Goal: Task Accomplishment & Management: Use online tool/utility

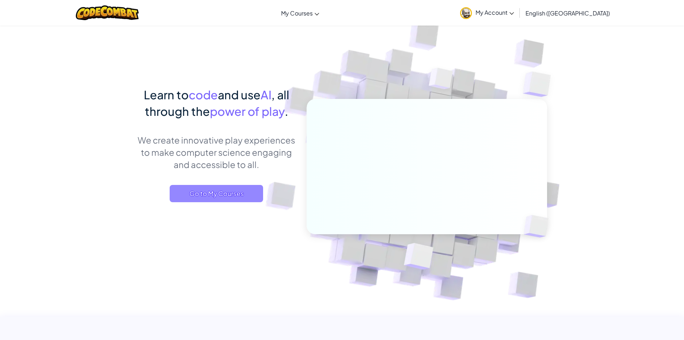
click at [236, 194] on span "Go to My Courses" at bounding box center [216, 193] width 93 height 17
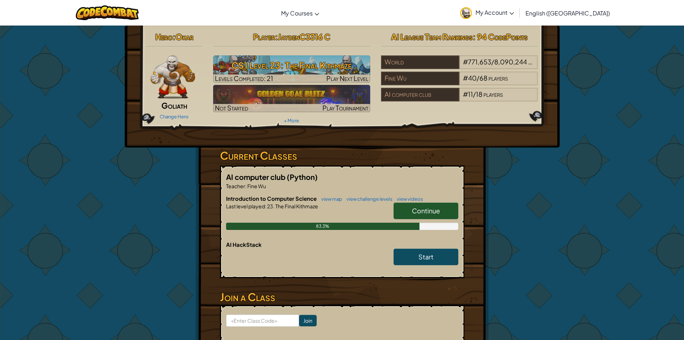
drag, startPoint x: 429, startPoint y: 212, endPoint x: 421, endPoint y: 211, distance: 8.3
click at [421, 211] on span "Continue" at bounding box center [426, 210] width 28 height 8
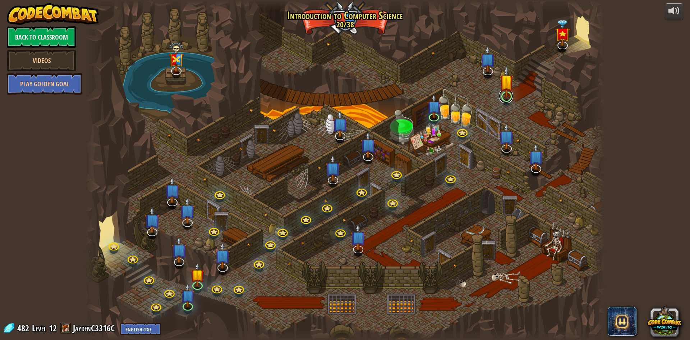
click at [508, 99] on link at bounding box center [506, 96] width 14 height 14
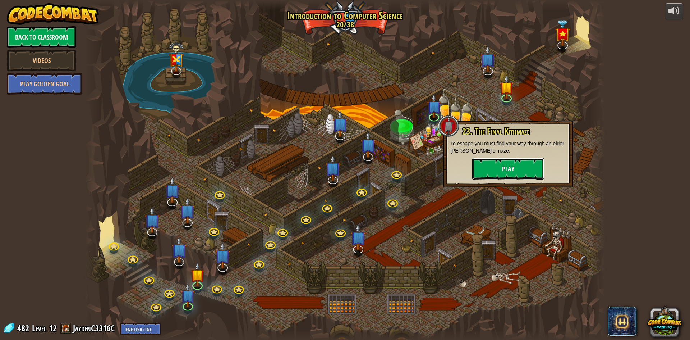
click at [512, 166] on button "Play" at bounding box center [508, 169] width 72 height 22
click at [519, 169] on button "Play" at bounding box center [508, 169] width 72 height 22
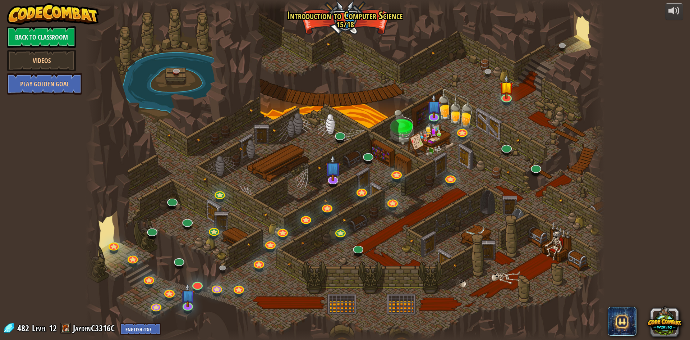
click at [519, 169] on div at bounding box center [345, 170] width 520 height 340
click at [509, 95] on img at bounding box center [506, 81] width 14 height 32
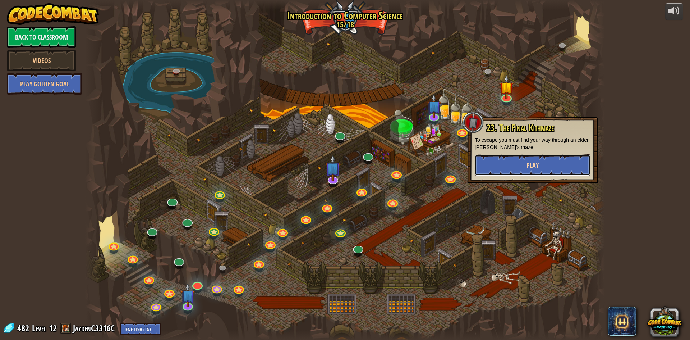
click at [535, 163] on span "Play" at bounding box center [532, 165] width 12 height 9
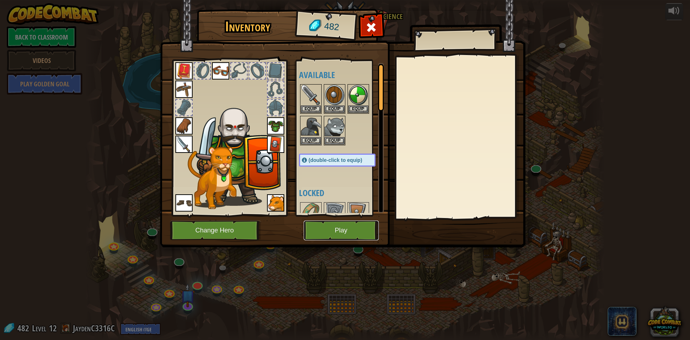
click at [351, 233] on button "Play" at bounding box center [341, 230] width 75 height 20
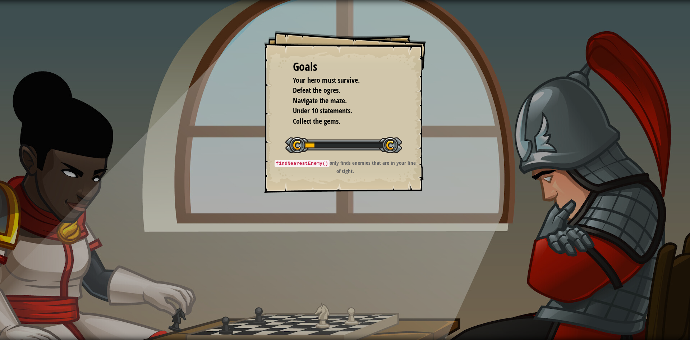
click at [321, 162] on code "findNearestEnemy()" at bounding box center [302, 163] width 55 height 7
drag, startPoint x: 341, startPoint y: 165, endPoint x: 419, endPoint y: 169, distance: 78.1
click at [424, 167] on div "Goals Your hero must survive. Defeat the ogres. Navigate the maze. Under 10 sta…" at bounding box center [345, 112] width 162 height 162
drag, startPoint x: 319, startPoint y: 99, endPoint x: 320, endPoint y: 92, distance: 6.9
click at [320, 97] on span "Navigate the maze." at bounding box center [320, 101] width 54 height 10
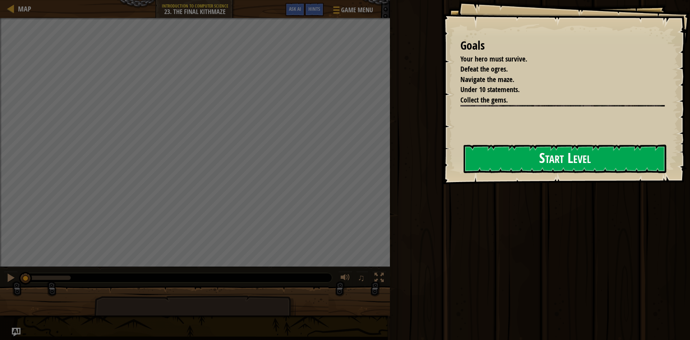
click at [505, 152] on button "Start Level" at bounding box center [565, 158] width 203 height 28
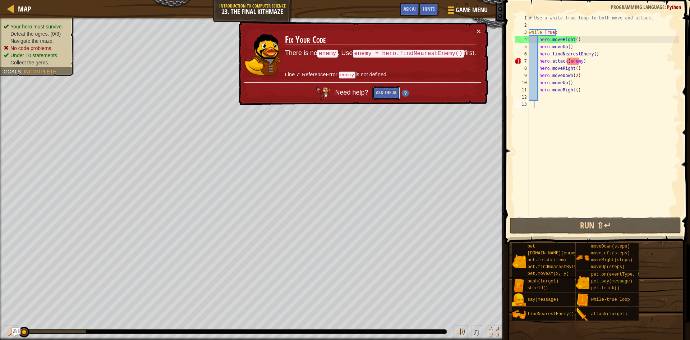
click at [377, 88] on button "Ask the AI" at bounding box center [386, 92] width 28 height 13
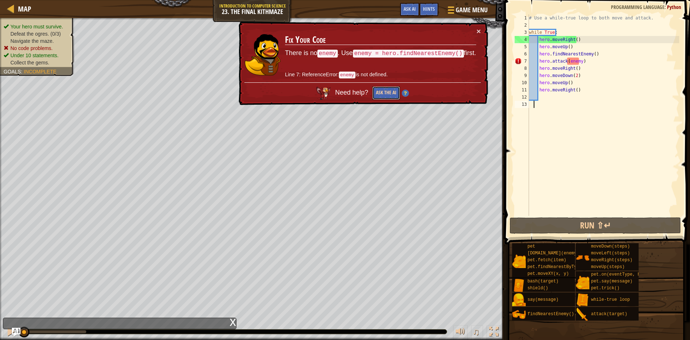
click at [386, 92] on button "Ask the AI" at bounding box center [386, 92] width 28 height 13
click at [392, 93] on button "Ask the AI" at bounding box center [386, 92] width 28 height 13
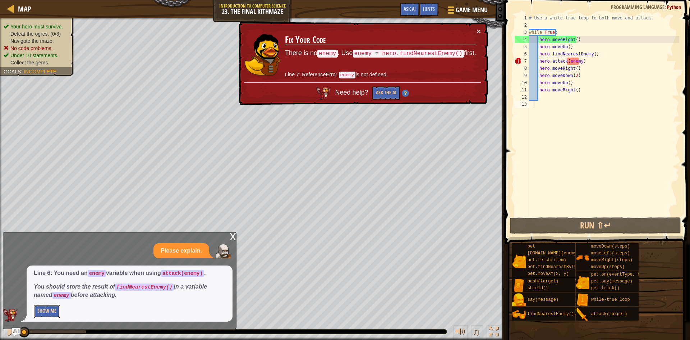
click at [51, 310] on button "Show Me" at bounding box center [47, 310] width 26 height 13
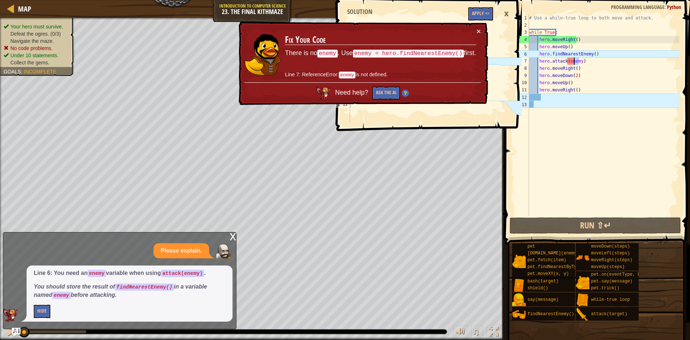
drag, startPoint x: 579, startPoint y: 61, endPoint x: 575, endPoint y: 60, distance: 4.4
click at [575, 60] on div "# Use a while-true loop to both move and attack. while True : hero . moveRight …" at bounding box center [604, 122] width 152 height 216
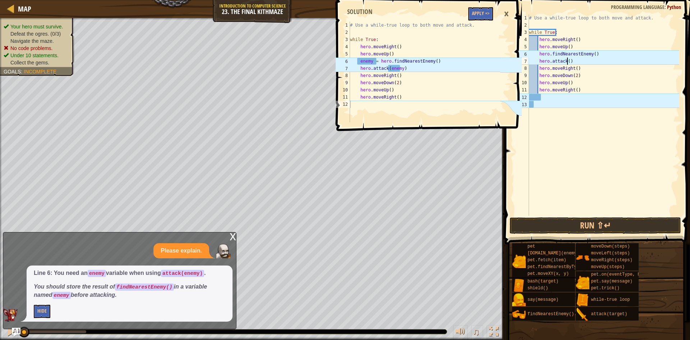
click at [579, 61] on div "# Use a while-true loop to both move and attack. while True : hero . moveRight …" at bounding box center [604, 122] width 152 height 216
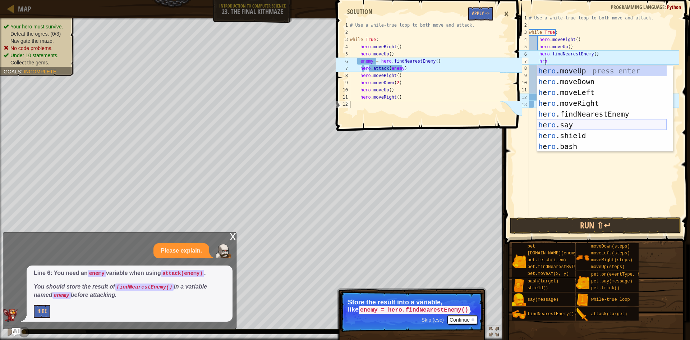
scroll to position [22, 0]
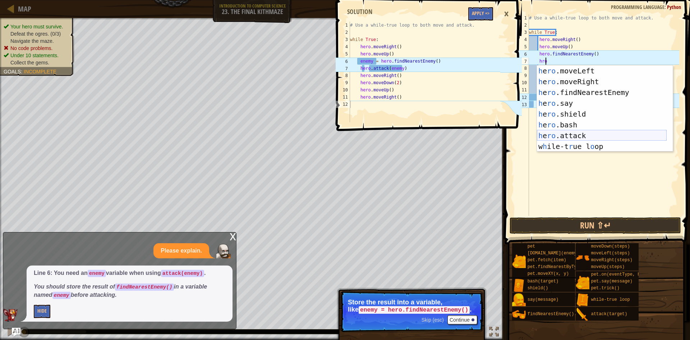
click at [595, 136] on div "h e ro .moveLeft press enter h e ro .moveRight press enter h e ro .findNearestE…" at bounding box center [602, 119] width 130 height 108
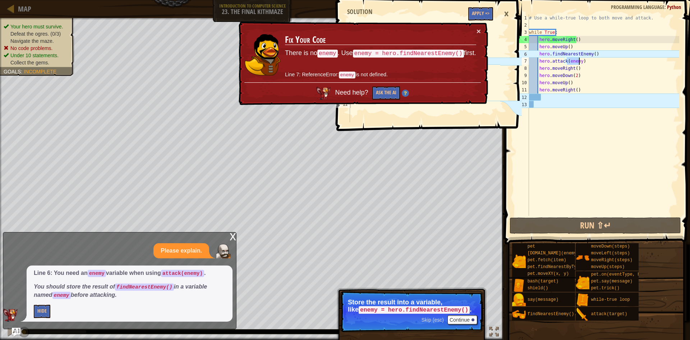
click at [538, 55] on div "# Use a while-true loop to both move and attack. while True : hero . moveRight …" at bounding box center [604, 122] width 152 height 216
click at [478, 33] on button "×" at bounding box center [478, 31] width 4 height 8
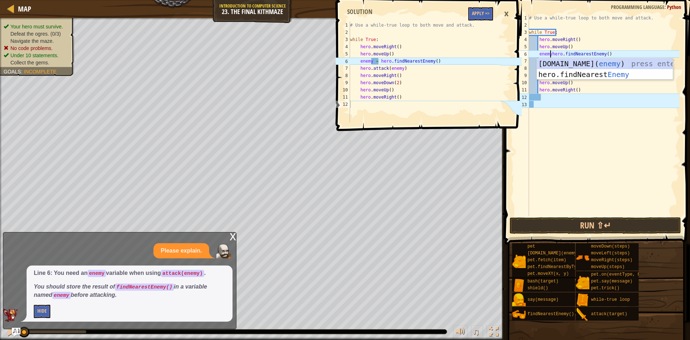
scroll to position [3, 2]
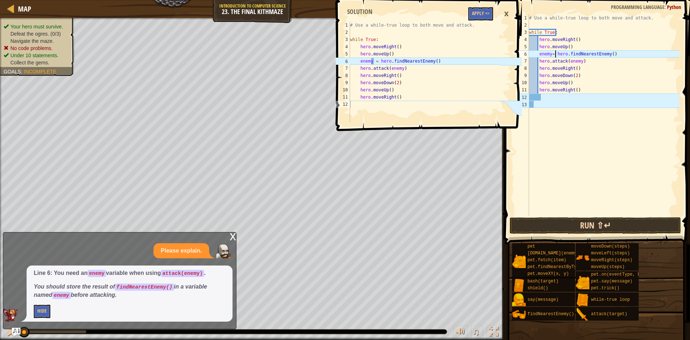
type textarea "enemy= hero.findNearestEnemy()"
click at [562, 221] on button "Run ⇧↵" at bounding box center [595, 225] width 171 height 17
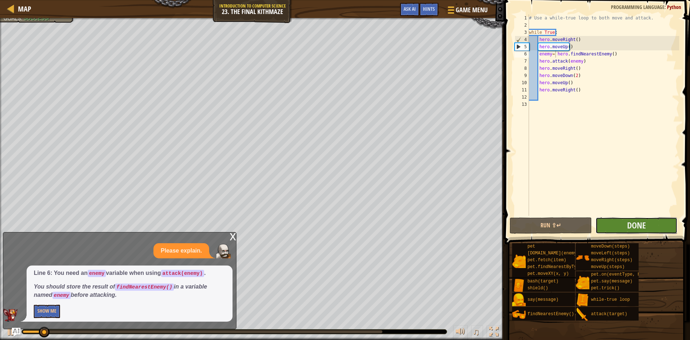
click at [623, 224] on button "Done" at bounding box center [636, 225] width 82 height 17
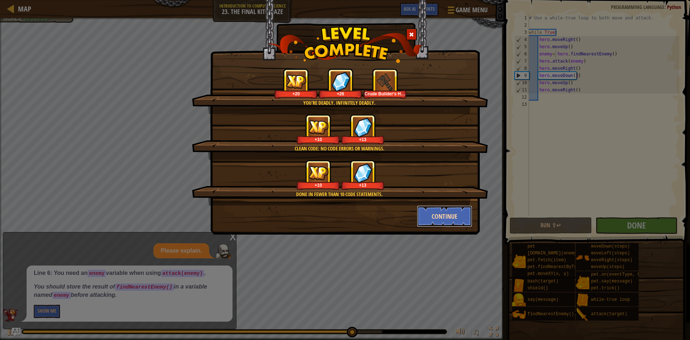
click at [438, 215] on button "Continue" at bounding box center [445, 216] width 56 height 22
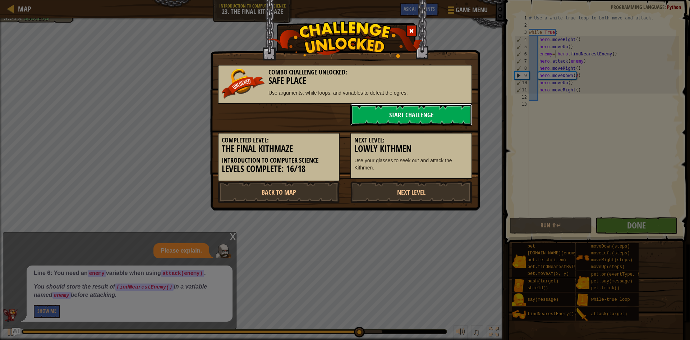
click at [405, 120] on link "Start Challenge" at bounding box center [411, 115] width 122 height 22
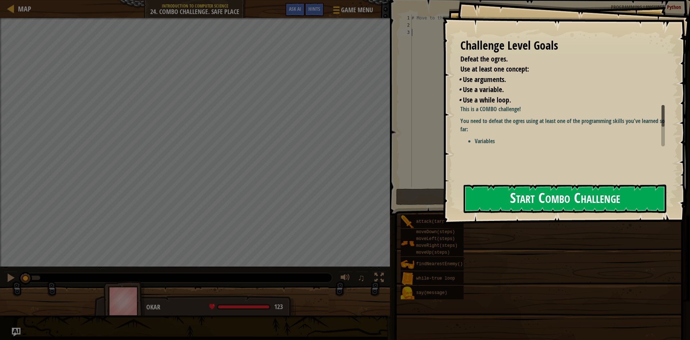
click at [535, 204] on button "Start Combo Challenge" at bounding box center [565, 198] width 203 height 28
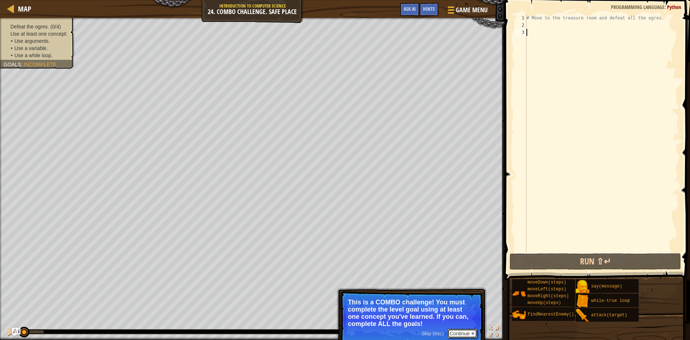
click at [472, 331] on button "Continue" at bounding box center [462, 332] width 30 height 9
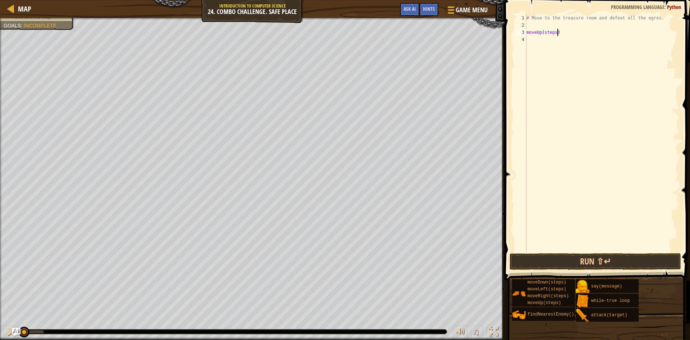
drag, startPoint x: 560, startPoint y: 31, endPoint x: 554, endPoint y: 33, distance: 5.8
click at [554, 33] on div "# Move to the treasure room and defeat all the ogres. moveUp ( steps )" at bounding box center [602, 140] width 154 height 252
click at [554, 33] on div "# Move to the treasure room and defeat all the ogres. moveUp ( steps )" at bounding box center [602, 132] width 154 height 237
click at [526, 33] on div "moveUp(3) 1 2 3 4 # Move to the treasure room and defeat all the ogres. moveUp …" at bounding box center [596, 132] width 166 height 237
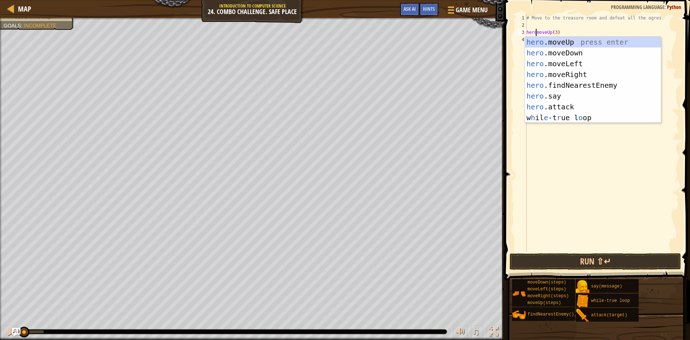
scroll to position [3, 1]
type textarea "hero. moveUp(3)"
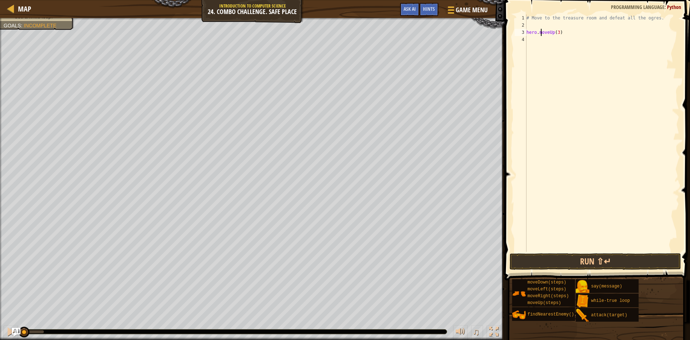
click at [572, 56] on div "# Move to the treasure room and defeat all the ogres. hero . moveUp ( 3 )" at bounding box center [602, 140] width 154 height 252
click at [572, 32] on div "# Move to the treasure room and defeat all the ogres. hero . moveUp ( 3 )" at bounding box center [602, 140] width 154 height 252
type textarea "hero. moveUp(3)"
click at [566, 37] on div "# Move to the treasure room and defeat all the ogres. hero . moveUp ( 3 )" at bounding box center [602, 140] width 154 height 252
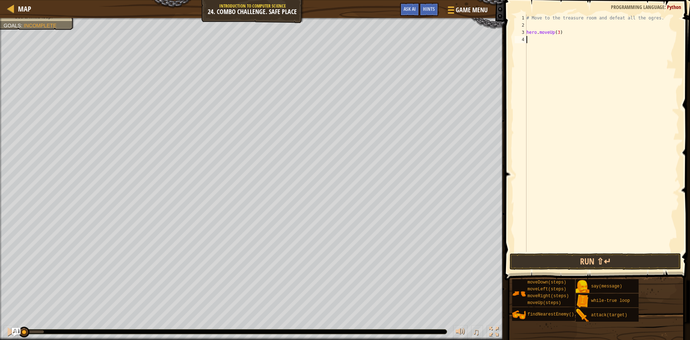
click at [546, 28] on div "# Move to the treasure room and defeat all the ogres. hero . moveUp ( 3 )" at bounding box center [602, 140] width 154 height 252
click at [634, 262] on button "Run ⇧↵" at bounding box center [595, 261] width 171 height 17
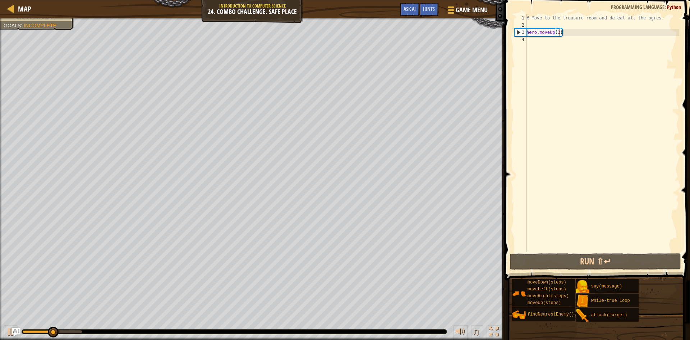
click at [559, 34] on div "# Move to the treasure room and defeat all the ogres. hero . moveUp ( 3 )" at bounding box center [602, 140] width 154 height 252
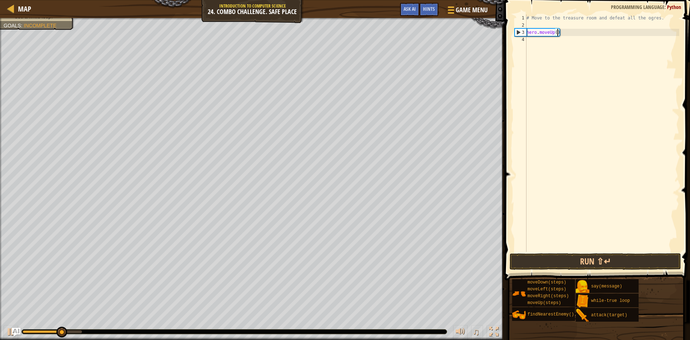
scroll to position [3, 3]
type textarea "hero. moveUp(4)"
drag, startPoint x: 569, startPoint y: 34, endPoint x: 526, endPoint y: 33, distance: 42.8
click at [526, 33] on div "# Move to the treasure room and defeat all the ogres. hero . moveUp ( 4 )" at bounding box center [602, 140] width 154 height 252
click at [533, 38] on div "# Move to the treasure room and defeat all the ogres. hero . moveUp ( 4 )" at bounding box center [602, 140] width 154 height 252
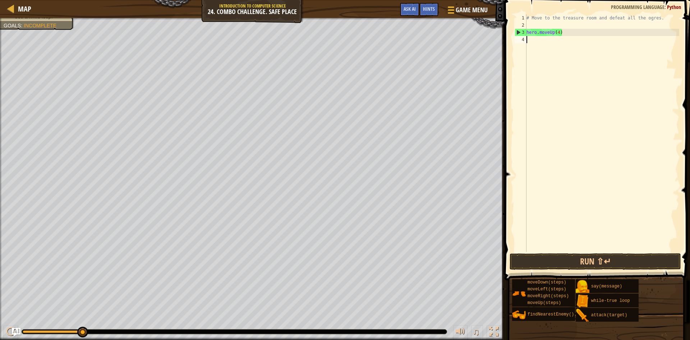
scroll to position [3, 0]
paste textarea "hero. moveUp(4)"
click at [554, 41] on div "# Move to the treasure room and defeat all the ogres. hero . moveUp ( 4 ) hero …" at bounding box center [602, 140] width 154 height 252
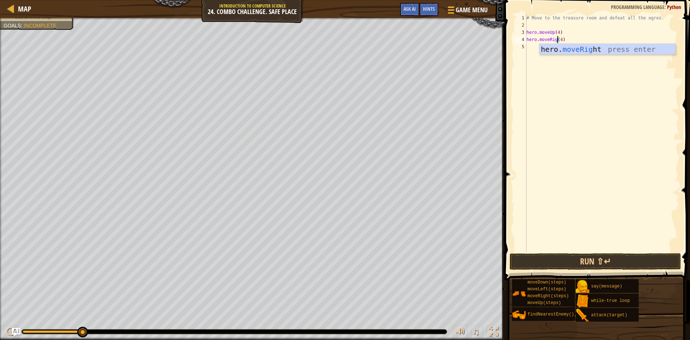
type textarea "hero. moveRight(4)"
click at [543, 73] on div "# Move to the treasure room and defeat all the ogres. hero . moveUp ( 4 ) hero …" at bounding box center [602, 140] width 154 height 252
drag, startPoint x: 576, startPoint y: 41, endPoint x: 526, endPoint y: 41, distance: 50.0
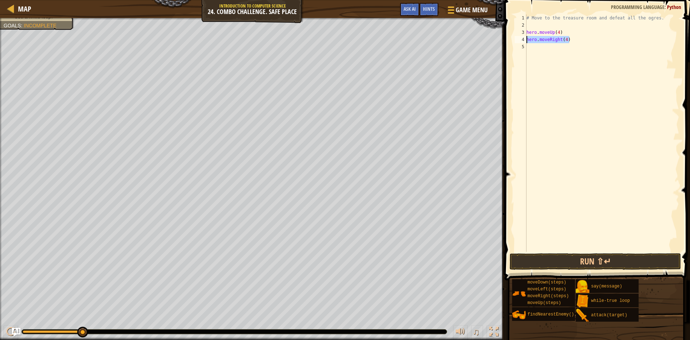
click at [526, 41] on div "1 2 3 4 5 # Move to the treasure room and defeat all the ogres. hero . moveUp (…" at bounding box center [596, 132] width 166 height 237
type textarea "hero. moveRight(4)"
click at [545, 45] on div "# Move to the treasure room and defeat all the ogres. hero . moveUp ( 4 ) hero …" at bounding box center [602, 140] width 154 height 252
paste textarea "hero. moveRight(4)"
click at [567, 48] on div "# Move to the treasure room and defeat all the ogres. hero . moveUp ( 4 ) hero …" at bounding box center [602, 140] width 154 height 252
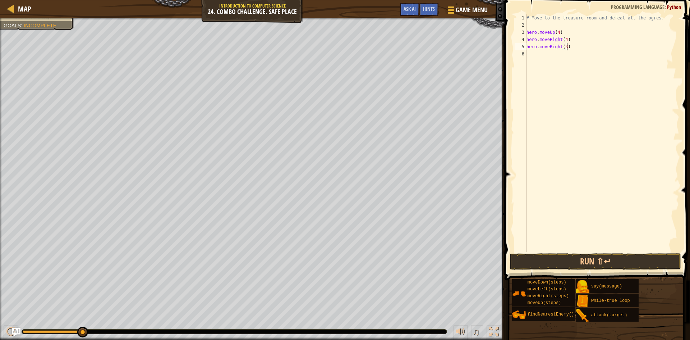
scroll to position [3, 3]
click at [561, 46] on div "# Move to the treasure room and defeat all the ogres. hero . moveUp ( 4 ) hero …" at bounding box center [602, 140] width 154 height 252
type textarea "hero. moveDown(3)"
click at [592, 95] on div "# Move to the treasure room and defeat all the ogres. hero . moveUp ( 4 ) hero …" at bounding box center [602, 140] width 154 height 252
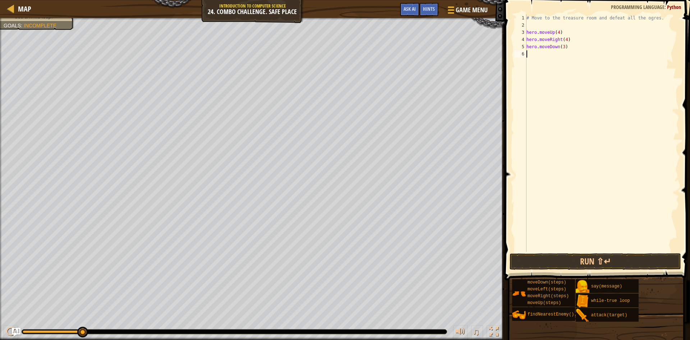
scroll to position [3, 0]
drag, startPoint x: 571, startPoint y: 48, endPoint x: 520, endPoint y: 44, distance: 51.2
click at [520, 44] on div "1 2 3 4 5 6 # Move to the treasure room and defeat all the ogres. hero . moveUp…" at bounding box center [596, 132] width 166 height 237
type textarea "hero. moveDown(3)"
click at [539, 56] on div "# Move to the treasure room and defeat all the ogres. hero . moveUp ( 4 ) hero …" at bounding box center [602, 140] width 154 height 252
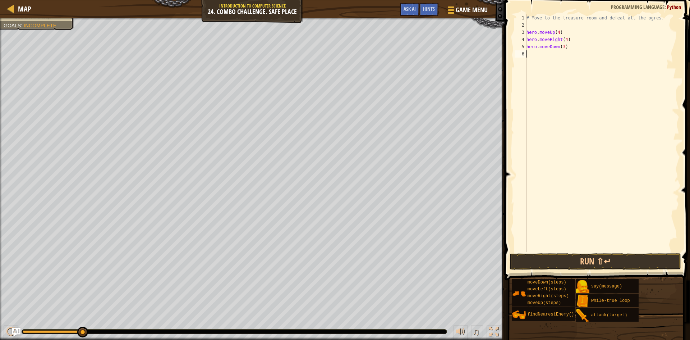
paste textarea "hero. moveDown(3)"
click at [558, 54] on div "# Move to the treasure room and defeat all the ogres. hero . moveUp ( 4 ) hero …" at bounding box center [602, 140] width 154 height 252
click at [565, 56] on div "# Move to the treasure room and defeat all the ogres. hero . moveUp ( 4 ) hero …" at bounding box center [602, 140] width 154 height 252
type textarea "hero. moveLeft(2)"
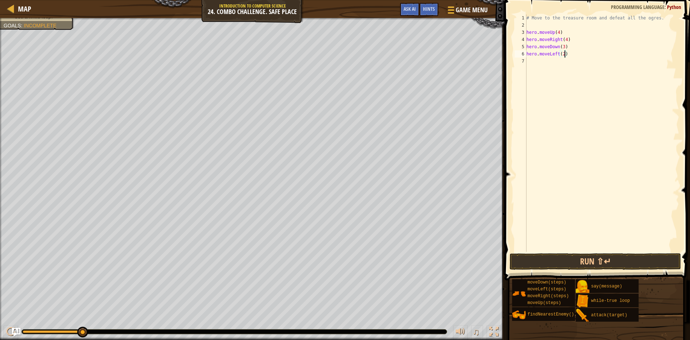
click at [569, 66] on div "# Move to the treasure room and defeat all the ogres. hero . moveUp ( 4 ) hero …" at bounding box center [602, 140] width 154 height 252
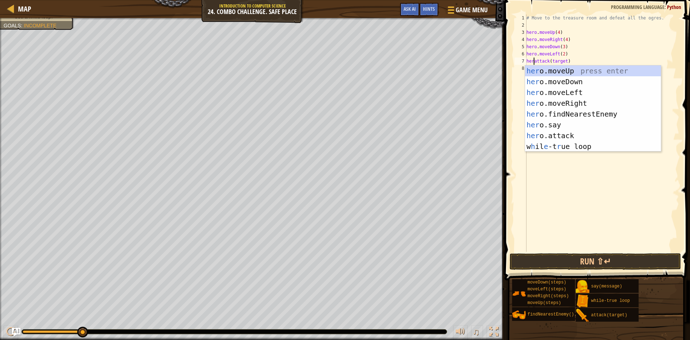
scroll to position [3, 1]
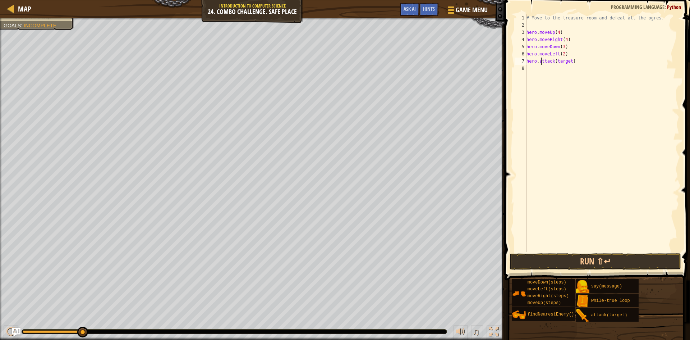
click at [571, 61] on div "# Move to the treasure room and defeat all the ogres. hero . moveUp ( 4 ) hero …" at bounding box center [602, 140] width 154 height 252
click at [560, 61] on div "# Move to the treasure room and defeat all the ogres. hero . moveUp ( 4 ) hero …" at bounding box center [602, 140] width 154 height 252
type textarea "hero. attack(enemy)"
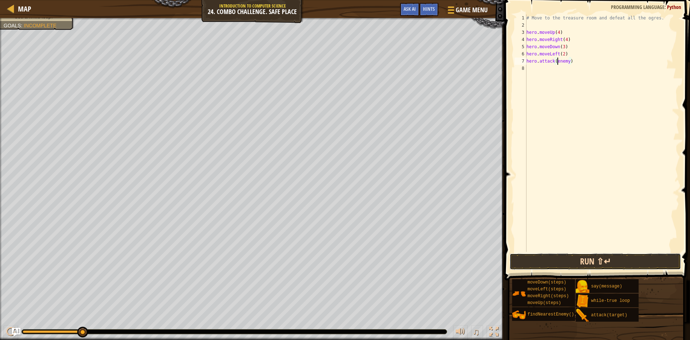
click at [552, 266] on button "Run ⇧↵" at bounding box center [595, 261] width 171 height 17
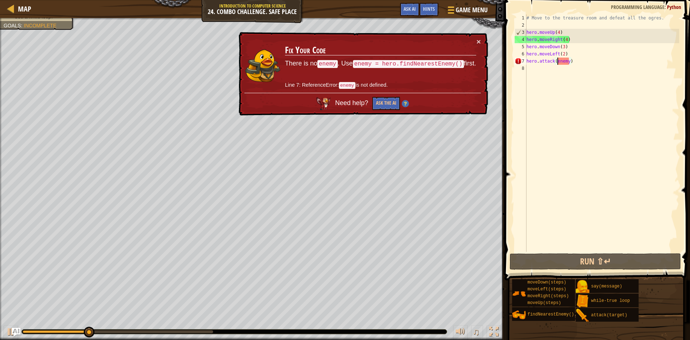
click at [585, 60] on div "# Move to the treasure room and defeat all the ogres. hero . moveUp ( 4 ) hero …" at bounding box center [602, 140] width 154 height 252
click at [527, 61] on div "# Move to the treasure room and defeat all the ogres. hero . moveUp ( 4 ) hero …" at bounding box center [602, 140] width 154 height 252
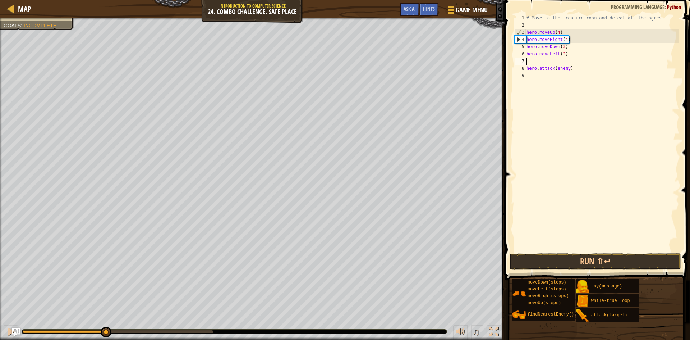
click at [531, 60] on div "# Move to the treasure room and defeat all the ogres. hero . moveUp ( 4 ) hero …" at bounding box center [602, 140] width 154 height 252
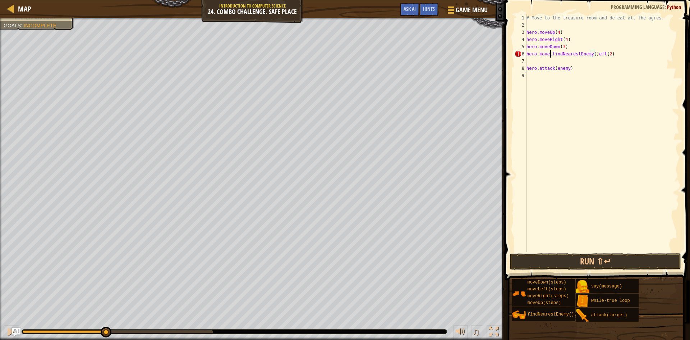
click at [552, 51] on div "# Move to the treasure room and defeat all the ogres. hero . moveUp ( 4 ) hero …" at bounding box center [602, 140] width 154 height 252
click at [585, 52] on div "# Move to the treasure room and defeat all the ogres. hero . moveUp ( 4 ) hero …" at bounding box center [602, 140] width 154 height 252
drag, startPoint x: 595, startPoint y: 54, endPoint x: 553, endPoint y: 57, distance: 41.5
click at [553, 57] on div "# Move to the treasure room and defeat all the ogres. hero . moveUp ( 4 ) hero …" at bounding box center [602, 140] width 154 height 252
click at [528, 59] on div "# Move to the treasure room and defeat all the ogres. hero . moveUp ( 4 ) hero …" at bounding box center [602, 132] width 154 height 237
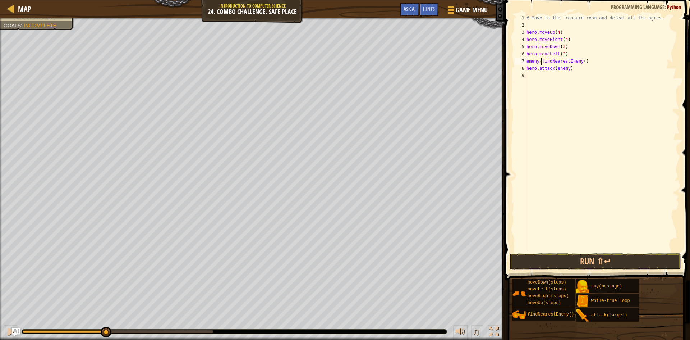
scroll to position [3, 1]
click at [534, 61] on div "# Move to the treasure room and defeat all the ogres. hero . moveUp ( 4 ) hero …" at bounding box center [602, 140] width 154 height 252
type textarea "enemy-findNearestEnemy()"
click at [580, 87] on div "# Move to the treasure room and defeat all the ogres. hero . moveUp ( 4 ) hero …" at bounding box center [602, 140] width 154 height 252
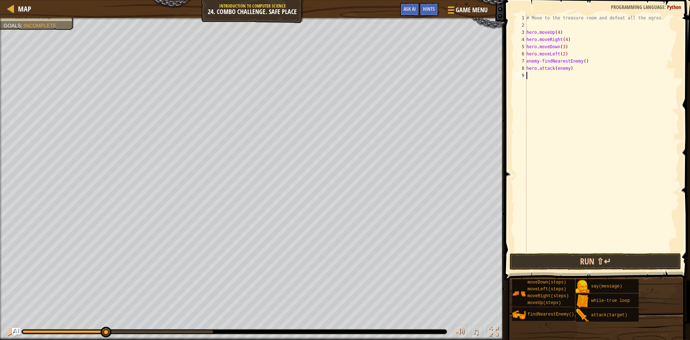
scroll to position [3, 0]
click at [540, 61] on div "# Move to the treasure room and defeat all the ogres. hero . moveUp ( 4 ) hero …" at bounding box center [602, 140] width 154 height 252
click at [584, 264] on button "Run ⇧↵" at bounding box center [595, 261] width 171 height 17
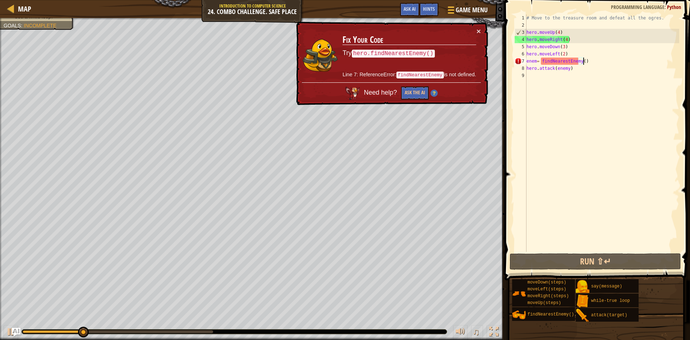
click at [590, 61] on div "# Move to the treasure room and defeat all the ogres. hero . moveUp ( 4 ) hero …" at bounding box center [602, 140] width 154 height 252
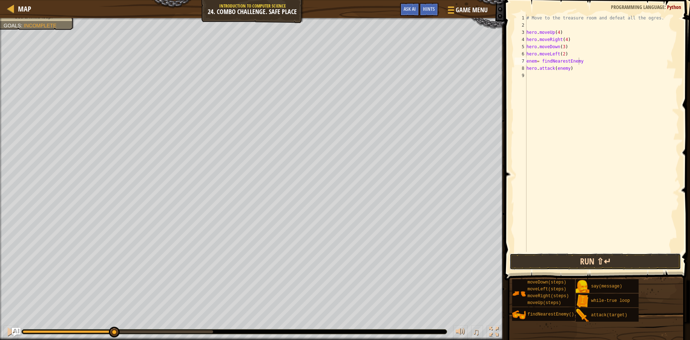
click at [594, 260] on button "Run ⇧↵" at bounding box center [595, 261] width 171 height 17
click at [535, 61] on div "# Move to the treasure room and defeat all the ogres. hero . moveUp ( 4 ) hero …" at bounding box center [602, 140] width 154 height 252
click at [567, 73] on div "hero.findNearest Enemy press enter" at bounding box center [593, 81] width 136 height 32
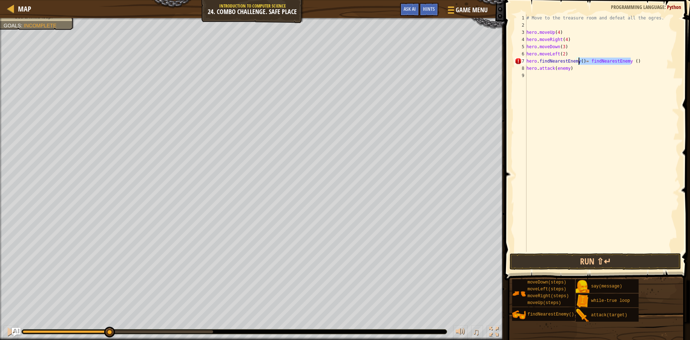
drag, startPoint x: 631, startPoint y: 60, endPoint x: 580, endPoint y: 61, distance: 51.8
click at [580, 61] on div "# Move to the treasure room and defeat all the ogres. hero . moveUp ( 4 ) hero …" at bounding box center [602, 140] width 154 height 252
click at [538, 63] on div "# Move to the treasure room and defeat all the ogres. hero . moveUp ( 4 ) hero …" at bounding box center [602, 140] width 154 height 252
click at [585, 264] on button "Run ⇧↵" at bounding box center [595, 261] width 171 height 17
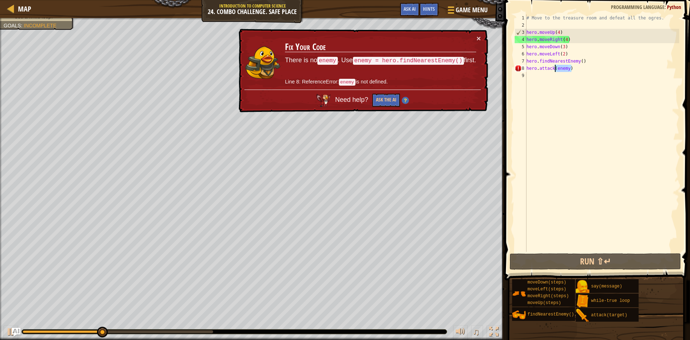
drag, startPoint x: 574, startPoint y: 68, endPoint x: 556, endPoint y: 71, distance: 18.3
click at [556, 71] on div "# Move to the treasure room and defeat all the ogres. hero . moveUp ( 4 ) hero …" at bounding box center [602, 140] width 154 height 252
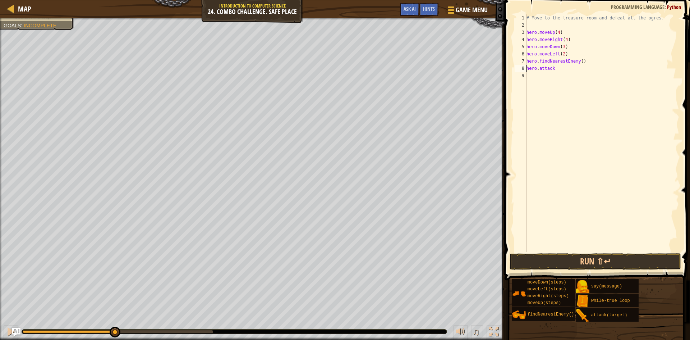
click at [527, 67] on div "# Move to the treasure room and defeat all the ogres. hero . moveUp ( 4 ) hero …" at bounding box center [602, 140] width 154 height 252
type textarea "enemy= hero. attack"
click at [560, 259] on button "Run ⇧↵" at bounding box center [595, 261] width 171 height 17
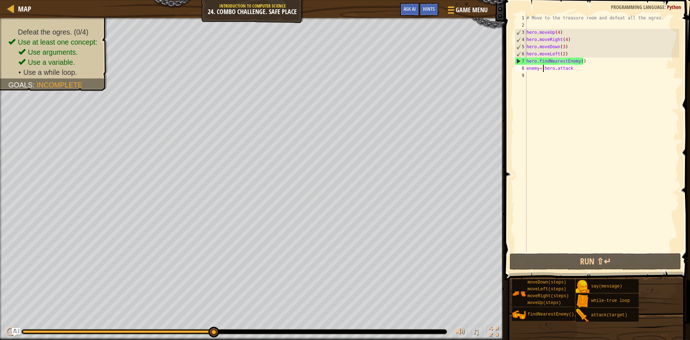
click at [574, 87] on div "# Move to the treasure room and defeat all the ogres. hero . moveUp ( 4 ) hero …" at bounding box center [602, 140] width 154 height 252
drag, startPoint x: 580, startPoint y: 71, endPoint x: 527, endPoint y: 69, distance: 53.6
click at [527, 69] on div "# Move to the treasure room and defeat all the ogres. hero . moveUp ( 4 ) hero …" at bounding box center [602, 140] width 154 height 252
type textarea "enemy= hero. attack"
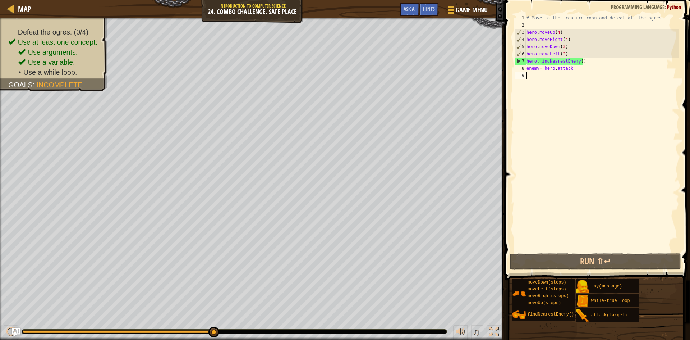
click at [534, 78] on div "# Move to the treasure room and defeat all the ogres. hero . moveUp ( 4 ) hero …" at bounding box center [602, 140] width 154 height 252
paste textarea "enemy= hero. attack"
type textarea "enemy= hero. attack"
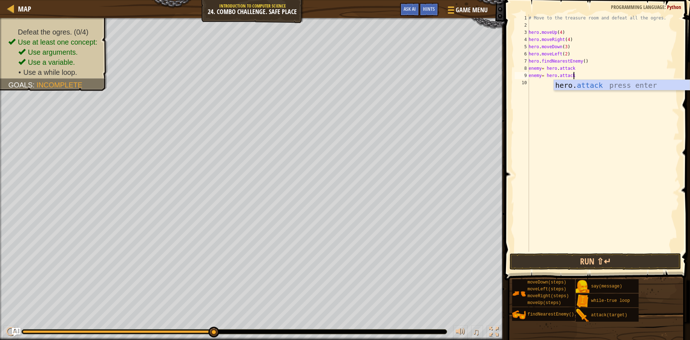
click at [540, 87] on div "# Move to the treasure room and defeat all the ogres. hero . moveUp ( 4 ) hero …" at bounding box center [603, 140] width 152 height 252
paste textarea "enemy= hero. attack"
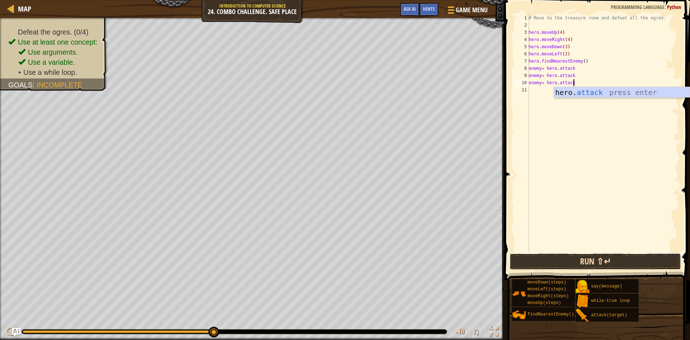
click at [560, 262] on button "Run ⇧↵" at bounding box center [595, 261] width 171 height 17
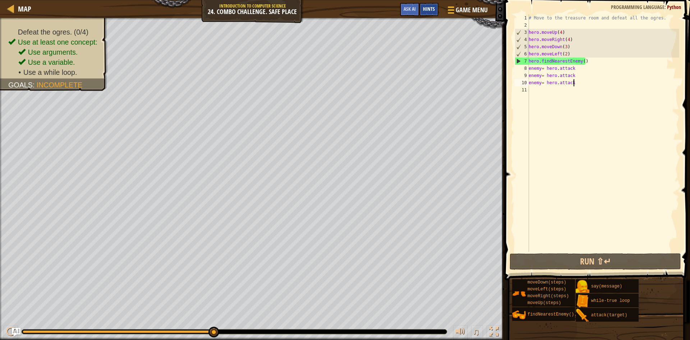
click at [432, 6] on span "Hints" at bounding box center [429, 8] width 12 height 7
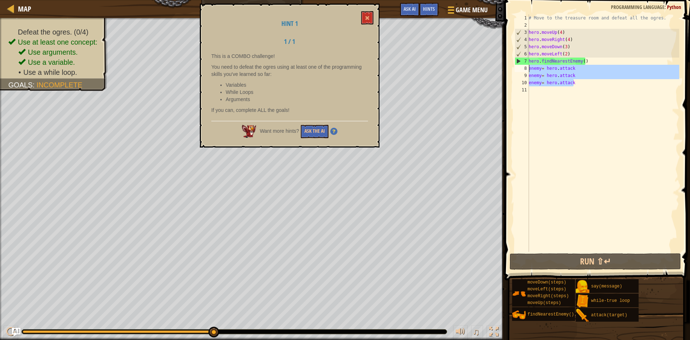
drag, startPoint x: 578, startPoint y: 84, endPoint x: 529, endPoint y: 69, distance: 51.1
click at [529, 69] on div "# Move to the treasure room and defeat all the ogres. hero . moveUp ( 4 ) hero …" at bounding box center [603, 140] width 152 height 252
click at [529, 69] on div "# Move to the treasure room and defeat all the ogres. hero . moveUp ( 4 ) hero …" at bounding box center [603, 132] width 152 height 237
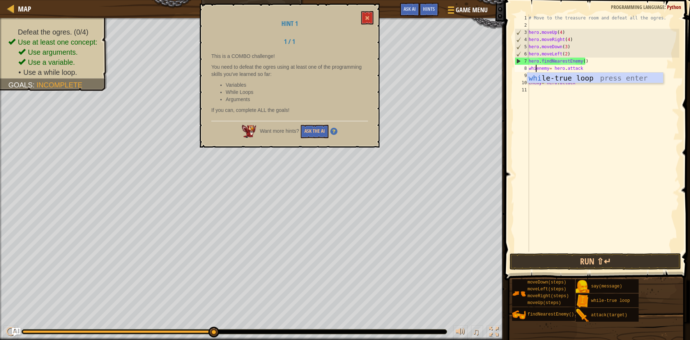
scroll to position [3, 1]
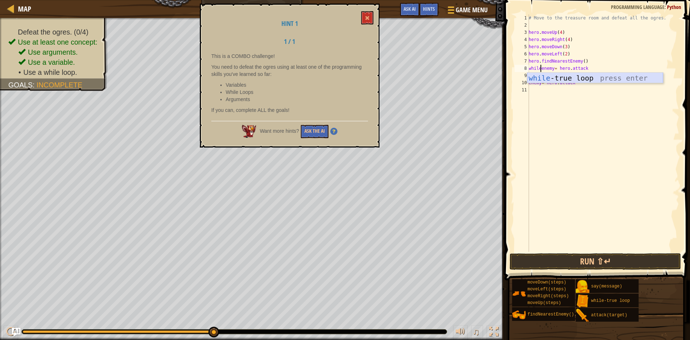
click at [553, 73] on div "while -true loop press enter" at bounding box center [595, 89] width 136 height 32
drag, startPoint x: 530, startPoint y: 74, endPoint x: 578, endPoint y: 80, distance: 48.5
click at [578, 80] on div "# Move to the treasure room and defeat all the ogres. hero . moveUp ( 4 ) hero …" at bounding box center [603, 140] width 152 height 252
type textarea "= hero. attack enemy= hero. attack"
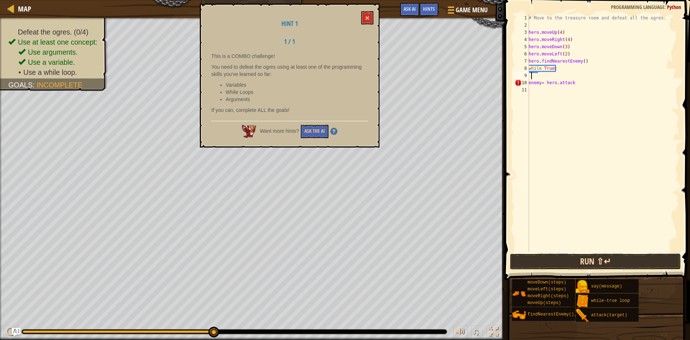
click at [590, 266] on button "Run ⇧↵" at bounding box center [595, 261] width 171 height 17
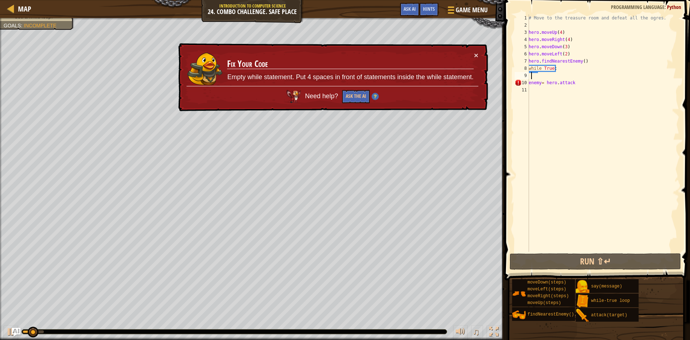
click at [529, 80] on div "# Move to the treasure room and defeat all the ogres. hero . moveUp ( 4 ) hero …" at bounding box center [603, 140] width 152 height 252
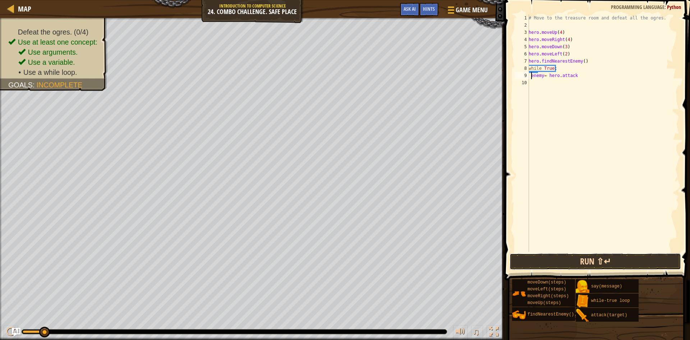
click at [554, 259] on button "Run ⇧↵" at bounding box center [595, 261] width 171 height 17
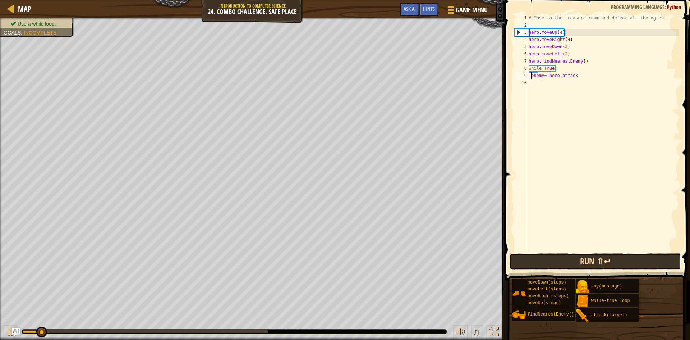
click at [597, 263] on button "Run ⇧↵" at bounding box center [595, 261] width 171 height 17
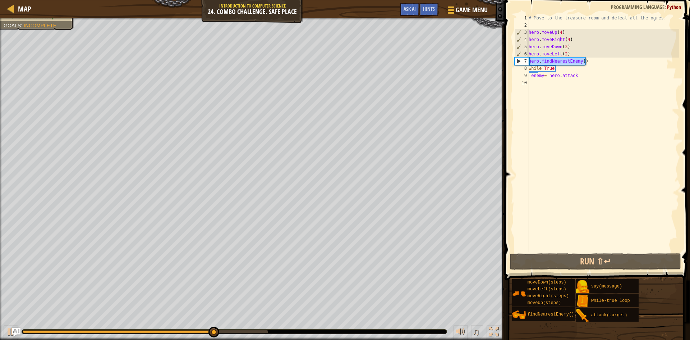
drag, startPoint x: 590, startPoint y: 61, endPoint x: 521, endPoint y: 58, distance: 68.7
click at [521, 58] on div "enemy= hero. attack 1 2 3 4 5 6 7 8 9 10 # Move to the treasure room and defeat…" at bounding box center [596, 132] width 166 height 237
type textarea "hero. findNearestEnemy()"
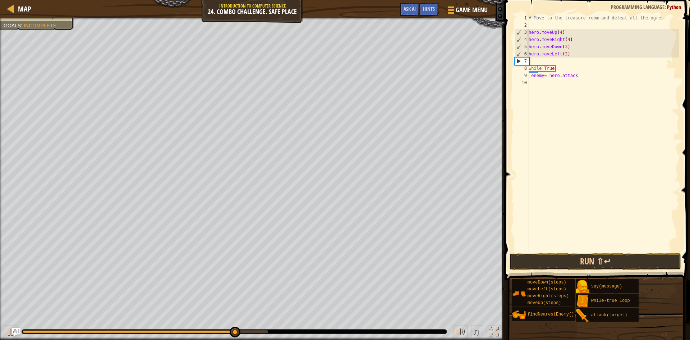
click at [530, 74] on div "# Move to the treasure room and defeat all the ogres. hero . moveUp ( 4 ) hero …" at bounding box center [603, 140] width 152 height 252
type textarea "enemy= hero. attack"
click at [537, 74] on div "# Move to the treasure room and defeat all the ogres. hero . moveUp ( 4 ) hero …" at bounding box center [603, 140] width 152 height 252
paste textarea "hero. findNearestEnemy()"
type textarea "hero. findNearestEnemy()"
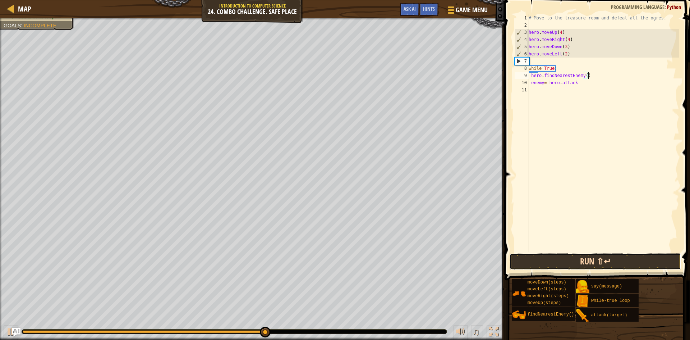
click at [566, 260] on button "Run ⇧↵" at bounding box center [595, 261] width 171 height 17
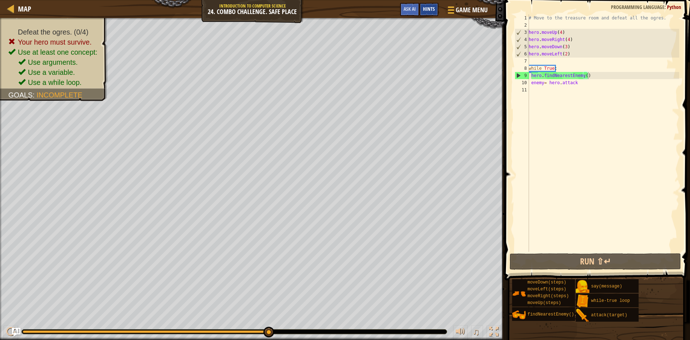
click at [429, 8] on span "Hints" at bounding box center [429, 8] width 12 height 7
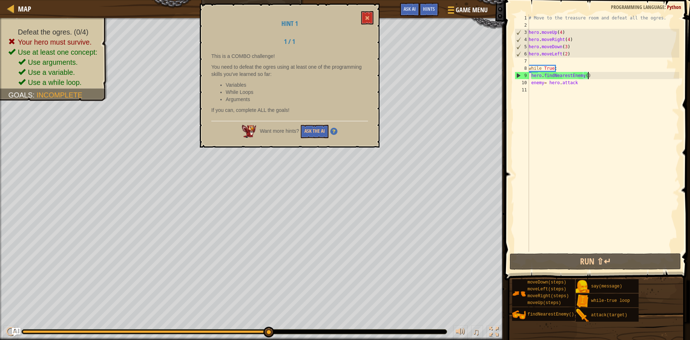
click at [655, 111] on div "# Move to the treasure room and defeat all the ogres. hero . moveUp ( 4 ) hero …" at bounding box center [603, 140] width 152 height 252
click at [604, 85] on div "# Move to the treasure room and defeat all the ogres. hero . moveUp ( 4 ) hero …" at bounding box center [603, 140] width 152 height 252
type textarea "enemy= hero. attack"
click at [366, 14] on button at bounding box center [367, 17] width 12 height 13
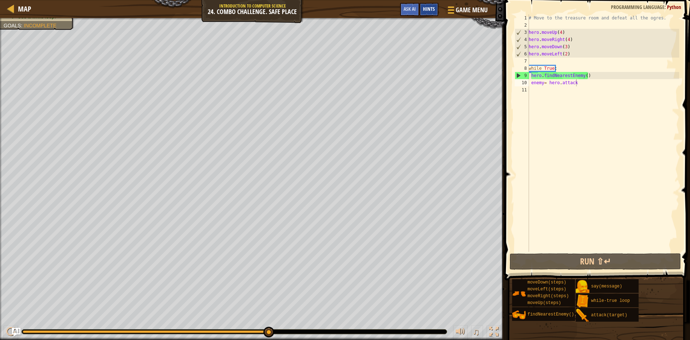
click at [428, 7] on span "Hints" at bounding box center [429, 8] width 12 height 7
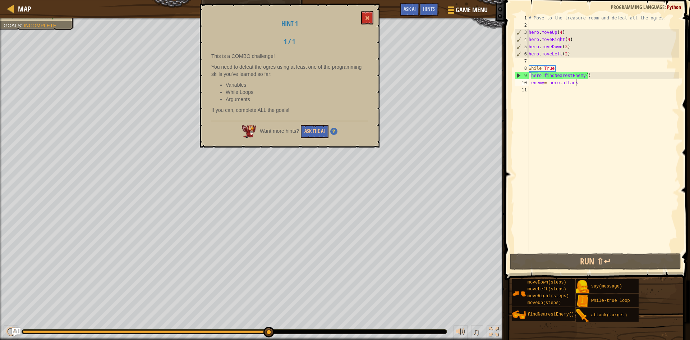
drag, startPoint x: 208, startPoint y: 55, endPoint x: 334, endPoint y: 70, distance: 126.7
click at [334, 70] on div "Hint 1 1 / 1 This is a COMBO challenge! You need to defeat the ogres using at l…" at bounding box center [290, 76] width 180 height 144
click at [584, 64] on div "# Move to the treasure room and defeat all the ogres. hero . moveUp ( 4 ) hero …" at bounding box center [603, 140] width 152 height 252
drag, startPoint x: 529, startPoint y: 70, endPoint x: 536, endPoint y: 72, distance: 7.2
click at [530, 70] on div "# Move to the treasure room and defeat all the ogres. hero . moveUp ( 4 ) hero …" at bounding box center [603, 140] width 152 height 252
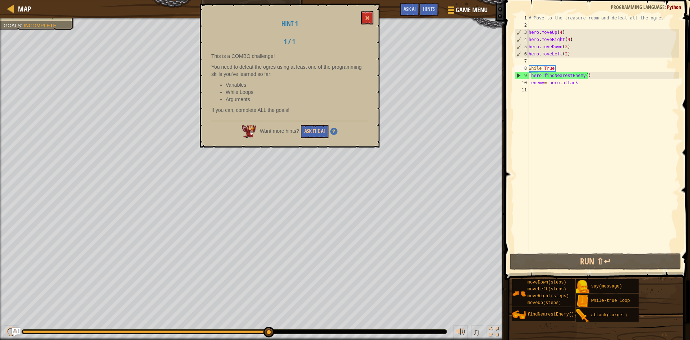
type textarea "while True:"
click at [554, 152] on div "# Move to the treasure room and defeat all the ogres. hero . moveUp ( 4 ) hero …" at bounding box center [603, 140] width 152 height 252
click at [555, 83] on div "# Move to the treasure room and defeat all the ogres. hero . moveUp ( 4 ) hero …" at bounding box center [603, 140] width 152 height 252
click at [529, 82] on div "# Move to the treasure room and defeat all the ogres. hero . moveUp ( 4 ) hero …" at bounding box center [603, 140] width 152 height 252
click at [554, 77] on div "# Move to the treasure room and defeat all the ogres. hero . moveUp ( 4 ) hero …" at bounding box center [603, 140] width 152 height 252
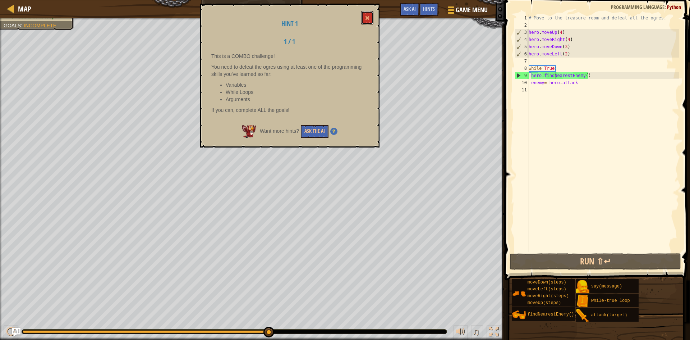
drag, startPoint x: 371, startPoint y: 13, endPoint x: 423, endPoint y: 2, distance: 53.3
click at [371, 14] on button at bounding box center [367, 17] width 12 height 13
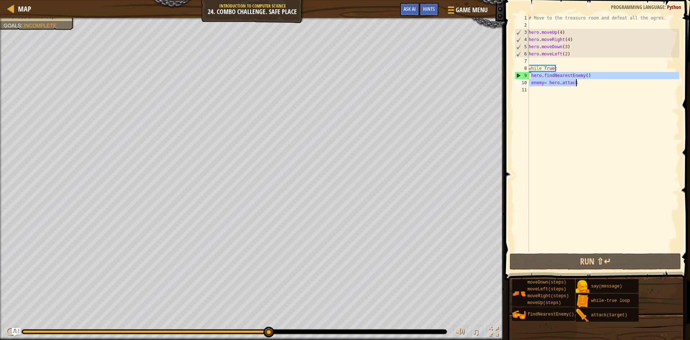
drag, startPoint x: 530, startPoint y: 76, endPoint x: 583, endPoint y: 82, distance: 53.5
click at [583, 82] on div "# Move to the treasure room and defeat all the ogres. hero . moveUp ( 4 ) hero …" at bounding box center [603, 140] width 152 height 252
type textarea "hero. findNearestEnemy() enemy= hero. attack"
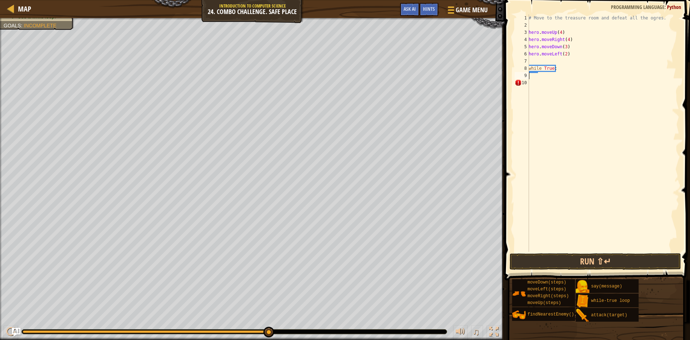
type textarea "while True:"
type textarea "f"
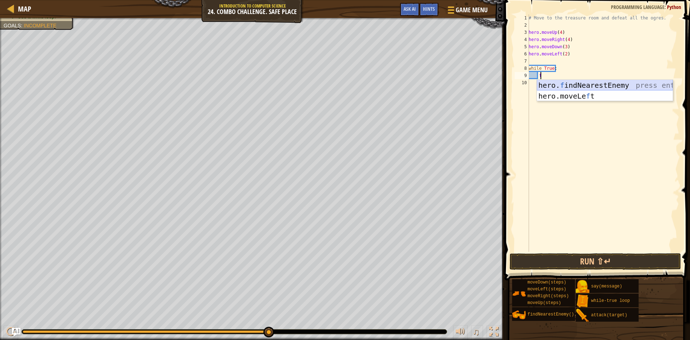
click at [565, 81] on div "hero. f indNearestEnemy press enter hero.moveLe f t press enter" at bounding box center [605, 101] width 136 height 43
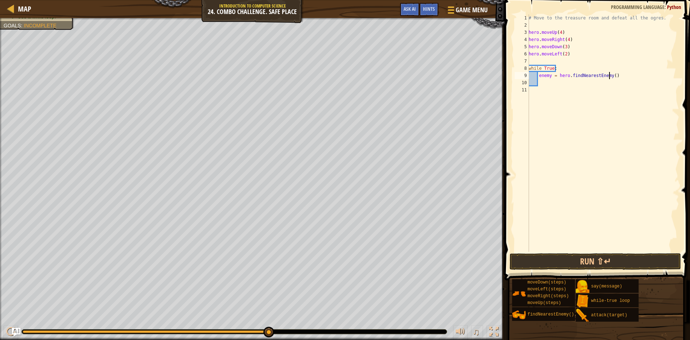
click at [610, 77] on div "# Move to the treasure room and defeat all the ogres. hero . moveUp ( 4 ) hero …" at bounding box center [603, 140] width 152 height 252
type textarea "enemy = hero.findNearestEnemy()"
click at [586, 84] on div "# Move to the treasure room and defeat all the ogres. hero . moveUp ( 4 ) hero …" at bounding box center [603, 140] width 152 height 252
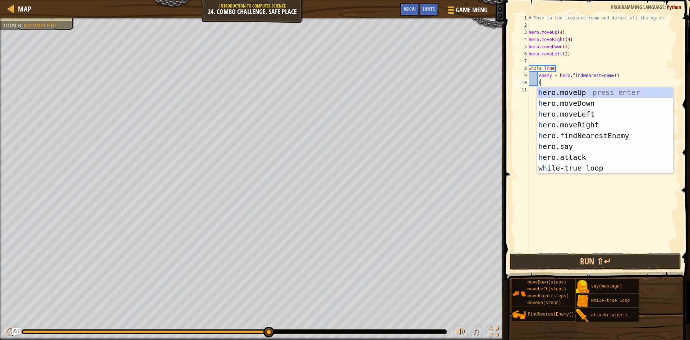
scroll to position [3, 1]
click at [592, 154] on div "h ero.moveUp press enter h ero.moveDown press enter h ero.moveLeft press enter …" at bounding box center [605, 141] width 136 height 108
type textarea "hero.attack(enemy)"
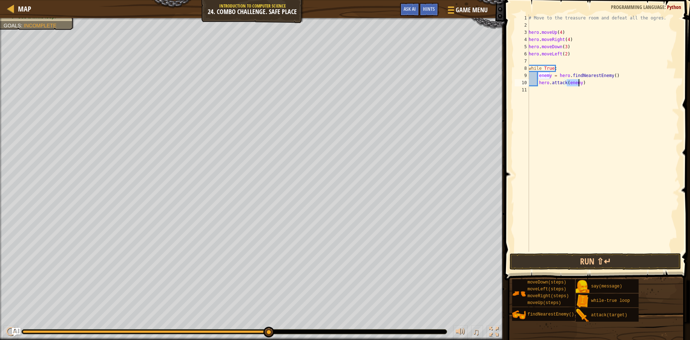
click at [583, 111] on div "# Move to the treasure room and defeat all the ogres. hero . moveUp ( 4 ) hero …" at bounding box center [603, 140] width 152 height 252
click at [615, 263] on button "Run ⇧↵" at bounding box center [595, 261] width 171 height 17
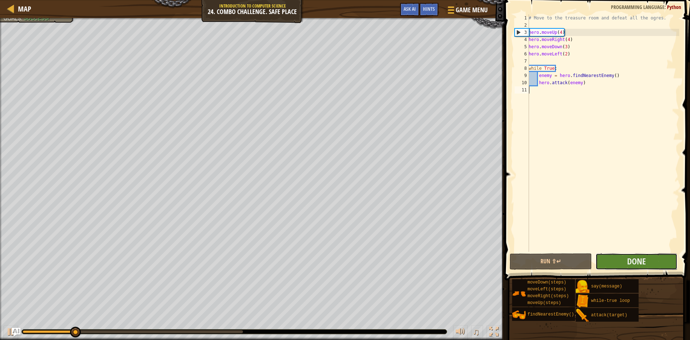
click at [625, 259] on button "Done" at bounding box center [636, 261] width 82 height 17
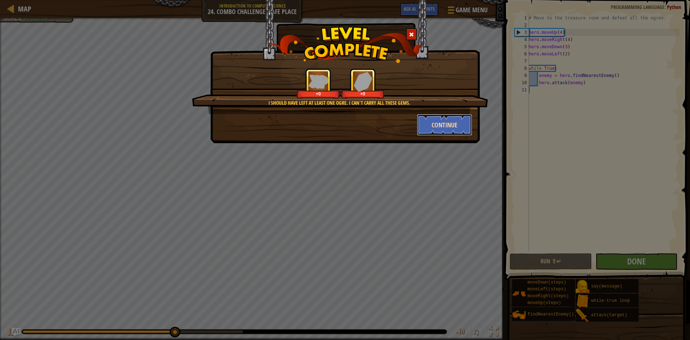
click at [440, 127] on button "Continue" at bounding box center [445, 125] width 56 height 22
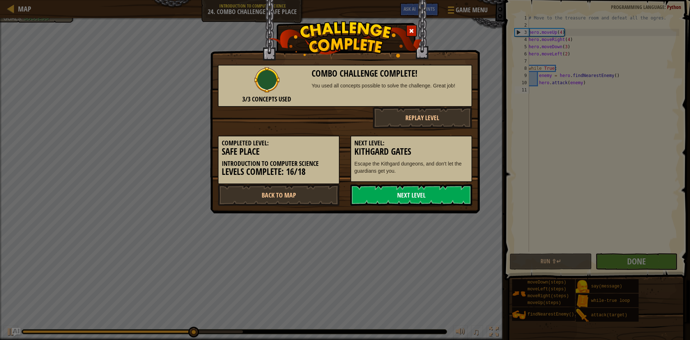
click at [411, 193] on link "Next Level" at bounding box center [411, 195] width 122 height 22
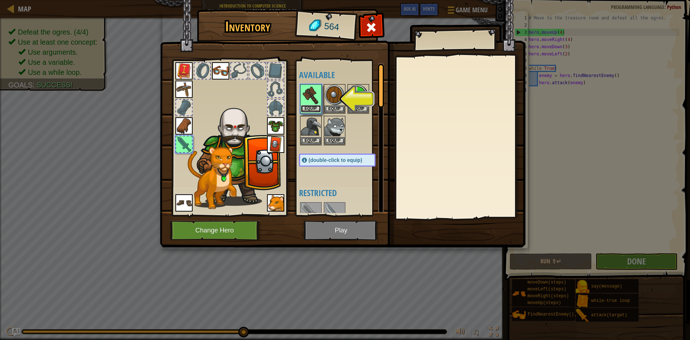
click at [307, 108] on button "Equip" at bounding box center [311, 109] width 20 height 8
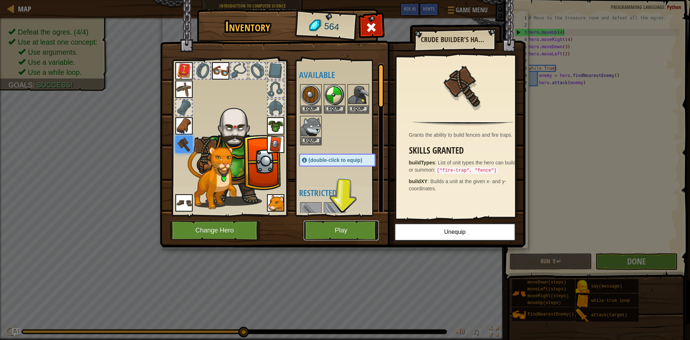
click at [358, 223] on button "Play" at bounding box center [341, 230] width 75 height 20
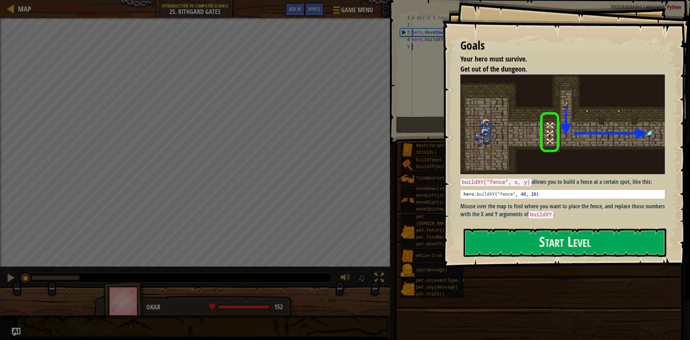
click at [567, 238] on button "Start Level" at bounding box center [565, 242] width 203 height 28
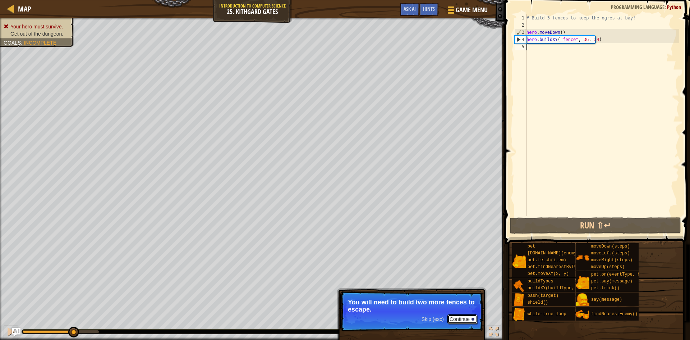
click at [459, 316] on button "Continue" at bounding box center [462, 318] width 30 height 9
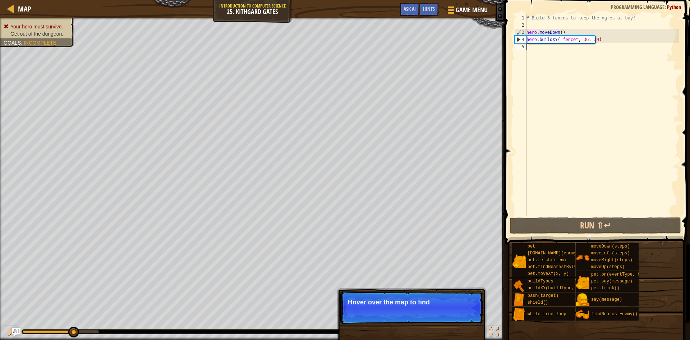
click at [460, 316] on p "Skip (esc) Continue Hover over the map to find" at bounding box center [411, 307] width 143 height 33
click at [460, 316] on p "Skip (esc) Continue Hover over the map to find x-y coordina" at bounding box center [411, 307] width 143 height 33
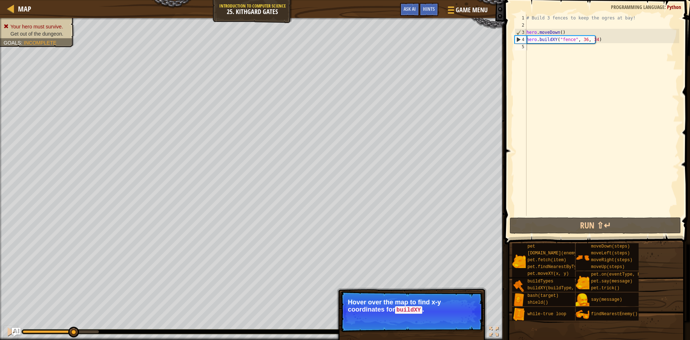
click at [460, 316] on button "Continue" at bounding box center [462, 319] width 30 height 9
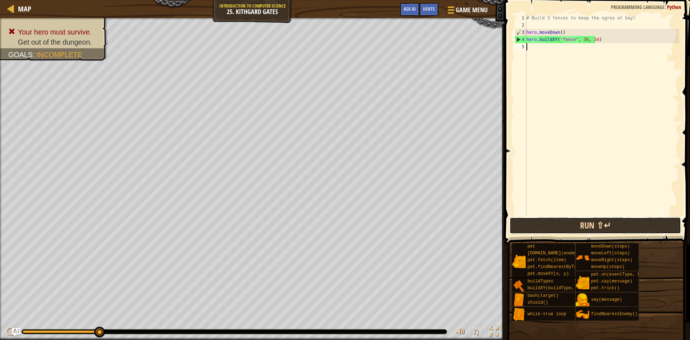
click at [542, 223] on button "Run ⇧↵" at bounding box center [595, 225] width 171 height 17
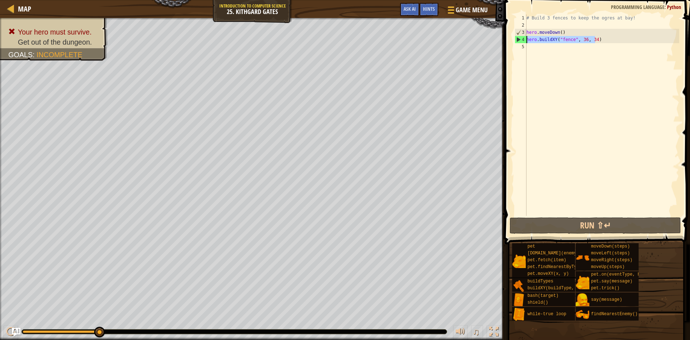
drag, startPoint x: 604, startPoint y: 38, endPoint x: 526, endPoint y: 39, distance: 78.0
click at [526, 39] on div "# Build 3 fences to keep the ogres at bay! hero . moveDown ( ) hero . buildXY (…" at bounding box center [602, 122] width 154 height 216
type textarea "hero.buildXY("fence", 36, 34)"
click at [579, 42] on div "# Build 3 fences to keep the ogres at bay! hero . moveDown ( ) hero . buildXY (…" at bounding box center [602, 114] width 154 height 201
drag, startPoint x: 595, startPoint y: 40, endPoint x: 524, endPoint y: 43, distance: 71.6
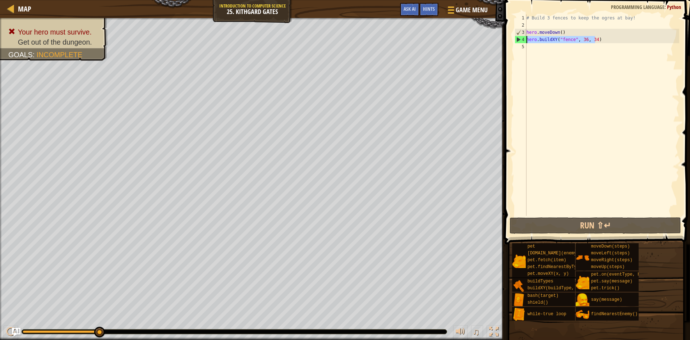
click at [524, 43] on div "hero.buildXY("fence", 36, 34) 1 2 3 4 5 # Build 3 fences to keep the ogres at b…" at bounding box center [596, 114] width 166 height 201
click at [545, 44] on div "# Build 3 fences to keep the ogres at bay! hero . moveDown ( ) hero . buildXY (…" at bounding box center [602, 122] width 154 height 216
paste textarea "hero.buildXY("fence", 36, 34)"
type textarea "hero.buildXY("fence", 36, 34)"
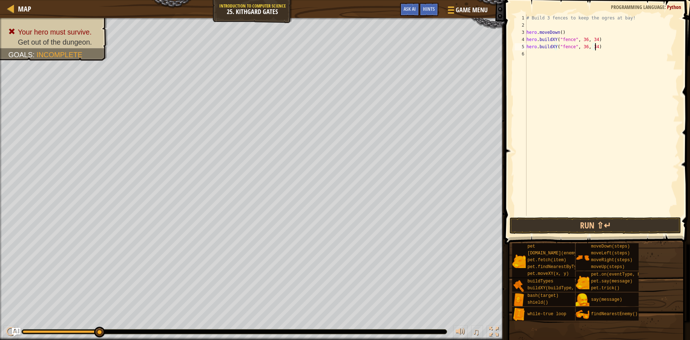
click at [552, 55] on div "# Build 3 fences to keep the ogres at bay! hero . moveDown ( ) hero . buildXY (…" at bounding box center [602, 122] width 154 height 216
paste textarea "hero.buildXY("fence", 36, 34)"
type textarea "hero.buildXY("fence", 36, 34)"
click at [551, 61] on div "# Build 3 fences to keep the ogres at bay! hero . moveDown ( ) hero . buildXY (…" at bounding box center [602, 122] width 154 height 216
paste textarea "hero.buildXY("fence", 36, 34)"
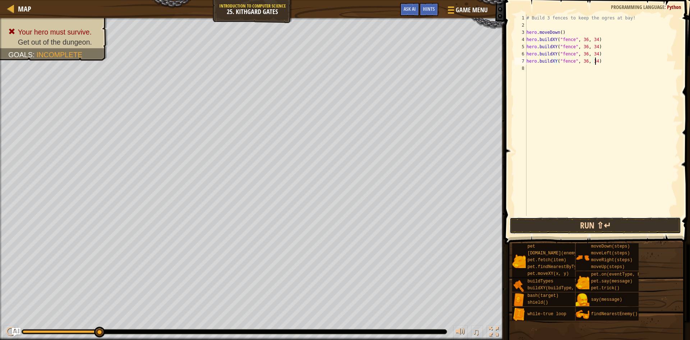
click at [557, 220] on button "Run ⇧↵" at bounding box center [595, 225] width 171 height 17
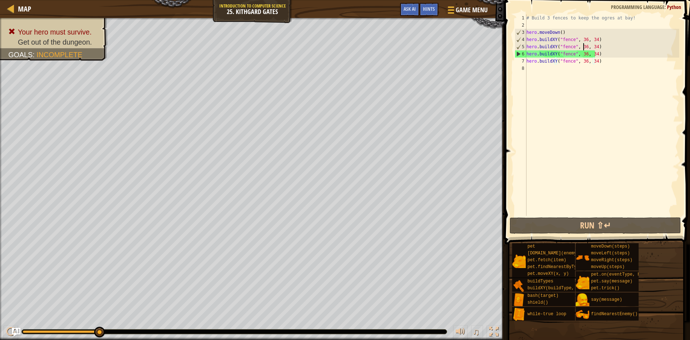
click at [583, 47] on div "# Build 3 fences to keep the ogres at bay! hero . moveDown ( ) hero . buildXY (…" at bounding box center [602, 122] width 154 height 216
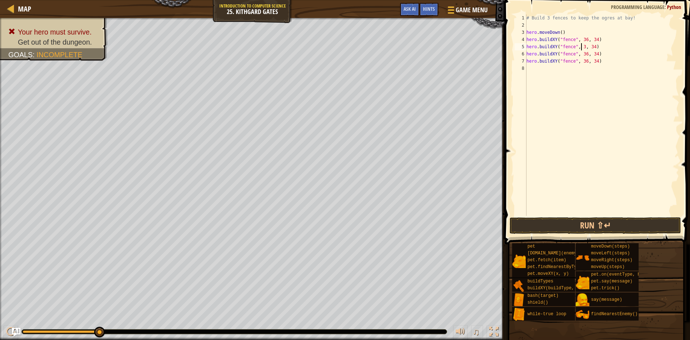
scroll to position [3, 5]
click at [593, 43] on div "# Build 3 fences to keep the ogres at bay! hero . moveDown ( ) hero . buildXY (…" at bounding box center [602, 122] width 154 height 216
click at [583, 54] on div "# Build 3 fences to keep the ogres at bay! hero . moveDown ( ) hero . buildXY (…" at bounding box center [602, 122] width 154 height 216
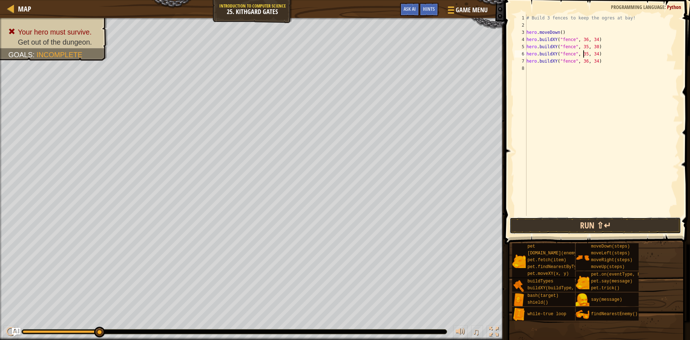
click at [580, 230] on button "Run ⇧↵" at bounding box center [595, 225] width 171 height 17
click at [593, 54] on div "# Build 3 fences to keep the ogres at bay! hero . moveDown ( ) hero . buildXY (…" at bounding box center [602, 122] width 154 height 216
drag, startPoint x: 606, startPoint y: 60, endPoint x: 527, endPoint y: 61, distance: 78.7
click at [527, 61] on div "# Build 3 fences to keep the ogres at bay! hero . moveDown ( ) hero . buildXY (…" at bounding box center [602, 122] width 154 height 216
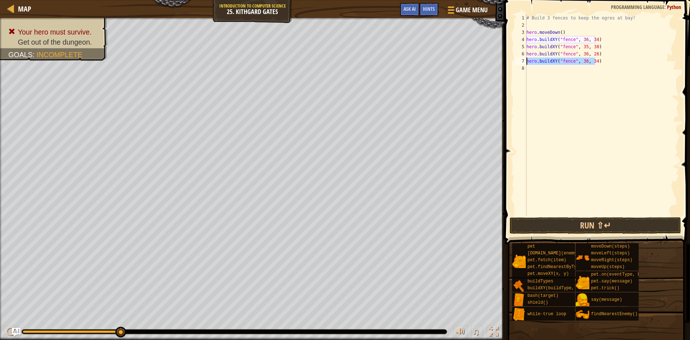
type textarea "hero.buildXY("fence", 36, 34)"
click at [577, 225] on button "Run ⇧↵" at bounding box center [595, 225] width 171 height 17
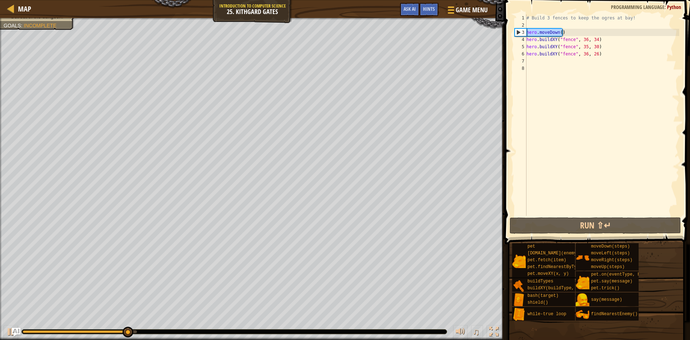
drag, startPoint x: 565, startPoint y: 30, endPoint x: 526, endPoint y: 33, distance: 38.9
click at [526, 33] on div "1 2 3 4 5 6 7 8 # Build 3 fences to keep the ogres at bay! hero . moveDown ( ) …" at bounding box center [596, 114] width 166 height 201
type textarea "hero.moveDown()"
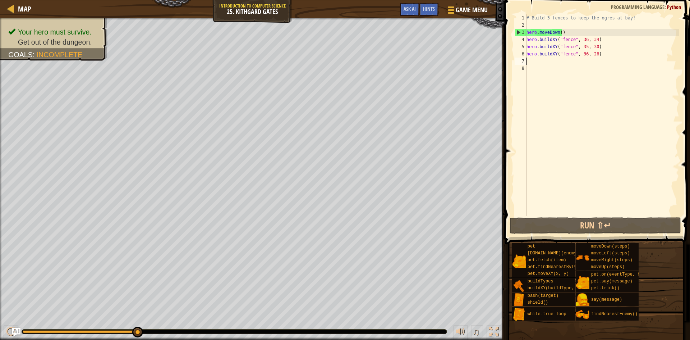
click at [545, 63] on div "# Build 3 fences to keep the ogres at bay! hero . moveDown ( ) hero . buildXY (…" at bounding box center [602, 122] width 154 height 216
paste textarea "hero.moveDown()"
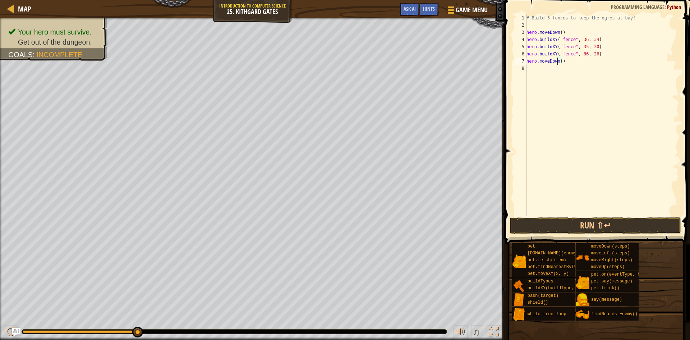
click at [556, 64] on div "# Build 3 fences to keep the ogres at bay! hero . moveDown ( ) hero . buildXY (…" at bounding box center [602, 122] width 154 height 216
click at [561, 61] on div "# Build 3 fences to keep the ogres at bay! hero . moveDown ( ) hero . buildXY (…" at bounding box center [602, 122] width 154 height 216
type textarea "hero.moveRight(3)"
click at [554, 232] on button "Run ⇧↵" at bounding box center [595, 225] width 171 height 17
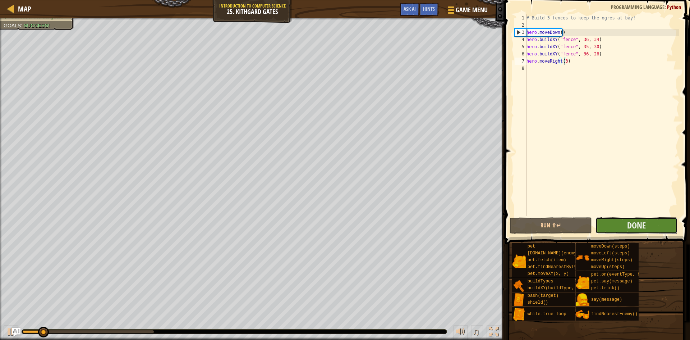
click at [646, 224] on button "Done" at bounding box center [636, 225] width 82 height 17
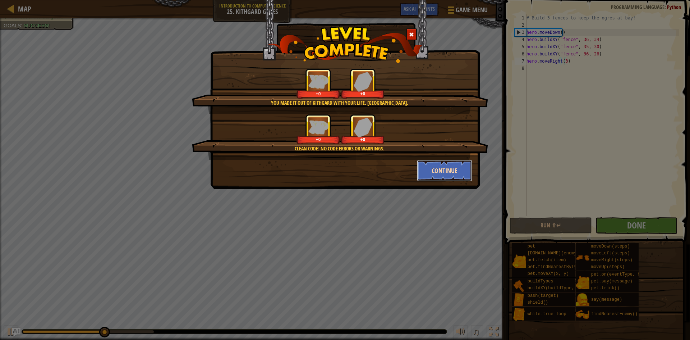
click at [456, 170] on button "Continue" at bounding box center [445, 171] width 56 height 22
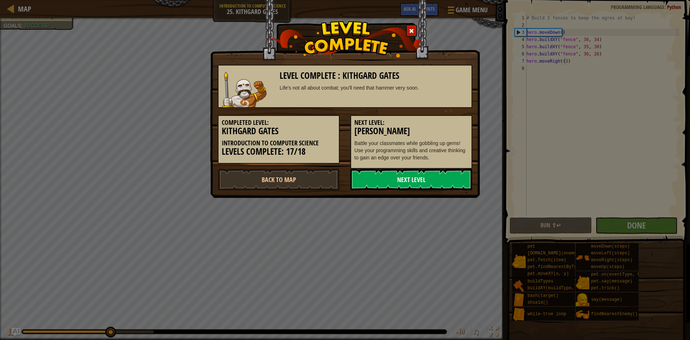
click at [444, 181] on link "Next Level" at bounding box center [411, 180] width 122 height 22
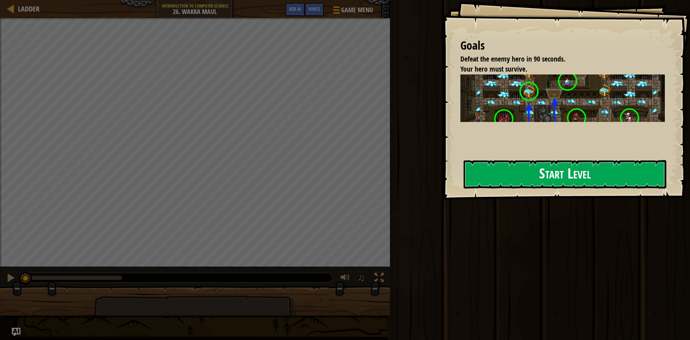
click at [512, 173] on button "Start Level" at bounding box center [565, 174] width 203 height 28
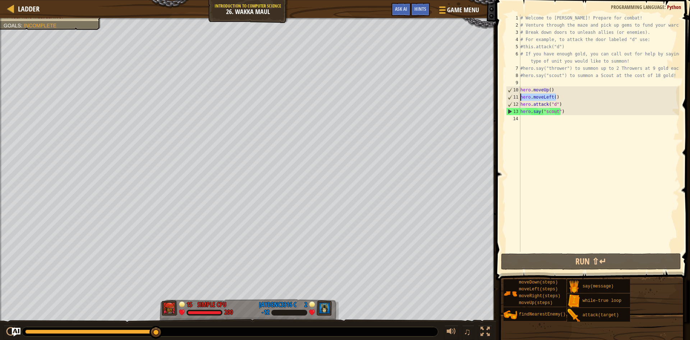
drag, startPoint x: 562, startPoint y: 98, endPoint x: 517, endPoint y: 100, distance: 44.6
click at [517, 100] on div "1 2 3 4 5 6 7 8 9 10 11 12 13 14 # Welcome to Wakka Maul! Prepare for combat! #…" at bounding box center [592, 132] width 175 height 237
type textarea "hero.moveLeft()"
click at [540, 123] on div "# Welcome to [PERSON_NAME]! Prepare for combat! # Venture through the maze and …" at bounding box center [599, 140] width 160 height 252
paste textarea "hero.moveLeft()"
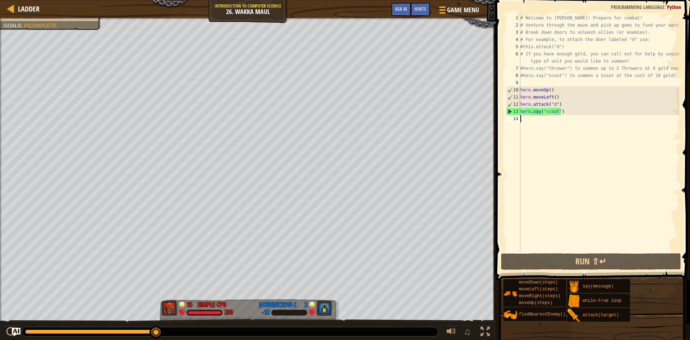
type textarea "hero.moveLeft()"
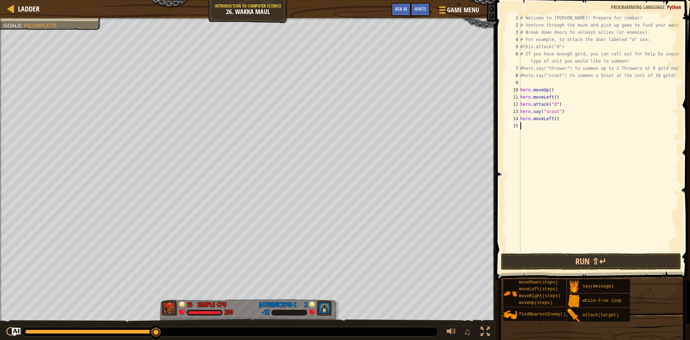
click at [545, 128] on div "# Welcome to [PERSON_NAME]! Prepare for combat! # Venture through the maze and …" at bounding box center [599, 140] width 160 height 252
drag, startPoint x: 561, startPoint y: 92, endPoint x: 521, endPoint y: 89, distance: 40.7
click at [521, 89] on div "# Welcome to [PERSON_NAME]! Prepare for combat! # Venture through the maze and …" at bounding box center [599, 140] width 160 height 252
type textarea "hero.moveUp()"
click at [531, 128] on div "# Welcome to [PERSON_NAME]! Prepare for combat! # Venture through the maze and …" at bounding box center [599, 140] width 160 height 252
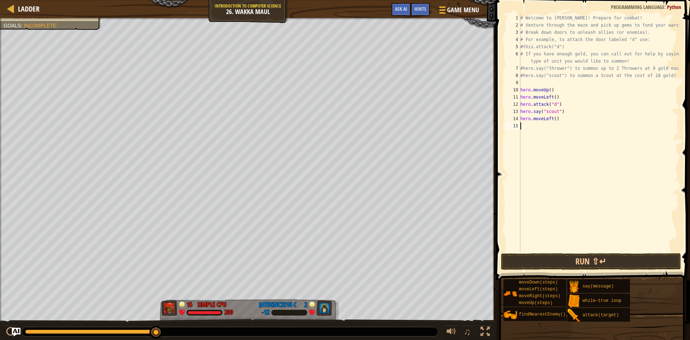
paste textarea "hero.moveUp()"
click at [548, 125] on div "# Welcome to [PERSON_NAME]! Prepare for combat! # Venture through the maze and …" at bounding box center [599, 140] width 160 height 252
click at [544, 126] on div "# Welcome to [PERSON_NAME]! Prepare for combat! # Venture through the maze and …" at bounding box center [599, 140] width 160 height 252
type textarea "hero.moveDown(4)"
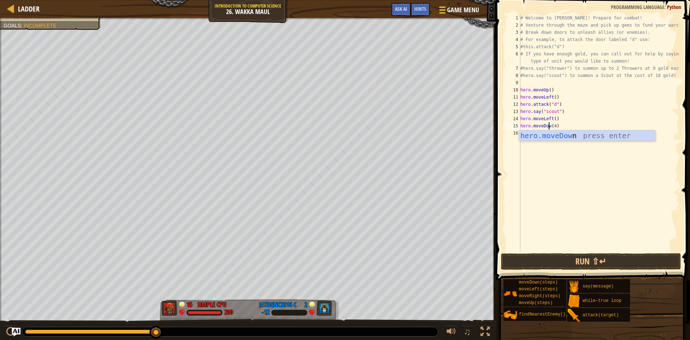
scroll to position [3, 3]
click at [598, 171] on div "# Welcome to [PERSON_NAME]! Prepare for combat! # Venture through the maze and …" at bounding box center [599, 140] width 160 height 252
drag, startPoint x: 562, startPoint y: 105, endPoint x: 515, endPoint y: 106, distance: 46.7
click at [515, 106] on div "1 2 3 4 5 6 7 8 9 10 11 12 13 14 15 16 # Welcome to [PERSON_NAME]! Prepare for …" at bounding box center [592, 132] width 175 height 237
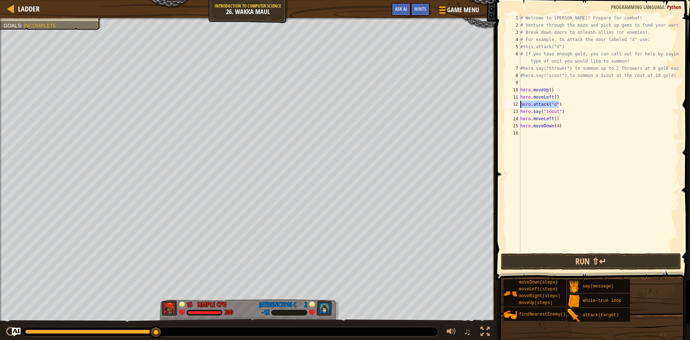
type textarea "hero.attack("d")"
click at [542, 133] on div "# Welcome to [PERSON_NAME]! Prepare for combat! # Venture through the maze and …" at bounding box center [599, 140] width 160 height 252
paste textarea "hero.attack("d")"
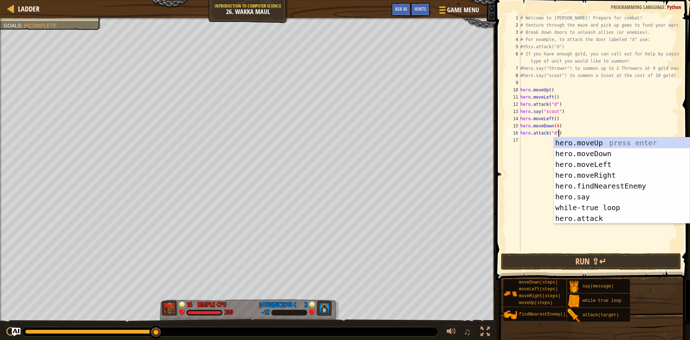
click at [553, 133] on div "# Welcome to [PERSON_NAME]! Prepare for combat! # Venture through the maze and …" at bounding box center [599, 140] width 160 height 252
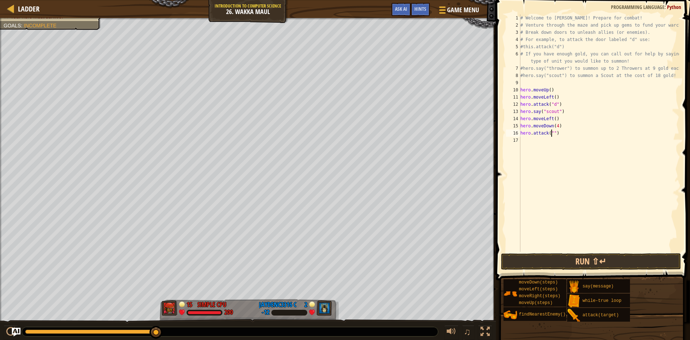
scroll to position [3, 3]
click at [578, 135] on div "# Welcome to [PERSON_NAME]! Prepare for combat! # Venture through the maze and …" at bounding box center [599, 140] width 160 height 252
drag, startPoint x: 560, startPoint y: 119, endPoint x: 517, endPoint y: 118, distance: 42.4
click at [517, 118] on div "hero.attack("i") 1 2 3 4 5 6 7 8 9 10 11 12 13 14 15 16 17 # Welcome to [PERSON…" at bounding box center [592, 132] width 175 height 237
type textarea "hero.moveLeft()"
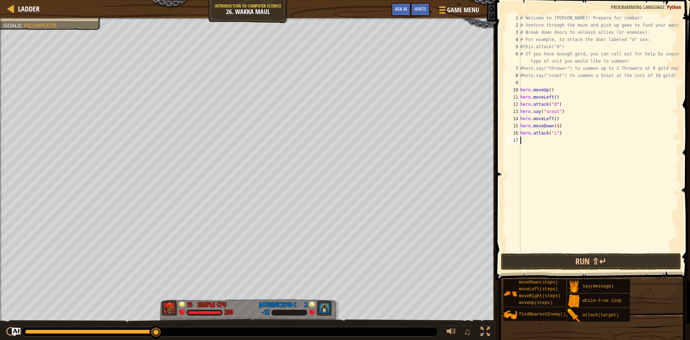
click at [530, 141] on div "# Welcome to [PERSON_NAME]! Prepare for combat! # Venture through the maze and …" at bounding box center [599, 140] width 160 height 252
paste textarea "hero.moveLeft()"
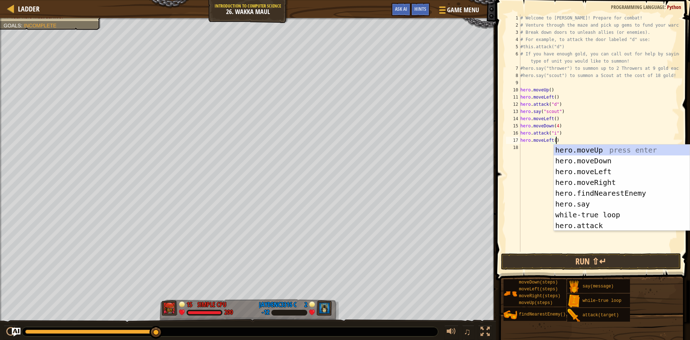
click at [550, 141] on div "# Welcome to [PERSON_NAME]! Prepare for combat! # Venture through the maze and …" at bounding box center [599, 140] width 160 height 252
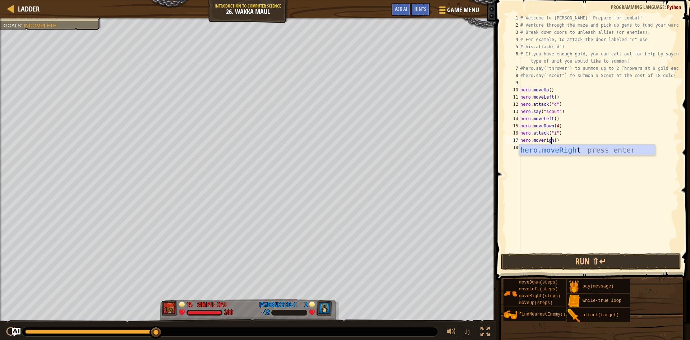
scroll to position [3, 3]
click at [543, 141] on div "# Welcome to [PERSON_NAME]! Prepare for combat! # Venture through the maze and …" at bounding box center [599, 140] width 160 height 252
type textarea "hero.moveRight()"
click at [563, 259] on button "Run ⇧↵" at bounding box center [591, 261] width 180 height 17
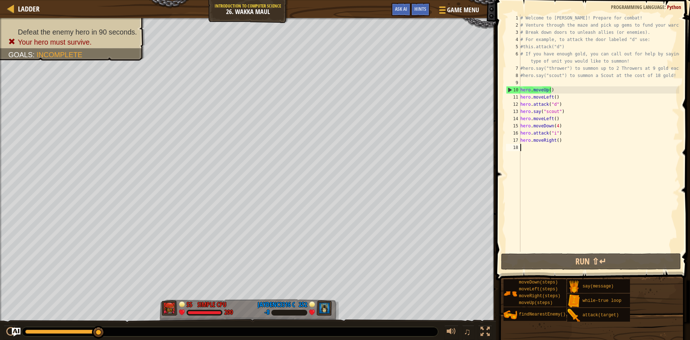
click at [579, 144] on div "# Welcome to [PERSON_NAME]! Prepare for combat! # Venture through the maze and …" at bounding box center [599, 140] width 160 height 252
click at [573, 136] on div "# Welcome to [PERSON_NAME]! Prepare for combat! # Venture through the maze and …" at bounding box center [599, 140] width 160 height 252
type textarea "hero.attack("i")"
click at [571, 145] on div "# Welcome to [PERSON_NAME]! Prepare for combat! # Venture through the maze and …" at bounding box center [599, 140] width 160 height 252
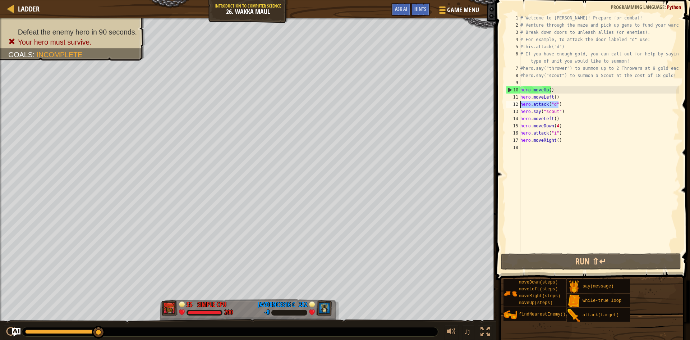
drag, startPoint x: 561, startPoint y: 107, endPoint x: 515, endPoint y: 105, distance: 46.0
click at [515, 105] on div "1 2 3 4 5 6 7 8 9 10 11 12 13 14 15 16 17 18 # Welcome to [PERSON_NAME]! Prepar…" at bounding box center [592, 132] width 175 height 237
type textarea "hero.attack("d")"
click at [573, 186] on div "# Welcome to [PERSON_NAME]! Prepare for combat! # Venture through the maze and …" at bounding box center [599, 140] width 160 height 252
click at [538, 146] on div "# Welcome to [PERSON_NAME]! Prepare for combat! # Venture through the maze and …" at bounding box center [599, 140] width 160 height 252
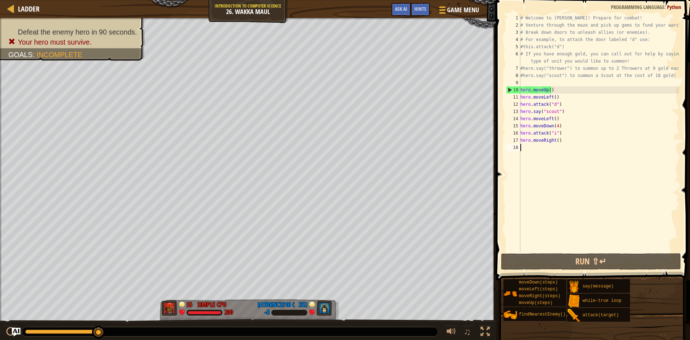
type textarea "e"
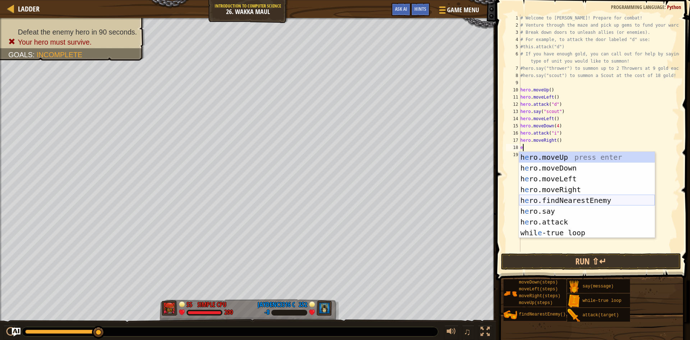
click at [579, 196] on div "h e ro.moveUp press enter h e ro.moveDown press enter h e ro.moveLeft press ent…" at bounding box center [587, 206] width 136 height 108
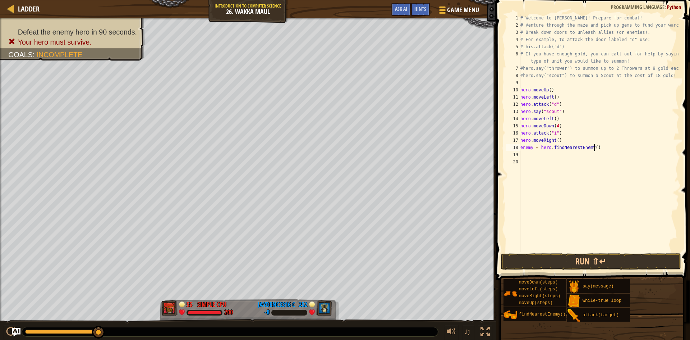
click at [613, 149] on div "# Welcome to [PERSON_NAME]! Prepare for combat! # Venture through the maze and …" at bounding box center [599, 140] width 160 height 252
type textarea "enemy = hero.findNearestEnemy()"
click at [555, 155] on div "# Welcome to [PERSON_NAME]! Prepare for combat! # Venture through the maze and …" at bounding box center [599, 140] width 160 height 252
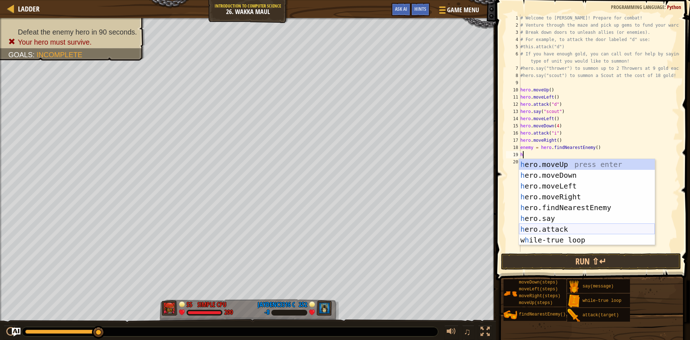
click at [585, 231] on div "h ero.moveUp press enter h ero.moveDown press enter h ero.moveLeft press enter …" at bounding box center [587, 213] width 136 height 108
type textarea "hero.attack(enemy)"
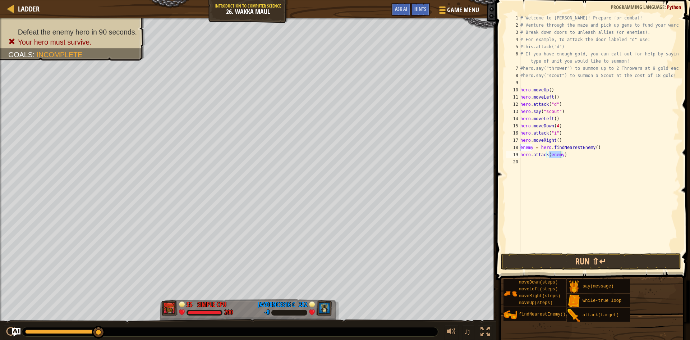
click at [566, 158] on div "# Welcome to [PERSON_NAME]! Prepare for combat! # Venture through the maze and …" at bounding box center [599, 140] width 160 height 252
click at [520, 148] on div "# Welcome to [PERSON_NAME]! Prepare for combat! # Venture through the maze and …" at bounding box center [599, 140] width 160 height 252
type textarea "enemy = hero.findNearestEnemy()"
type textarea "w"
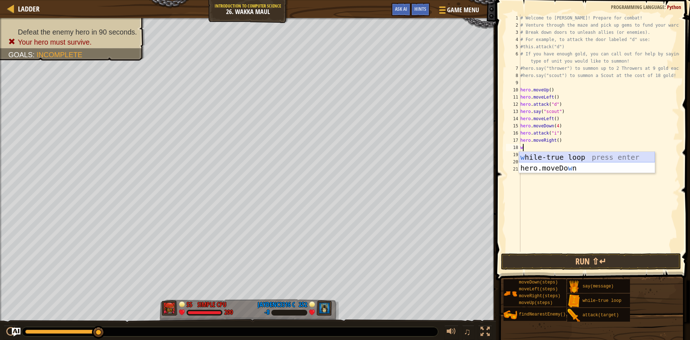
click at [532, 154] on div "w [PERSON_NAME]-true loop press enter hero.moveDo w n press enter" at bounding box center [587, 173] width 136 height 43
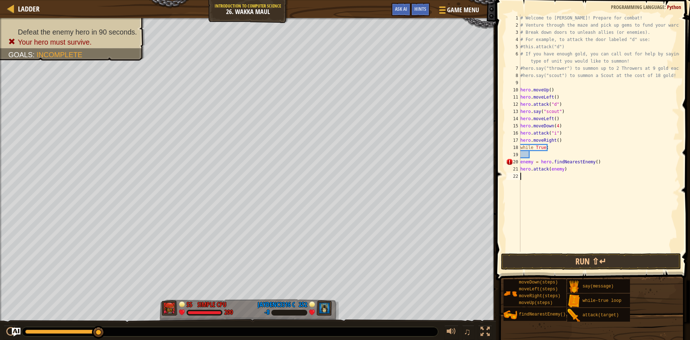
click at [576, 174] on div "# Welcome to [PERSON_NAME]! Prepare for combat! # Venture through the maze and …" at bounding box center [599, 140] width 160 height 252
click at [539, 159] on div "# Welcome to [PERSON_NAME]! Prepare for combat! # Venture through the maze and …" at bounding box center [599, 140] width 160 height 252
click at [521, 162] on div "# Welcome to [PERSON_NAME]! Prepare for combat! # Venture through the maze and …" at bounding box center [599, 140] width 160 height 252
type textarea "enemy = hero.findNearestEnemy()"
click at [547, 257] on button "Run ⇧↵" at bounding box center [591, 261] width 180 height 17
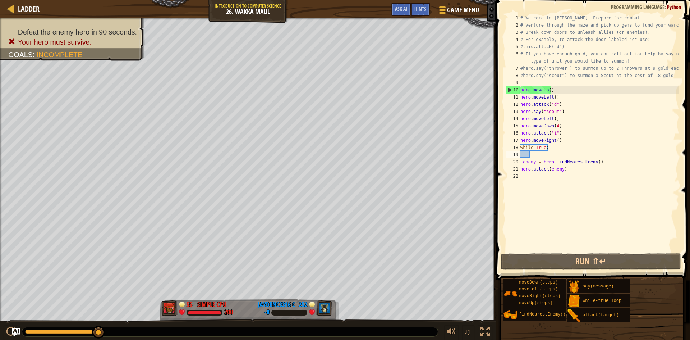
click at [572, 156] on div "# Welcome to [PERSON_NAME]! Prepare for combat! # Venture through the maze and …" at bounding box center [599, 140] width 160 height 252
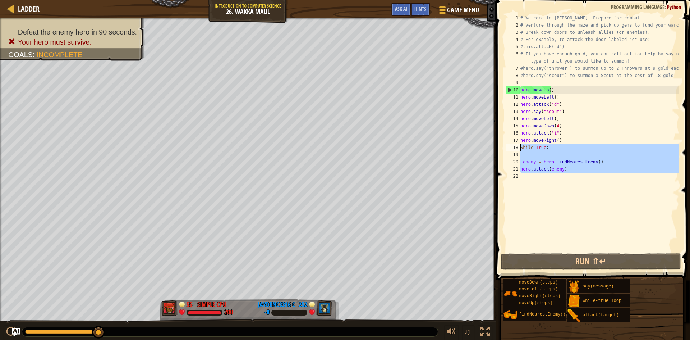
drag, startPoint x: 585, startPoint y: 175, endPoint x: 521, endPoint y: 151, distance: 68.3
click at [521, 151] on div "# Welcome to [PERSON_NAME]! Prepare for combat! # Venture through the maze and …" at bounding box center [599, 140] width 160 height 252
click at [575, 164] on div "# Welcome to [PERSON_NAME]! Prepare for combat! # Venture through the maze and …" at bounding box center [599, 132] width 160 height 237
type textarea "enemy = hero.findNearestEnemy()"
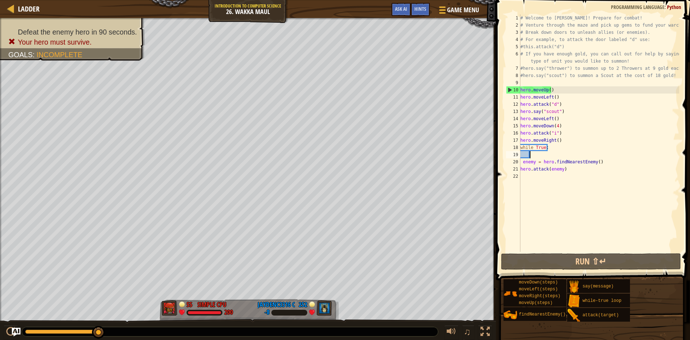
click at [570, 152] on div "# Welcome to [PERSON_NAME]! Prepare for combat! # Venture through the maze and …" at bounding box center [599, 140] width 160 height 252
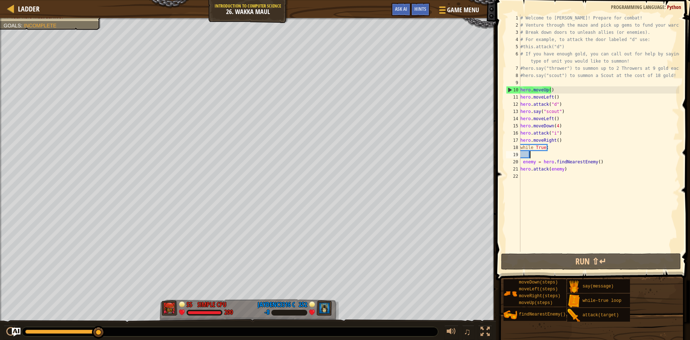
click at [563, 139] on div "# Welcome to [PERSON_NAME]! Prepare for combat! # Venture through the maze and …" at bounding box center [599, 140] width 160 height 252
click at [561, 133] on div "# Welcome to [PERSON_NAME]! Prepare for combat! # Venture through the maze and …" at bounding box center [599, 140] width 160 height 252
click at [554, 126] on div "# Welcome to [PERSON_NAME]! Prepare for combat! # Venture through the maze and …" at bounding box center [599, 140] width 160 height 252
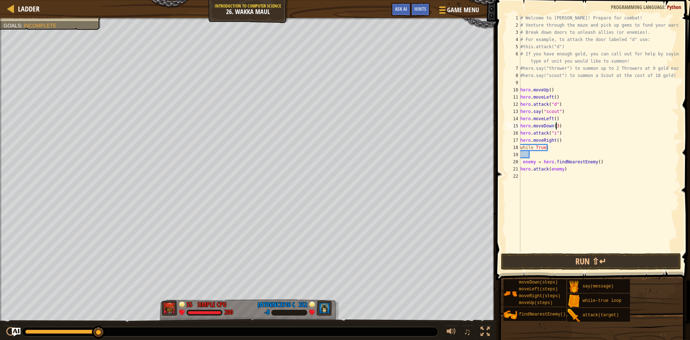
scroll to position [3, 3]
drag, startPoint x: 579, startPoint y: 134, endPoint x: 520, endPoint y: 134, distance: 58.2
click at [520, 134] on div "# Welcome to [PERSON_NAME]! Prepare for combat! # Venture through the maze and …" at bounding box center [599, 140] width 160 height 252
type textarea "hero.attack("i")"
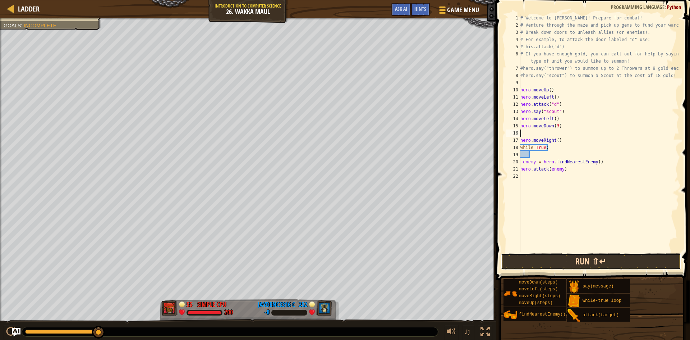
click at [595, 262] on button "Run ⇧↵" at bounding box center [591, 261] width 180 height 17
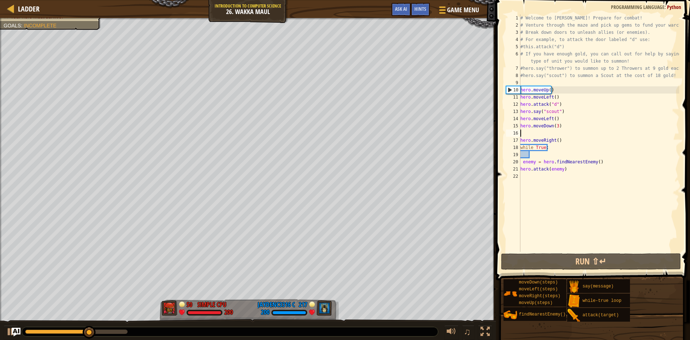
click at [554, 142] on div "# Welcome to [PERSON_NAME]! Prepare for combat! # Venture through the maze and …" at bounding box center [599, 140] width 160 height 252
click at [555, 142] on div "# Welcome to [PERSON_NAME]! Prepare for combat! # Venture through the maze and …" at bounding box center [599, 140] width 160 height 252
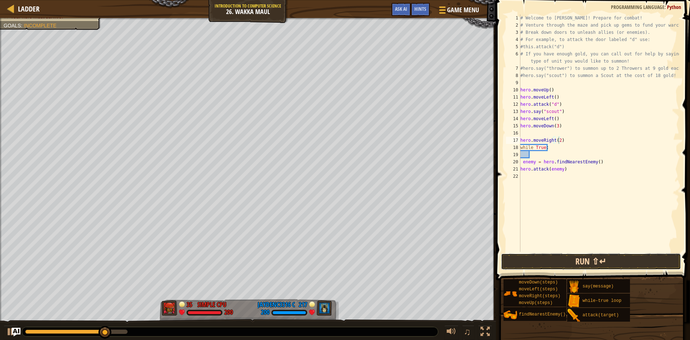
click at [544, 260] on button "Run ⇧↵" at bounding box center [591, 261] width 180 height 17
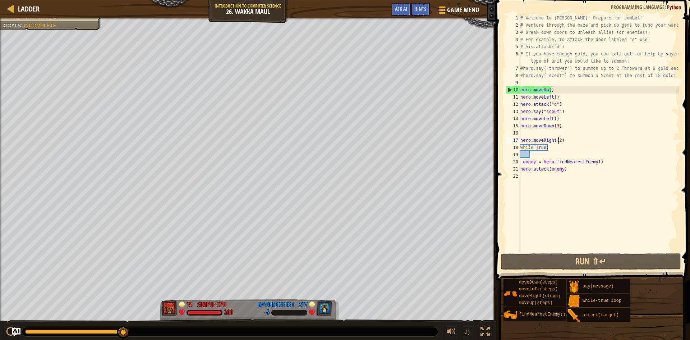
click at [565, 120] on div "# Welcome to [PERSON_NAME]! Prepare for combat! # Venture through the maze and …" at bounding box center [599, 140] width 160 height 252
click at [560, 160] on div "# Welcome to [PERSON_NAME]! Prepare for combat! # Venture through the maze and …" at bounding box center [599, 140] width 160 height 252
type textarea "enemy = hero.findNearestEnemy()"
click at [561, 152] on div "# Welcome to [PERSON_NAME]! Prepare for combat! # Venture through the maze and …" at bounding box center [599, 140] width 160 height 252
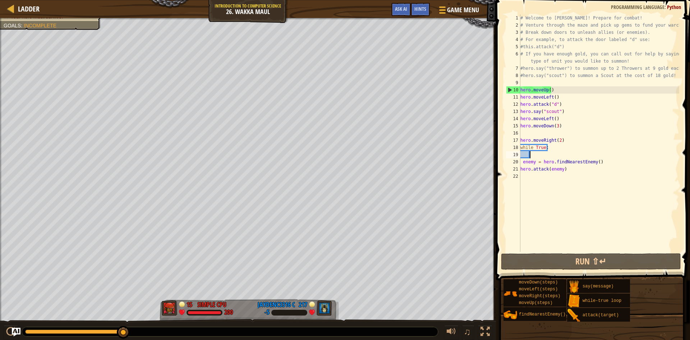
scroll to position [3, 0]
click at [566, 123] on div "# Welcome to [PERSON_NAME]! Prepare for combat! # Venture through the maze and …" at bounding box center [599, 140] width 160 height 252
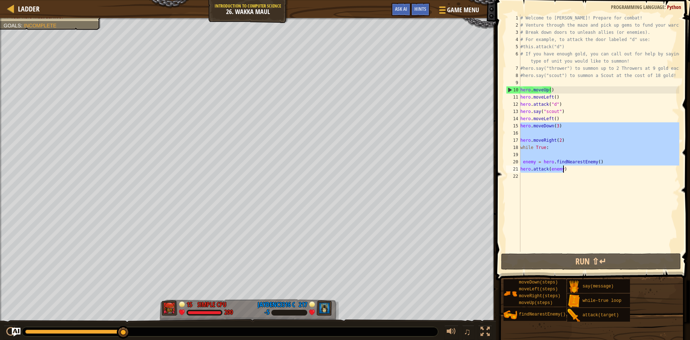
drag, startPoint x: 520, startPoint y: 129, endPoint x: 609, endPoint y: 169, distance: 97.8
click at [609, 169] on div "# Welcome to [PERSON_NAME]! Prepare for combat! # Venture through the maze and …" at bounding box center [599, 140] width 160 height 252
type textarea "enemy = hero.findNearestEnemy() hero.attack(enemy)"
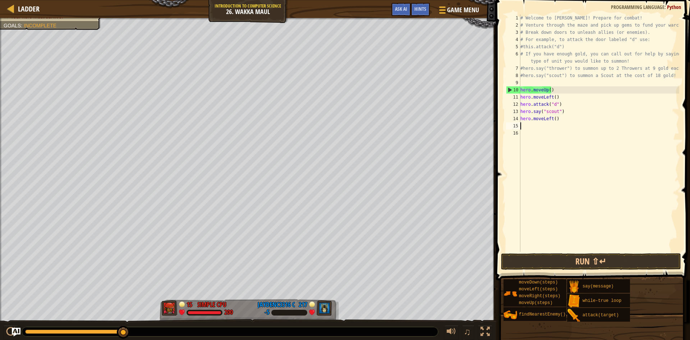
scroll to position [3, 0]
click at [552, 119] on div "# Welcome to [PERSON_NAME]! Prepare for combat! # Venture through the maze and …" at bounding box center [599, 140] width 160 height 252
click at [554, 117] on div "# Welcome to [PERSON_NAME]! Prepare for combat! # Venture through the maze and …" at bounding box center [599, 140] width 160 height 252
drag, startPoint x: 561, startPoint y: 105, endPoint x: 519, endPoint y: 106, distance: 42.4
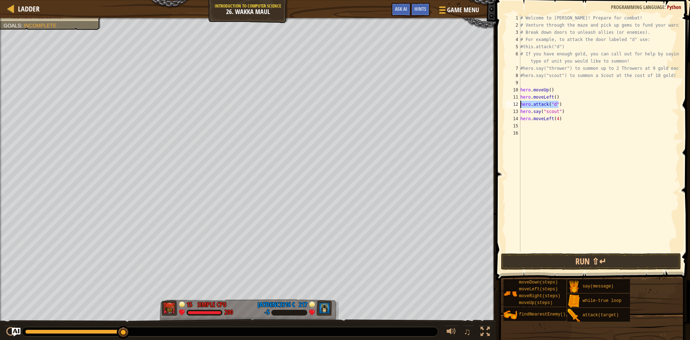
click at [519, 106] on div "hero.moveLeft(4) 1 2 3 4 5 6 7 8 9 10 11 12 13 14 15 16 # Welcome to Wakka Maul…" at bounding box center [592, 132] width 175 height 237
type textarea "hero.attack("d")"
click at [544, 128] on div "# Welcome to [PERSON_NAME]! Prepare for combat! # Venture through the maze and …" at bounding box center [599, 140] width 160 height 252
paste textarea "hero.attack("d")"
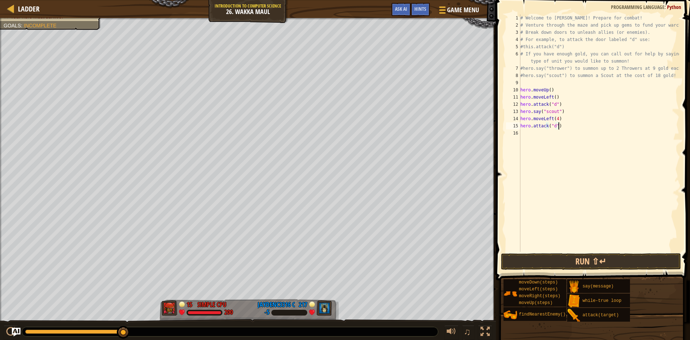
click at [554, 127] on div "# Welcome to [PERSON_NAME]! Prepare for combat! # Venture through the maze and …" at bounding box center [599, 140] width 160 height 252
drag, startPoint x: 553, startPoint y: 120, endPoint x: 519, endPoint y: 120, distance: 33.8
click at [519, 120] on div "hero.attack("c") 1 2 3 4 5 6 7 8 9 10 11 12 13 14 15 16 # Welcome to Wakka Maul…" at bounding box center [592, 132] width 175 height 237
type textarea "hero.moveLeft(4)"
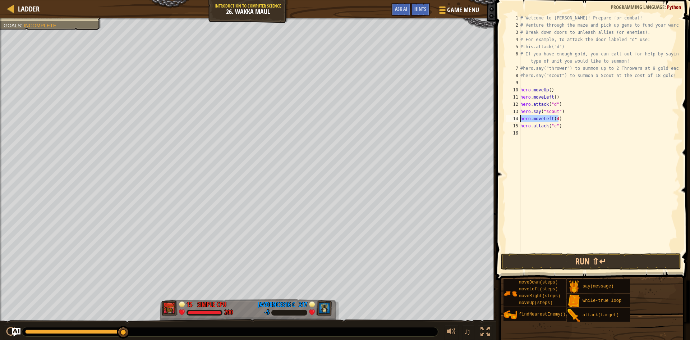
click at [542, 139] on div "# Welcome to [PERSON_NAME]! Prepare for combat! # Venture through the maze and …" at bounding box center [599, 140] width 160 height 252
paste textarea "hero.moveLeft(4)"
click at [555, 133] on div "# Welcome to [PERSON_NAME]! Prepare for combat! # Venture through the maze and …" at bounding box center [599, 140] width 160 height 252
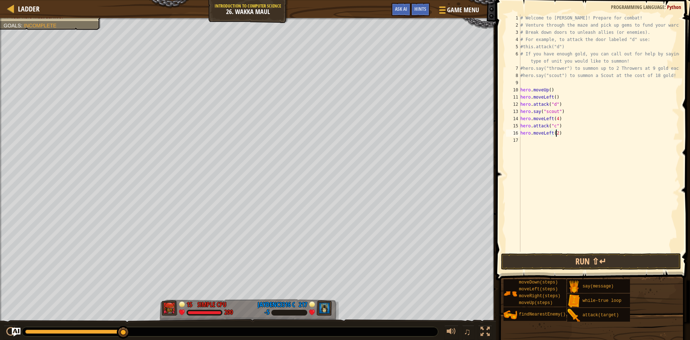
click at [551, 133] on div "# Welcome to [PERSON_NAME]! Prepare for combat! # Venture through the maze and …" at bounding box center [599, 140] width 160 height 252
click at [577, 124] on div "# Welcome to [PERSON_NAME]! Prepare for combat! # Venture through the maze and …" at bounding box center [599, 140] width 160 height 252
drag, startPoint x: 563, startPoint y: 119, endPoint x: 520, endPoint y: 118, distance: 43.1
click at [520, 118] on div "hero.attack("c") 1 2 3 4 5 6 7 8 9 10 11 12 13 14 15 16 17 # Welcome to [PERSON…" at bounding box center [592, 132] width 175 height 237
type textarea "hero.moveLeft(4)"
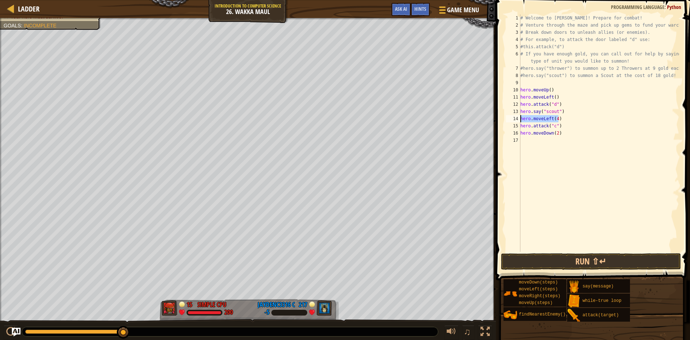
click at [566, 142] on div "# Welcome to [PERSON_NAME]! Prepare for combat! # Venture through the maze and …" at bounding box center [599, 140] width 160 height 252
paste textarea "hero.moveLeft(4)"
click at [557, 142] on div "# Welcome to [PERSON_NAME]! Prepare for combat! # Venture through the maze and …" at bounding box center [599, 140] width 160 height 252
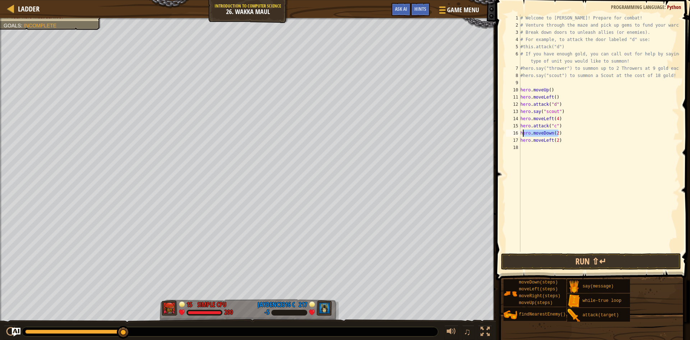
drag, startPoint x: 566, startPoint y: 134, endPoint x: 522, endPoint y: 132, distance: 44.3
click at [522, 132] on div "# Welcome to [PERSON_NAME]! Prepare for combat! # Venture through the maze and …" at bounding box center [599, 140] width 160 height 252
type textarea "hero.moveDown(2)"
click at [529, 151] on div "# Welcome to [PERSON_NAME]! Prepare for combat! # Venture through the maze and …" at bounding box center [599, 140] width 160 height 252
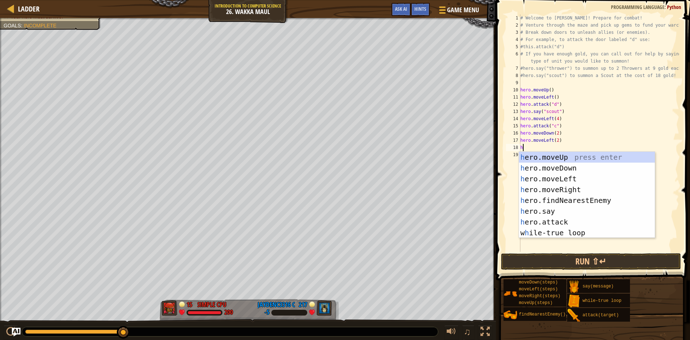
paste textarea "ero.moveDown(2)"
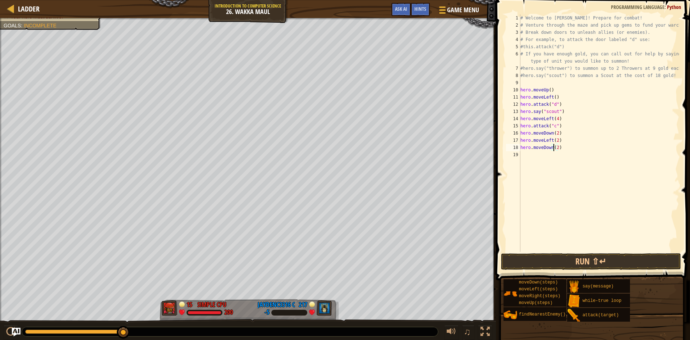
click at [554, 149] on div "# Welcome to [PERSON_NAME]! Prepare for combat! # Venture through the maze and …" at bounding box center [599, 140] width 160 height 252
drag, startPoint x: 561, startPoint y: 141, endPoint x: 520, endPoint y: 144, distance: 41.1
click at [520, 144] on div "hero.moveDown(4) 1 2 3 4 5 6 7 8 9 10 11 12 13 14 15 16 17 18 19 # Welcome to W…" at bounding box center [592, 132] width 175 height 237
click at [556, 145] on div "# Welcome to [PERSON_NAME]! Prepare for combat! # Venture through the maze and …" at bounding box center [599, 140] width 160 height 252
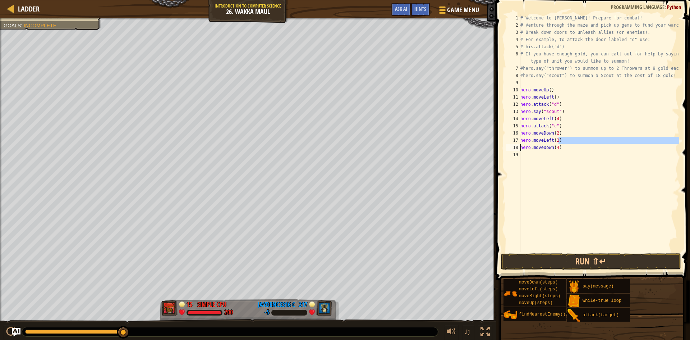
type textarea "hero.moveDown(4)"
drag, startPoint x: 566, startPoint y: 148, endPoint x: 521, endPoint y: 151, distance: 44.7
click at [521, 151] on div "# Welcome to [PERSON_NAME]! Prepare for combat! # Venture through the maze and …" at bounding box center [599, 140] width 160 height 252
click at [529, 157] on div "# Welcome to [PERSON_NAME]! Prepare for combat! # Venture through the maze and …" at bounding box center [599, 140] width 160 height 252
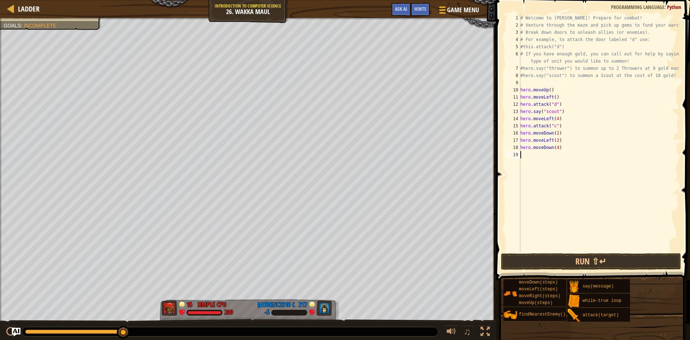
paste textarea "hero.moveDown(4)"
click at [556, 154] on div "# Welcome to [PERSON_NAME]! Prepare for combat! # Venture through the maze and …" at bounding box center [599, 140] width 160 height 252
click at [551, 156] on div "# Welcome to [PERSON_NAME]! Prepare for combat! # Venture through the maze and …" at bounding box center [599, 140] width 160 height 252
click at [583, 137] on div "# Welcome to [PERSON_NAME]! Prepare for combat! # Venture through the maze and …" at bounding box center [599, 140] width 160 height 252
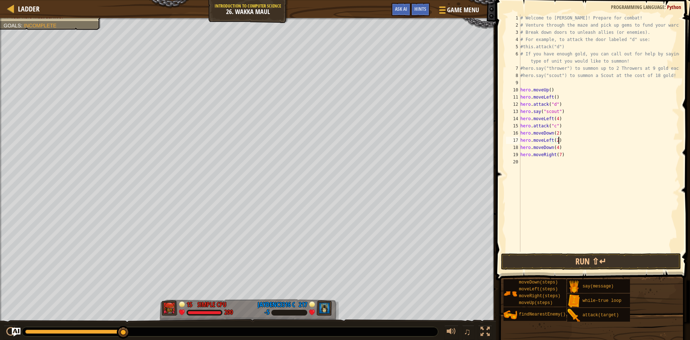
type textarea "hero.moveLeft(2)"
click at [546, 163] on div "# Welcome to [PERSON_NAME]! Prepare for combat! # Venture through the maze and …" at bounding box center [599, 140] width 160 height 252
type textarea "w"
drag, startPoint x: 561, startPoint y: 172, endPoint x: 547, endPoint y: 170, distance: 14.6
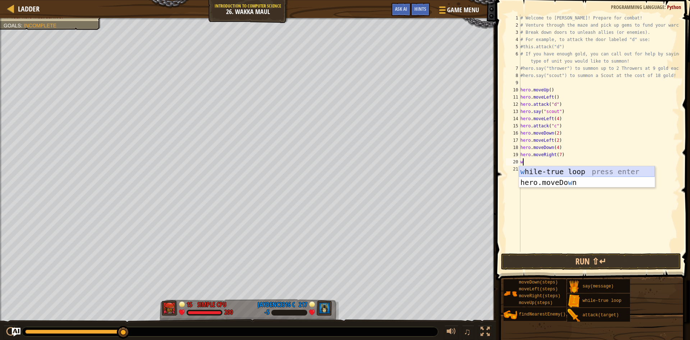
click at [561, 173] on div "w [PERSON_NAME]-true loop press enter hero.moveDo w n press enter" at bounding box center [587, 187] width 136 height 43
click at [540, 170] on div "# Welcome to [PERSON_NAME]! Prepare for combat! # Venture through the maze and …" at bounding box center [599, 140] width 160 height 252
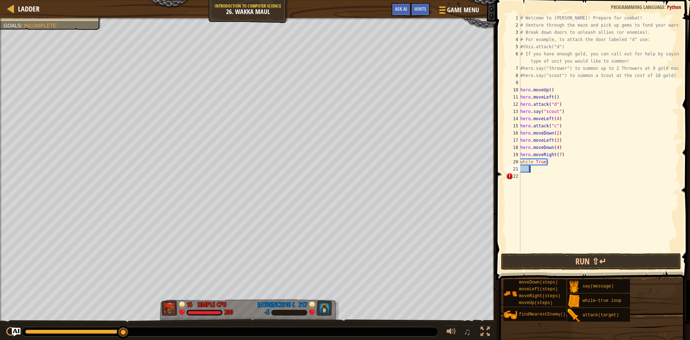
click at [536, 168] on div "# Welcome to [PERSON_NAME]! Prepare for combat! # Venture through the maze and …" at bounding box center [599, 140] width 160 height 252
type textarea "f"
click at [548, 179] on div "hero. f indNearestEnemy press enter hero.moveLe f t press enter" at bounding box center [596, 194] width 136 height 43
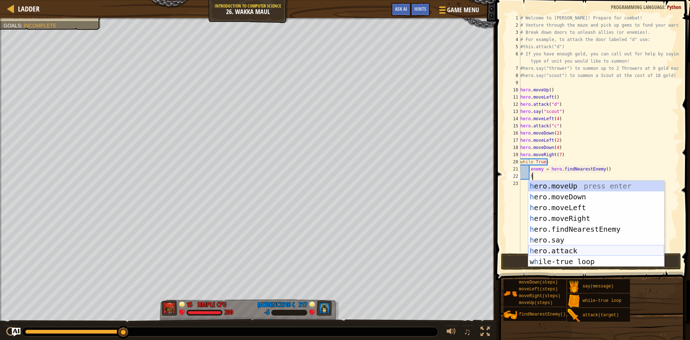
click at [566, 248] on div "h ero.moveUp press enter h ero.moveDown press enter h ero.moveLeft press enter …" at bounding box center [596, 234] width 136 height 108
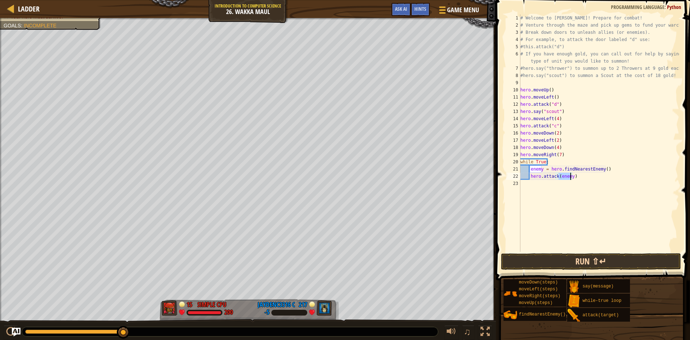
type textarea "hero.attack(enemy)"
click at [563, 260] on button "Run ⇧↵" at bounding box center [591, 261] width 180 height 17
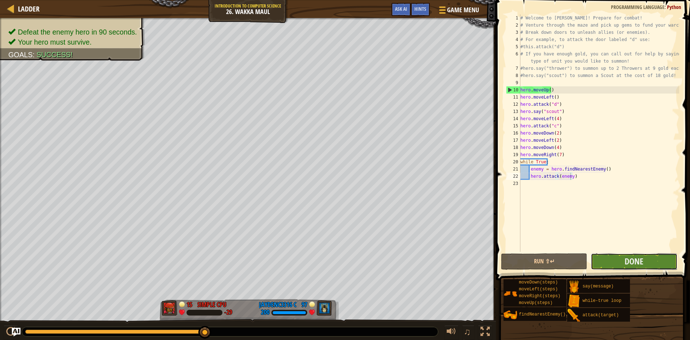
click at [604, 256] on button "Done" at bounding box center [634, 261] width 86 height 17
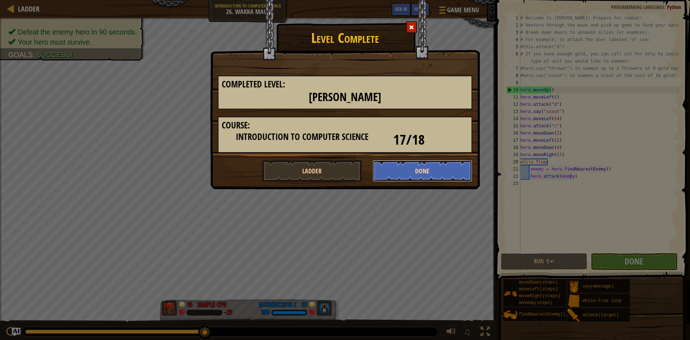
click at [427, 171] on button "Done" at bounding box center [423, 171] width 100 height 22
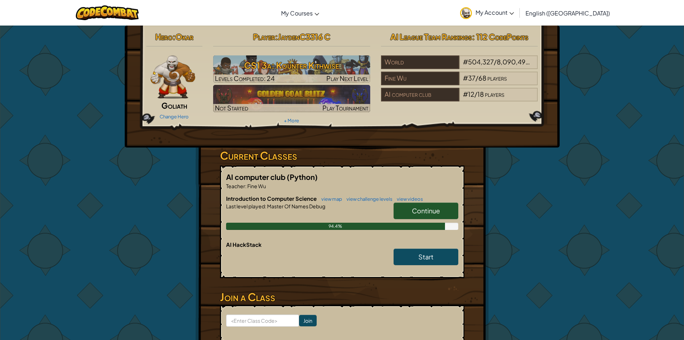
click at [421, 208] on span "Continue" at bounding box center [426, 210] width 28 height 8
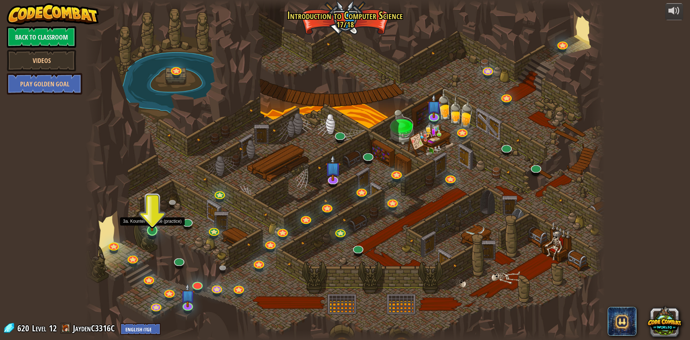
click at [154, 229] on img at bounding box center [152, 215] width 14 height 32
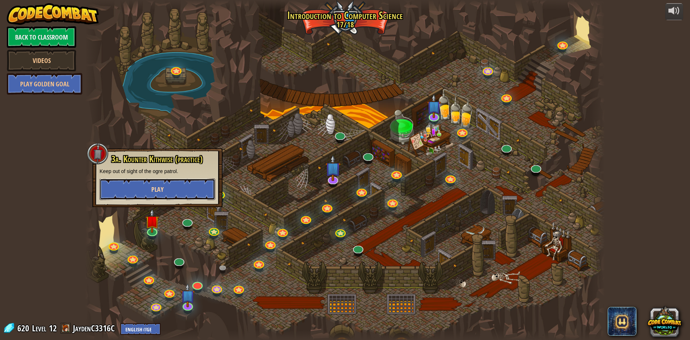
click at [174, 189] on button "Play" at bounding box center [158, 189] width 116 height 22
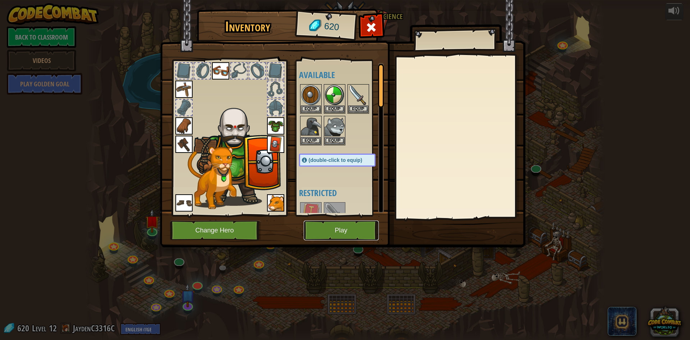
click at [343, 230] on button "Play" at bounding box center [341, 230] width 75 height 20
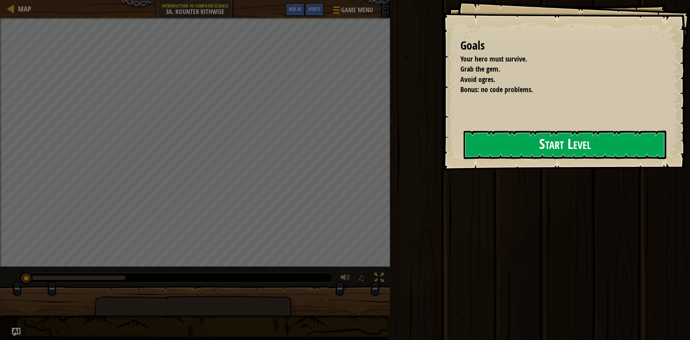
click at [583, 147] on button "Start Level" at bounding box center [565, 144] width 203 height 28
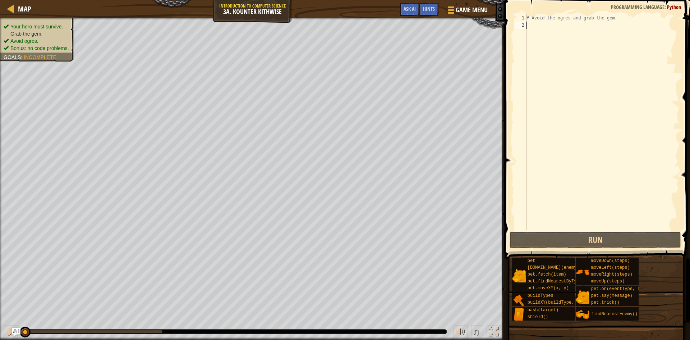
type textarea "h"
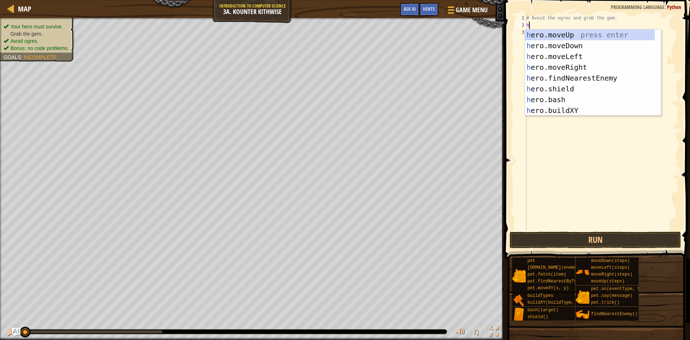
scroll to position [3, 0]
click at [567, 46] on div "h ero.moveUp press enter h ero.moveDown press enter h ero.moveLeft press enter …" at bounding box center [590, 83] width 130 height 108
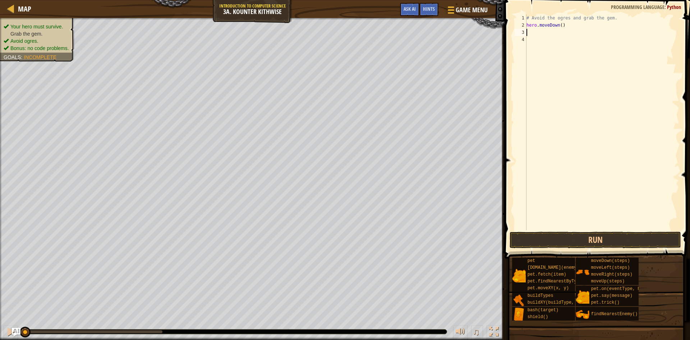
click at [559, 27] on div "# Avoid the ogres and grab the gem. hero . moveDown ( )" at bounding box center [602, 129] width 154 height 230
type textarea "hero.moveDown(2)"
click at [569, 36] on div "# Avoid the ogres and grab the gem. hero . moveDown ( 2 )" at bounding box center [602, 129] width 154 height 230
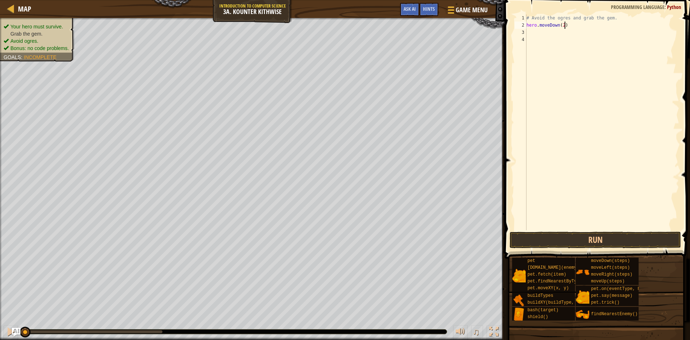
click at [569, 28] on div "# Avoid the ogres and grab the gem. hero . moveDown ( 2 )" at bounding box center [602, 129] width 154 height 230
type textarea "hero.moveDown(2)"
click at [568, 33] on div "# Avoid the ogres and grab the gem. hero . moveDown ( 2 )" at bounding box center [602, 129] width 154 height 230
type textarea "e"
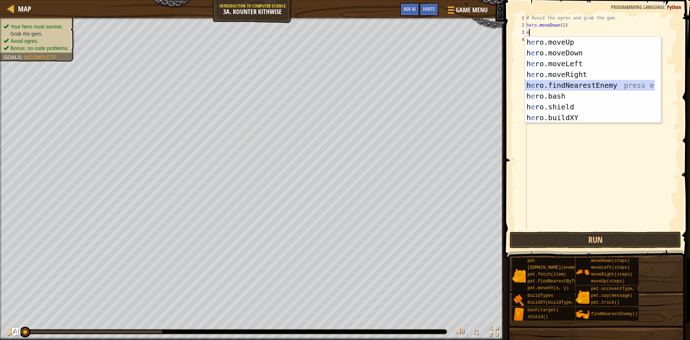
click at [567, 83] on div "h e ro.moveUp press enter h e ro.moveDown press enter h e ro.moveLeft press ent…" at bounding box center [590, 91] width 130 height 108
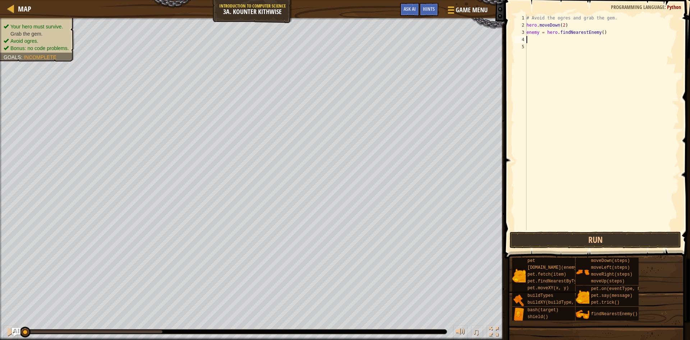
type textarea "h"
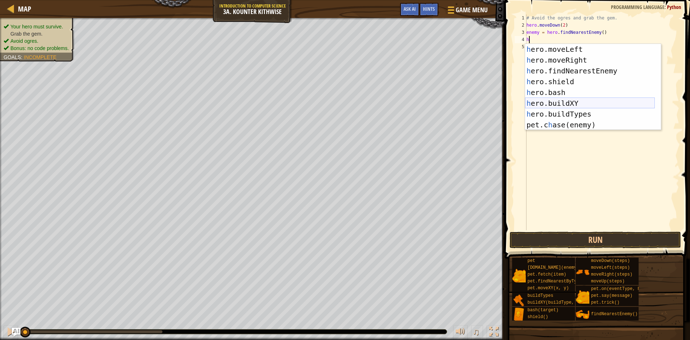
scroll to position [0, 0]
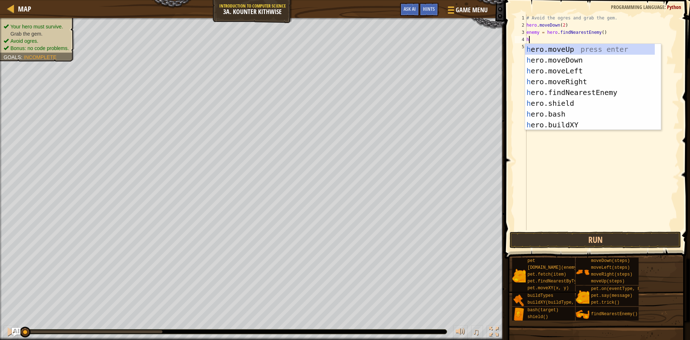
click at [560, 180] on div "# Avoid the ogres and grab the gem. hero . moveDown ( 2 ) enemy = hero . findNe…" at bounding box center [602, 129] width 154 height 230
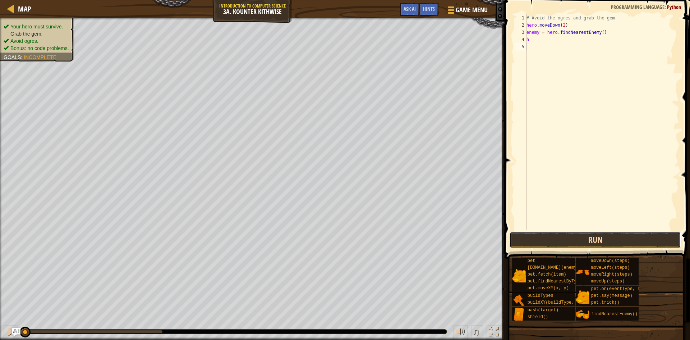
click at [563, 236] on button "Run" at bounding box center [595, 239] width 171 height 17
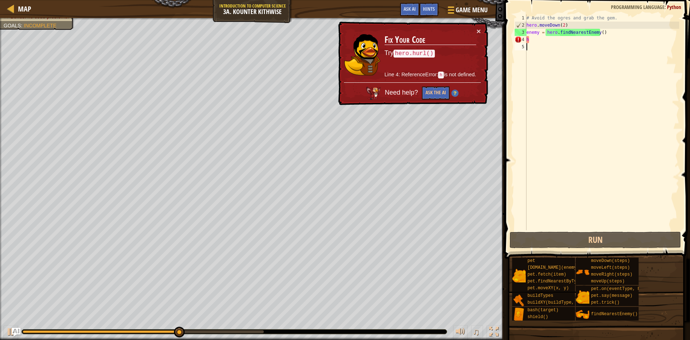
click at [546, 37] on div "# Avoid the ogres and grab the gem. hero . moveDown ( 2 ) enemy = hero . findNe…" at bounding box center [602, 129] width 154 height 230
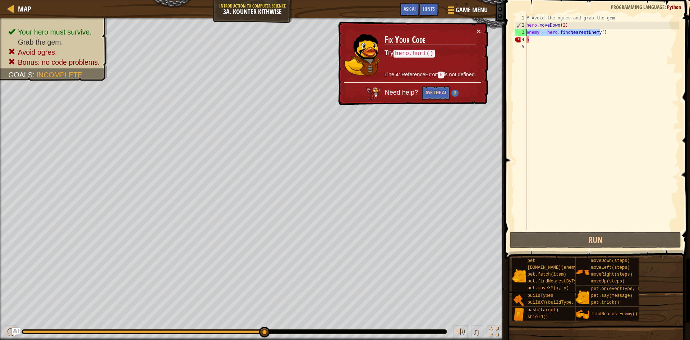
drag, startPoint x: 609, startPoint y: 34, endPoint x: 526, endPoint y: 30, distance: 83.5
click at [526, 30] on div "h 1 2 3 4 5 # Avoid the ogres and grab the gem. hero . moveDown ( 2 ) enemy = h…" at bounding box center [596, 122] width 166 height 216
type textarea "enemy = hero.findNearestEnemy()"
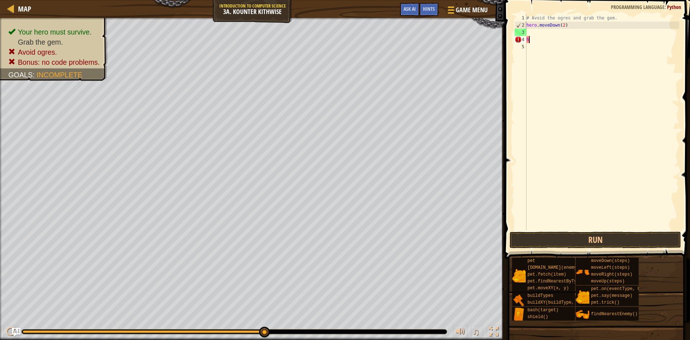
click at [537, 42] on div "# Avoid the ogres and grab the gem. hero . moveDown ( 2 ) h" at bounding box center [602, 129] width 154 height 230
type textarea "h"
click at [537, 34] on div "# Avoid the ogres and grab the gem. hero . moveDown ( 2 )" at bounding box center [602, 129] width 154 height 230
drag, startPoint x: 569, startPoint y: 26, endPoint x: 524, endPoint y: 24, distance: 45.0
click at [524, 24] on div "1 2 3 4 5 # Avoid the ogres and grab the gem. hero . moveDown ( 2 ) ההההההההההה…" at bounding box center [596, 122] width 166 height 216
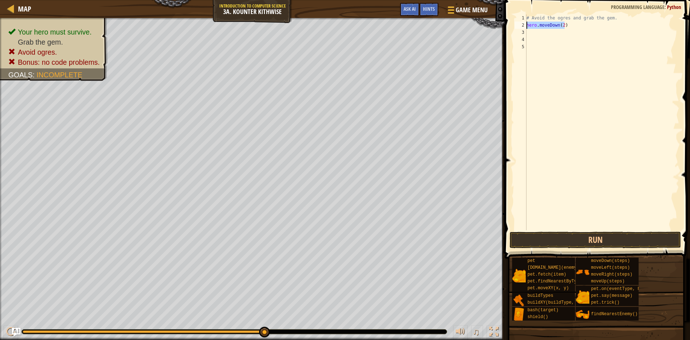
type textarea "hero.moveDown(2)"
click at [542, 34] on div "# Avoid the ogres and grab the gem. hero . moveDown ( 2 )" at bounding box center [602, 129] width 154 height 230
paste textarea "hero.moveDown(2)"
click at [557, 34] on div "# Avoid the ogres and grab the gem. hero . moveDown ( 2 ) hero . moveDown ( 2 )" at bounding box center [602, 129] width 154 height 230
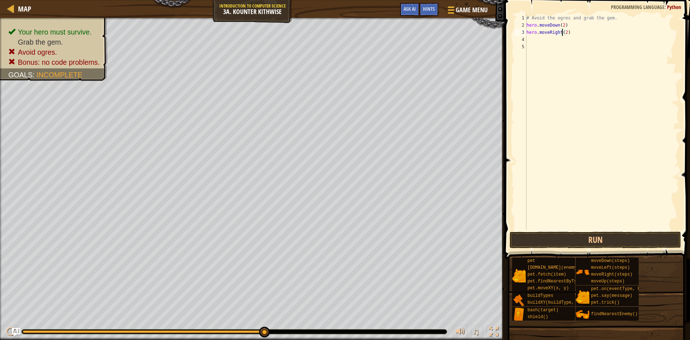
click at [563, 32] on div "# Avoid the ogres and grab the gem. hero . moveDown ( 2 ) hero . moveRight ( 2 )" at bounding box center [602, 129] width 154 height 230
type textarea "hero.moveRight()"
click at [572, 36] on div "# Avoid the ogres and grab the gem. hero . moveDown ( 2 ) hero . moveRight ( )" at bounding box center [602, 129] width 154 height 230
click at [560, 37] on div "# Avoid the ogres and grab the gem. hero . moveDown ( 2 ) hero . moveRight ( )" at bounding box center [602, 129] width 154 height 230
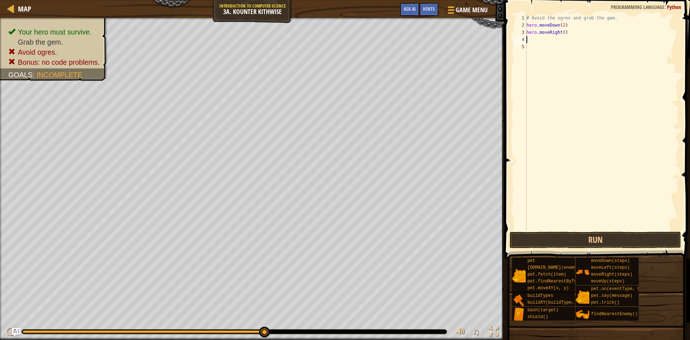
paste textarea "hero.moveDown(2)"
click at [556, 40] on div "# Avoid the ogres and grab the gem. hero . moveDown ( 2 ) hero . moveRight ( ) …" at bounding box center [602, 129] width 154 height 230
click at [557, 36] on div "# Avoid the ogres and grab the gem. hero . moveDown ( 2 ) hero . moveRight ( ) …" at bounding box center [602, 129] width 154 height 230
type textarea "hero.moveUp()"
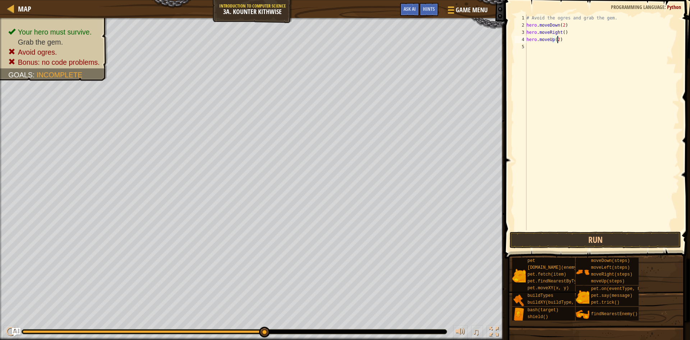
scroll to position [3, 2]
click at [547, 45] on div "# Avoid the ogres and grab the gem. hero . moveDown ( 2 ) hero . moveRight ( ) …" at bounding box center [602, 129] width 154 height 230
paste textarea "hero.moveDown(2)"
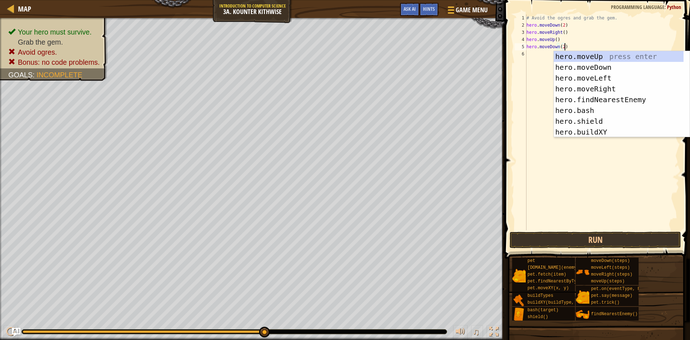
click at [560, 46] on div "# Avoid the ogres and grab the gem. hero . moveDown ( 2 ) hero . moveRight ( ) …" at bounding box center [602, 129] width 154 height 230
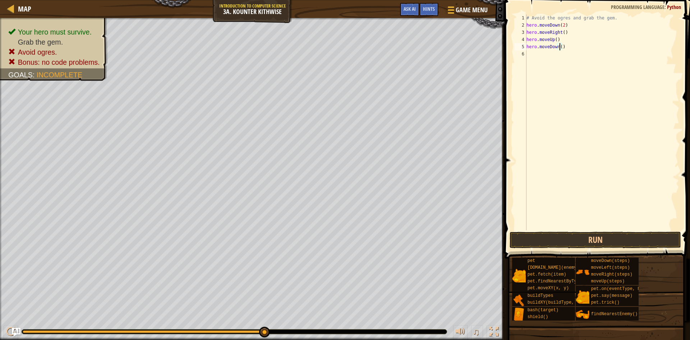
click at [557, 49] on div "# Avoid the ogres and grab the gem. hero . moveDown ( 2 ) hero . moveRight ( ) …" at bounding box center [602, 129] width 154 height 230
click at [550, 54] on div "hero.moveRight press enter" at bounding box center [593, 67] width 136 height 32
type textarea "hero.moveRight()"
click at [624, 239] on button "Run" at bounding box center [595, 239] width 171 height 17
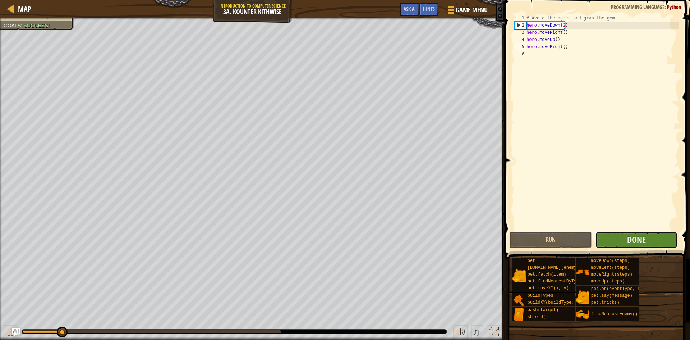
click at [625, 239] on button "Done" at bounding box center [636, 239] width 82 height 17
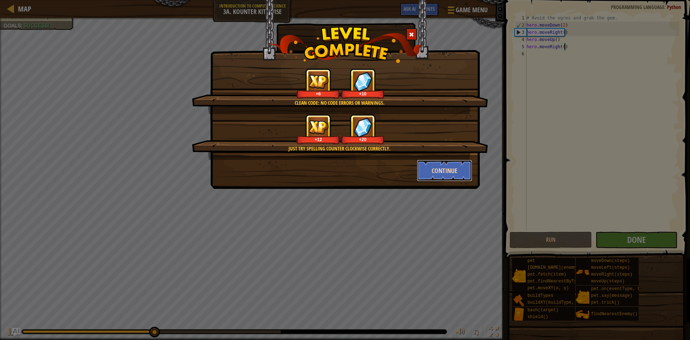
click at [454, 165] on button "Continue" at bounding box center [445, 171] width 56 height 22
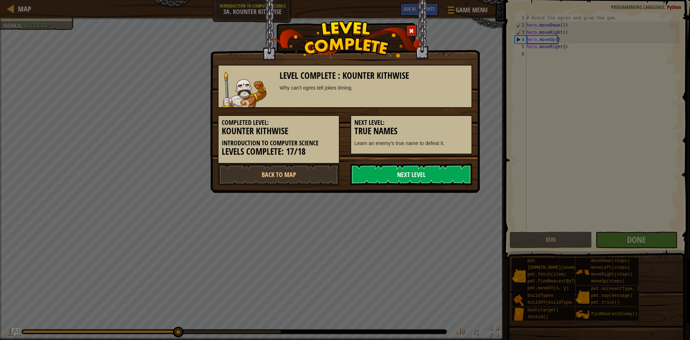
click at [438, 172] on link "Next Level" at bounding box center [411, 175] width 122 height 22
click at [433, 170] on link "Next Level" at bounding box center [411, 175] width 122 height 22
click at [406, 174] on link "Next Level" at bounding box center [411, 175] width 122 height 22
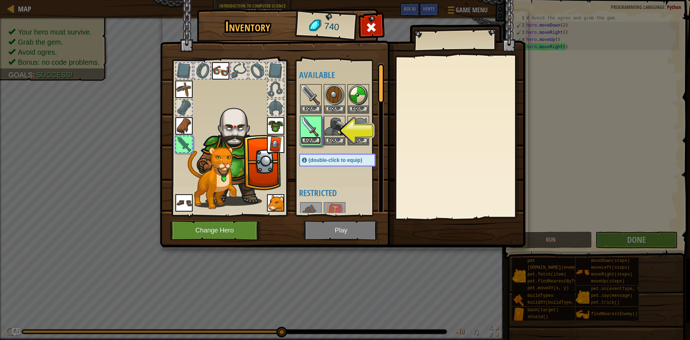
click at [308, 138] on button "Equip" at bounding box center [311, 141] width 20 height 8
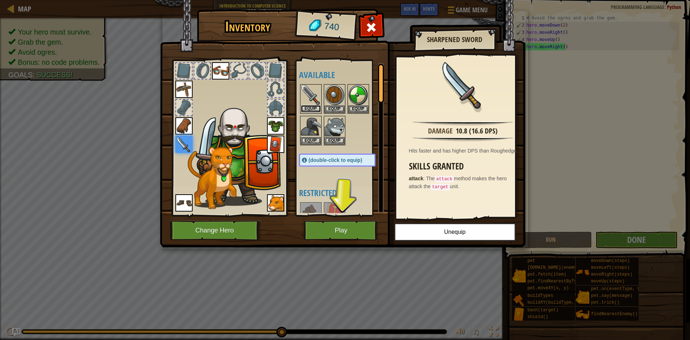
click at [311, 109] on button "Equip" at bounding box center [311, 109] width 20 height 8
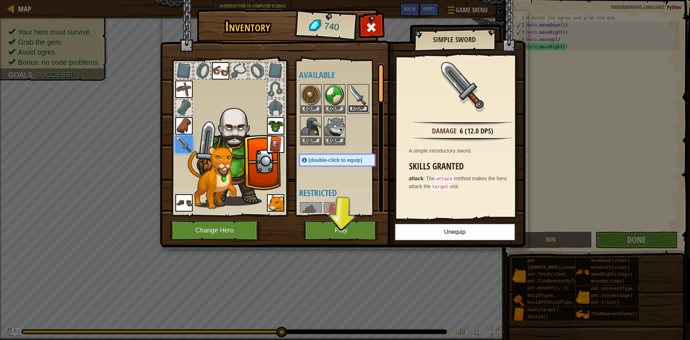
click at [357, 109] on button "Equip" at bounding box center [358, 109] width 20 height 8
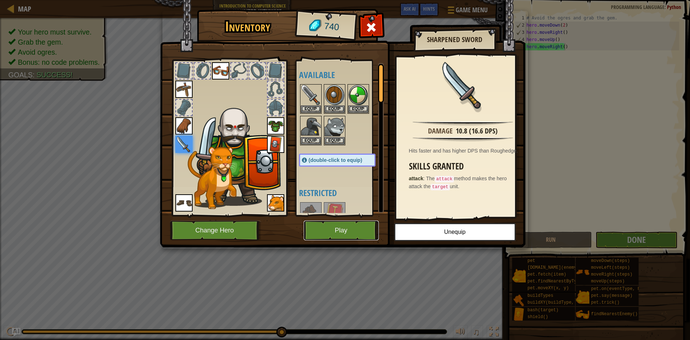
click at [363, 232] on button "Play" at bounding box center [341, 230] width 75 height 20
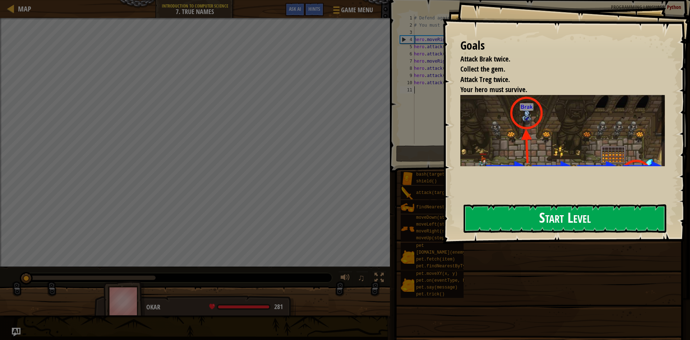
click at [557, 220] on button "Start Level" at bounding box center [565, 218] width 203 height 28
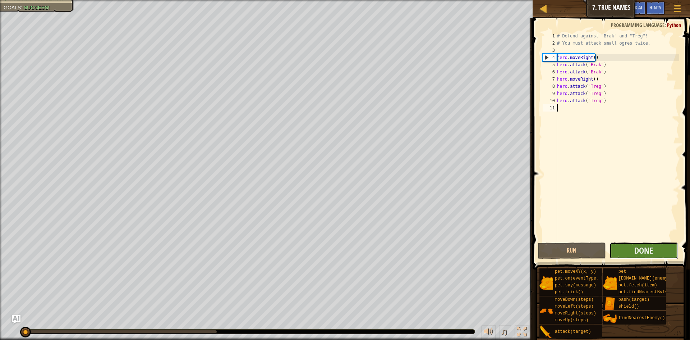
click at [631, 248] on button "Done" at bounding box center [643, 250] width 69 height 17
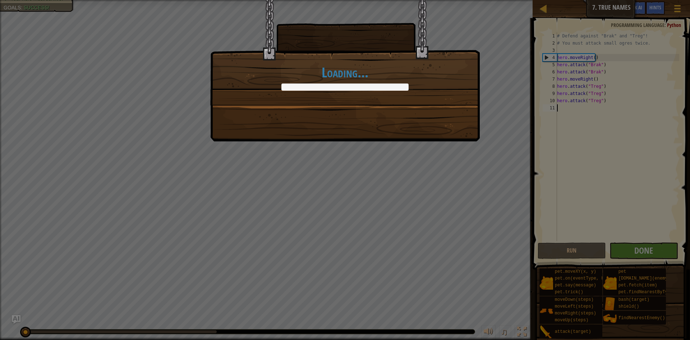
click at [678, 225] on div "Loading..." at bounding box center [345, 170] width 690 height 340
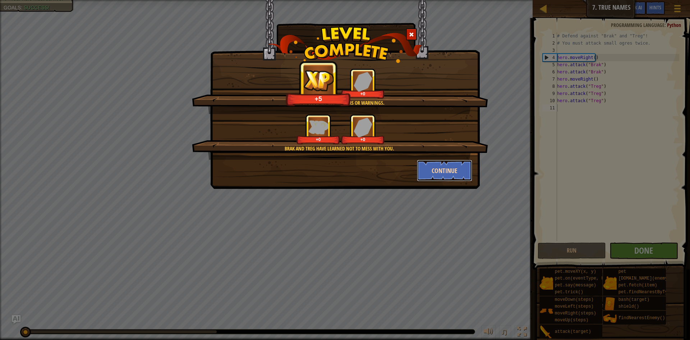
click at [454, 170] on button "Continue" at bounding box center [445, 171] width 56 height 22
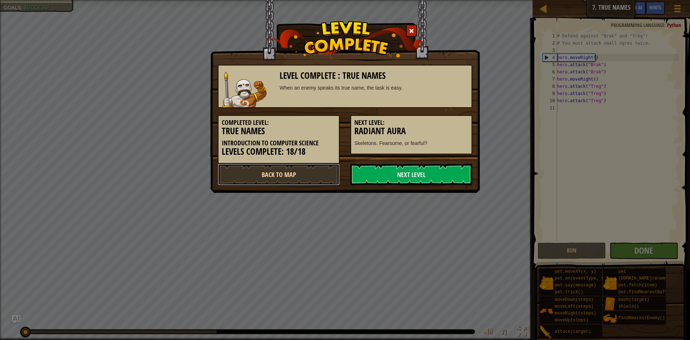
click at [304, 172] on link "Back to Map" at bounding box center [279, 175] width 122 height 22
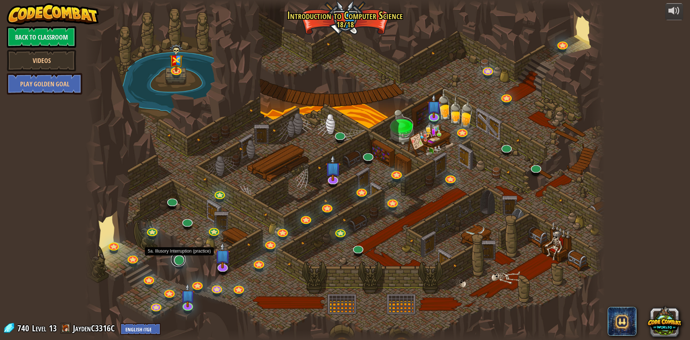
click at [178, 262] on link at bounding box center [178, 259] width 14 height 14
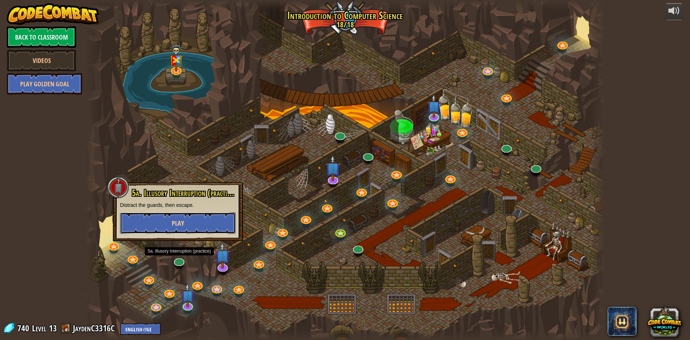
click at [200, 227] on button "Play" at bounding box center [178, 223] width 116 height 22
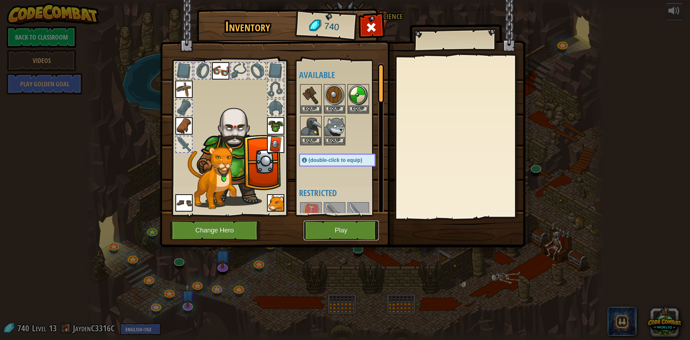
click at [345, 230] on button "Play" at bounding box center [341, 230] width 75 height 20
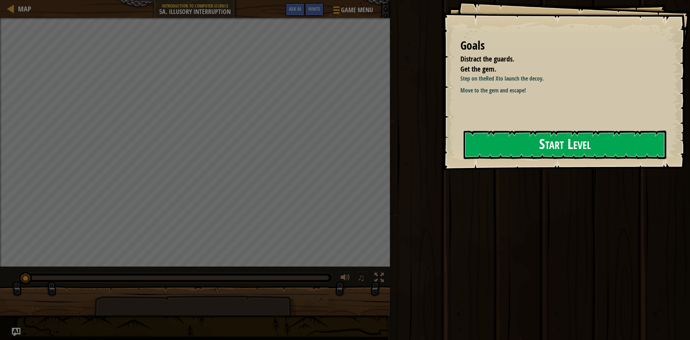
click at [515, 140] on button "Start Level" at bounding box center [565, 144] width 203 height 28
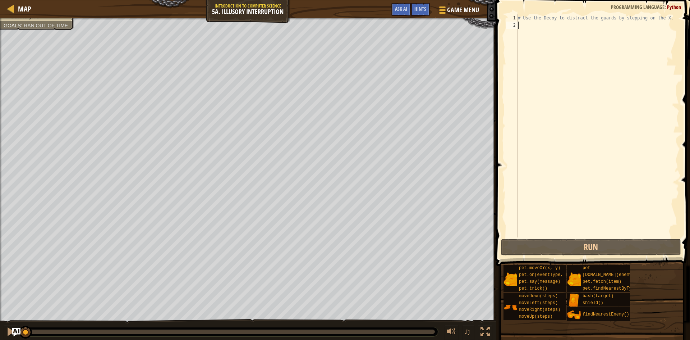
paste textarea "hero.moveDown(2)"
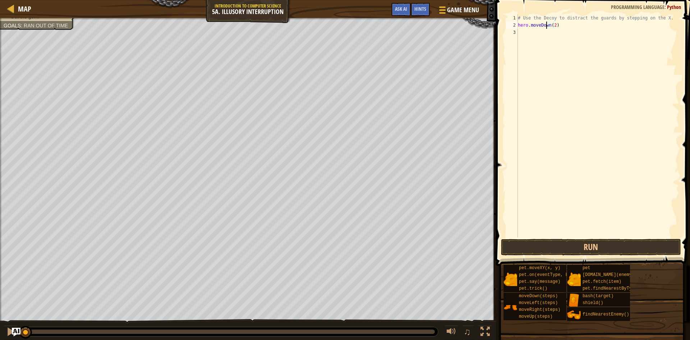
click at [547, 26] on div "# Use the Decoy to distract the guards by stepping on the X. hero . moveDown ( …" at bounding box center [597, 132] width 163 height 237
click at [556, 25] on div "# Use the Decoy to distract the guards by stepping on the X. hero . moveRight (…" at bounding box center [597, 132] width 163 height 237
type textarea "hero.moveRight()"
drag, startPoint x: 563, startPoint y: 24, endPoint x: 517, endPoint y: 24, distance: 46.0
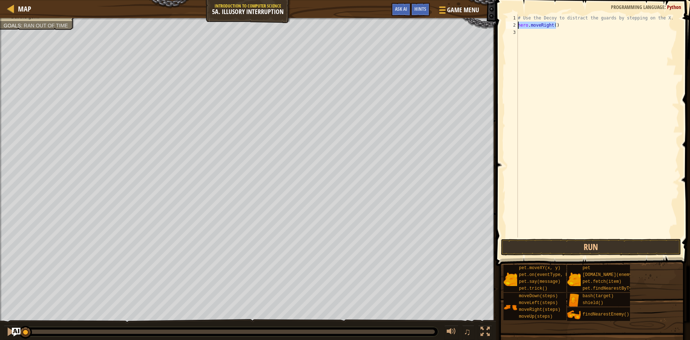
click at [517, 24] on div "hero.moveRight() 1 2 3 # Use the Decoy to distract the guards by stepping on th…" at bounding box center [592, 125] width 175 height 223
click at [539, 39] on div "# Use the Decoy to distract the guards by stepping on the X. hero . moveRight (…" at bounding box center [597, 132] width 163 height 237
paste textarea "hero.moveRight()"
drag, startPoint x: 540, startPoint y: 32, endPoint x: 534, endPoint y: 26, distance: 9.4
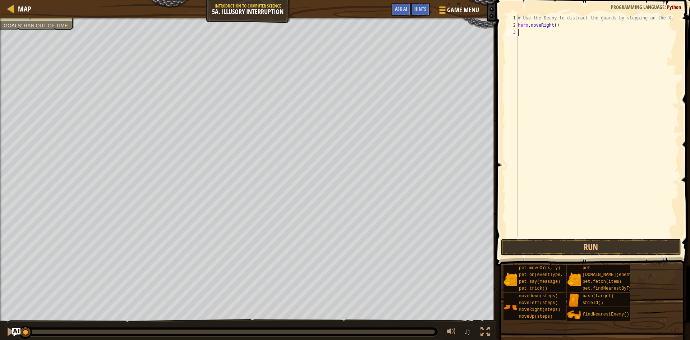
click at [534, 26] on div "# Use the Decoy to distract the guards by stepping on the X. hero . moveRight (…" at bounding box center [597, 132] width 163 height 237
paste textarea
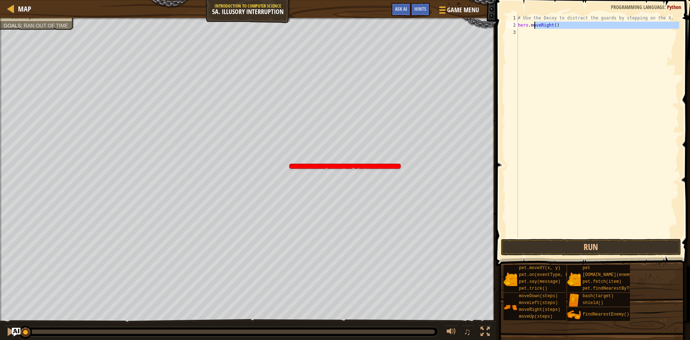
click at [565, 28] on div "# Use the Decoy to distract the guards by stepping on the X. hero . moveRight (…" at bounding box center [597, 125] width 163 height 223
drag, startPoint x: 562, startPoint y: 29, endPoint x: 518, endPoint y: 26, distance: 44.0
click at [518, 26] on div "# Use the Decoy to distract the guards by stepping on the X. hero . moveRight (…" at bounding box center [597, 132] width 163 height 237
type textarea "hero.moveRight()"
click at [540, 36] on div "# Use the Decoy to distract the guards by stepping on the X. hero . moveRight (…" at bounding box center [597, 125] width 163 height 223
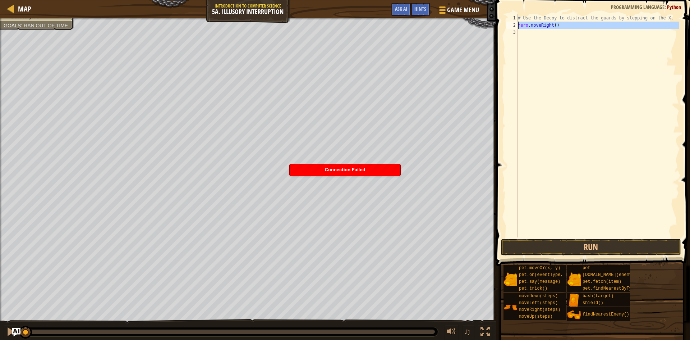
paste textarea "hero.moveRight()"
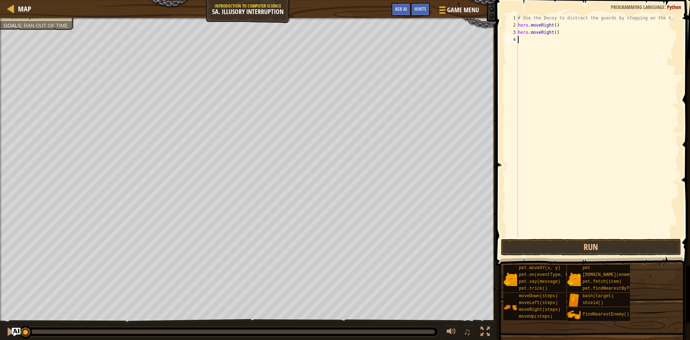
click at [549, 32] on div "# Use the Decoy to distract the guards by stepping on the X. hero . moveRight (…" at bounding box center [597, 132] width 163 height 237
click at [551, 33] on div "# Use the Decoy to distract the guards by stepping on the X. hero . moveRight (…" at bounding box center [597, 132] width 163 height 237
type textarea "hero.moveDown(2)"
click at [570, 244] on button "Run" at bounding box center [591, 247] width 180 height 17
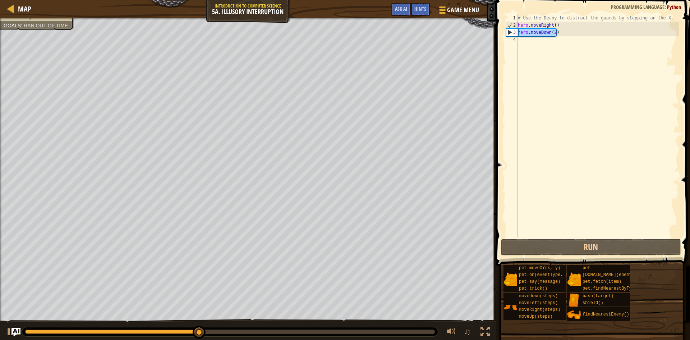
drag, startPoint x: 561, startPoint y: 32, endPoint x: 518, endPoint y: 30, distance: 42.8
click at [515, 29] on div "hero.moveDown(2) 1 2 3 4 # Use the Decoy to distract the guards by stepping on …" at bounding box center [592, 125] width 175 height 223
click at [546, 42] on div "# Use the Decoy to distract the guards by stepping on the X. hero . moveRight (…" at bounding box center [597, 132] width 163 height 237
paste textarea "hero.moveDown(2)"
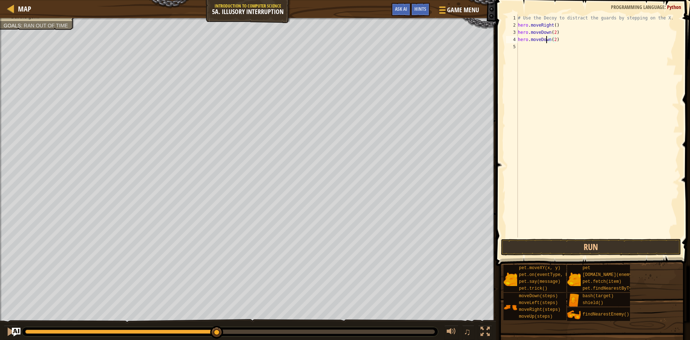
click at [547, 40] on div "# Use the Decoy to distract the guards by stepping on the X. hero . moveRight (…" at bounding box center [597, 132] width 163 height 237
drag, startPoint x: 561, startPoint y: 26, endPoint x: 507, endPoint y: 28, distance: 54.3
click at [507, 28] on div "hero.moveUp(2) 1 2 3 4 5 # Use the Decoy to distract the guards by stepping on …" at bounding box center [592, 125] width 175 height 223
type textarea "hero.moveRight()"
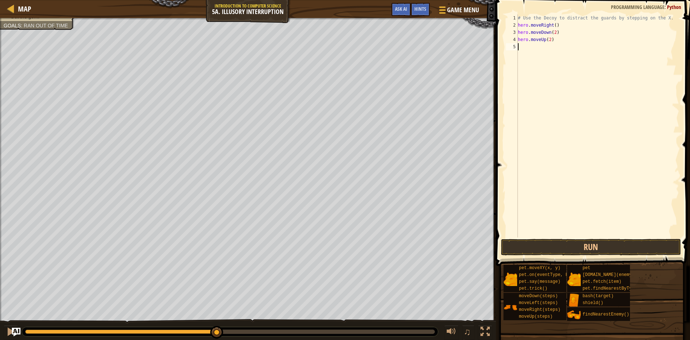
click at [533, 49] on div "# Use the Decoy to distract the guards by stepping on the X. hero . moveRight (…" at bounding box center [597, 132] width 163 height 237
paste textarea "hero.moveRight()"
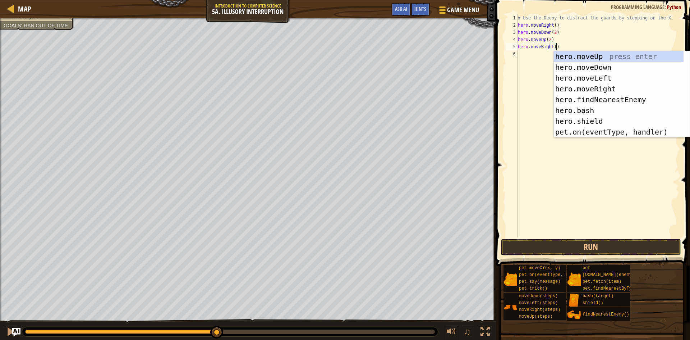
click at [553, 49] on div "# Use the Decoy to distract the guards by stepping on the X. hero . moveRight (…" at bounding box center [597, 132] width 163 height 237
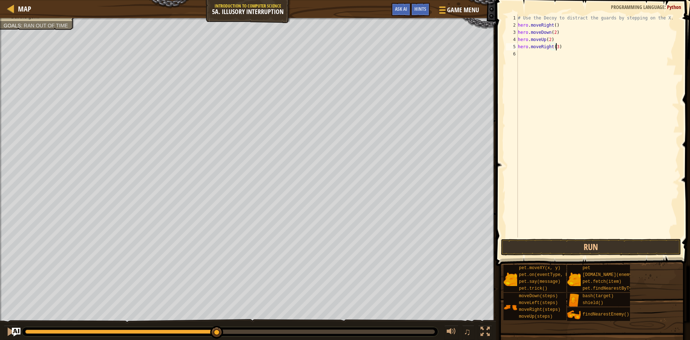
scroll to position [3, 3]
type textarea "hero.moveRight(3)"
click at [561, 249] on button "Run" at bounding box center [591, 247] width 180 height 17
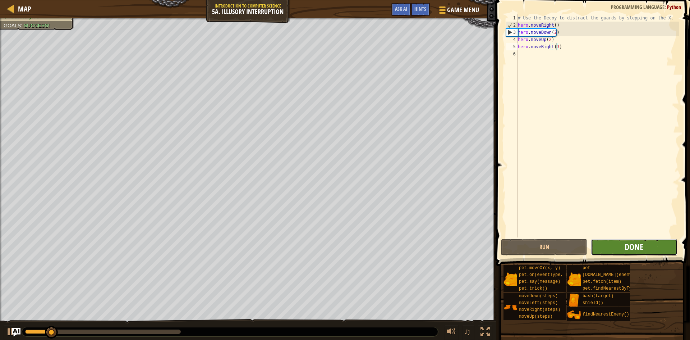
click at [635, 252] on button "Done" at bounding box center [634, 247] width 86 height 17
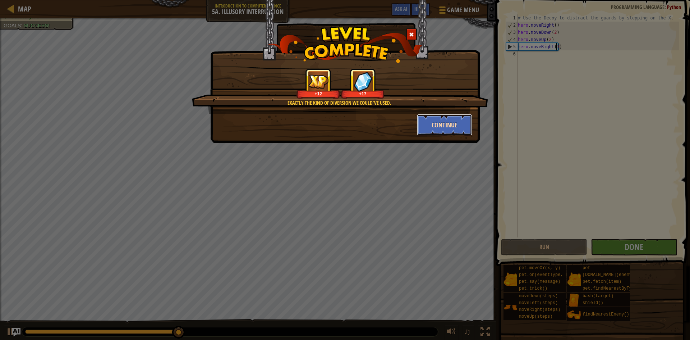
click at [452, 121] on button "Continue" at bounding box center [445, 125] width 56 height 22
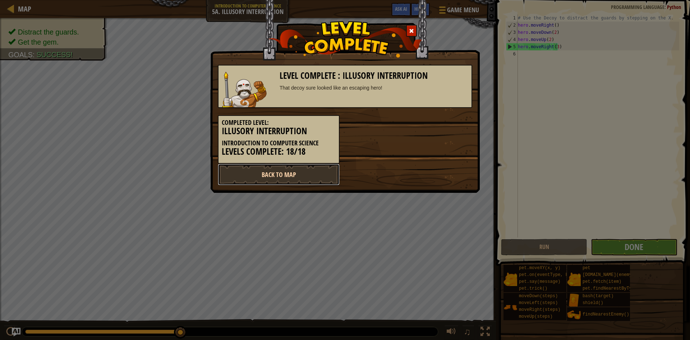
click at [291, 170] on link "Back to Map" at bounding box center [279, 175] width 122 height 22
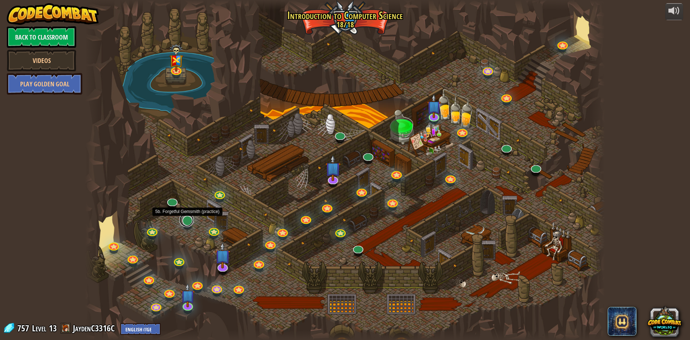
click at [186, 225] on link at bounding box center [186, 219] width 14 height 14
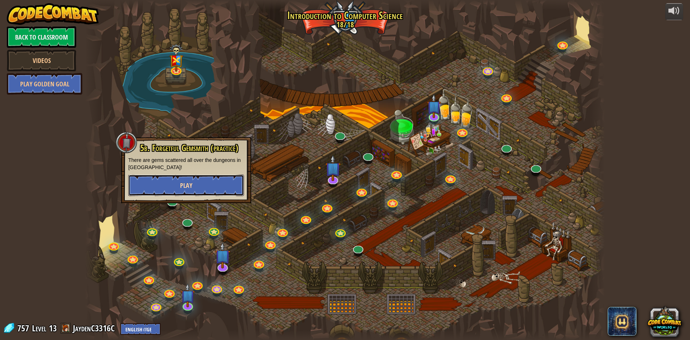
click at [162, 185] on button "Play" at bounding box center [186, 185] width 116 height 22
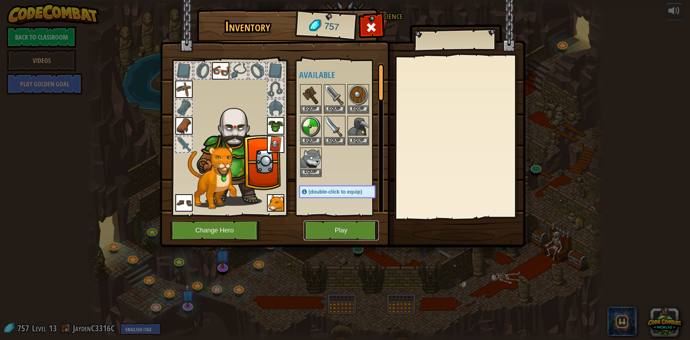
click at [347, 228] on button "Play" at bounding box center [341, 230] width 75 height 20
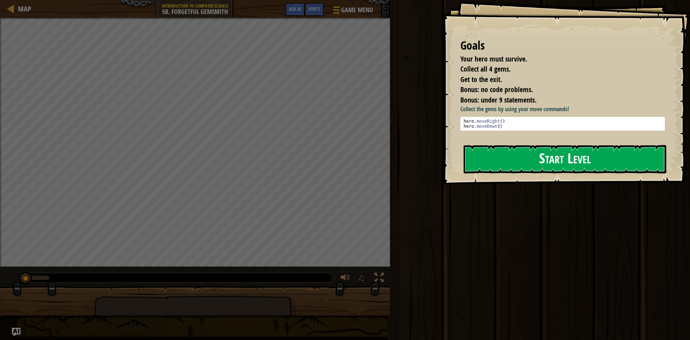
click at [503, 168] on button "Start Level" at bounding box center [565, 159] width 203 height 28
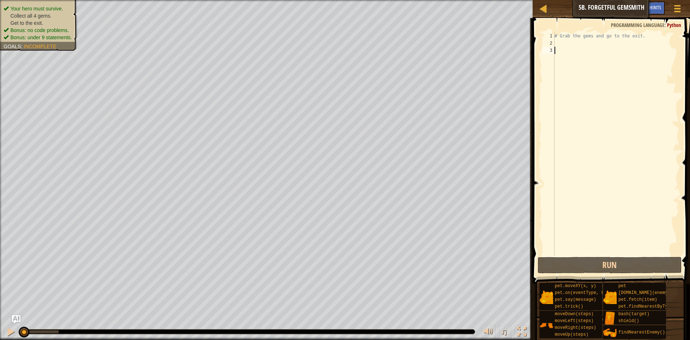
click at [585, 46] on div "# Grab the gems and go to the exit." at bounding box center [616, 150] width 126 height 237
type textarea "hero.moveRight()"
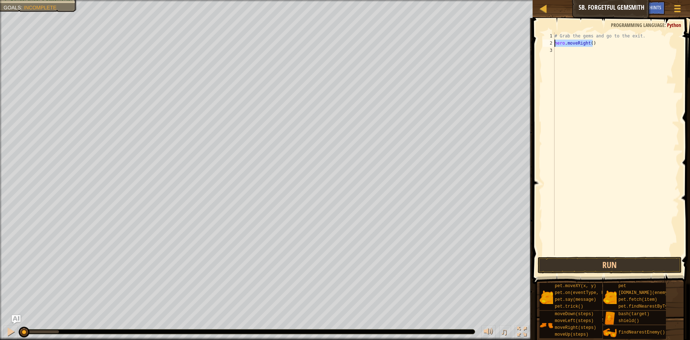
drag, startPoint x: 597, startPoint y: 43, endPoint x: 553, endPoint y: 43, distance: 43.5
click at [553, 43] on div "hero.moveRight() 1 2 3 # Grab the gems and go to the exit. hero . moveRight ( )…" at bounding box center [610, 143] width 138 height 223
click at [584, 50] on div "# Grab the gems and go to the exit. hero . moveRight ( )" at bounding box center [616, 150] width 126 height 237
click at [586, 51] on div "# Grab the gems and go to the exit. hero . moveRight ( ) hero . moveRight ( )" at bounding box center [616, 150] width 126 height 237
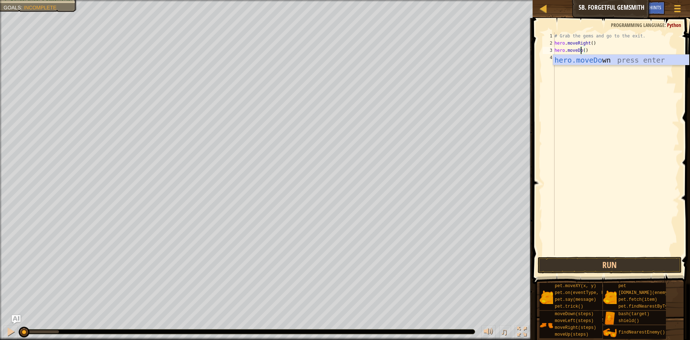
type textarea "hero.moveDown()"
click at [575, 103] on div "# Grab the gems and go to the exit. hero . moveRight ( ) hero . moveDown ( )" at bounding box center [616, 150] width 126 height 237
click at [590, 56] on div "# Grab the gems and go to the exit. hero . moveRight ( ) hero . moveDown ( ) he…" at bounding box center [616, 150] width 126 height 237
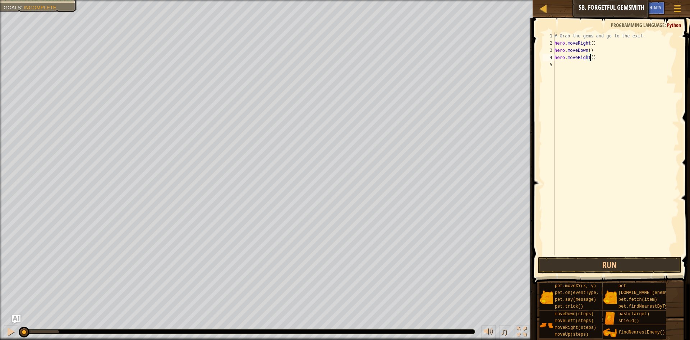
type textarea "hero.moveRight(2)"
drag, startPoint x: 598, startPoint y: 56, endPoint x: 553, endPoint y: 60, distance: 44.7
click at [553, 60] on div "hero.moveRight(2) 1 2 3 4 5 # Grab the gems and go to the exit. hero . moveRigh…" at bounding box center [610, 143] width 138 height 223
click at [577, 66] on div "# Grab the gems and go to the exit. hero . moveRight ( ) hero . moveDown ( ) he…" at bounding box center [616, 150] width 126 height 237
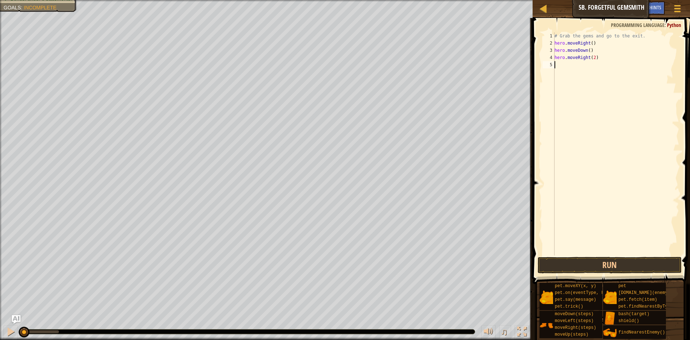
scroll to position [3, 0]
click at [585, 63] on div "# Grab the gems and go to the exit. hero . moveRight ( ) hero . moveDown ( ) he…" at bounding box center [616, 150] width 126 height 237
click at [637, 51] on div "# Grab the gems and go to the exit. hero . moveRight ( ) hero . moveDown ( ) he…" at bounding box center [616, 150] width 126 height 237
type textarea "hero.moveDown()"
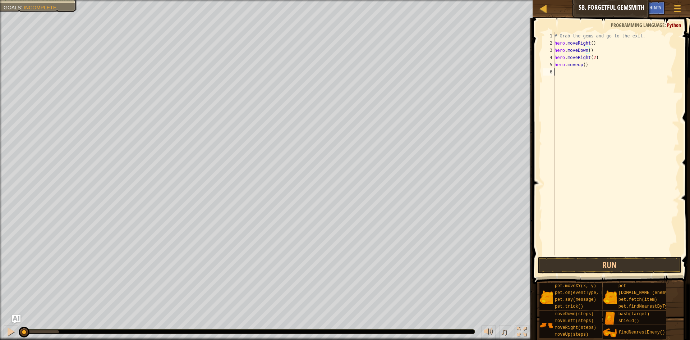
click at [575, 69] on div "# Grab the gems and go to the exit. hero . moveRight ( ) hero . moveDown ( ) he…" at bounding box center [616, 150] width 126 height 237
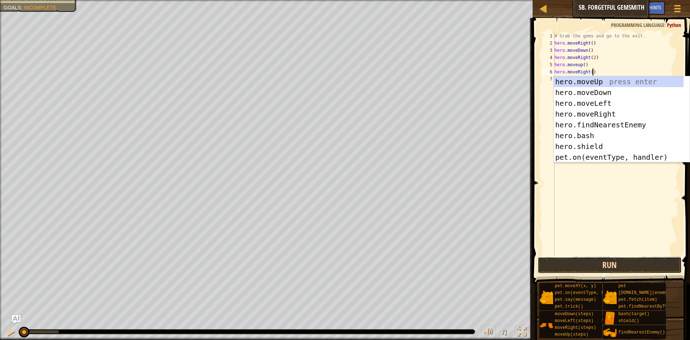
click at [619, 266] on button "Run" at bounding box center [610, 265] width 144 height 17
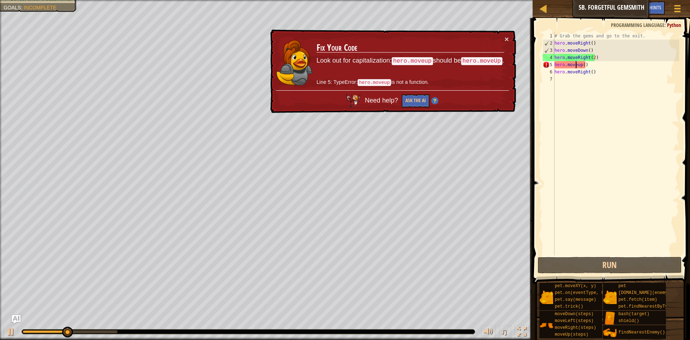
click at [577, 65] on div "# Grab the gems and go to the exit. hero . moveRight ( ) hero . moveDown ( ) he…" at bounding box center [616, 150] width 126 height 237
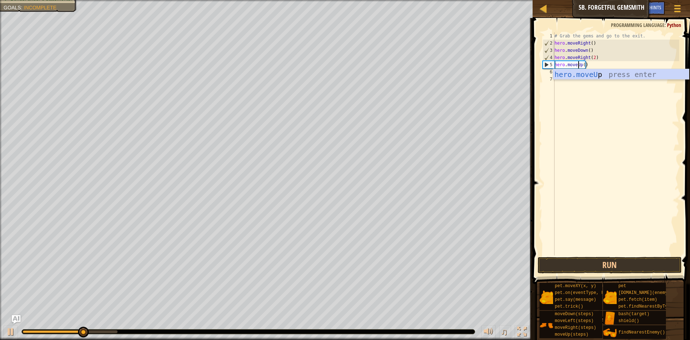
scroll to position [3, 2]
type textarea "hero.moveUp()"
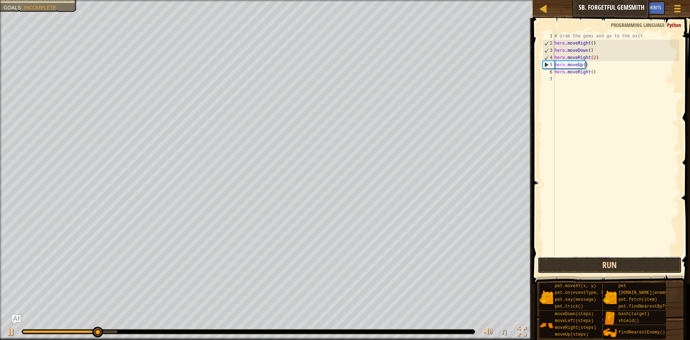
click at [548, 272] on button "Run" at bounding box center [610, 265] width 144 height 17
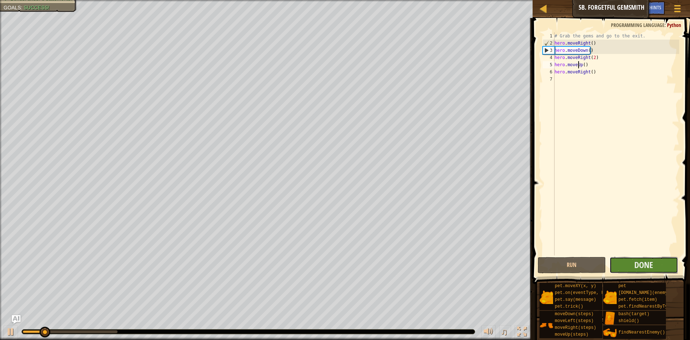
click at [671, 266] on button "Done" at bounding box center [643, 265] width 69 height 17
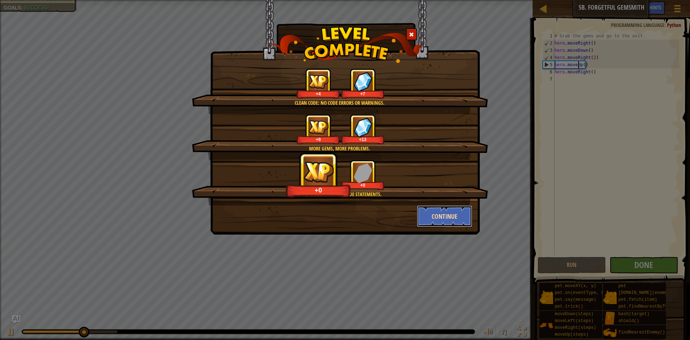
click at [452, 214] on button "Continue" at bounding box center [445, 216] width 56 height 22
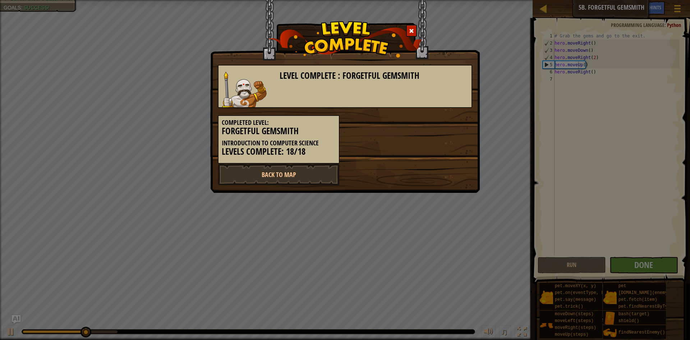
click at [452, 214] on div "Level Complete : Forgetful Gemsmith Completed Level: Forgetful Gemsmith Introdu…" at bounding box center [345, 170] width 690 height 340
click at [306, 171] on link "Back to Map" at bounding box center [279, 175] width 122 height 22
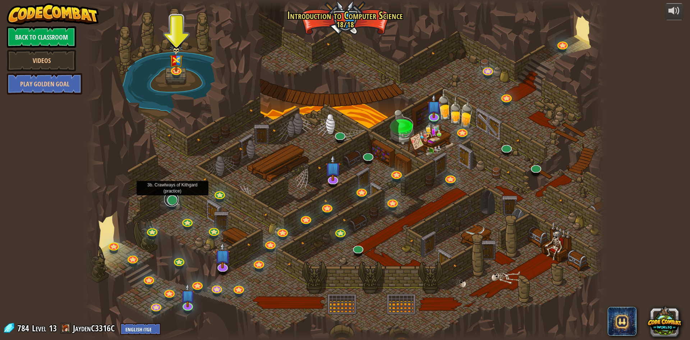
click at [167, 204] on link at bounding box center [171, 199] width 14 height 14
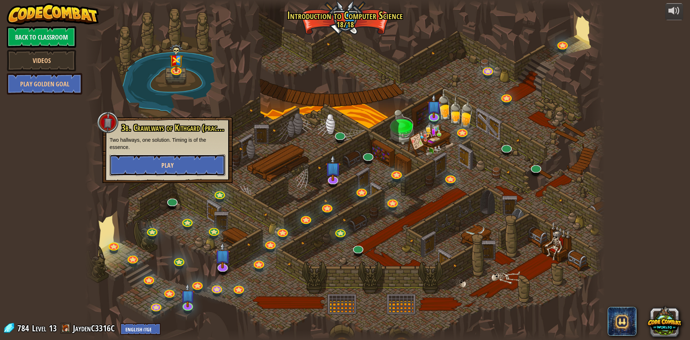
click at [207, 162] on button "Play" at bounding box center [168, 165] width 116 height 22
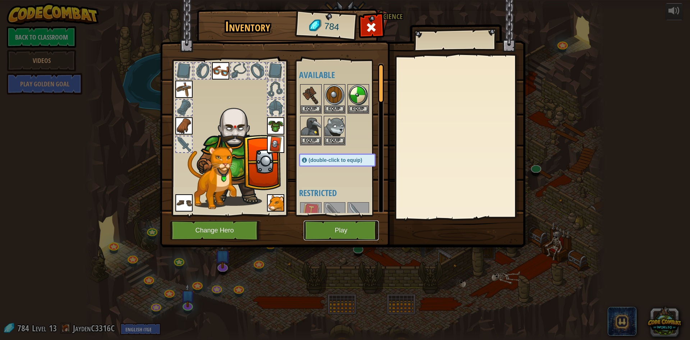
click at [342, 228] on button "Play" at bounding box center [341, 230] width 75 height 20
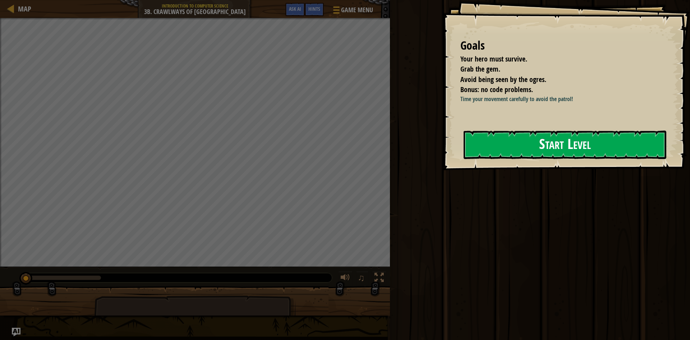
click at [568, 159] on button "Start Level" at bounding box center [565, 144] width 203 height 28
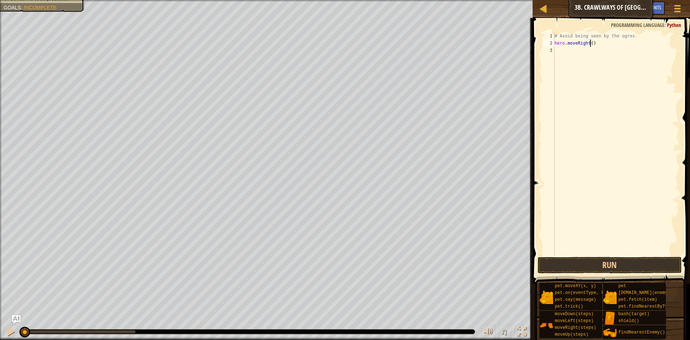
click at [590, 41] on div "# Avoid being seen by the ogres. hero . moveRight ( )" at bounding box center [616, 150] width 126 height 237
type textarea "hero.moveRight(2)"
drag, startPoint x: 598, startPoint y: 45, endPoint x: 556, endPoint y: 41, distance: 42.3
click at [555, 41] on div "# Avoid being seen by the ogres. hero . moveRight ( 2 )" at bounding box center [616, 150] width 126 height 237
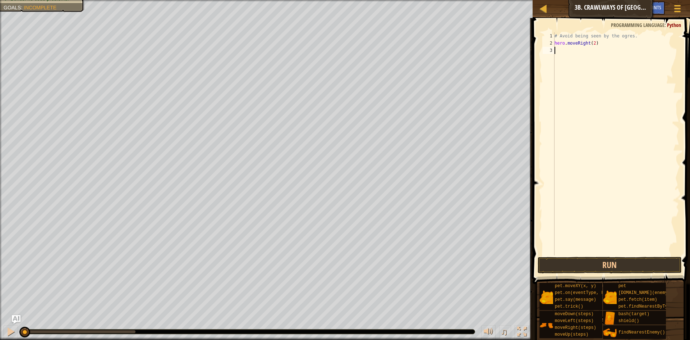
click at [567, 52] on div "# Avoid being seen by the ogres. hero . moveRight ( 2 )" at bounding box center [616, 150] width 126 height 237
click at [585, 51] on div "# Avoid being seen by the ogres. hero . moveRight ( 2 ) hero . moveRight ( )" at bounding box center [616, 150] width 126 height 237
drag, startPoint x: 597, startPoint y: 255, endPoint x: 597, endPoint y: 259, distance: 4.0
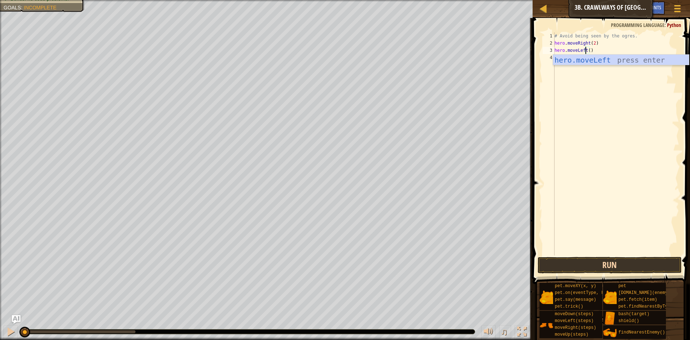
click at [597, 258] on div "hero.moveLeft() 1 2 3 4 # Avoid being seen by the ogres. hero . moveRight ( 2 )…" at bounding box center [610, 165] width 160 height 287
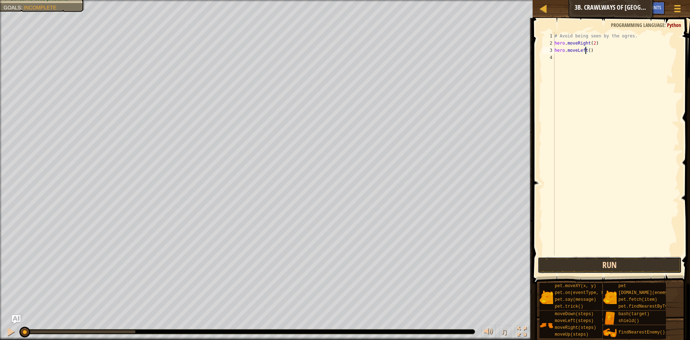
click at [599, 260] on button "Run" at bounding box center [610, 265] width 144 height 17
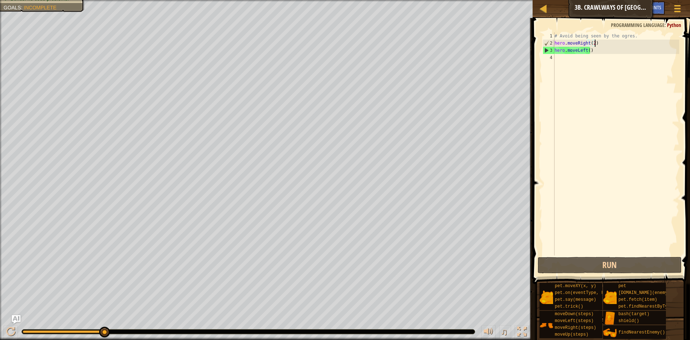
click at [598, 45] on div "# Avoid being seen by the ogres. hero . moveRight ( 2 ) hero . moveLeft ( )" at bounding box center [616, 150] width 126 height 237
click at [592, 43] on div "# Avoid being seen by the ogres. hero . moveRight ( 2 ) hero . moveLeft ( )" at bounding box center [616, 150] width 126 height 237
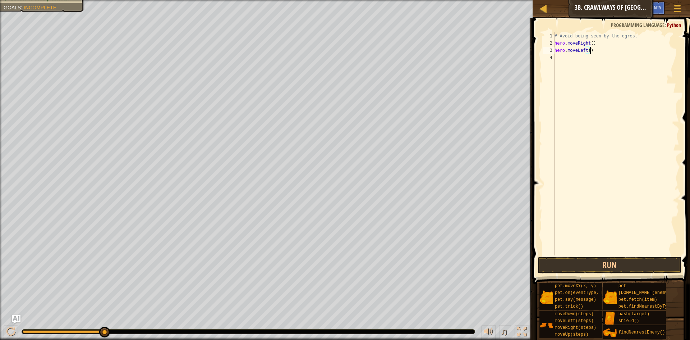
click at [598, 50] on div "# Avoid being seen by the ogres. hero . moveRight ( ) hero . moveLeft ( )" at bounding box center [616, 150] width 126 height 237
type textarea "hero.moveLeft()"
click at [573, 66] on div "# Avoid being seen by the ogres. hero . moveRight ( ) hero . moveLeft ( )" at bounding box center [616, 150] width 126 height 237
paste textarea "hero.moveRight()"
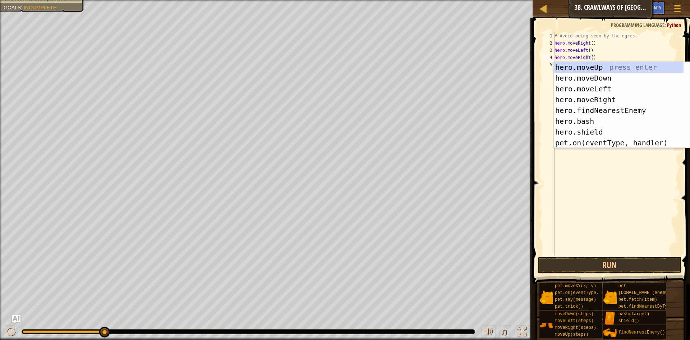
click at [589, 59] on div "# Avoid being seen by the ogres. hero . moveRight ( ) hero . moveLeft ( ) hero …" at bounding box center [616, 150] width 126 height 237
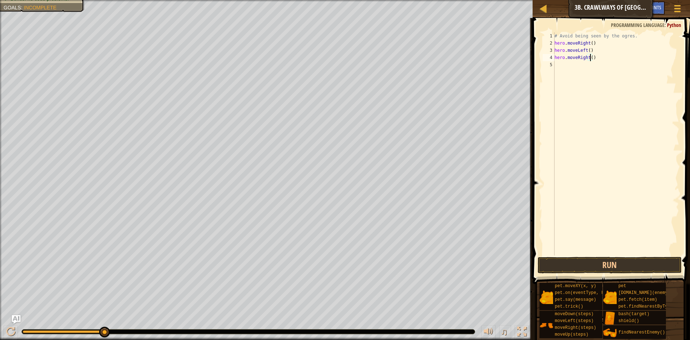
scroll to position [3, 3]
type textarea "hero.moveRight(2)"
drag, startPoint x: 613, startPoint y: 262, endPoint x: 621, endPoint y: 259, distance: 8.3
click at [613, 260] on button "Run" at bounding box center [610, 265] width 144 height 17
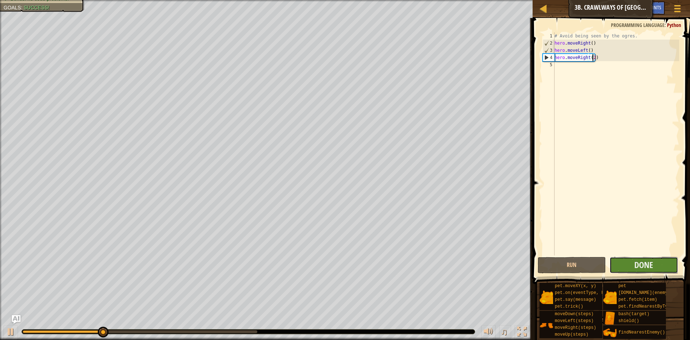
click at [655, 265] on button "Done" at bounding box center [643, 265] width 69 height 17
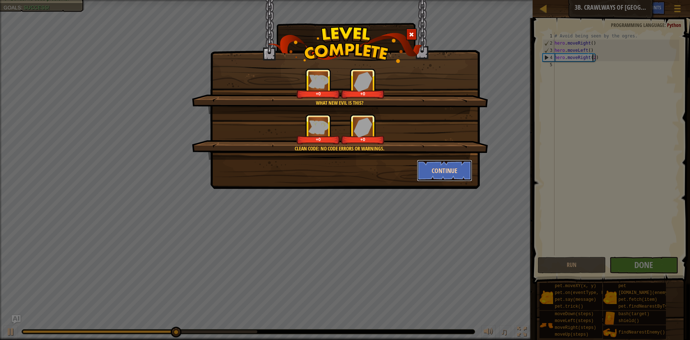
click at [458, 165] on button "Continue" at bounding box center [445, 171] width 56 height 22
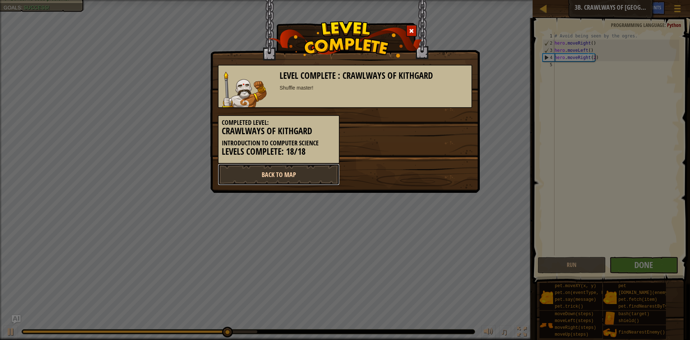
click at [291, 171] on link "Back to Map" at bounding box center [279, 175] width 122 height 22
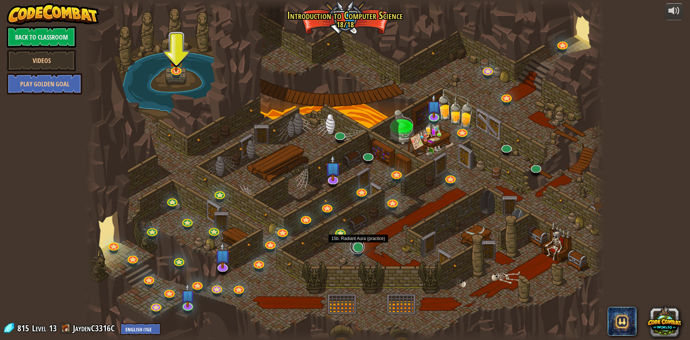
click at [358, 248] on link at bounding box center [357, 246] width 14 height 14
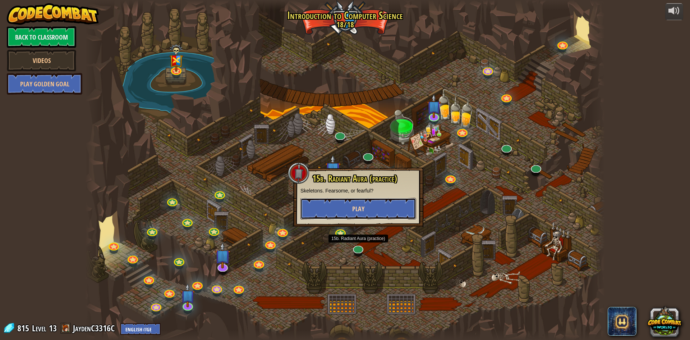
click at [381, 215] on button "Play" at bounding box center [358, 209] width 116 height 22
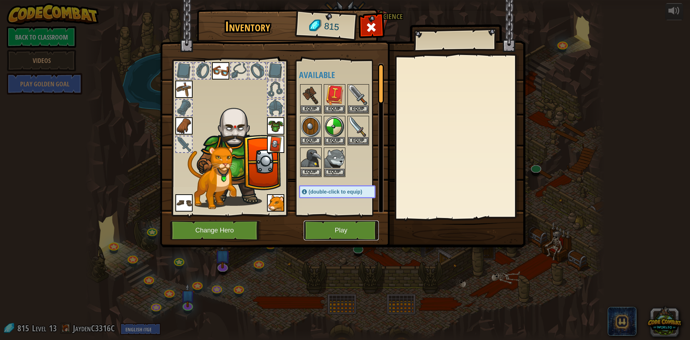
click at [320, 226] on button "Play" at bounding box center [341, 230] width 75 height 20
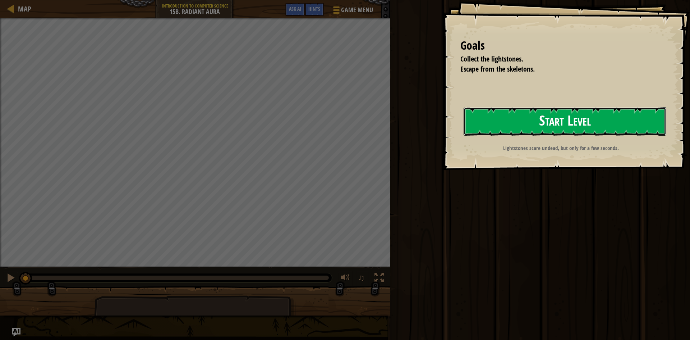
click at [584, 120] on button "Start Level" at bounding box center [565, 121] width 203 height 28
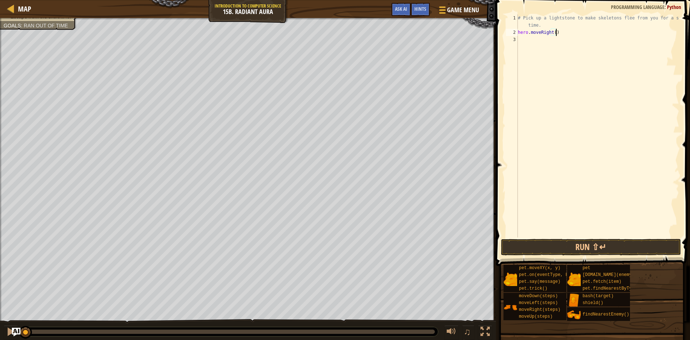
click at [552, 31] on div "# Pick up a lightstone to make skeletons flee from you for a short time. hero .…" at bounding box center [597, 136] width 163 height 244
type textarea "hero.moveUp()"
drag, startPoint x: 555, startPoint y: 30, endPoint x: 544, endPoint y: 33, distance: 11.2
click at [544, 33] on div "# Pick up a lightstone to make skeletons flee from you for a short time. hero .…" at bounding box center [597, 136] width 163 height 244
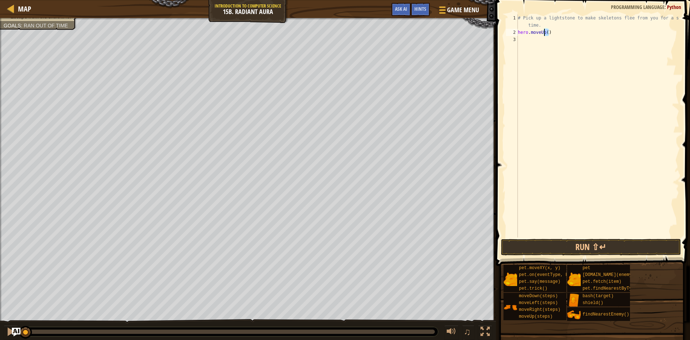
click at [541, 37] on div "# Pick up a lightstone to make skeletons flee from you for a short time. hero .…" at bounding box center [597, 136] width 163 height 244
click at [551, 38] on div "# Pick up a lightstone to make skeletons flee from you for a short time. hero .…" at bounding box center [597, 136] width 163 height 244
type textarea "hero.movedown()"
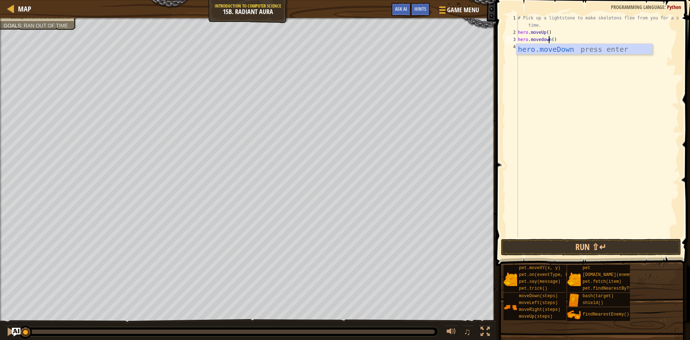
drag, startPoint x: 559, startPoint y: 98, endPoint x: 558, endPoint y: 93, distance: 5.4
click at [558, 93] on div "# Pick up a lightstone to make skeletons flee from you for a short time. hero .…" at bounding box center [597, 136] width 163 height 244
click at [541, 40] on div "# Pick up a lightstone to make skeletons flee from you for a short time. hero .…" at bounding box center [597, 136] width 163 height 244
type textarea "hero.moveDown()"
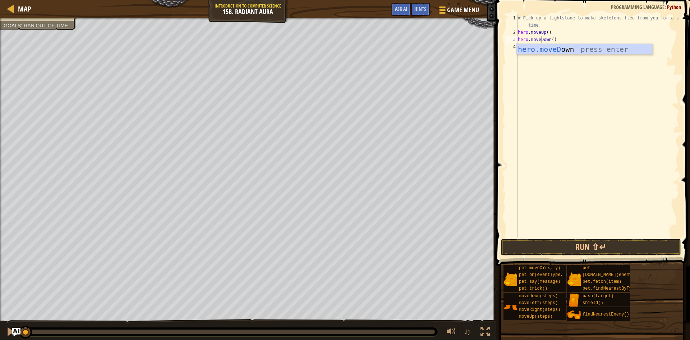
scroll to position [3, 2]
click at [567, 69] on div "# Pick up a lightstone to make skeletons flee from you for a short time. hero .…" at bounding box center [597, 136] width 163 height 244
type textarea "hero.moveRight()"
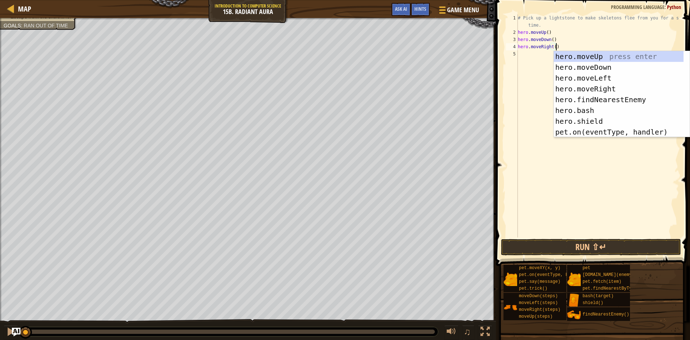
click at [535, 55] on div "# Pick up a lightstone to make skeletons flee from you for a short time. hero .…" at bounding box center [597, 136] width 163 height 244
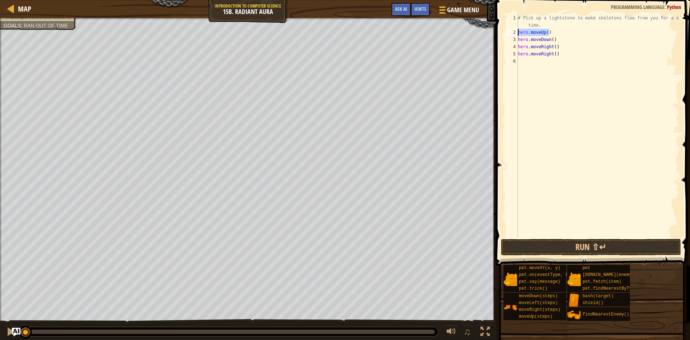
drag, startPoint x: 552, startPoint y: 32, endPoint x: 516, endPoint y: 34, distance: 36.4
click at [516, 34] on div "hero.moveRight() 1 2 3 4 5 6 # Pick up a lightstone to make skeletons flee from…" at bounding box center [592, 125] width 175 height 223
type textarea "hero.moveUp()"
click at [539, 59] on div "# Pick up a lightstone to make skeletons flee from you for a short time. hero .…" at bounding box center [597, 136] width 163 height 244
drag, startPoint x: 554, startPoint y: 41, endPoint x: 516, endPoint y: 43, distance: 38.8
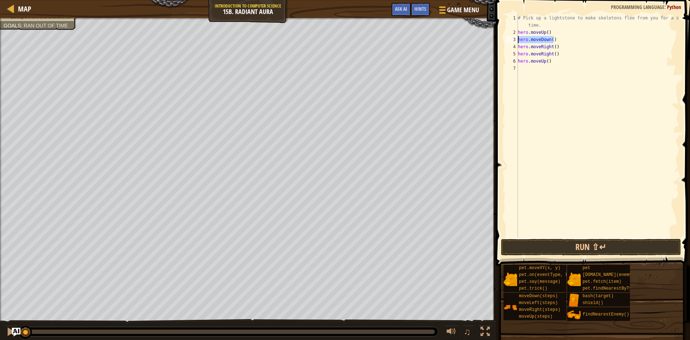
click at [516, 43] on div "hero.moveUp() 1 2 3 4 5 6 7 # Pick up a lightstone to make skeletons flee from …" at bounding box center [592, 125] width 175 height 223
type textarea "hero.moveDown()"
click at [537, 74] on div "# Pick up a lightstone to make skeletons flee from you for a short time. hero .…" at bounding box center [597, 136] width 163 height 244
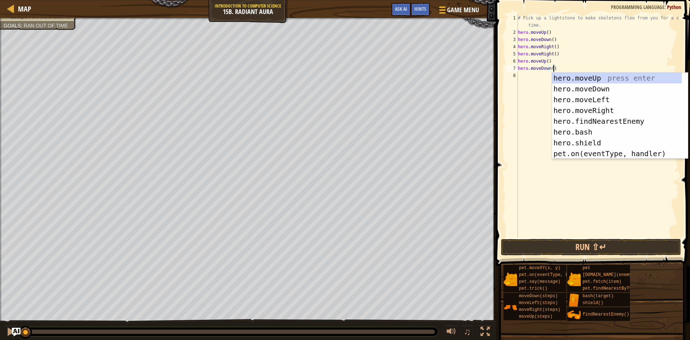
click at [552, 47] on div "# Pick up a lightstone to make skeletons flee from you for a short time. hero .…" at bounding box center [597, 136] width 163 height 244
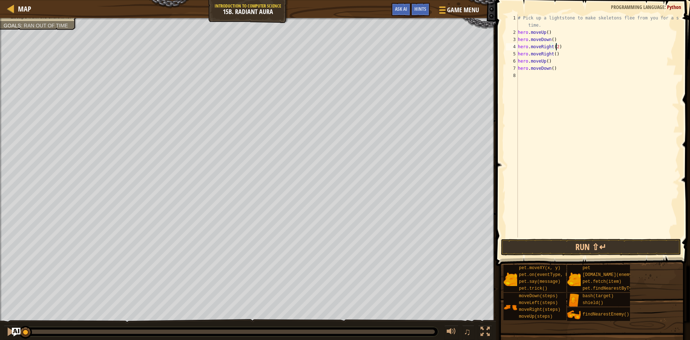
scroll to position [3, 3]
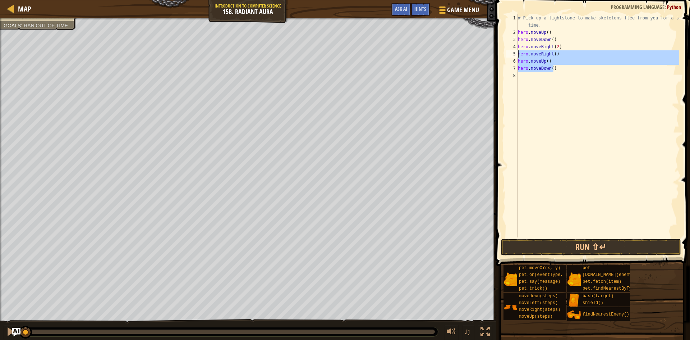
drag, startPoint x: 569, startPoint y: 68, endPoint x: 517, endPoint y: 56, distance: 53.0
click at [517, 56] on div "hero.moveRight(2) 1 2 3 4 5 6 7 8 # Pick up a lightstone to make skeletons flee…" at bounding box center [592, 125] width 175 height 223
type textarea "hero.moveRight() hero.moveUp()"
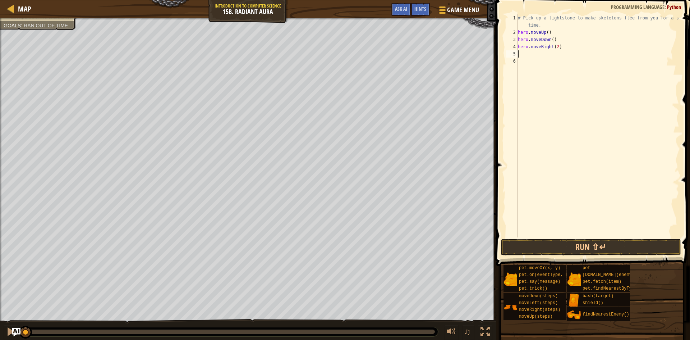
click at [518, 32] on div "# Pick up a lightstone to make skeletons flee from you for a short time. hero .…" at bounding box center [597, 136] width 163 height 244
type textarea "hero.moveUp()"
type textarea "w"
click at [547, 101] on div "# Pick up a lightstone to make skeletons flee from you for a short time. w hero…" at bounding box center [597, 136] width 163 height 244
click at [525, 32] on div "# Pick up a lightstone to make skeletons flee from you for a short time. w hero…" at bounding box center [597, 136] width 163 height 244
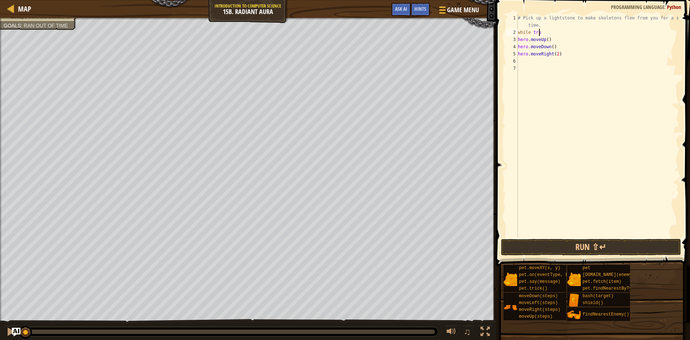
scroll to position [3, 1]
click at [517, 32] on div "2" at bounding box center [512, 32] width 12 height 7
type textarea "while true"
click at [545, 33] on div "# Pick up a lightstone to make skeletons flee from you for a short time. while …" at bounding box center [597, 136] width 163 height 244
drag, startPoint x: 544, startPoint y: 33, endPoint x: 519, endPoint y: 32, distance: 25.2
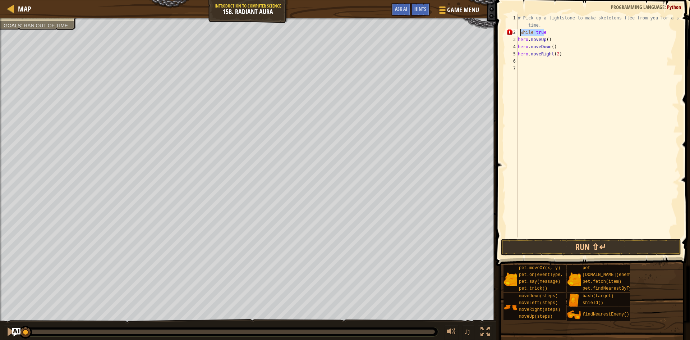
click at [519, 32] on div "# Pick up a lightstone to make skeletons flee from you for a short time. while …" at bounding box center [597, 136] width 163 height 244
type textarea "w"
click at [518, 41] on div "# Pick up a lightstone to make skeletons flee from you for a short time. hero .…" at bounding box center [597, 136] width 163 height 244
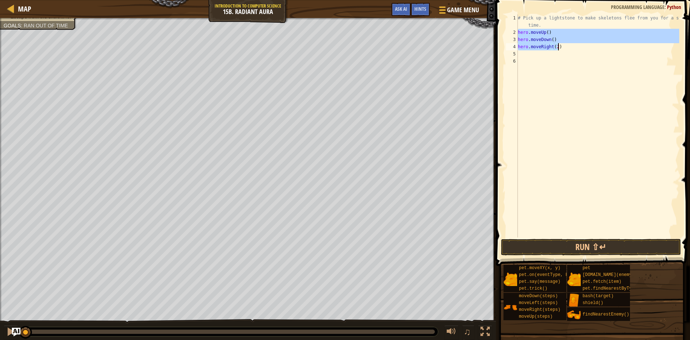
drag, startPoint x: 519, startPoint y: 32, endPoint x: 567, endPoint y: 48, distance: 50.6
click at [567, 48] on div "# Pick up a lightstone to make skeletons flee from you for a short time. hero .…" at bounding box center [597, 136] width 163 height 244
type textarea "hero.moveDown() hero.moveRight(2)"
click at [549, 53] on div "# Pick up a lightstone to make skeletons flee from you for a short time. hero .…" at bounding box center [597, 136] width 163 height 244
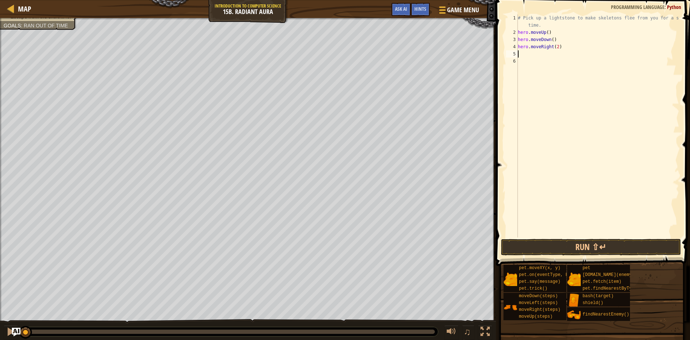
type textarea "hero.moveRight(2)"
click at [543, 78] on div "# Pick up a lightstone to make skeletons flee from you for a short time. hero .…" at bounding box center [597, 136] width 163 height 244
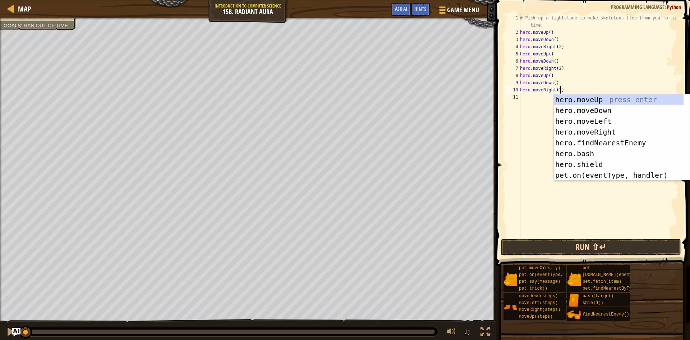
type textarea "hero.moveRight(2)"
drag, startPoint x: 553, startPoint y: 249, endPoint x: 558, endPoint y: 249, distance: 4.3
click at [555, 249] on button "Run ⇧↵" at bounding box center [591, 247] width 180 height 17
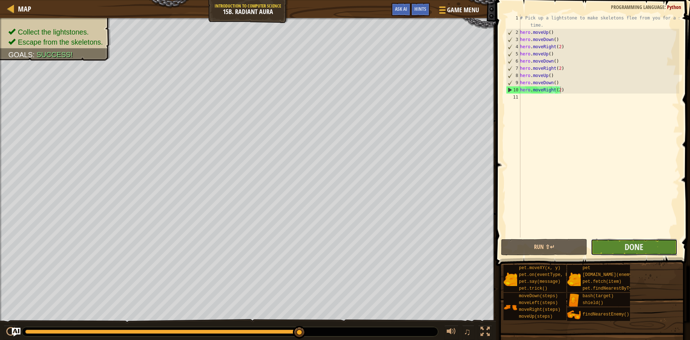
click at [614, 245] on button "Done" at bounding box center [634, 247] width 86 height 17
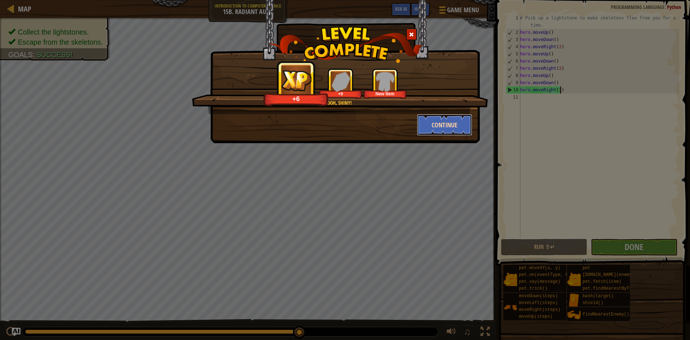
click at [459, 128] on button "Continue" at bounding box center [445, 125] width 56 height 22
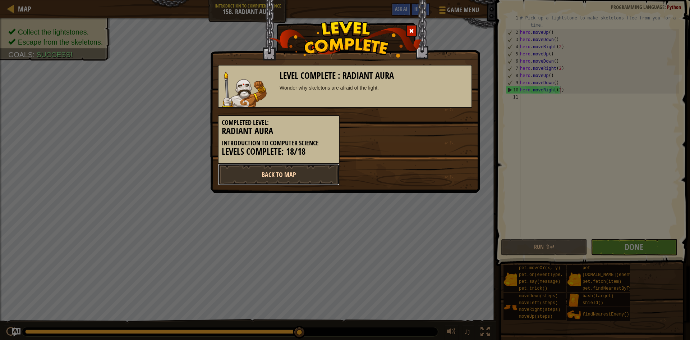
click at [304, 173] on link "Back to Map" at bounding box center [279, 175] width 122 height 22
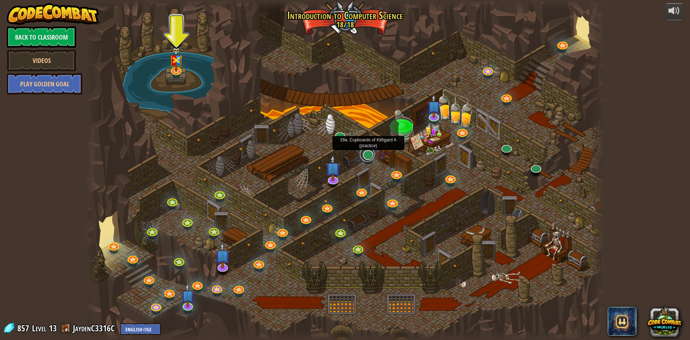
click at [364, 156] on link at bounding box center [367, 154] width 14 height 14
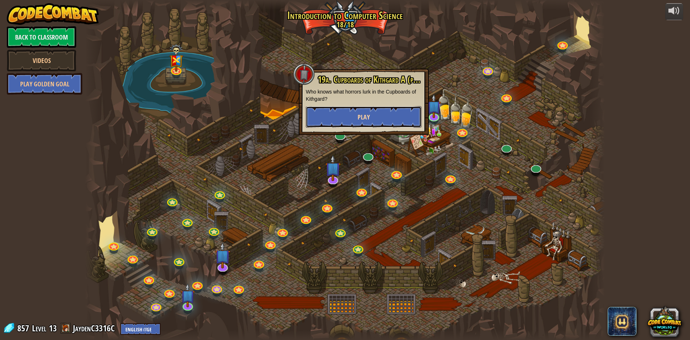
click at [374, 116] on button "Play" at bounding box center [364, 117] width 116 height 22
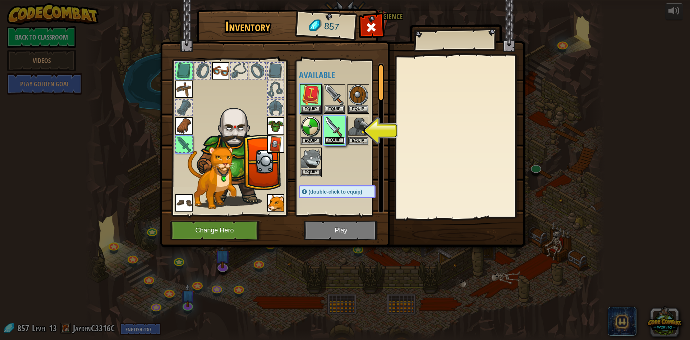
click at [334, 139] on button "Equip" at bounding box center [334, 141] width 20 height 8
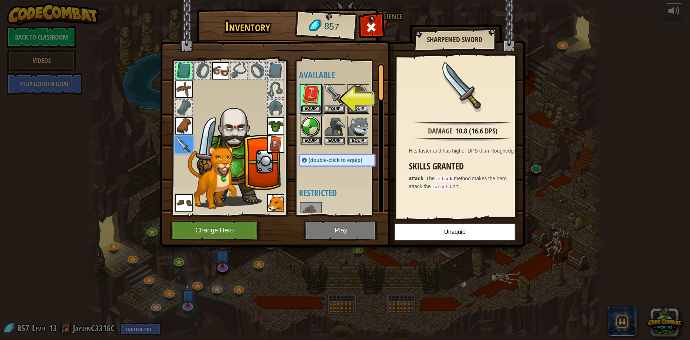
click at [310, 108] on button "Equip" at bounding box center [311, 109] width 20 height 8
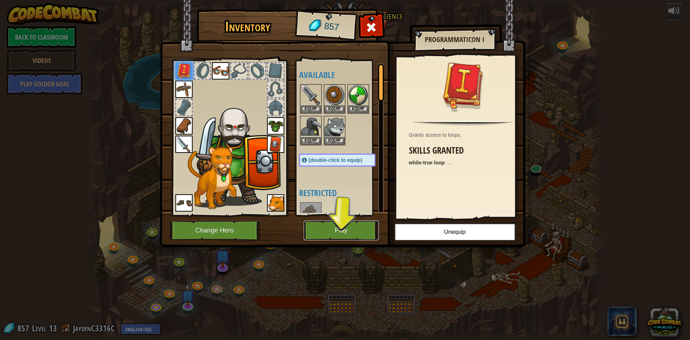
click at [326, 230] on button "Play" at bounding box center [341, 230] width 75 height 20
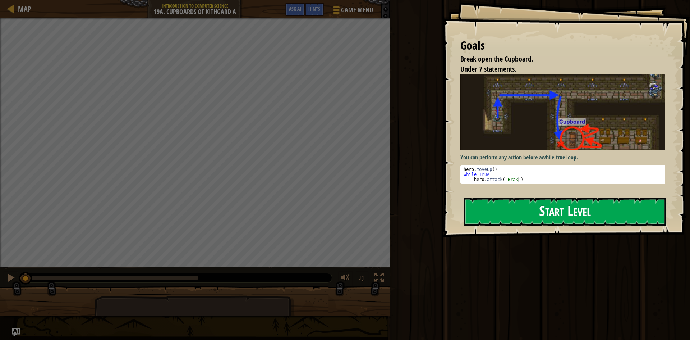
click at [515, 197] on div "Goals Break open the Cupboard. Under 7 statements. You can perform any action b…" at bounding box center [566, 118] width 248 height 237
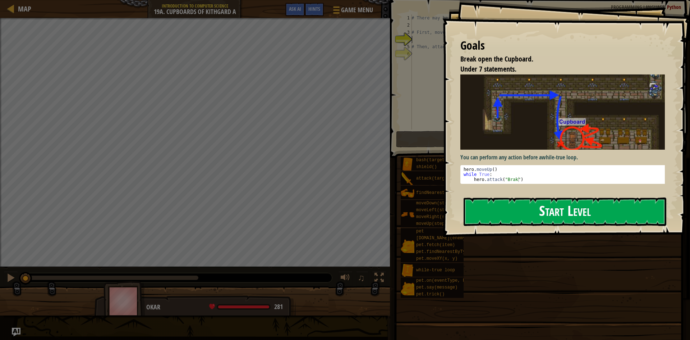
click at [514, 202] on button "Start Level" at bounding box center [565, 211] width 203 height 28
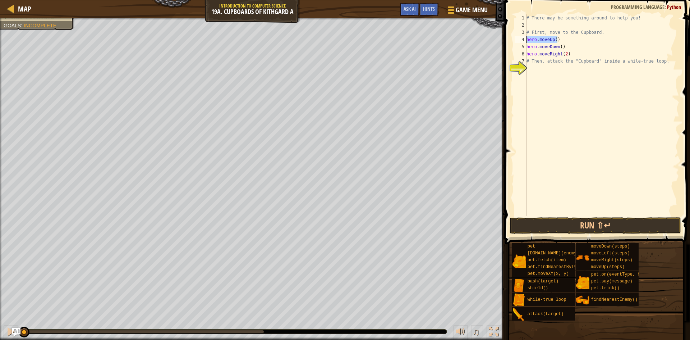
drag, startPoint x: 561, startPoint y: 38, endPoint x: 527, endPoint y: 42, distance: 33.6
click at [527, 42] on div "# There may be something around to help you! # First, move to the Cupboard. her…" at bounding box center [602, 122] width 154 height 216
type textarea "hero.moveUp()"
click at [559, 47] on div "# There may be something around to help you! # First, move to the Cupboard. her…" at bounding box center [602, 122] width 154 height 216
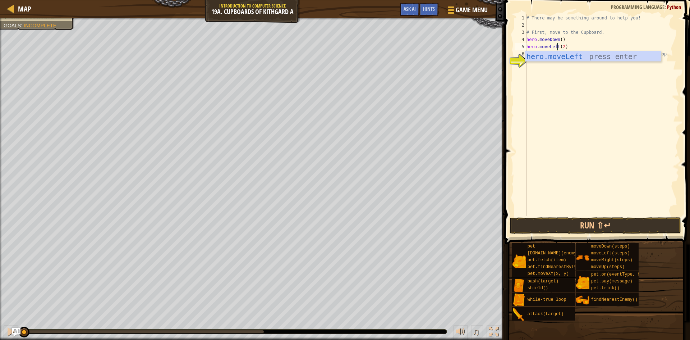
click at [595, 45] on div "# There may be something around to help you! # First, move to the Cupboard. her…" at bounding box center [602, 122] width 154 height 216
drag, startPoint x: 579, startPoint y: 47, endPoint x: 523, endPoint y: 49, distance: 56.1
click at [523, 49] on div "hero.moveLeft(2) 1 2 3 4 5 6 7 # There may be something around to help you! # F…" at bounding box center [596, 114] width 166 height 201
type textarea "hero.moveLeft(2)"
click at [579, 48] on div "# There may be something around to help you! # First, move to the Cupboard. her…" at bounding box center [602, 114] width 154 height 201
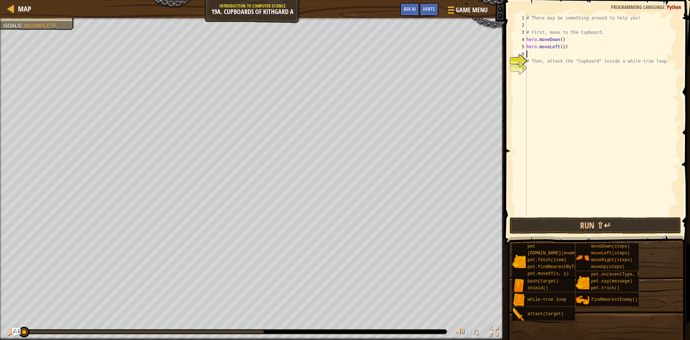
scroll to position [3, 0]
paste textarea "hero.moveLeft(2)"
click at [556, 53] on div "# There may be something around to help you! # First, move to the Cupboard. her…" at bounding box center [602, 122] width 154 height 216
click at [550, 53] on div "# There may be something around to help you! # First, move to the Cupboard. her…" at bounding box center [602, 122] width 154 height 216
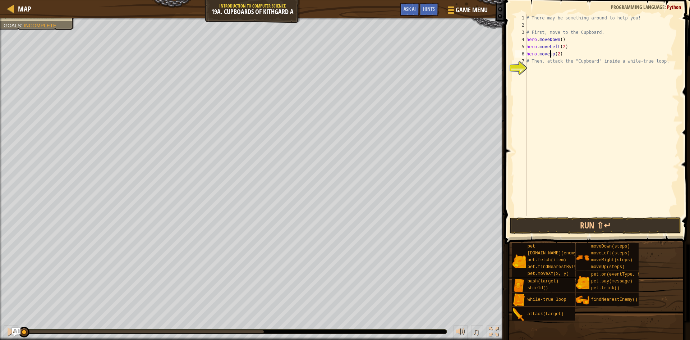
scroll to position [3, 2]
type textarea "hero.moveUp(2)"
click at [561, 105] on div "# There may be something around to help you! # First, move to the Cupboard. her…" at bounding box center [602, 122] width 154 height 216
click at [601, 227] on button "Run ⇧↵" at bounding box center [595, 225] width 171 height 17
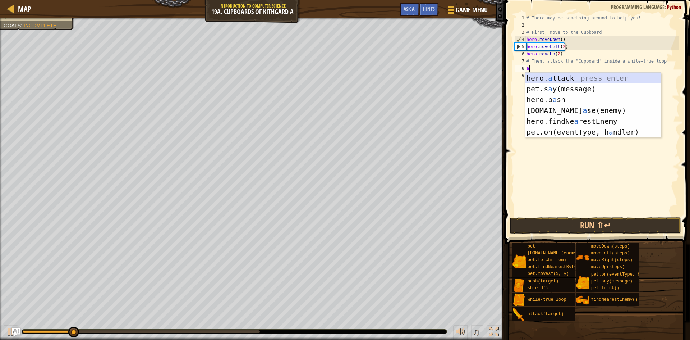
click at [560, 82] on div "hero. a ttack press enter pet.s a y(message) press enter hero.b a sh press ente…" at bounding box center [593, 116] width 136 height 86
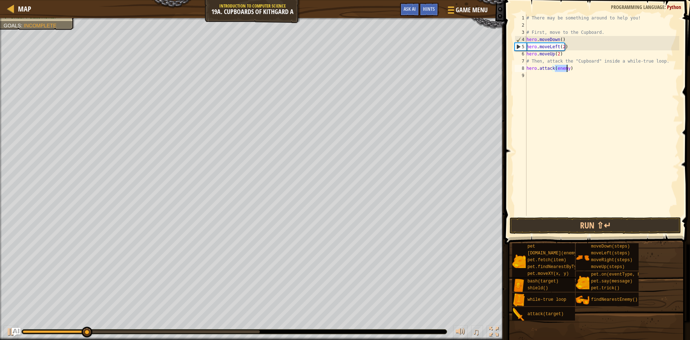
click at [566, 69] on div "# There may be something around to help you! # First, move to the Cupboard. her…" at bounding box center [602, 114] width 154 height 201
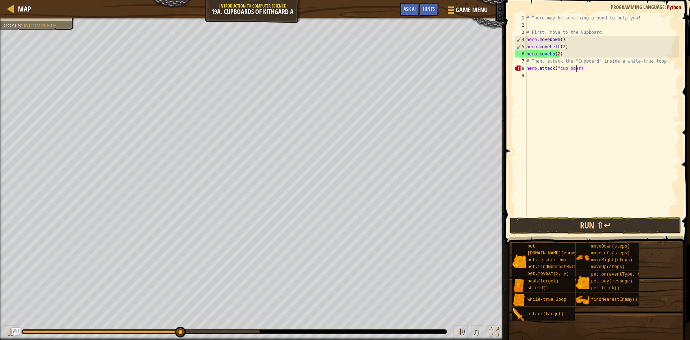
scroll to position [3, 4]
click at [559, 68] on div "# There may be something around to help you! # First, move to the Cupboard. her…" at bounding box center [602, 122] width 154 height 216
click at [549, 223] on button "Run ⇧↵" at bounding box center [595, 225] width 171 height 17
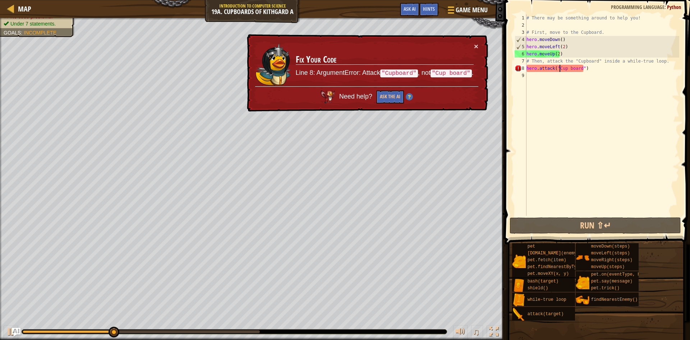
click at [567, 69] on div "# There may be something around to help you! # First, move to the Cupboard. her…" at bounding box center [602, 122] width 154 height 216
type textarea "hero.attack("Cupboard")"
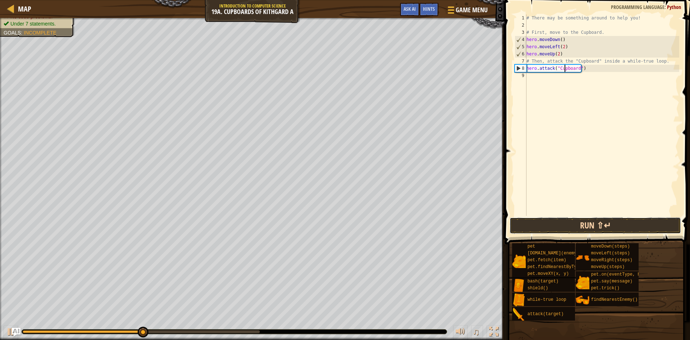
click at [601, 224] on button "Run ⇧↵" at bounding box center [595, 225] width 171 height 17
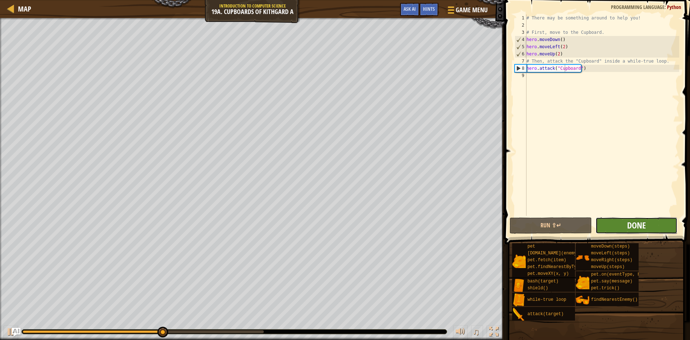
click at [633, 227] on span "Done" at bounding box center [636, 224] width 19 height 11
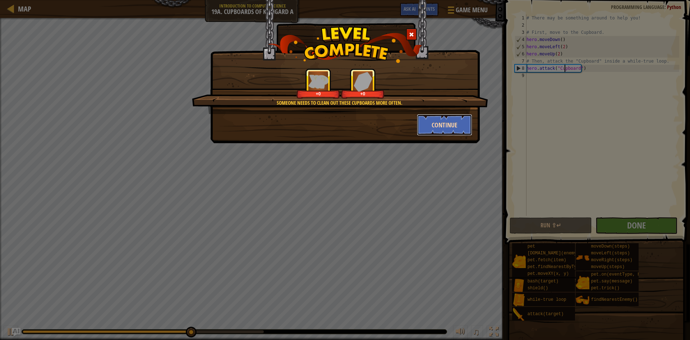
click at [459, 127] on button "Continue" at bounding box center [445, 125] width 56 height 22
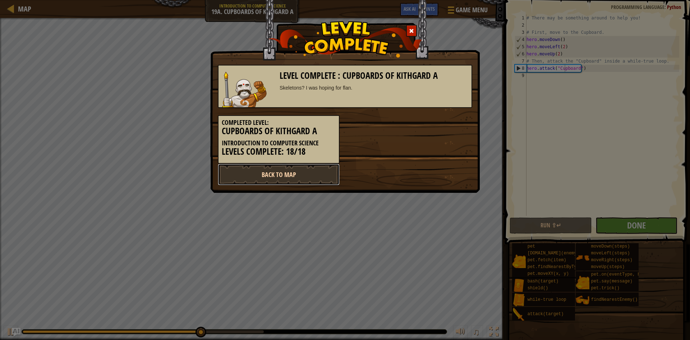
click at [291, 176] on link "Back to Map" at bounding box center [279, 175] width 122 height 22
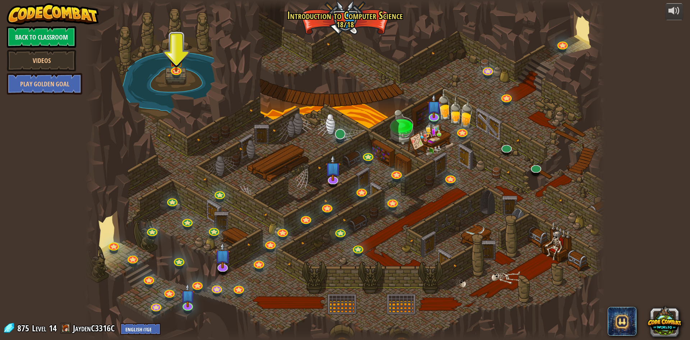
click at [340, 139] on div "25. Kithgard Gates Escape the Kithgard dungeons, and don't let the guardians ge…" at bounding box center [345, 170] width 520 height 340
click at [344, 136] on link at bounding box center [339, 133] width 14 height 14
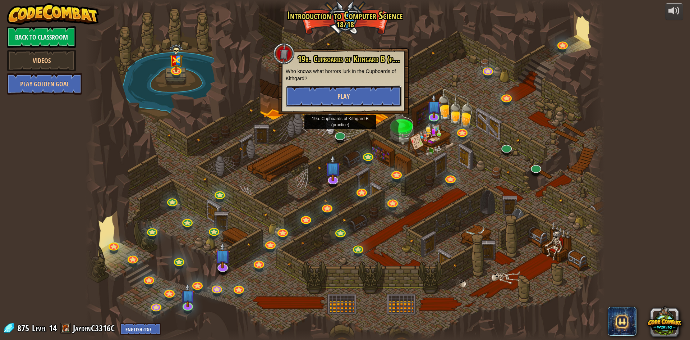
click at [338, 101] on span "Play" at bounding box center [343, 96] width 12 height 9
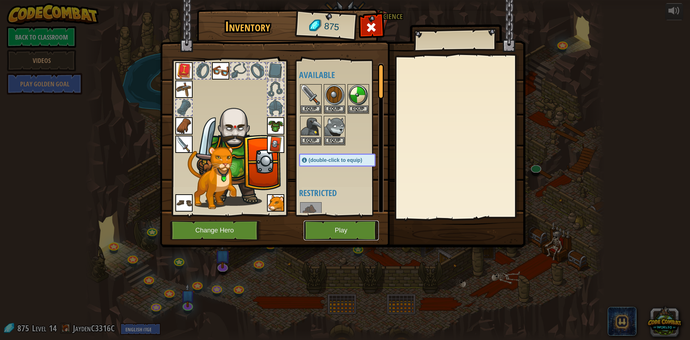
click at [345, 226] on button "Play" at bounding box center [341, 230] width 75 height 20
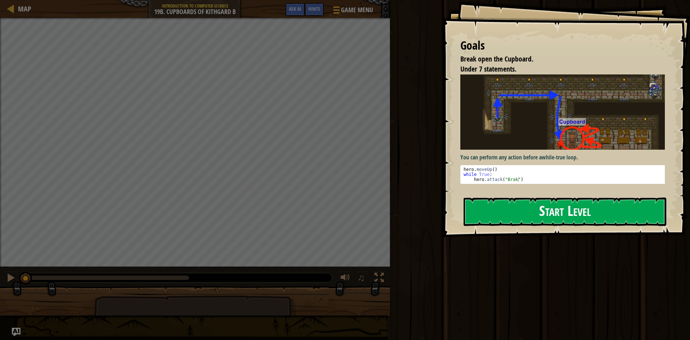
click at [545, 197] on button "Start Level" at bounding box center [565, 211] width 203 height 28
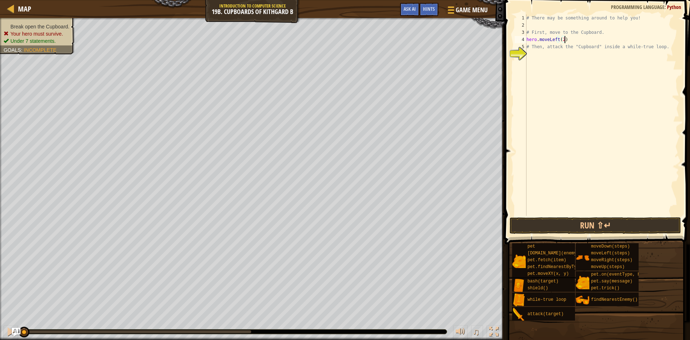
click at [562, 39] on div "# There may be something around to help you! # First, move to the Cupboard. her…" at bounding box center [602, 122] width 154 height 216
click at [556, 39] on div "# There may be something around to help you! # First, move to the Cupboard. her…" at bounding box center [602, 122] width 154 height 216
click at [548, 39] on div "# There may be something around to help you! # First, move to the Cupboard. her…" at bounding box center [602, 122] width 154 height 216
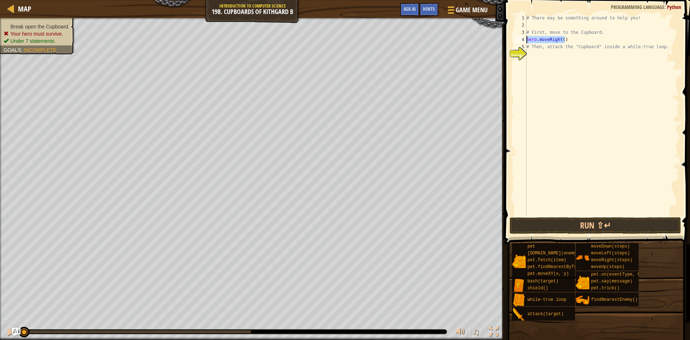
drag, startPoint x: 565, startPoint y: 38, endPoint x: 516, endPoint y: 38, distance: 49.2
click at [516, 38] on div "hero.moveRight() 1 2 3 4 5 6 # There may be something around to help you! # Fir…" at bounding box center [596, 114] width 166 height 201
type textarea "hero.moveRight()"
click at [585, 38] on div "# There may be something around to help you! # First, move to the Cupboard. her…" at bounding box center [602, 114] width 154 height 201
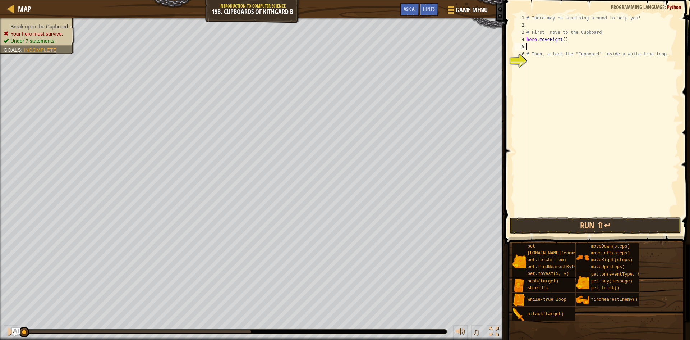
paste textarea "hero.moveRight()"
click at [558, 45] on div "# There may be something around to help you! # First, move to the Cupboard. her…" at bounding box center [602, 122] width 154 height 216
type textarea "hero.moveDown()"
click at [566, 45] on div "# There may be something around to help you! # First, move to the Cupboard. her…" at bounding box center [602, 122] width 154 height 216
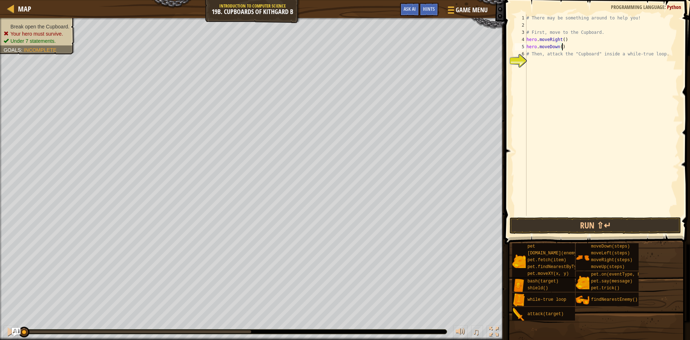
scroll to position [3, 0]
paste textarea "hero.moveRight()"
type textarea "hero.moveRight()"
paste textarea "hero.moveRight()"
click at [559, 62] on div "# There may be something around to help you! # First, move to the Cupboard. her…" at bounding box center [602, 122] width 154 height 216
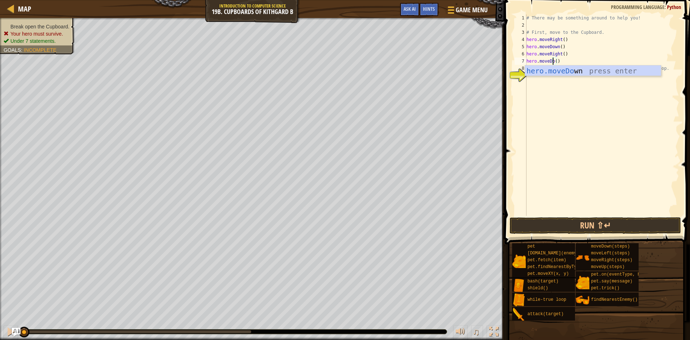
scroll to position [3, 3]
type textarea "hero.moveDown(2)"
click at [539, 80] on div "# There may be something around to help you! # First, move to the Cupboard. her…" at bounding box center [602, 122] width 154 height 216
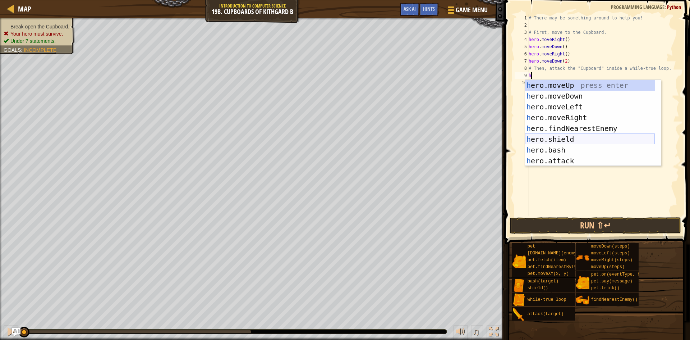
scroll to position [43, 0]
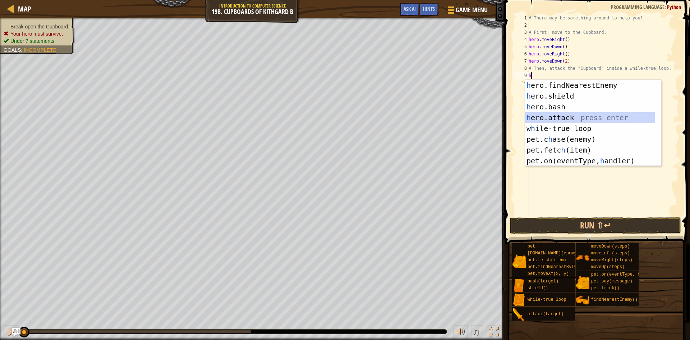
click at [574, 118] on div "h ero.findNearestEnemy press enter h ero.shield press enter h ero.bash press en…" at bounding box center [590, 134] width 130 height 108
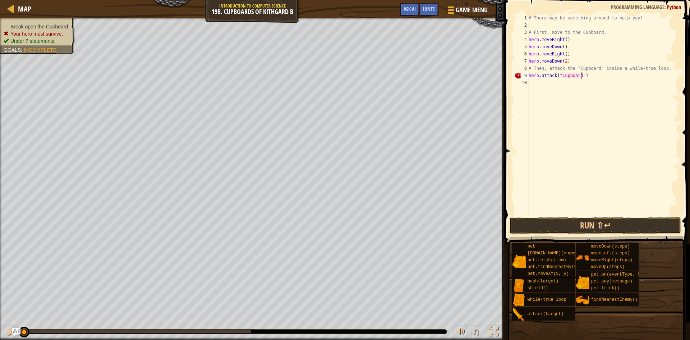
scroll to position [3, 4]
type textarea "hero.attack("Cupboard")"
click at [570, 227] on button "Run ⇧↵" at bounding box center [595, 225] width 171 height 17
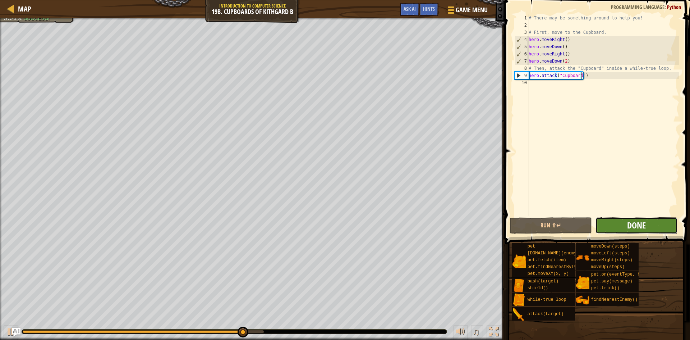
click at [634, 221] on span "Done" at bounding box center [636, 224] width 19 height 11
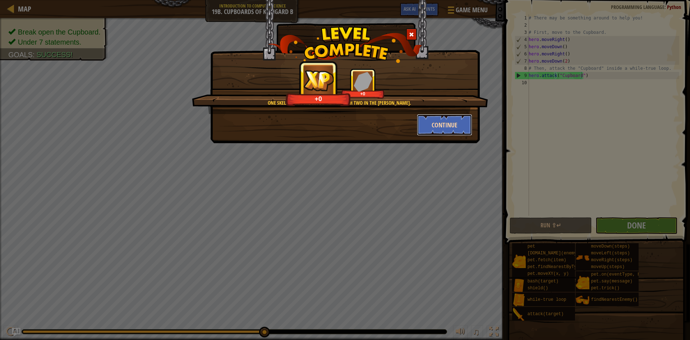
click at [450, 123] on button "Continue" at bounding box center [445, 125] width 56 height 22
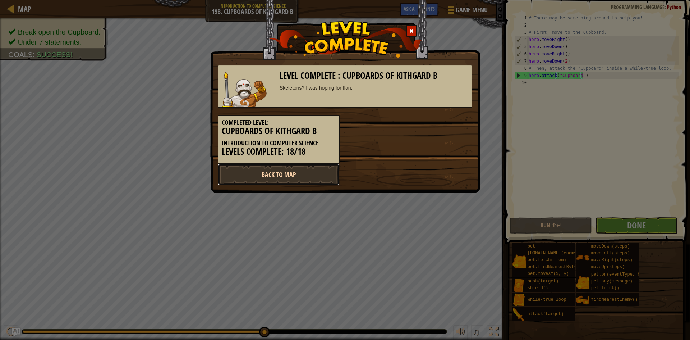
click at [297, 176] on link "Back to Map" at bounding box center [279, 175] width 122 height 22
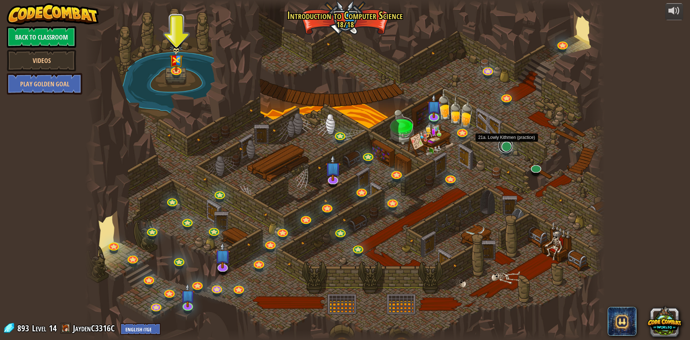
click at [511, 146] on link at bounding box center [505, 145] width 14 height 14
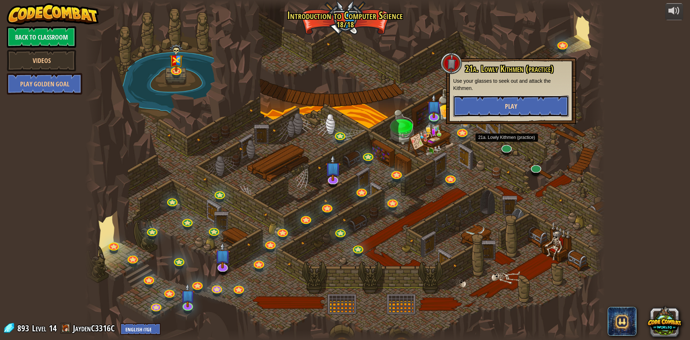
click at [474, 107] on button "Play" at bounding box center [511, 106] width 116 height 22
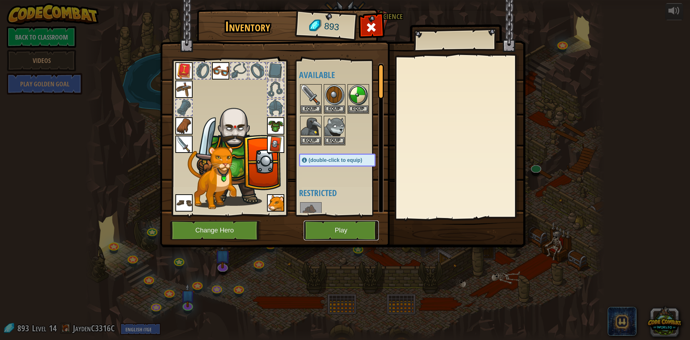
click at [351, 231] on button "Play" at bounding box center [341, 230] width 75 height 20
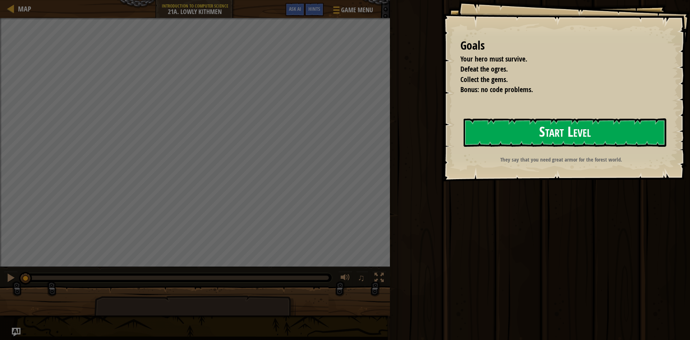
click at [579, 121] on button "Start Level" at bounding box center [565, 132] width 203 height 28
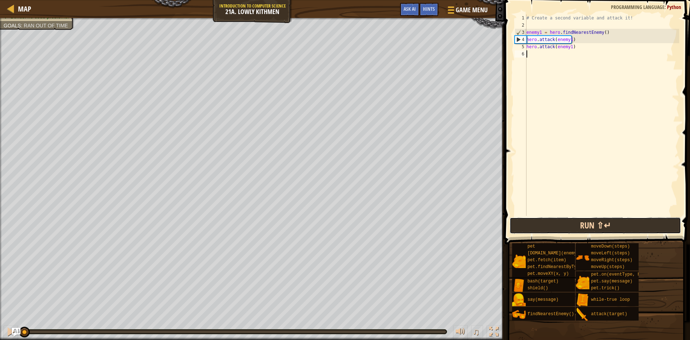
click at [598, 222] on button "Run ⇧↵" at bounding box center [595, 225] width 171 height 17
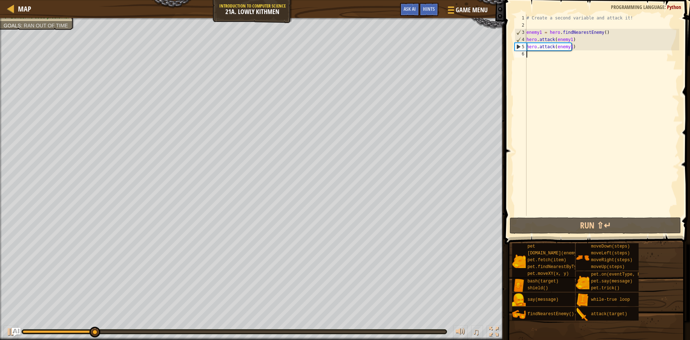
click at [569, 48] on div "# Create a second variable and attack it! enemy1 = hero . findNearestEnemy ( ) …" at bounding box center [602, 122] width 154 height 216
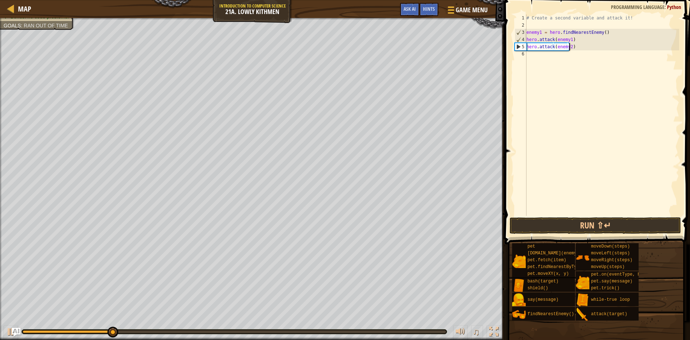
scroll to position [3, 3]
click at [590, 224] on button "Run ⇧↵" at bounding box center [595, 225] width 171 height 17
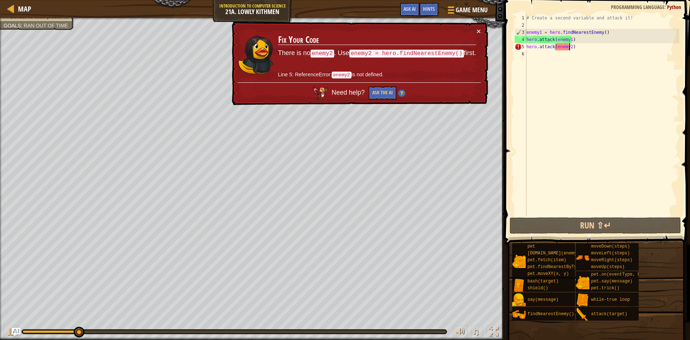
type textarea "hero.attack(enemy)"
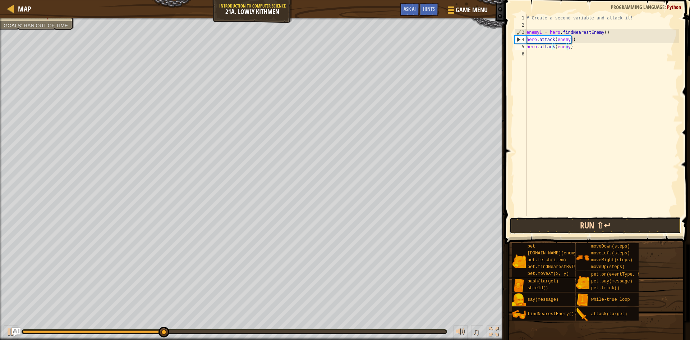
click at [542, 228] on button "Run ⇧↵" at bounding box center [595, 225] width 171 height 17
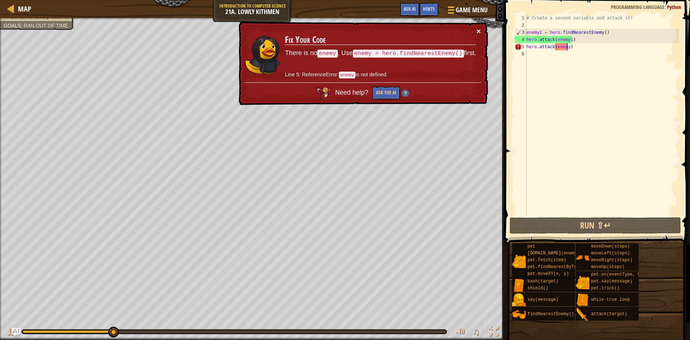
click at [480, 30] on button "×" at bounding box center [478, 31] width 4 height 8
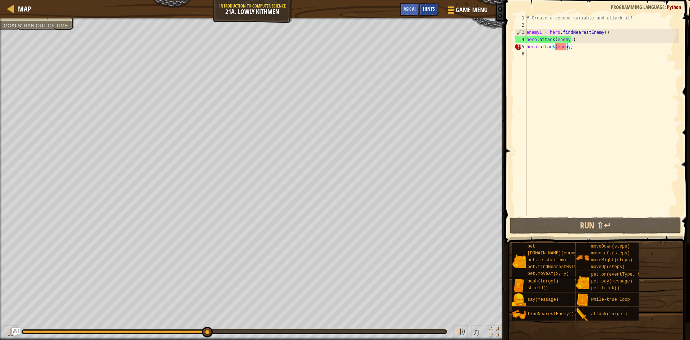
click at [422, 14] on div "Hints" at bounding box center [428, 9] width 19 height 13
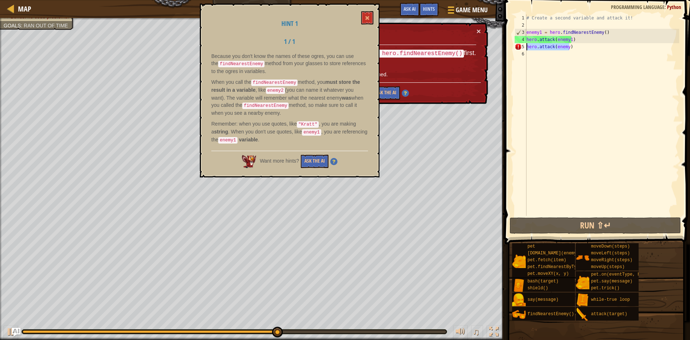
drag, startPoint x: 581, startPoint y: 46, endPoint x: 527, endPoint y: 47, distance: 54.3
click at [527, 47] on div "# Create a second variable and attack it! enemy1 = hero . findNearestEnemy ( ) …" at bounding box center [602, 122] width 154 height 216
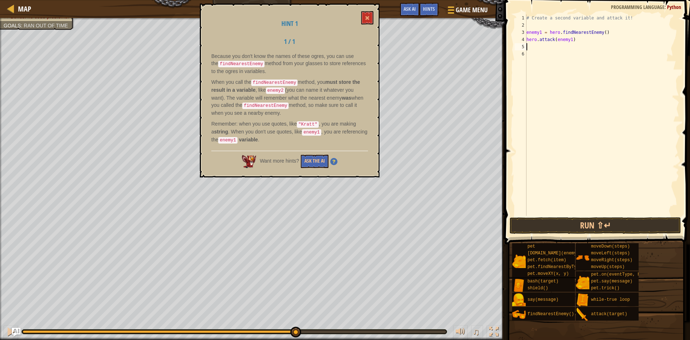
type textarea "f"
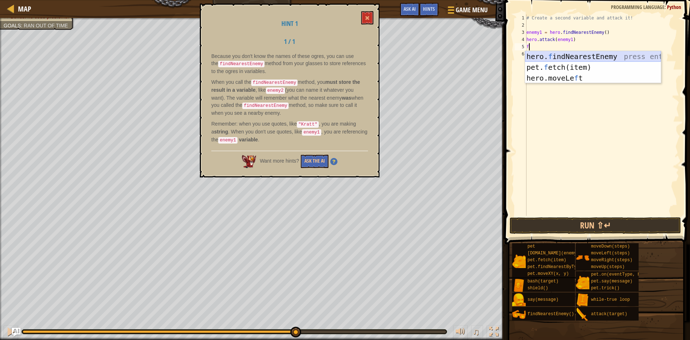
click at [603, 57] on div "hero. f indNearestEnemy press enter pet. f etch(item) press enter hero.moveLe f…" at bounding box center [593, 78] width 136 height 54
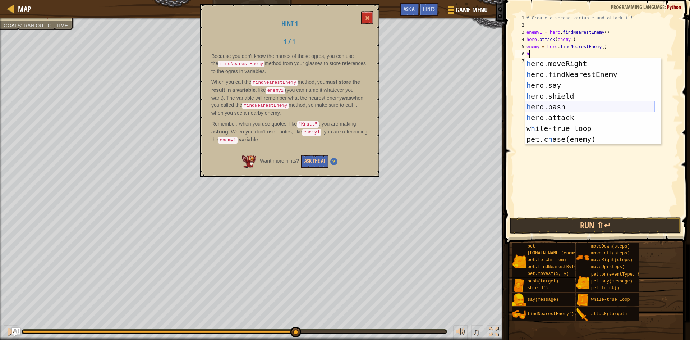
scroll to position [32, 0]
click at [584, 118] on div "h ero.moveRight press enter h ero.findNearestEnemy press enter h ero.say press …" at bounding box center [590, 112] width 130 height 108
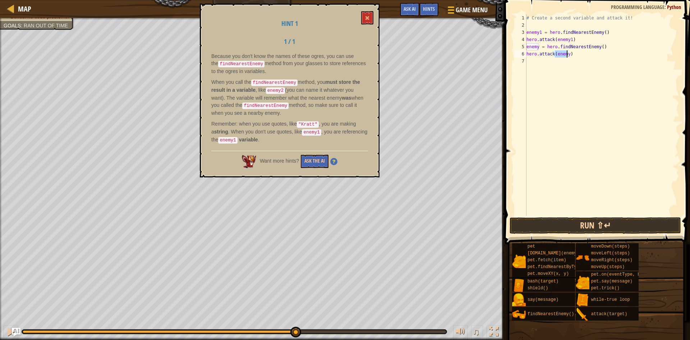
type textarea "hero.attack(enemy)"
click at [603, 223] on button "Run ⇧↵" at bounding box center [595, 225] width 171 height 17
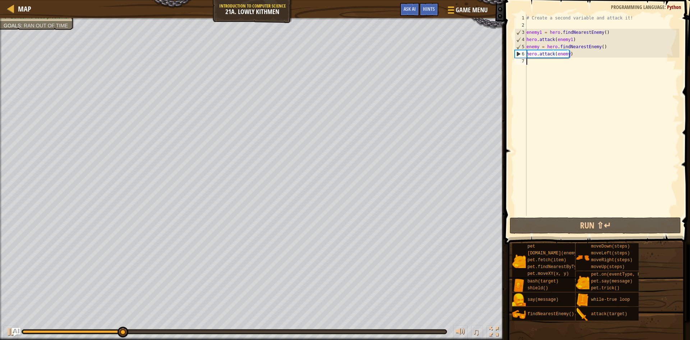
click at [578, 65] on div "# Create a second variable and attack it! enemy1 = hero . findNearestEnemy ( ) …" at bounding box center [602, 122] width 154 height 216
paste textarea "hero.moveRight()"
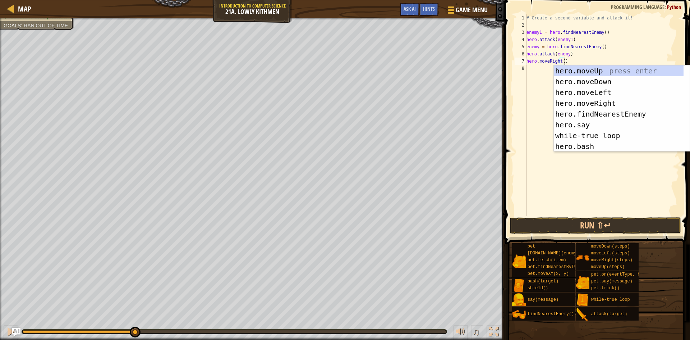
click at [560, 61] on div "# Create a second variable and attack it! enemy1 = hero . findNearestEnemy ( ) …" at bounding box center [602, 122] width 154 height 216
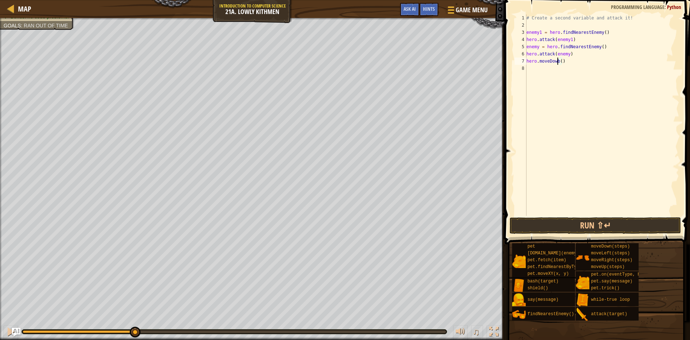
scroll to position [3, 3]
type textarea "hero.moveDown()"
click at [545, 85] on div "# Create a second variable and attack it! enemy1 = hero . findNearestEnemy ( ) …" at bounding box center [602, 122] width 154 height 216
paste textarea "hero.moveRight()"
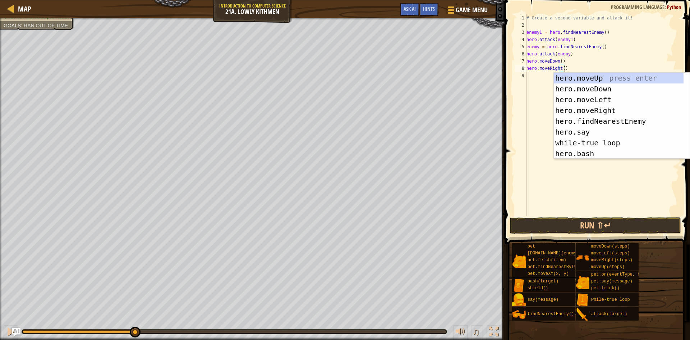
click at [563, 67] on div "# Create a second variable and attack it! enemy1 = hero . findNearestEnemy ( ) …" at bounding box center [602, 122] width 154 height 216
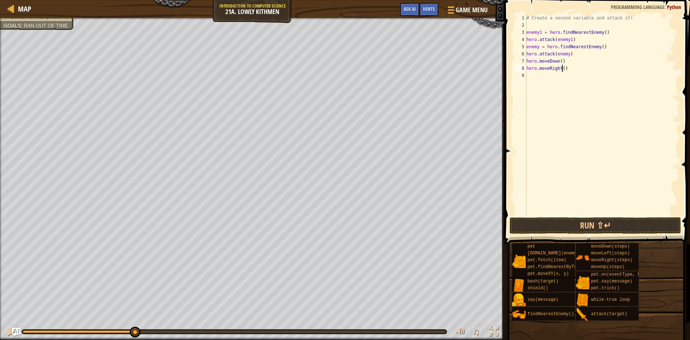
scroll to position [3, 3]
type textarea "hero.moveRight(2)"
click at [618, 224] on button "Run ⇧↵" at bounding box center [595, 225] width 171 height 17
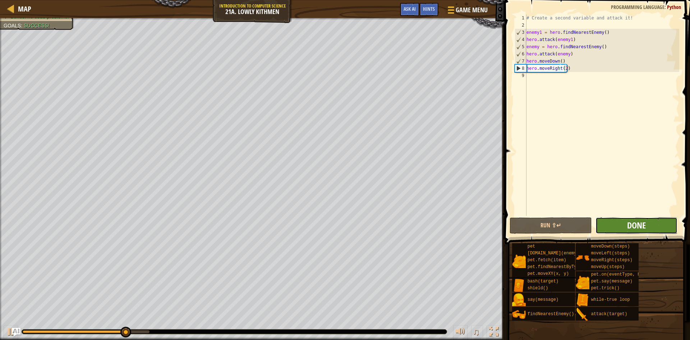
click at [641, 225] on span "Done" at bounding box center [636, 224] width 19 height 11
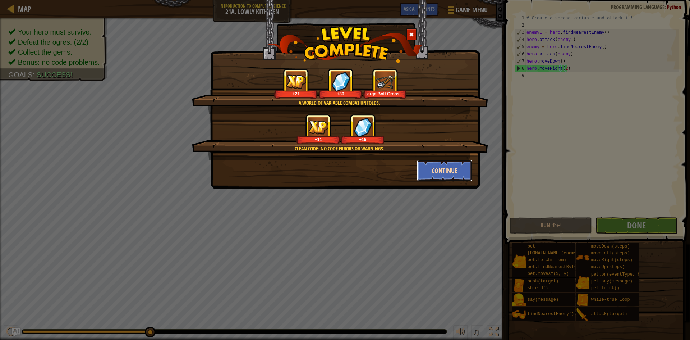
click at [446, 166] on button "Continue" at bounding box center [445, 171] width 56 height 22
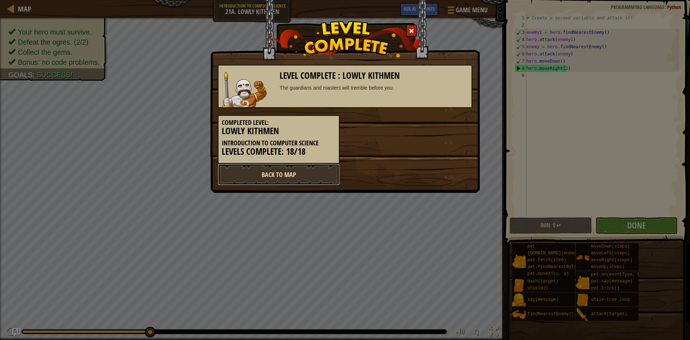
click at [305, 176] on link "Back to Map" at bounding box center [279, 175] width 122 height 22
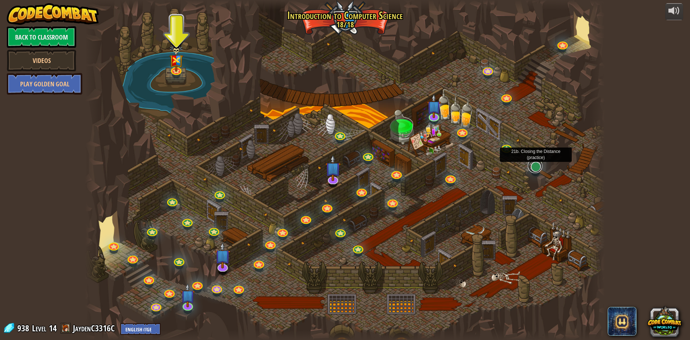
click at [539, 170] on link at bounding box center [535, 165] width 14 height 14
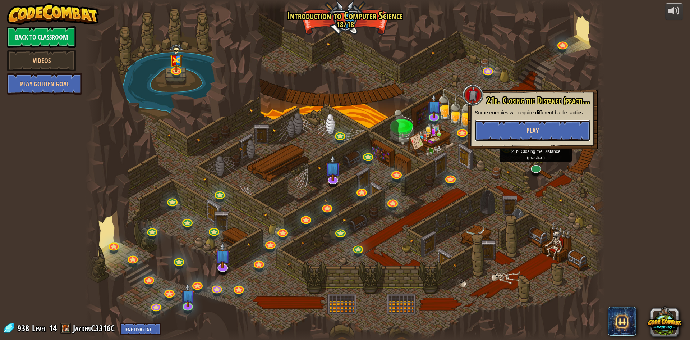
click at [525, 134] on button "Play" at bounding box center [533, 131] width 116 height 22
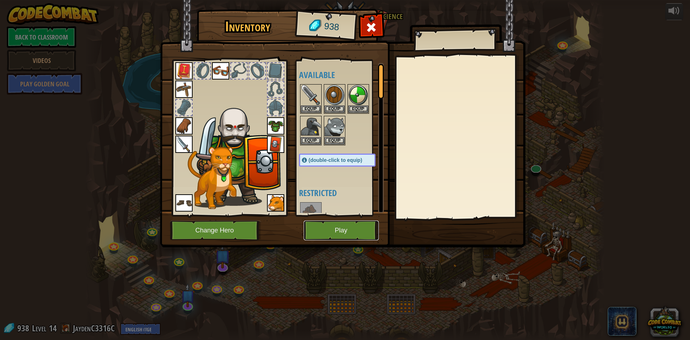
click at [347, 232] on button "Play" at bounding box center [341, 230] width 75 height 20
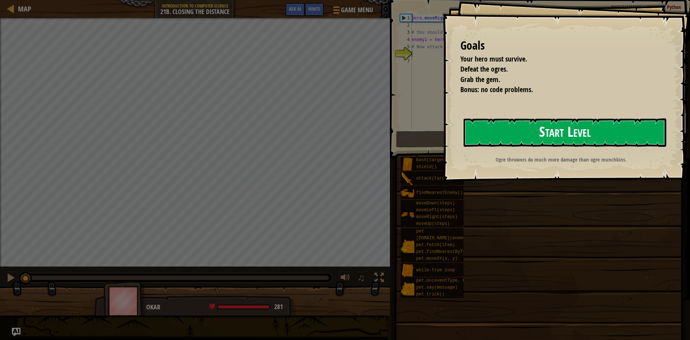
click at [546, 125] on button "Start Level" at bounding box center [565, 132] width 203 height 28
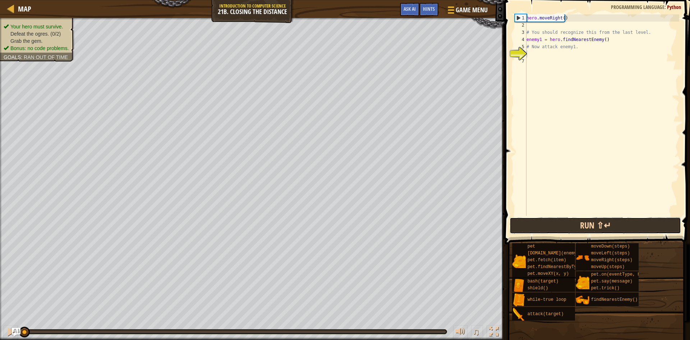
click at [585, 224] on button "Run ⇧↵" at bounding box center [595, 225] width 171 height 17
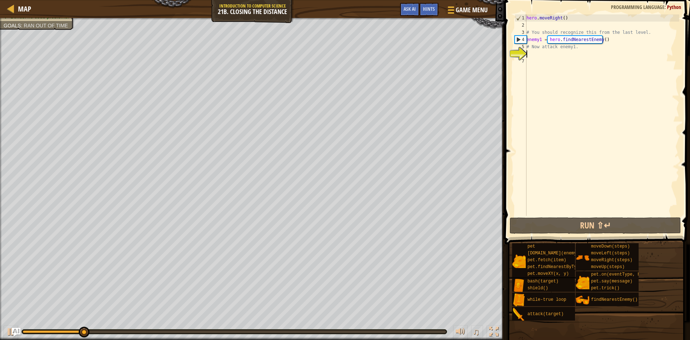
scroll to position [3, 0]
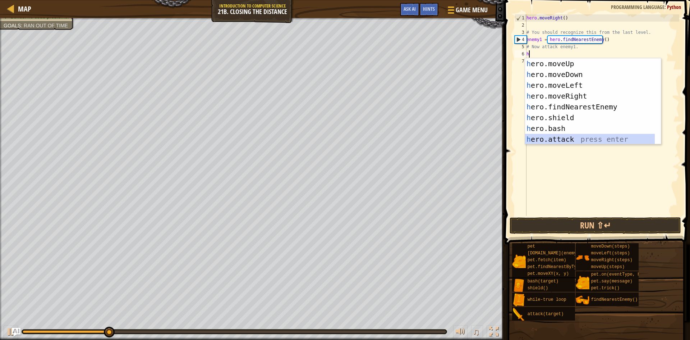
click at [568, 138] on div "h ero.moveUp press enter h ero.moveDown press enter h ero.moveLeft press enter …" at bounding box center [590, 112] width 130 height 108
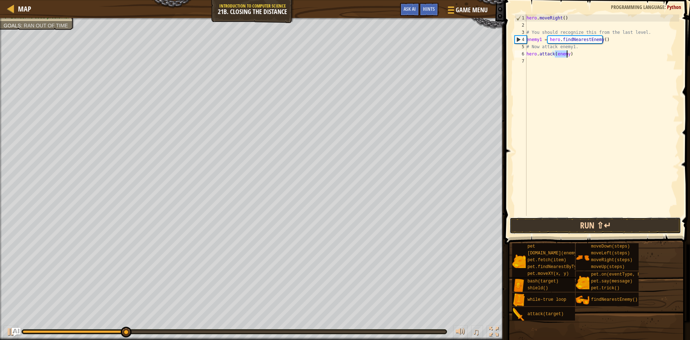
click at [569, 220] on button "Run ⇧↵" at bounding box center [595, 225] width 171 height 17
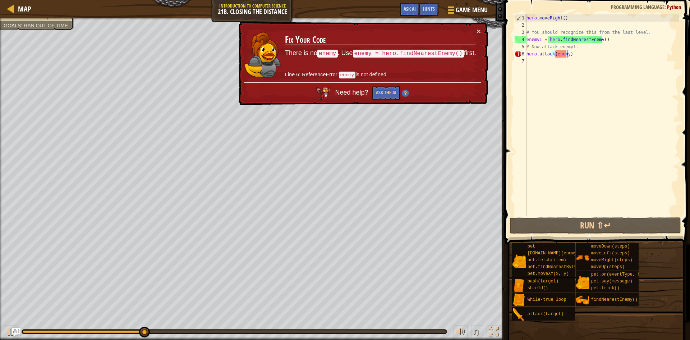
click at [566, 54] on div "hero . moveRight ( ) # You should recognize this from the last level. enemy1 = …" at bounding box center [602, 122] width 154 height 216
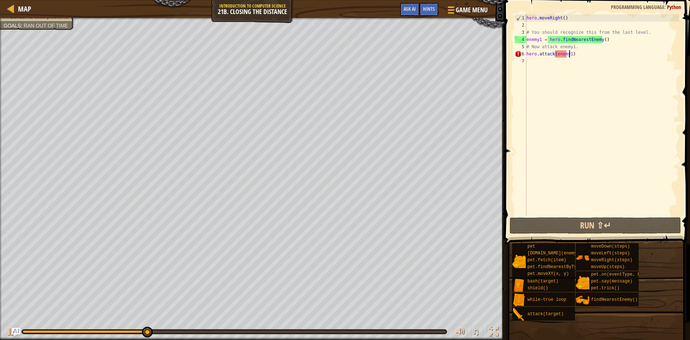
scroll to position [3, 3]
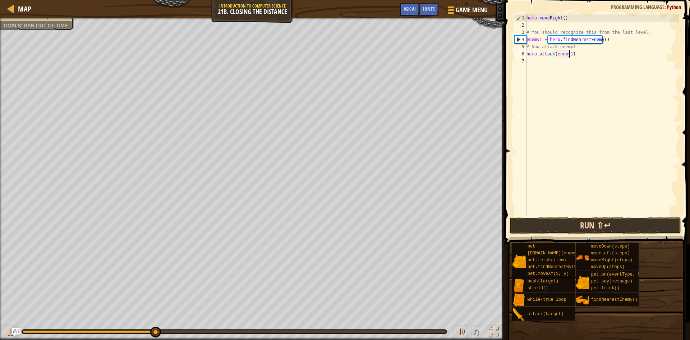
type textarea "hero.attack(enemy1)"
click at [583, 226] on button "Run ⇧↵" at bounding box center [595, 225] width 171 height 17
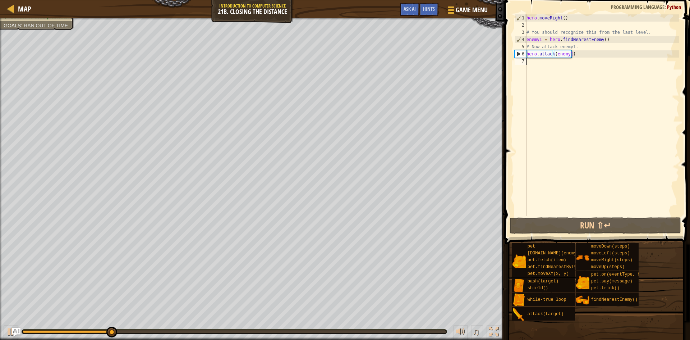
click at [540, 64] on div "hero . moveRight ( ) # You should recognize this from the last level. enemy1 = …" at bounding box center [602, 122] width 154 height 216
paste textarea "hero.moveRight()"
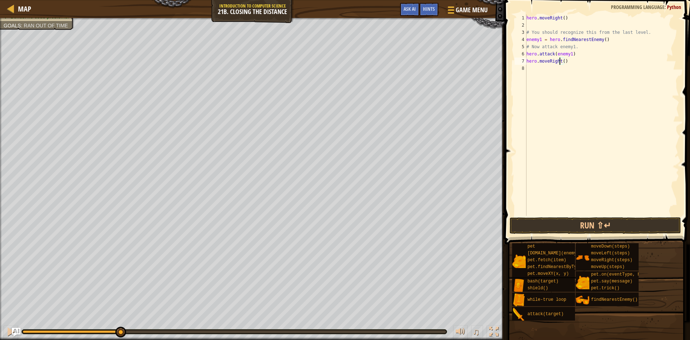
click at [561, 62] on div "hero . moveRight ( ) # You should recognize this from the last level. enemy1 = …" at bounding box center [602, 122] width 154 height 216
drag, startPoint x: 606, startPoint y: 39, endPoint x: 525, endPoint y: 41, distance: 80.9
click at [525, 41] on div "hero.moveRight(2) 1 2 3 4 5 6 7 8 hero . moveRight ( ) # You should recognize t…" at bounding box center [596, 114] width 166 height 201
type textarea "enemy1 = hero.findNearestEnemy()"
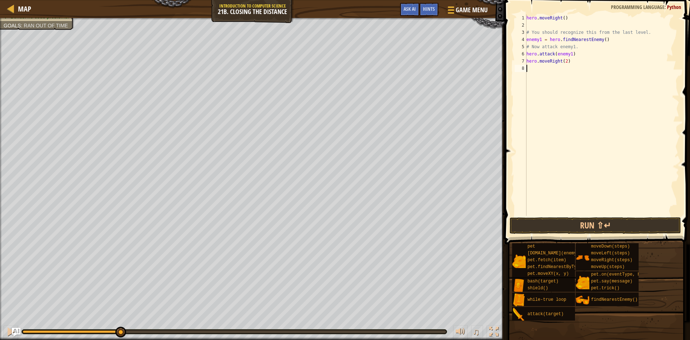
click at [538, 70] on div "hero . moveRight ( ) # You should recognize this from the last level. enemy1 = …" at bounding box center [602, 122] width 154 height 216
paste textarea "enemy1 = hero.findNearestEnemy()"
click at [540, 68] on div "hero . moveRight ( ) # You should recognize this from the last level. enemy1 = …" at bounding box center [602, 122] width 154 height 216
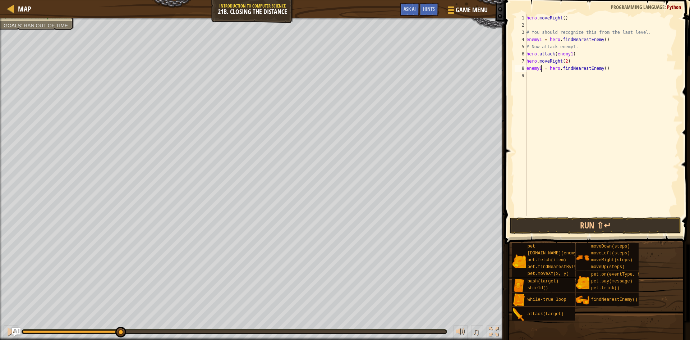
type textarea "enemy = hero.findNearestEnemy()"
click at [549, 81] on div "hero . moveRight ( ) # You should recognize this from the last level. enemy1 = …" at bounding box center [602, 122] width 154 height 216
drag, startPoint x: 572, startPoint y: 54, endPoint x: 522, endPoint y: 54, distance: 50.3
click at [522, 54] on div "1 2 3 4 5 6 7 8 9 hero . moveRight ( ) # You should recognize this from the las…" at bounding box center [596, 114] width 166 height 201
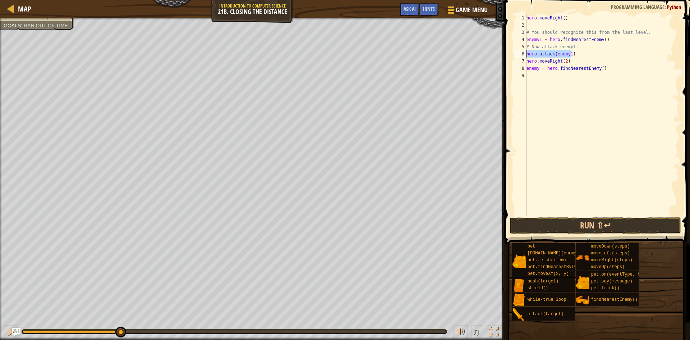
type textarea "hero.attack(enemy1)"
click at [540, 75] on div "hero . moveRight ( ) # You should recognize this from the last level. enemy1 = …" at bounding box center [602, 122] width 154 height 216
paste textarea "hero.attack(enemy1)"
click at [570, 75] on div "hero . moveRight ( ) # You should recognize this from the last level. enemy1 = …" at bounding box center [603, 122] width 152 height 216
type textarea "hero.attack(enemy)"
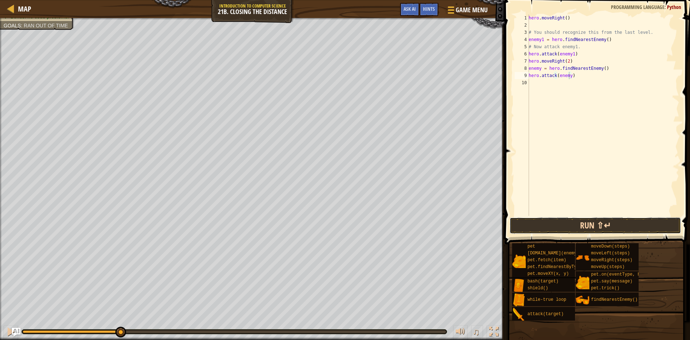
click at [601, 220] on button "Run ⇧↵" at bounding box center [595, 225] width 171 height 17
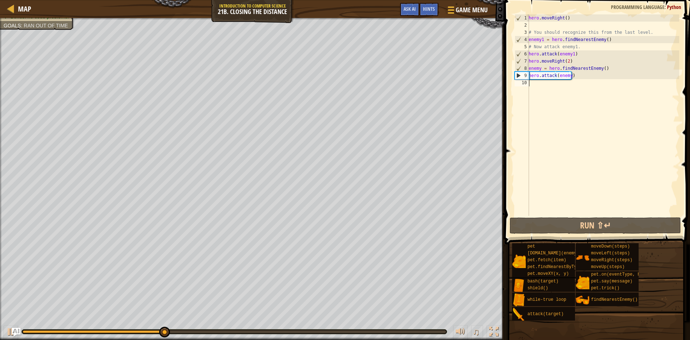
click at [585, 87] on div "hero . moveRight ( ) # You should recognize this from the last level. enemy1 = …" at bounding box center [603, 122] width 152 height 216
drag, startPoint x: 579, startPoint y: 64, endPoint x: 520, endPoint y: 64, distance: 58.9
click at [520, 64] on div "1 2 3 4 5 6 7 8 9 10 hero . moveRight ( ) # You should recognize this from the …" at bounding box center [596, 114] width 166 height 201
type textarea "hero.moveRight(2)"
click at [550, 86] on div "hero . moveRight ( ) # You should recognize this from the last level. enemy1 = …" at bounding box center [603, 122] width 152 height 216
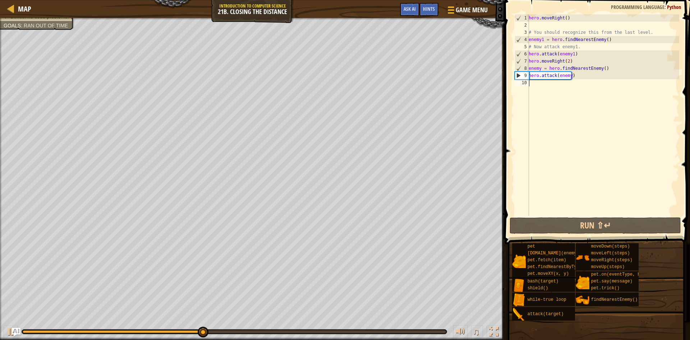
paste textarea "hero.moveRight(2)"
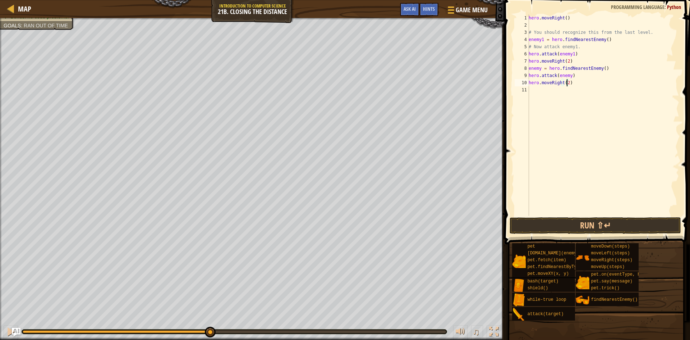
click at [566, 84] on div "hero . moveRight ( ) # You should recognize this from the last level. enemy1 = …" at bounding box center [603, 122] width 152 height 216
type textarea "hero.moveRight()"
click at [580, 218] on button "Run ⇧↵" at bounding box center [595, 225] width 171 height 17
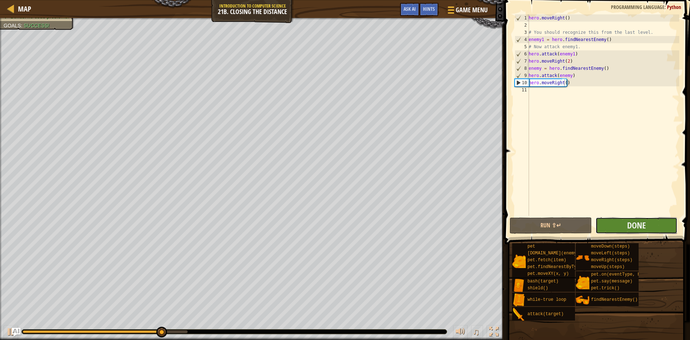
click at [610, 225] on button "Done" at bounding box center [636, 225] width 82 height 17
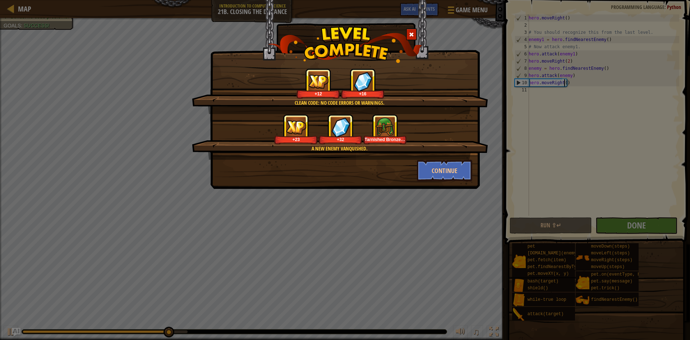
scroll to position [3, 0]
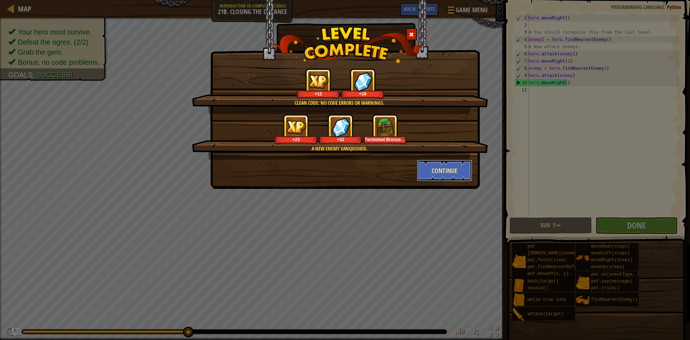
click at [436, 168] on button "Continue" at bounding box center [445, 171] width 56 height 22
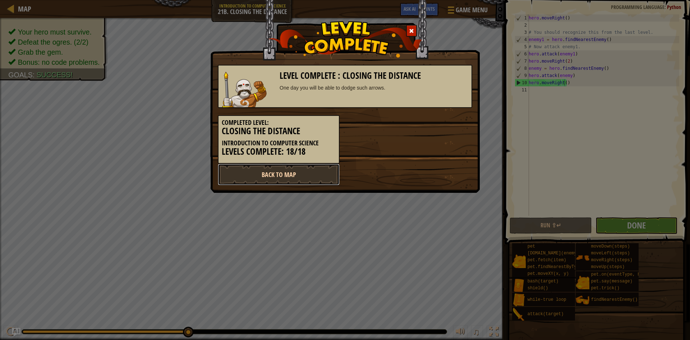
click at [318, 170] on link "Back to Map" at bounding box center [279, 175] width 122 height 22
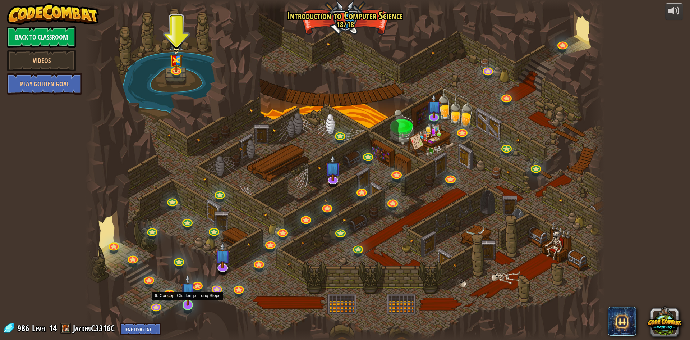
click at [192, 301] on img at bounding box center [188, 289] width 14 height 32
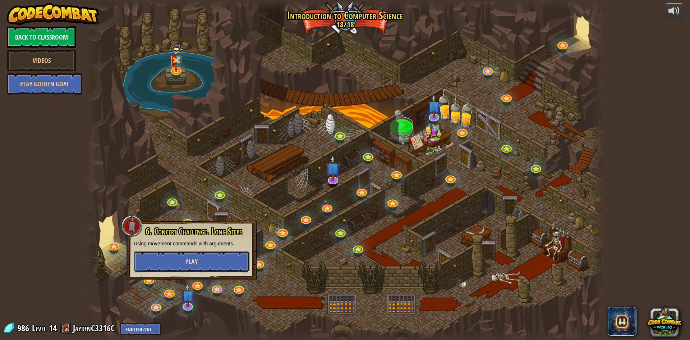
click at [238, 264] on button "Play" at bounding box center [192, 261] width 116 height 22
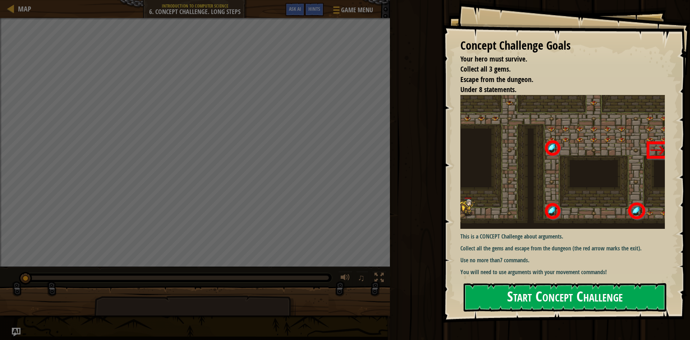
click at [527, 295] on button "Start Concept Challenge" at bounding box center [565, 297] width 203 height 28
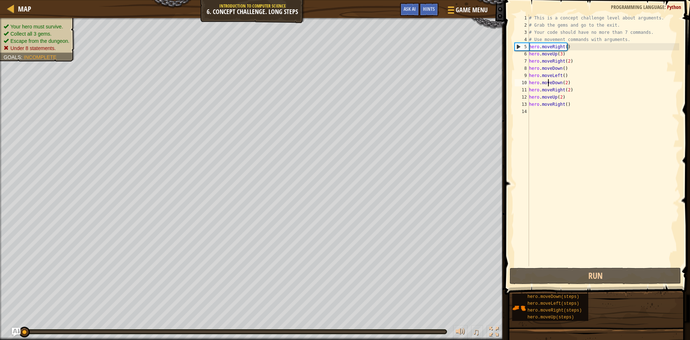
click at [549, 85] on div "# This is a concept challenge level about arguments. # Grab the gems and go to …" at bounding box center [604, 147] width 152 height 266
click at [627, 275] on button "Run" at bounding box center [595, 275] width 171 height 17
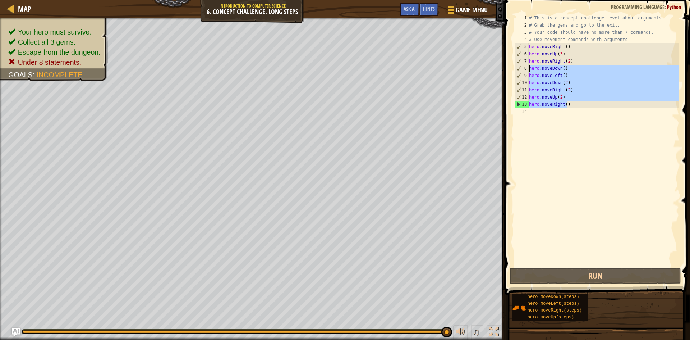
drag, startPoint x: 589, startPoint y: 103, endPoint x: 528, endPoint y: 69, distance: 70.6
click at [528, 69] on div "hero.moveDown(2) 1 2 3 4 5 6 7 8 9 10 11 12 13 14 # This is a concept challenge…" at bounding box center [596, 140] width 166 height 252
click at [531, 74] on div "# This is a concept challenge level about arguments. # Grab the gems and go to …" at bounding box center [604, 140] width 152 height 252
drag, startPoint x: 528, startPoint y: 76, endPoint x: 591, endPoint y: 110, distance: 71.2
click at [591, 110] on div "hero.moveLeft() 1 2 3 4 5 6 7 8 9 10 11 12 13 14 # This is a concept challenge …" at bounding box center [596, 140] width 166 height 252
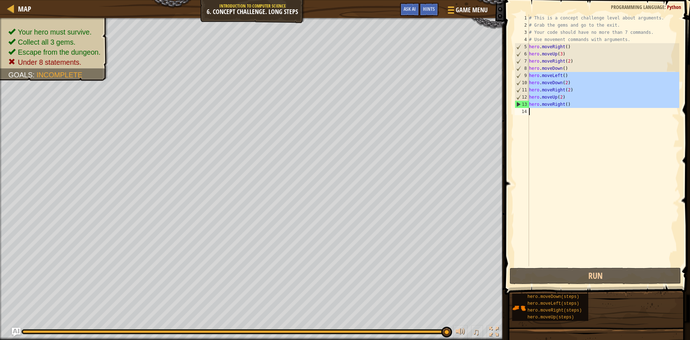
type textarea "hero.moveRight()"
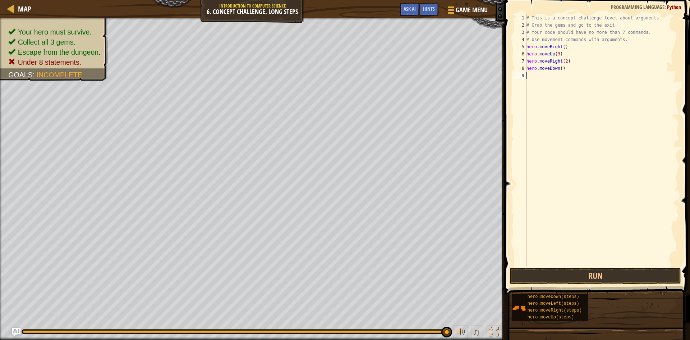
click at [560, 67] on div "# This is a concept challenge level about arguments. # Grab the gems and go to …" at bounding box center [602, 147] width 154 height 266
type textarea "hero.moveDown(3)"
click at [547, 74] on div "# This is a concept challenge level about arguments. # Grab the gems and go to …" at bounding box center [602, 147] width 154 height 266
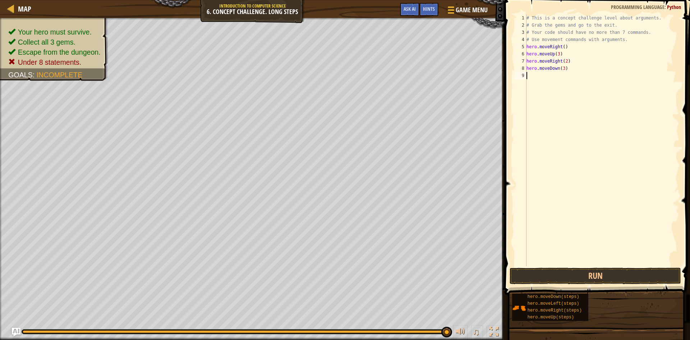
paste textarea "hero.moveRight(2)"
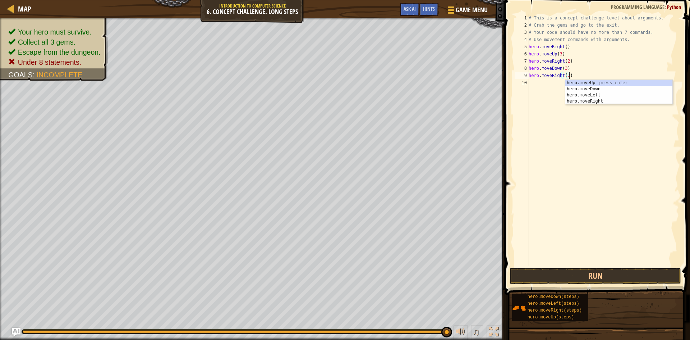
drag, startPoint x: 566, startPoint y: 75, endPoint x: 557, endPoint y: 70, distance: 10.8
click at [566, 75] on div "# This is a concept challenge level about arguments. # Grab the gems and go to …" at bounding box center [603, 147] width 152 height 266
click at [561, 76] on div "# This is a concept challenge level about arguments. # Grab the gems and go to …" at bounding box center [603, 147] width 152 height 266
drag, startPoint x: 574, startPoint y: 70, endPoint x: 569, endPoint y: 73, distance: 5.2
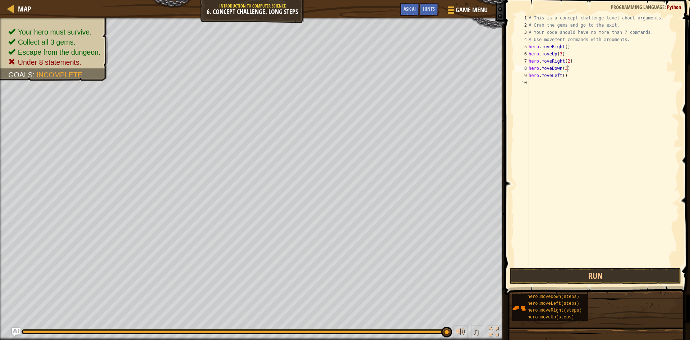
click at [570, 71] on div "# This is a concept challenge level about arguments. # Grab the gems and go to …" at bounding box center [603, 147] width 152 height 266
drag, startPoint x: 569, startPoint y: 74, endPoint x: 529, endPoint y: 78, distance: 40.5
click at [529, 78] on div "# This is a concept challenge level about arguments. # Grab the gems and go to …" at bounding box center [603, 147] width 152 height 266
type textarea "hero.moveLeft()"
click at [534, 83] on div "# This is a concept challenge level about arguments. # Grab the gems and go to …" at bounding box center [603, 147] width 152 height 266
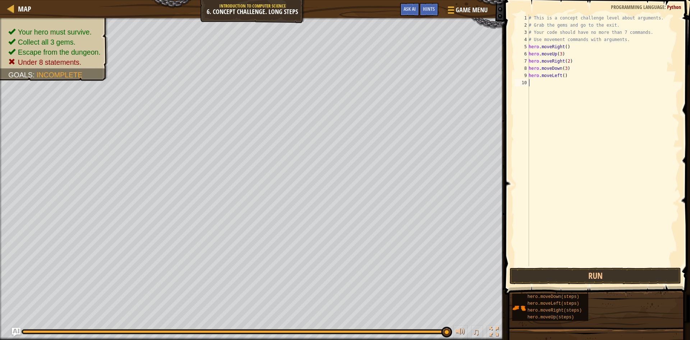
scroll to position [3, 0]
paste textarea "hero.moveLeft()"
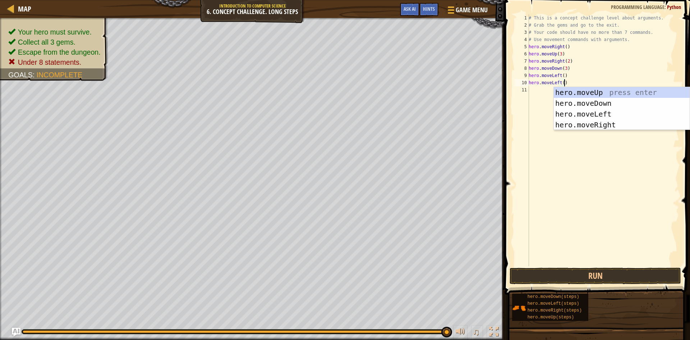
click at [558, 80] on div "# This is a concept challenge level about arguments. # Grab the gems and go to …" at bounding box center [603, 147] width 152 height 266
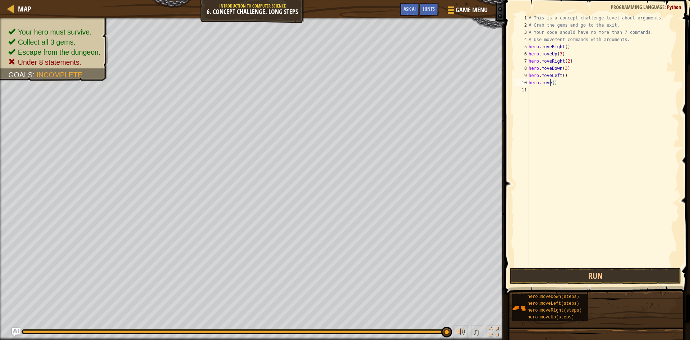
scroll to position [3, 2]
click at [556, 82] on div "# This is a concept challenge level about arguments. # Grab the gems and go to …" at bounding box center [603, 147] width 152 height 266
type textarea "hero.moveUp(2)"
click at [549, 88] on div "# This is a concept challenge level about arguments. # Grab the gems and go to …" at bounding box center [603, 147] width 152 height 266
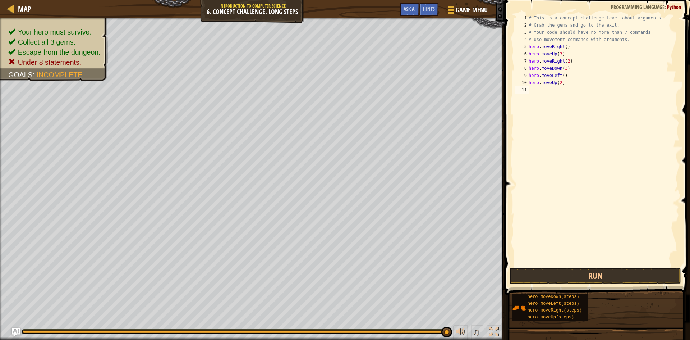
scroll to position [3, 0]
paste textarea "hero.moveLeft()"
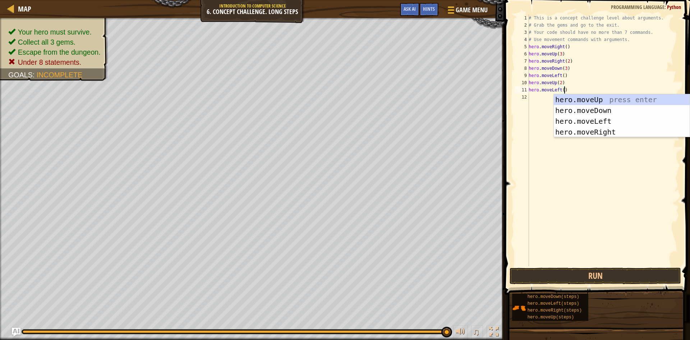
click at [561, 90] on div "# This is a concept challenge level about arguments. # Grab the gems and go to …" at bounding box center [603, 147] width 152 height 266
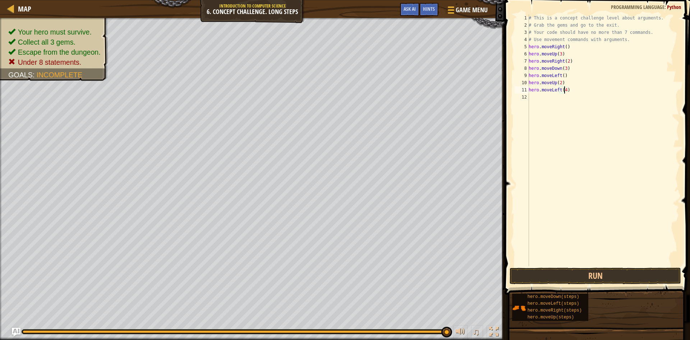
scroll to position [3, 3]
drag, startPoint x: 559, startPoint y: 88, endPoint x: 549, endPoint y: 91, distance: 9.9
click at [549, 91] on div "# This is a concept challenge level about arguments. # Grab the gems and go to …" at bounding box center [603, 147] width 152 height 266
click at [562, 98] on div "hero.moveRight press enter" at bounding box center [595, 110] width 136 height 32
type textarea "hero.moveRight(4)"
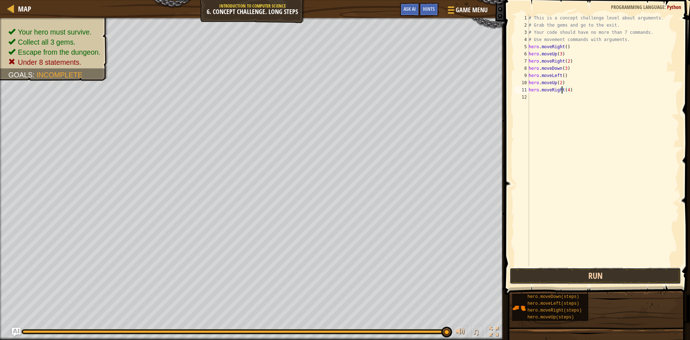
click at [565, 274] on button "Run" at bounding box center [595, 275] width 171 height 17
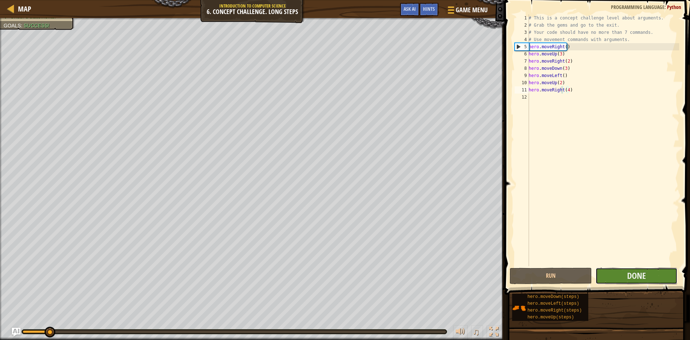
click at [660, 278] on button "Done" at bounding box center [636, 275] width 82 height 17
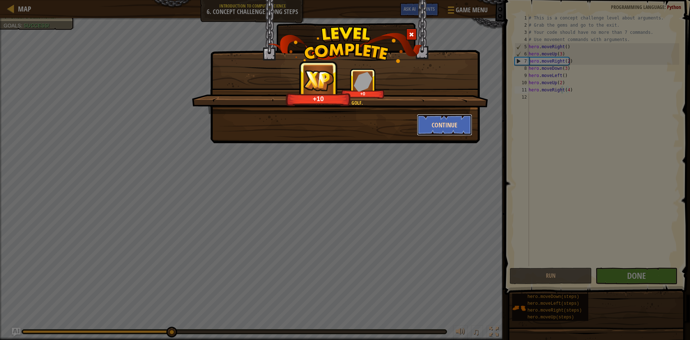
click at [452, 127] on button "Continue" at bounding box center [445, 125] width 56 height 22
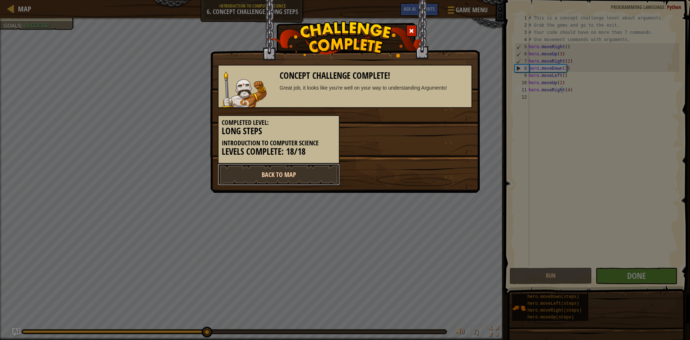
click at [287, 170] on link "Back to Map" at bounding box center [279, 175] width 122 height 22
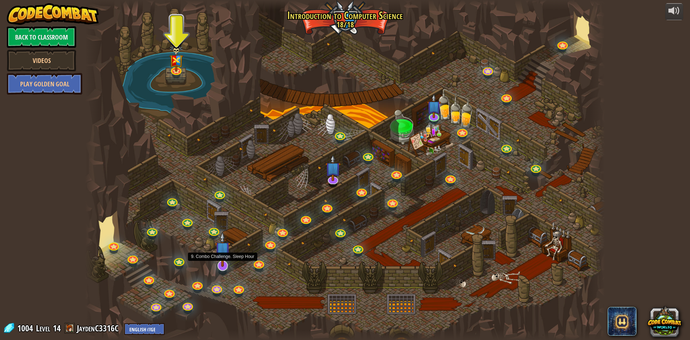
click at [225, 259] on img at bounding box center [222, 248] width 15 height 35
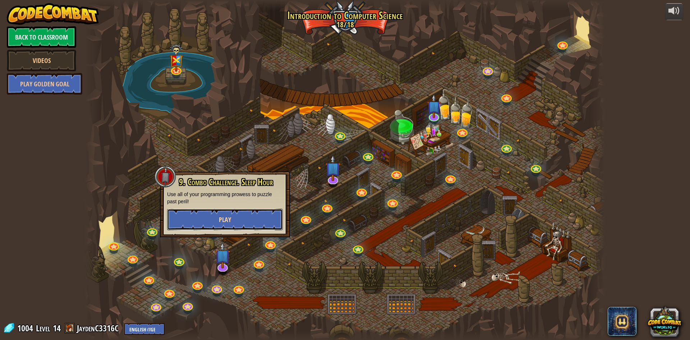
click at [241, 216] on button "Play" at bounding box center [225, 219] width 116 height 22
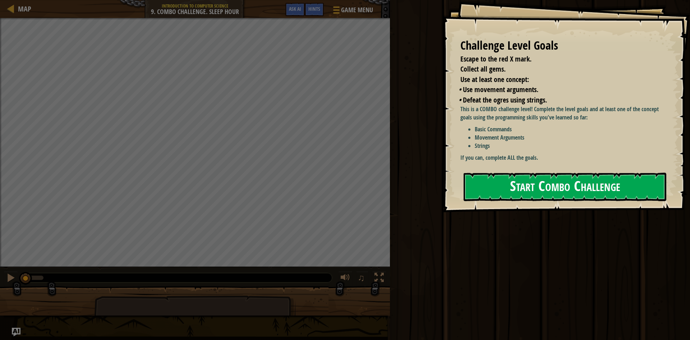
click at [565, 180] on button "Start Combo Challenge" at bounding box center [565, 186] width 203 height 28
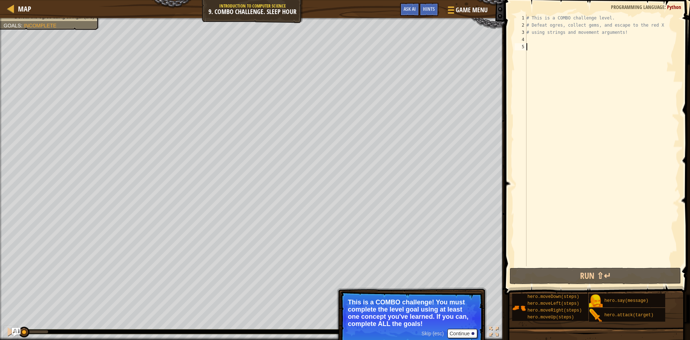
click at [548, 41] on div "# This is a COMBO challenge level. # Defeat ogres, collect gems, and escape to …" at bounding box center [602, 147] width 154 height 266
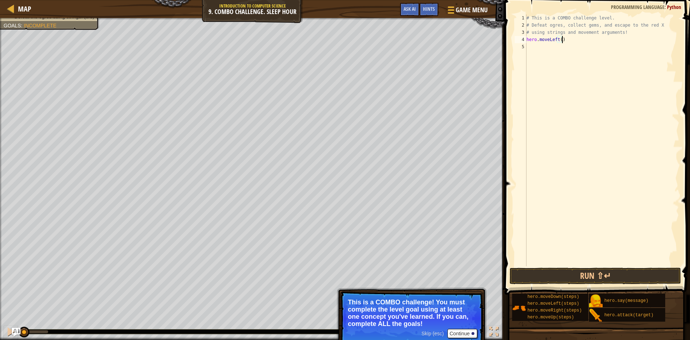
click at [556, 41] on div "# This is a COMBO challenge level. # Defeat ogres, collect gems, and escape to …" at bounding box center [602, 147] width 154 height 266
type textarea "hero.moveDown()"
click at [545, 59] on div "# This is a COMBO challenge level. # Defeat ogres, collect gems, and escape to …" at bounding box center [602, 147] width 154 height 266
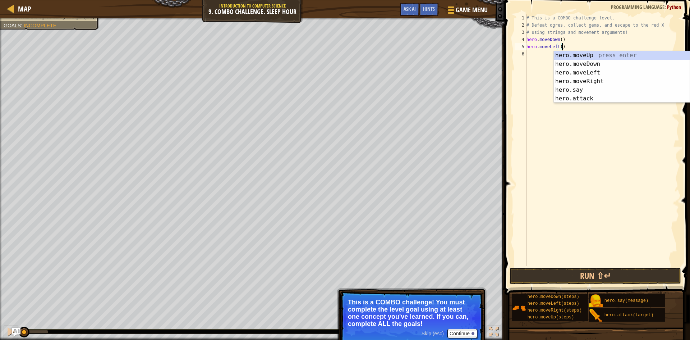
click at [560, 47] on div "# This is a COMBO challenge level. # Defeat ogres, collect gems, and escape to …" at bounding box center [602, 147] width 154 height 266
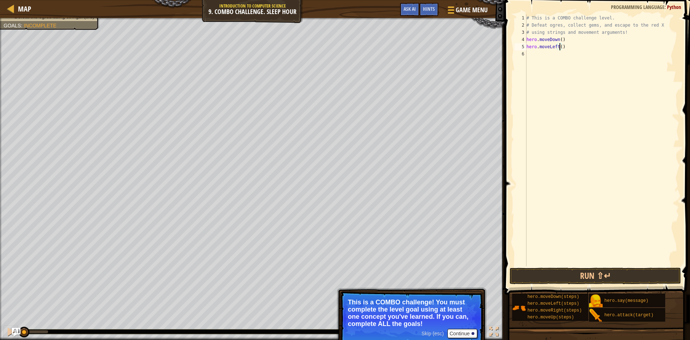
scroll to position [3, 3]
click at [557, 46] on div "# This is a COMBO challenge level. # Defeat ogres, collect gems, and escape to …" at bounding box center [602, 147] width 154 height 266
click at [557, 46] on div "# This is a COMBO challenge level. # Defeat ogres, collect gems, and escape to …" at bounding box center [602, 140] width 154 height 252
drag, startPoint x: 557, startPoint y: 46, endPoint x: 549, endPoint y: 46, distance: 7.6
click at [549, 46] on div "# This is a COMBO challenge level. # Defeat ogres, collect gems, and escape to …" at bounding box center [602, 147] width 154 height 266
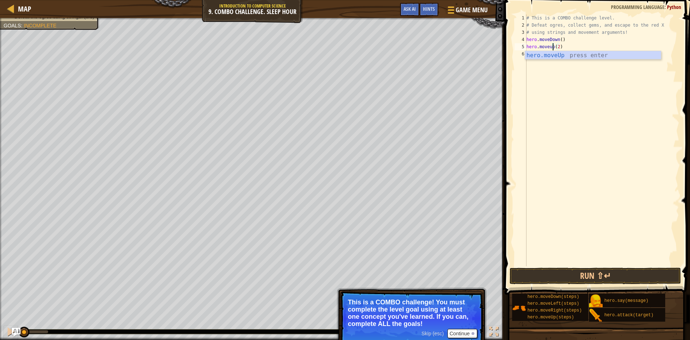
scroll to position [3, 3]
type textarea "hero.moveUp(2)"
click at [545, 91] on div "# This is a COMBO challenge level. # Defeat ogres, collect gems, and escape to …" at bounding box center [602, 147] width 154 height 266
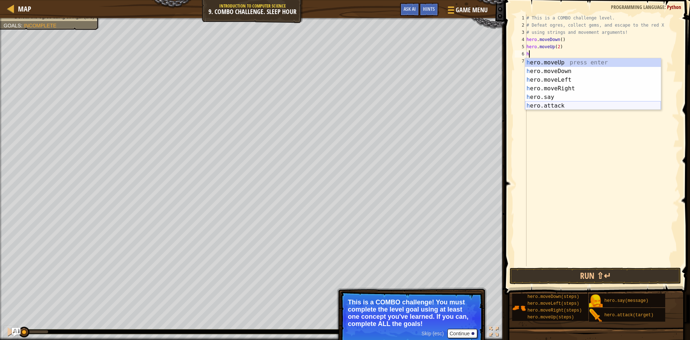
drag, startPoint x: 568, startPoint y: 103, endPoint x: 569, endPoint y: 98, distance: 5.5
click at [568, 104] on div "h ero.moveUp press enter h ero.moveDown press enter h ero.moveLeft press enter …" at bounding box center [593, 92] width 136 height 69
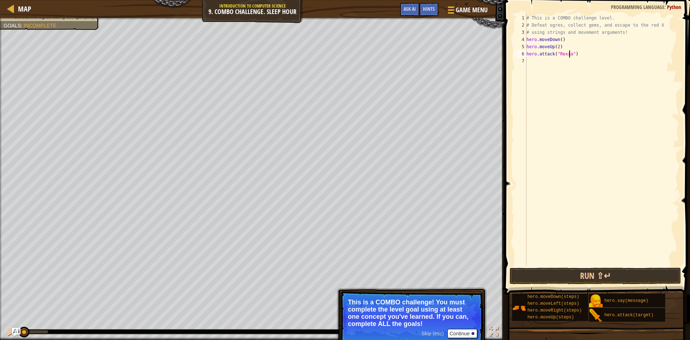
type textarea "hero.attack("Rexxar")"
click at [551, 63] on div "# This is a COMBO challenge level. # Defeat ogres, collect gems, and escape to …" at bounding box center [602, 147] width 154 height 266
paste textarea "hero.moveLeft()"
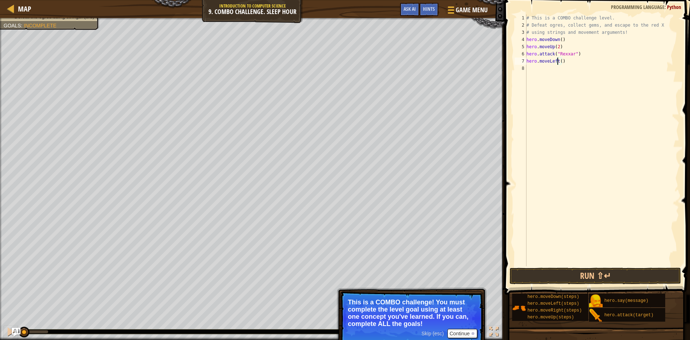
drag, startPoint x: 557, startPoint y: 61, endPoint x: 530, endPoint y: 72, distance: 28.8
click at [557, 61] on div "# This is a COMBO challenge level. # Defeat ogres, collect gems, and escape to …" at bounding box center [602, 147] width 154 height 266
click at [549, 61] on div "# This is a COMBO challenge level. # Defeat ogres, collect gems, and escape to …" at bounding box center [602, 147] width 154 height 266
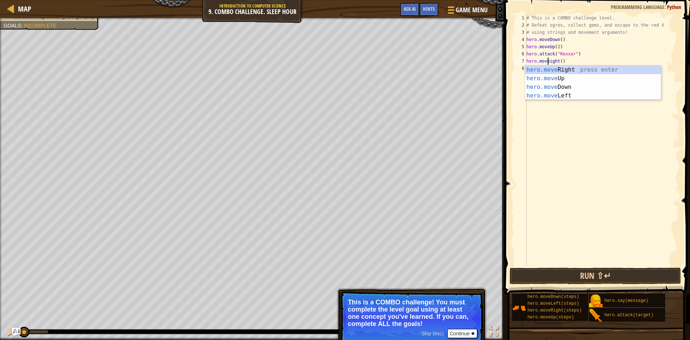
scroll to position [3, 2]
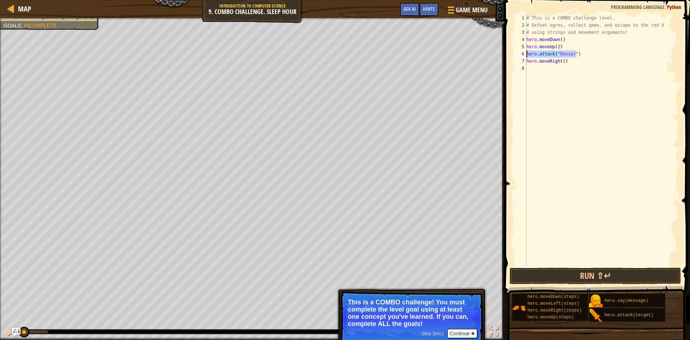
drag, startPoint x: 579, startPoint y: 51, endPoint x: 528, endPoint y: 55, distance: 51.5
click at [528, 55] on div "# This is a COMBO challenge level. # Defeat ogres, collect gems, and escape to …" at bounding box center [602, 147] width 154 height 266
type textarea "hero.attack("Rexxar")"
click at [533, 68] on div "# This is a COMBO challenge level. # Defeat ogres, collect gems, and escape to …" at bounding box center [602, 147] width 154 height 266
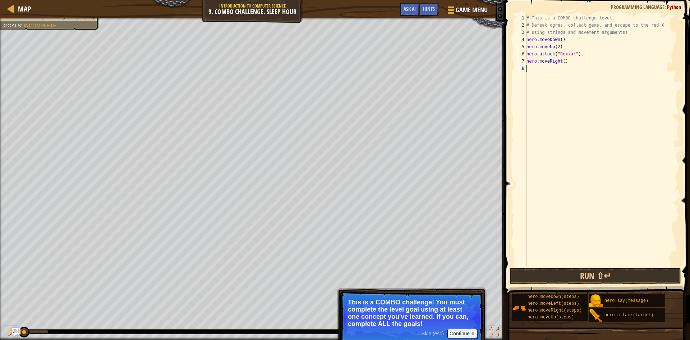
paste textarea "hero.attack("Rexxar")"
click at [571, 69] on div "# This is a COMBO challenge level. # Defeat ogres, collect gems, and escape to …" at bounding box center [602, 147] width 154 height 266
type textarea "hero.attack("Brack")"
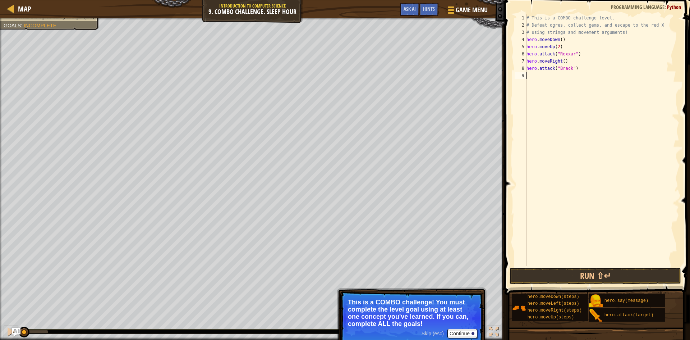
click at [553, 75] on div "# This is a COMBO challenge level. # Defeat ogres, collect gems, and escape to …" at bounding box center [602, 147] width 154 height 266
paste textarea "hero.attack("Rexxar")"
drag, startPoint x: 580, startPoint y: 76, endPoint x: 541, endPoint y: 76, distance: 38.5
click at [541, 76] on div "# This is a COMBO challenge level. # Defeat ogres, collect gems, and escape to …" at bounding box center [603, 147] width 152 height 266
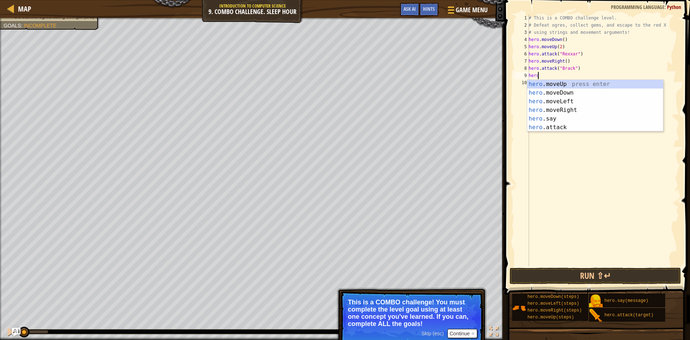
type textarea "her"
click at [575, 107] on div "her o.moveUp press enter her o.moveDown press enter her o.moveLeft press enter …" at bounding box center [595, 114] width 136 height 69
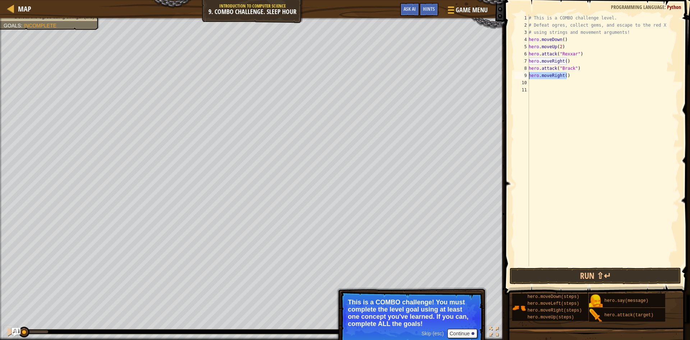
drag, startPoint x: 568, startPoint y: 74, endPoint x: 522, endPoint y: 75, distance: 46.7
click at [522, 75] on div "1 2 3 4 5 6 7 8 9 10 11 # This is a COMBO challenge level. # Defeat ogres, coll…" at bounding box center [596, 140] width 166 height 252
type textarea "hero.moveRight()"
click at [554, 83] on div "# This is a COMBO challenge level. # Defeat ogres, collect gems, and escape to …" at bounding box center [603, 147] width 152 height 266
paste textarea "hero.moveRight()"
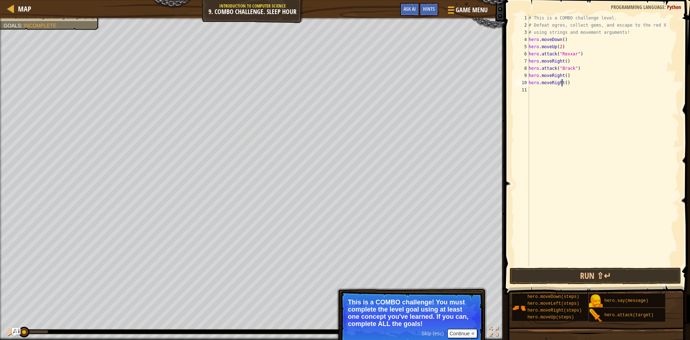
click at [561, 84] on div "# This is a COMBO challenge level. # Defeat ogres, collect gems, and escape to …" at bounding box center [603, 147] width 152 height 266
drag, startPoint x: 576, startPoint y: 69, endPoint x: 529, endPoint y: 68, distance: 47.1
click at [529, 68] on div "# This is a COMBO challenge level. # Defeat ogres, collect gems, and escape to …" at bounding box center [603, 147] width 152 height 266
type textarea "hero.attack("Brack")"
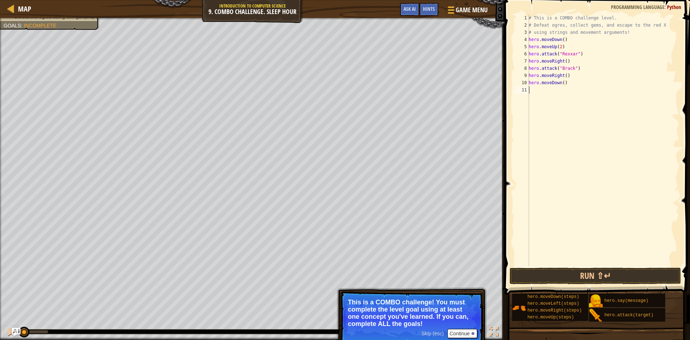
click at [549, 89] on div "# This is a COMBO challenge level. # Defeat ogres, collect gems, and escape to …" at bounding box center [603, 147] width 152 height 266
paste textarea "hero.attack("Brack")"
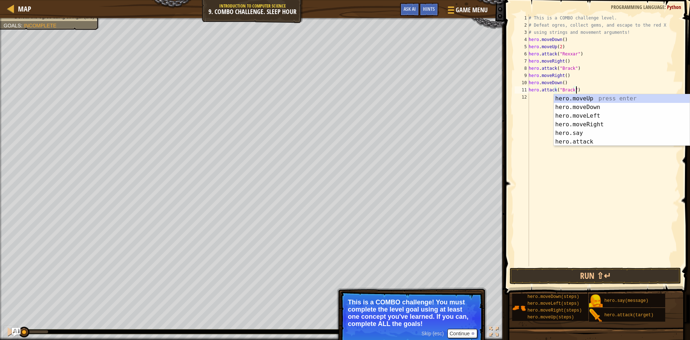
click at [570, 90] on div "# This is a COMBO challenge level. # Defeat ogres, collect gems, and escape to …" at bounding box center [603, 147] width 152 height 266
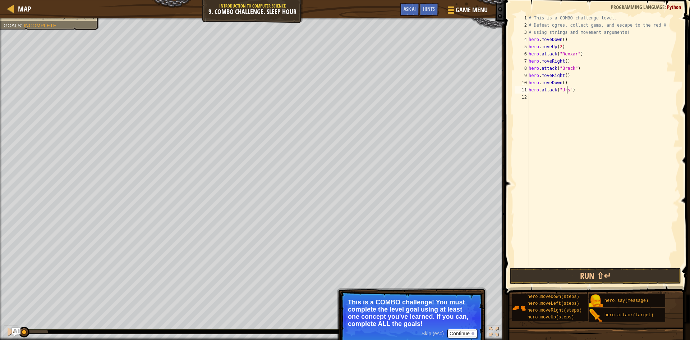
scroll to position [3, 3]
type textarea "hero.attack("Ursa")"
click at [549, 97] on div "# This is a COMBO challenge level. # Defeat ogres, collect gems, and escape to …" at bounding box center [603, 147] width 152 height 266
paste textarea "hero.attack("Brack")"
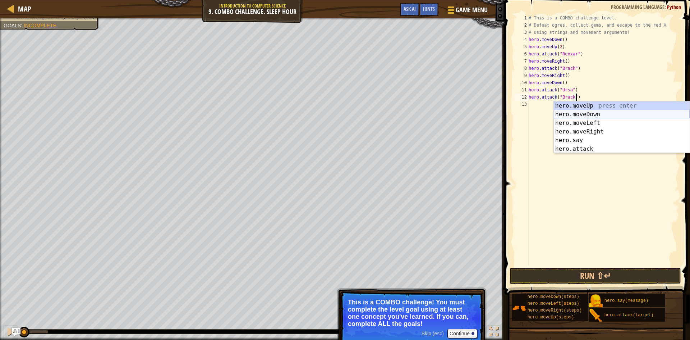
click at [581, 117] on div "hero.moveUp press enter hero.moveDown press enter hero.moveLeft press enter her…" at bounding box center [622, 135] width 136 height 69
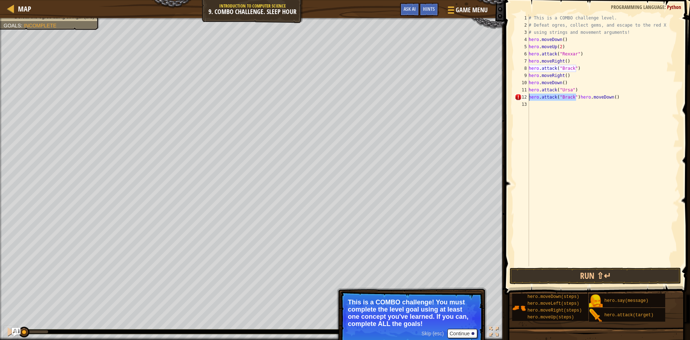
drag, startPoint x: 576, startPoint y: 98, endPoint x: 529, endPoint y: 100, distance: 46.4
click at [529, 100] on div "# This is a COMBO challenge level. # Defeat ogres, collect gems, and escape to …" at bounding box center [603, 147] width 152 height 266
click at [557, 273] on button "Run ⇧↵" at bounding box center [595, 275] width 171 height 17
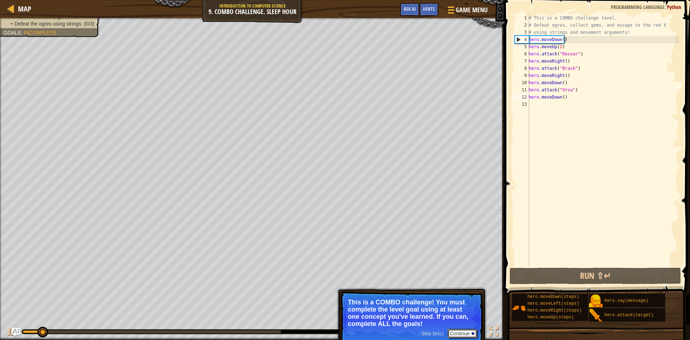
click at [461, 336] on button "Continue" at bounding box center [462, 332] width 30 height 9
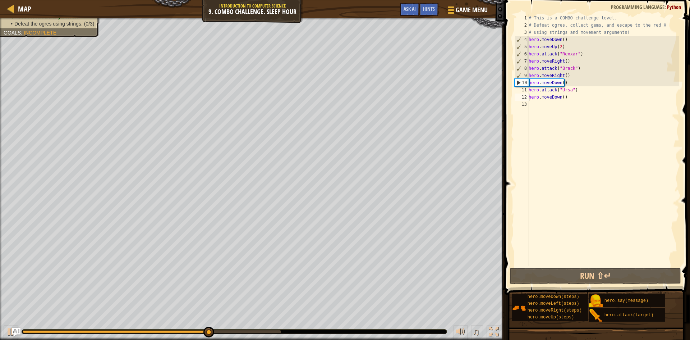
click at [591, 64] on div "# This is a COMBO challenge level. # Defeat ogres, collect gems, and escape to …" at bounding box center [603, 147] width 152 height 266
click at [589, 55] on div "# This is a COMBO challenge level. # Defeat ogres, collect gems, and escape to …" at bounding box center [603, 147] width 152 height 266
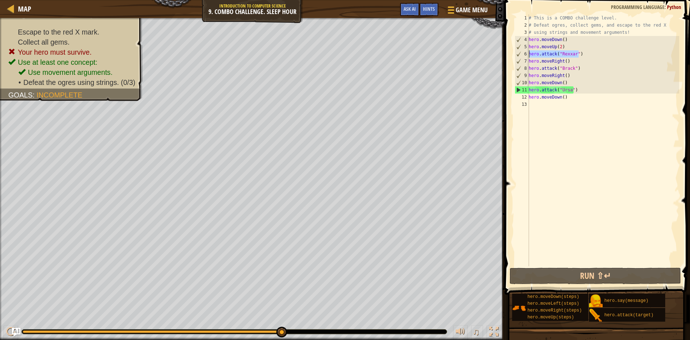
drag, startPoint x: 589, startPoint y: 55, endPoint x: 529, endPoint y: 52, distance: 60.5
click at [529, 52] on div "hero.attack("Rexxar") 1 2 3 4 5 6 7 8 9 10 11 12 13 # This is a COMBO challenge…" at bounding box center [596, 140] width 166 height 252
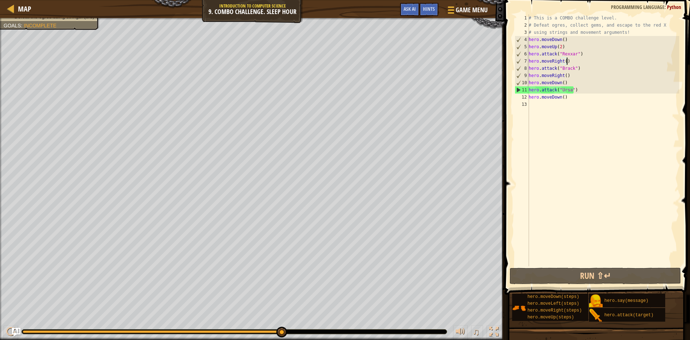
click at [602, 63] on div "# This is a COMBO challenge level. # Defeat ogres, collect gems, and escape to …" at bounding box center [603, 147] width 152 height 266
click at [562, 48] on div "# This is a COMBO challenge level. # Defeat ogres, collect gems, and escape to …" at bounding box center [603, 147] width 152 height 266
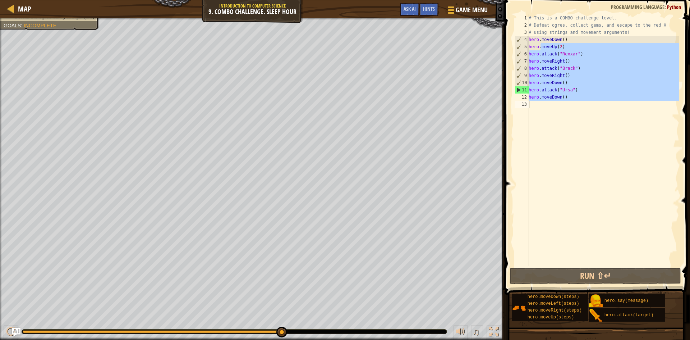
drag, startPoint x: 540, startPoint y: 47, endPoint x: 593, endPoint y: 105, distance: 78.4
click at [593, 105] on div "# This is a COMBO challenge level. # Defeat ogres, collect gems, and escape to …" at bounding box center [603, 147] width 152 height 266
type textarea "hero."
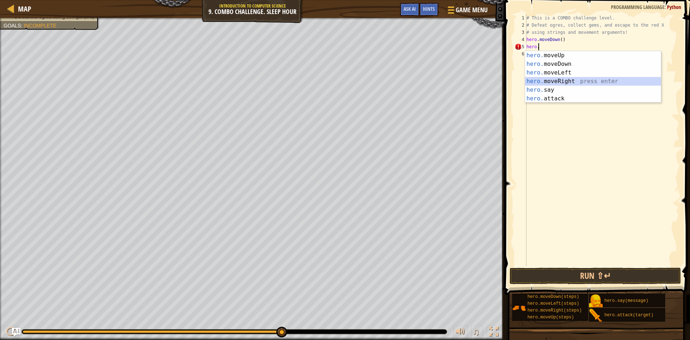
click at [588, 82] on div "hero. moveUp press enter hero. moveDown press enter hero. moveLeft press enter …" at bounding box center [593, 85] width 136 height 69
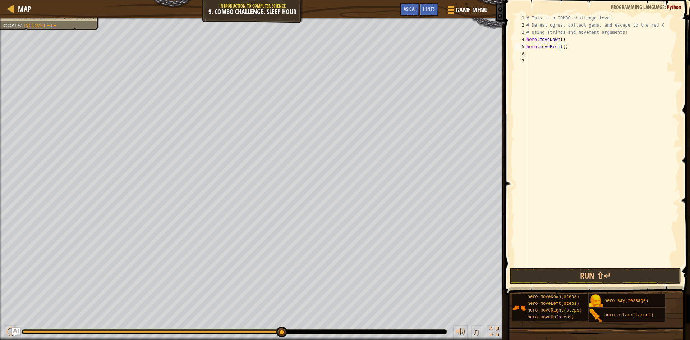
click at [561, 47] on div "# This is a COMBO challenge level. # Defeat ogres, collect gems, and escape to …" at bounding box center [602, 147] width 154 height 266
type textarea "hero.moveRight(2)"
click at [572, 44] on div "# This is a COMBO challenge level. # Defeat ogres, collect gems, and escape to …" at bounding box center [602, 147] width 154 height 266
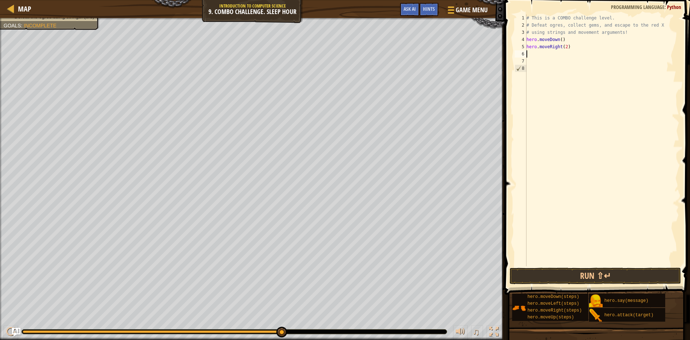
type textarea "hero.moveRight(2)"
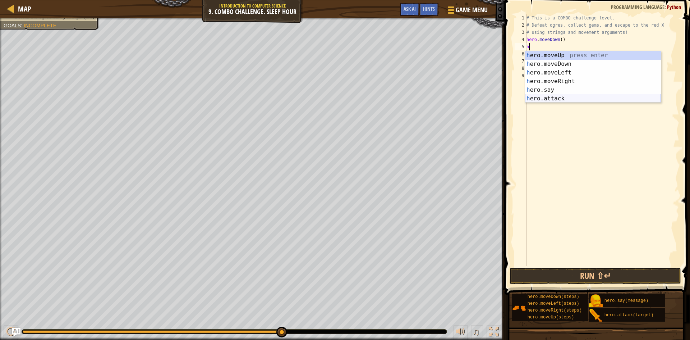
click at [584, 96] on div "h ero.moveUp press enter h ero.moveDown press enter h ero.moveLeft press enter …" at bounding box center [593, 85] width 136 height 69
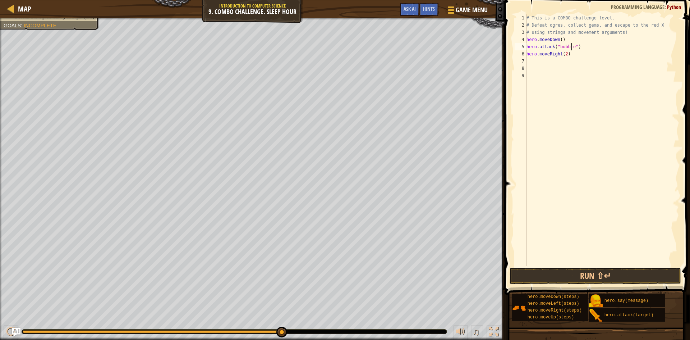
scroll to position [3, 4]
click at [559, 46] on div "# This is a COMBO challenge level. # Defeat ogres, collect gems, and escape to …" at bounding box center [602, 147] width 154 height 266
type textarea "hero.attack("Bubble")"
click at [584, 72] on div "# This is a COMBO challenge level. # Defeat ogres, collect gems, and escape to …" at bounding box center [602, 147] width 154 height 266
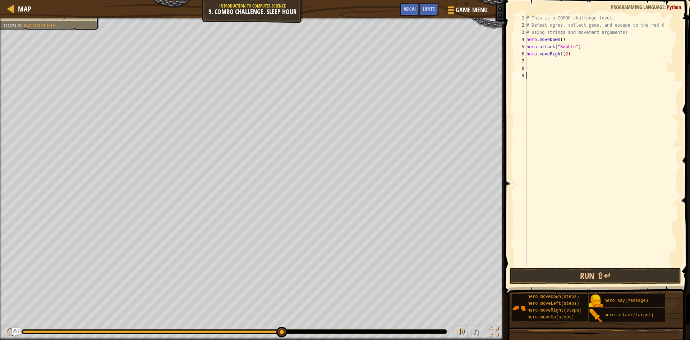
scroll to position [3, 0]
click at [561, 61] on div "# This is a COMBO challenge level. # Defeat ogres, collect gems, and escape to …" at bounding box center [602, 147] width 154 height 266
drag, startPoint x: 583, startPoint y: 45, endPoint x: 518, endPoint y: 46, distance: 64.7
click at [518, 46] on div "1 2 3 4 5 6 7 8 9 # This is a COMBO challenge level. # Defeat ogres, collect ge…" at bounding box center [596, 140] width 166 height 252
type textarea "hero.attack("Bubble")"
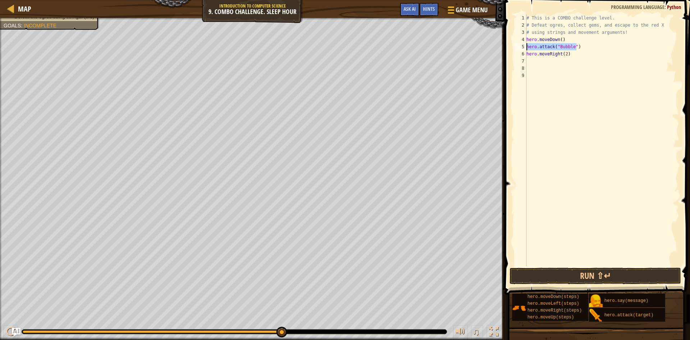
click at [550, 59] on div "# This is a COMBO challenge level. # Defeat ogres, collect gems, and escape to …" at bounding box center [602, 147] width 154 height 266
paste textarea "hero.attack("Bubble")"
click at [571, 61] on div "# This is a COMBO challenge level. # Defeat ogres, collect gems, and escape to …" at bounding box center [602, 147] width 154 height 266
click at [560, 64] on div "# This is a COMBO challenge level. # Defeat ogres, collect gems, and escape to …" at bounding box center [602, 147] width 154 height 266
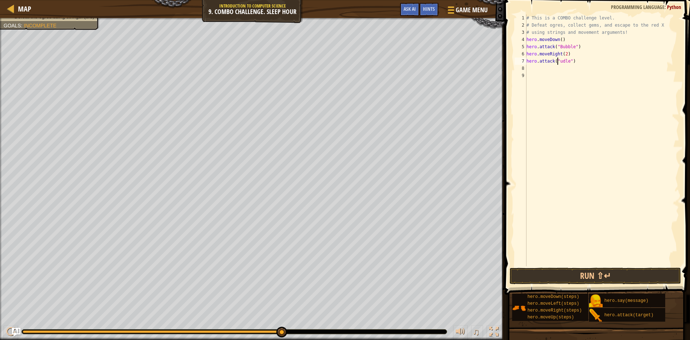
type textarea "hero.attack("Dudle")"
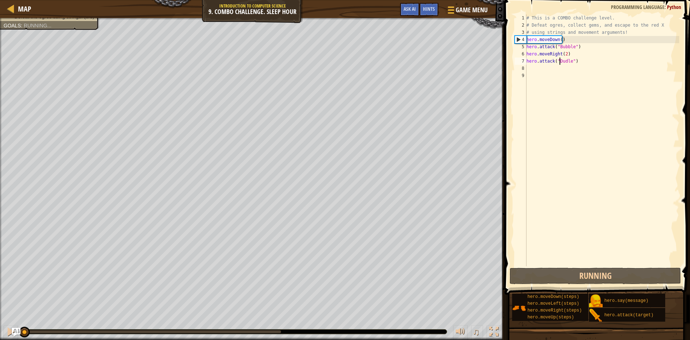
scroll to position [3, 3]
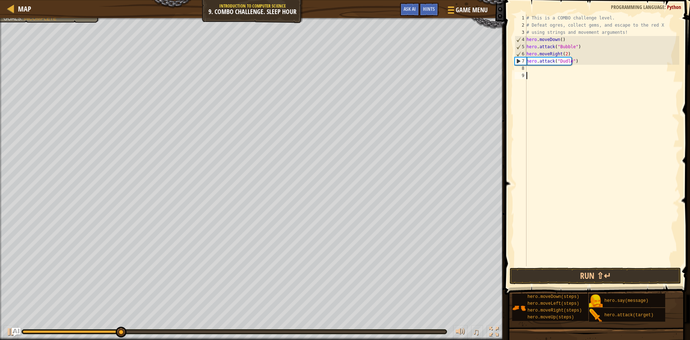
click at [572, 116] on div "# This is a COMBO challenge level. # Defeat ogres, collect gems, and escape to …" at bounding box center [602, 147] width 154 height 266
click at [561, 84] on div "# This is a COMBO challenge level. # Defeat ogres, collect gems, and escape to …" at bounding box center [602, 147] width 154 height 266
drag, startPoint x: 585, startPoint y: 62, endPoint x: 519, endPoint y: 63, distance: 65.8
click at [519, 63] on div "1 2 3 4 5 6 7 8 9 # This is a COMBO challenge level. # Defeat ogres, collect ge…" at bounding box center [596, 140] width 166 height 252
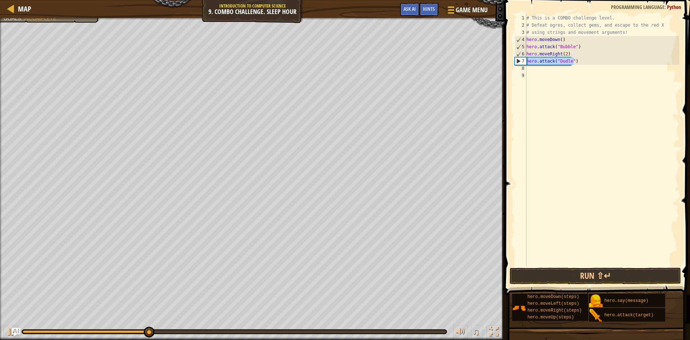
type textarea "hero.attack("Dudle")"
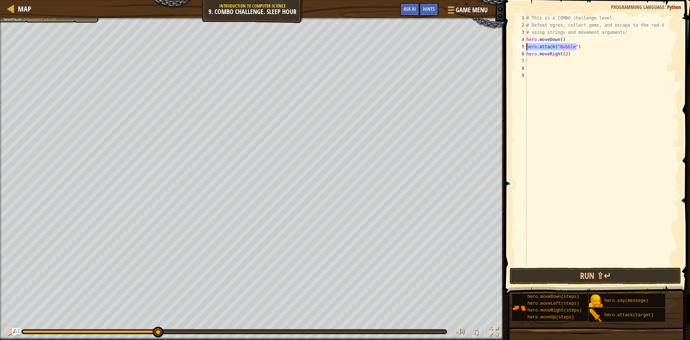
drag, startPoint x: 581, startPoint y: 45, endPoint x: 521, endPoint y: 49, distance: 59.4
click at [521, 49] on div "1 2 3 4 5 6 7 8 9 # This is a COMBO challenge level. # Defeat ogres, collect ge…" at bounding box center [596, 140] width 166 height 252
type textarea "hero.attack("Bubble")"
click at [526, 53] on div "6" at bounding box center [521, 53] width 12 height 7
type textarea "hero.moveRight(2)"
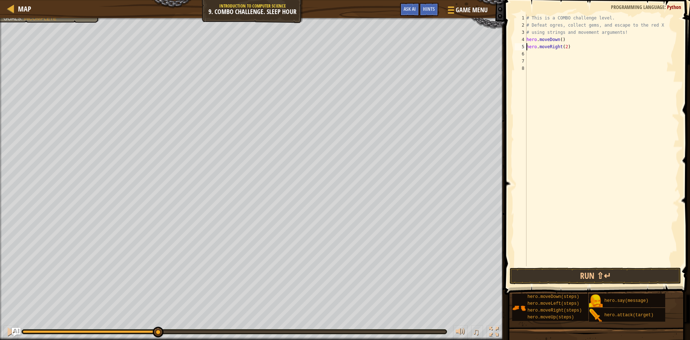
click at [547, 56] on div "# This is a COMBO challenge level. # Defeat ogres, collect gems, and escape to …" at bounding box center [602, 147] width 154 height 266
paste textarea "hero.attack("Bubble")"
drag, startPoint x: 578, startPoint y: 53, endPoint x: 538, endPoint y: 56, distance: 40.0
click at [538, 56] on div "# This is a COMBO challenge level. # Defeat ogres, collect gems, and escape to …" at bounding box center [602, 147] width 154 height 266
type textarea "hero.Up"
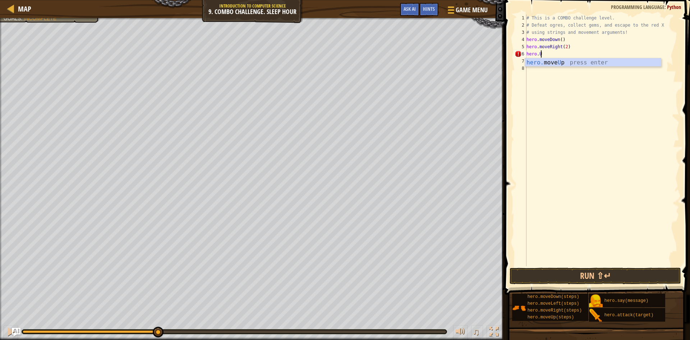
scroll to position [3, 1]
click at [575, 63] on div "hero. move Up press enter" at bounding box center [593, 71] width 136 height 26
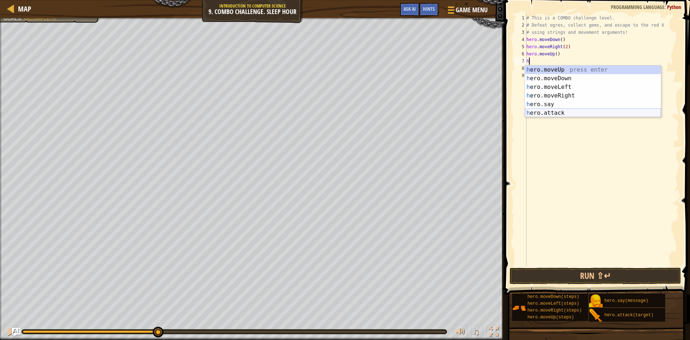
click at [556, 113] on div "h ero.moveUp press enter h ero.moveDown press enter h ero.moveLeft press enter …" at bounding box center [593, 99] width 136 height 69
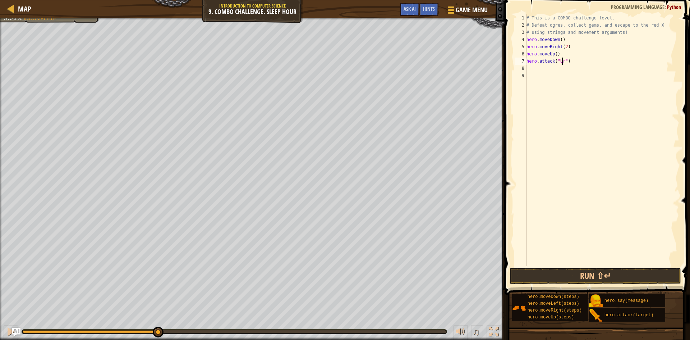
scroll to position [3, 3]
type textarea "hero.attack("Ursa")"
click at [562, 70] on div "# This is a COMBO challenge level. # Defeat ogres, collect gems, and escape to …" at bounding box center [602, 147] width 154 height 266
click at [606, 274] on button "Run ⇧↵" at bounding box center [595, 275] width 171 height 17
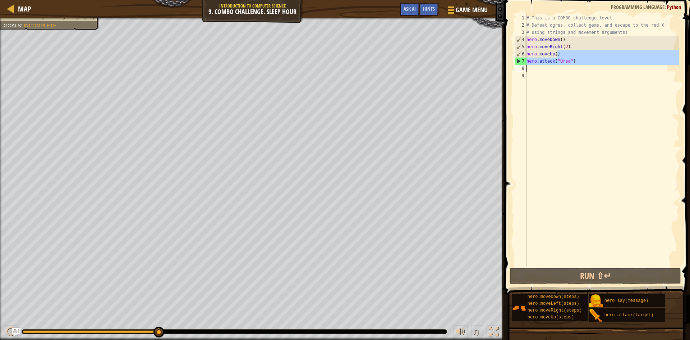
drag, startPoint x: 606, startPoint y: 57, endPoint x: 560, endPoint y: 66, distance: 47.3
click at [560, 66] on div "# This is a COMBO challenge level. # Defeat ogres, collect gems, and escape to …" at bounding box center [602, 147] width 154 height 266
type textarea "hero.attack("Ursa")"
click at [573, 67] on div "# This is a COMBO challenge level. # Defeat ogres, collect gems, and escape to …" at bounding box center [602, 140] width 154 height 252
click at [575, 59] on div "# This is a COMBO challenge level. # Defeat ogres, collect gems, and escape to …" at bounding box center [602, 147] width 154 height 266
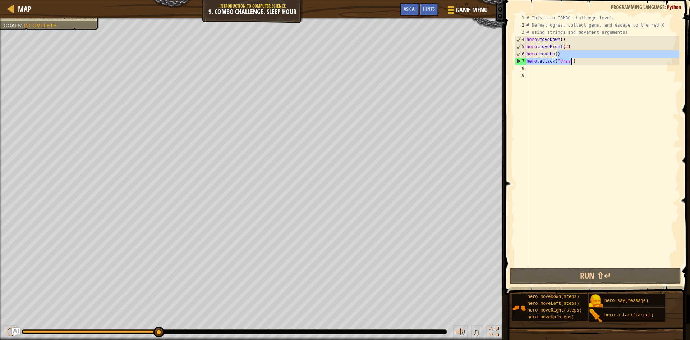
click at [574, 62] on div "# This is a COMBO challenge level. # Defeat ogres, collect gems, and escape to …" at bounding box center [602, 140] width 154 height 252
type textarea "hero.attack("Ursa")"
drag, startPoint x: 574, startPoint y: 62, endPoint x: 526, endPoint y: 63, distance: 48.5
click at [526, 63] on div "hero.attack("Ursa") 1 2 3 4 5 6 7 8 9 # This is a COMBO challenge level. # Defe…" at bounding box center [596, 140] width 166 height 252
click at [539, 71] on div "# This is a COMBO challenge level. # Defeat ogres, collect gems, and escape to …" at bounding box center [602, 147] width 154 height 266
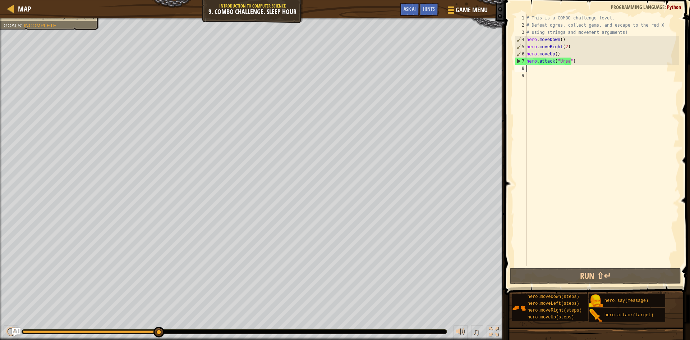
paste textarea "hero.attack("Ursa")"
type textarea "hero.attack("Ursa")"
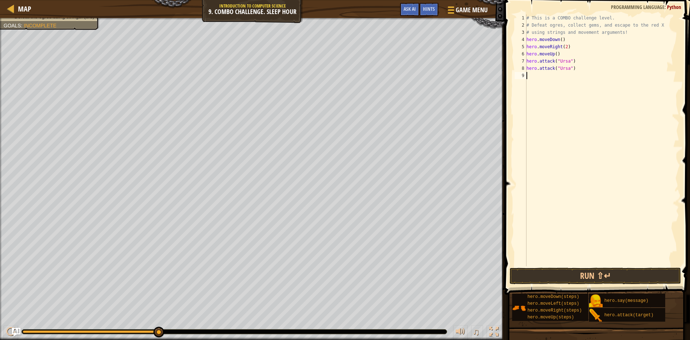
click at [552, 77] on div "# This is a COMBO challenge level. # Defeat ogres, collect gems, and escape to …" at bounding box center [602, 147] width 154 height 266
type textarea "h"
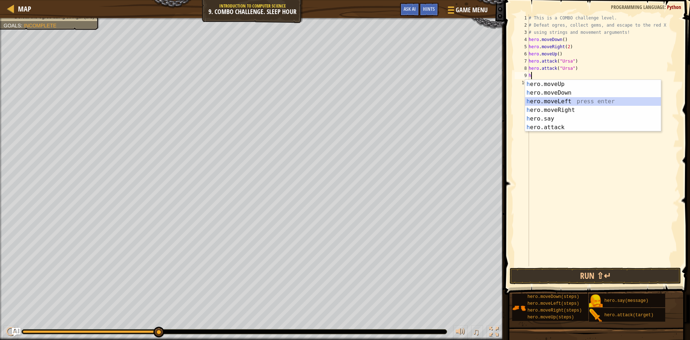
click at [588, 105] on div "h ero.moveUp press enter h ero.moveDown press enter h ero.moveLeft press enter …" at bounding box center [593, 114] width 136 height 69
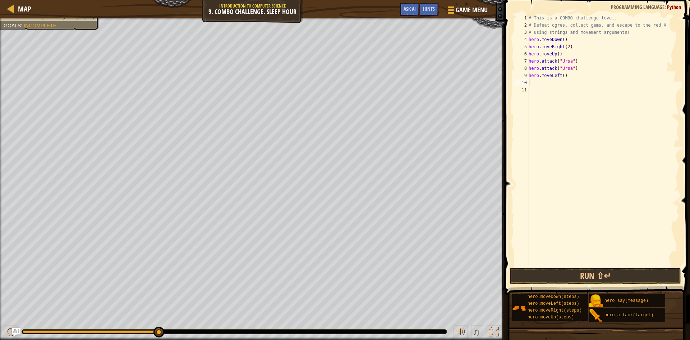
click at [561, 77] on div "# This is a COMBO challenge level. # Defeat ogres, collect gems, and escape to …" at bounding box center [603, 147] width 152 height 266
type textarea "hero.moveLeft(2)"
click at [562, 86] on div "# This is a COMBO challenge level. # Defeat ogres, collect gems, and escape to …" at bounding box center [603, 147] width 152 height 266
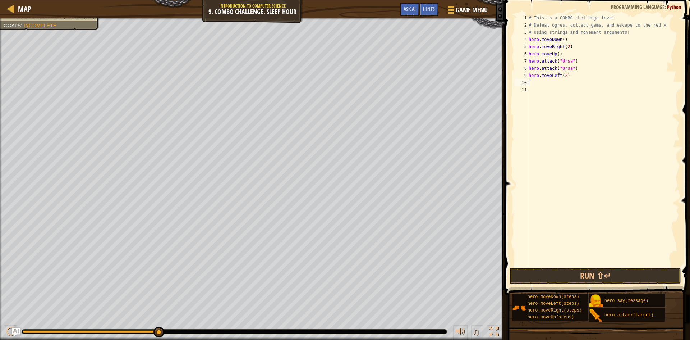
type textarea "h"
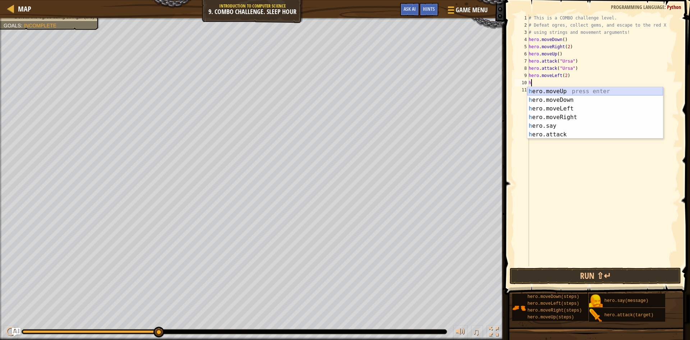
click at [577, 93] on div "h ero.moveUp press enter h ero.moveDown press enter h ero.moveLeft press enter …" at bounding box center [595, 121] width 136 height 69
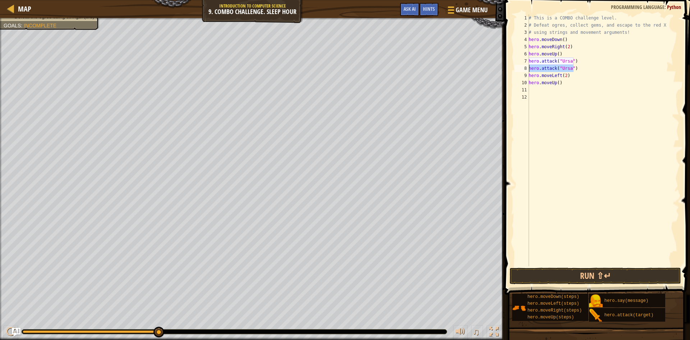
drag, startPoint x: 586, startPoint y: 66, endPoint x: 528, endPoint y: 66, distance: 58.2
click at [528, 66] on div "1 2 3 4 5 6 7 8 9 10 11 12 # This is a COMBO challenge level. # Defeat ogres, c…" at bounding box center [596, 140] width 166 height 252
type textarea "hero.attack("Ursa")"
click at [549, 91] on div "# This is a COMBO challenge level. # Defeat ogres, collect gems, and escape to …" at bounding box center [603, 147] width 152 height 266
paste textarea "hero.attack("Ursa")"
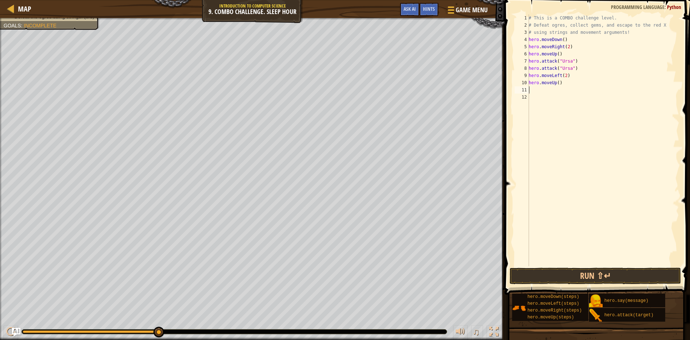
type textarea "hero.attack("Ursa")"
click at [545, 98] on div "# This is a COMBO challenge level. # Defeat ogres, collect gems, and escape to …" at bounding box center [603, 147] width 152 height 266
paste textarea "hero.attack("Ursa")"
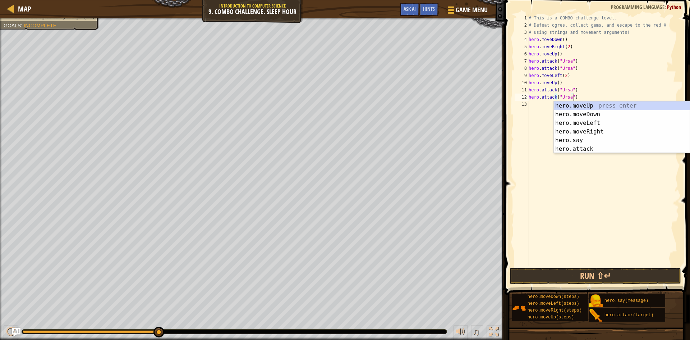
click at [568, 89] on div "# This is a COMBO challenge level. # Defeat ogres, collect gems, and escape to …" at bounding box center [603, 147] width 152 height 266
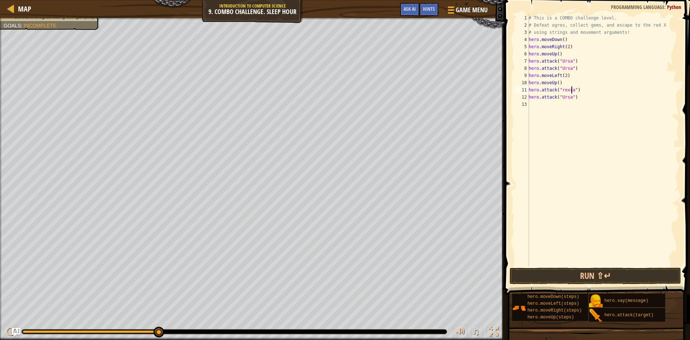
scroll to position [3, 4]
click at [560, 88] on div "# This is a COMBO challenge level. # Defeat ogres, collect gems, and escape to …" at bounding box center [603, 147] width 152 height 266
click at [568, 97] on div "# This is a COMBO challenge level. # Defeat ogres, collect gems, and escape to …" at bounding box center [603, 147] width 152 height 266
type textarea "hero.attack("Rexxar")"
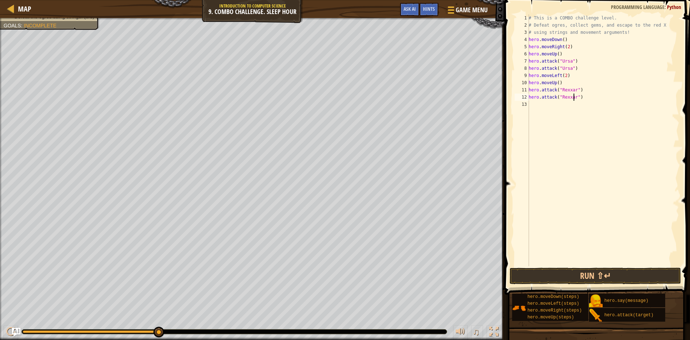
scroll to position [3, 4]
click at [553, 105] on div "# This is a COMBO challenge level. # Defeat ogres, collect gems, and escape to …" at bounding box center [603, 147] width 152 height 266
click at [553, 104] on div "# This is a COMBO challenge level. # Defeat ogres, collect gems, and escape to …" at bounding box center [603, 147] width 152 height 266
type textarea "h"
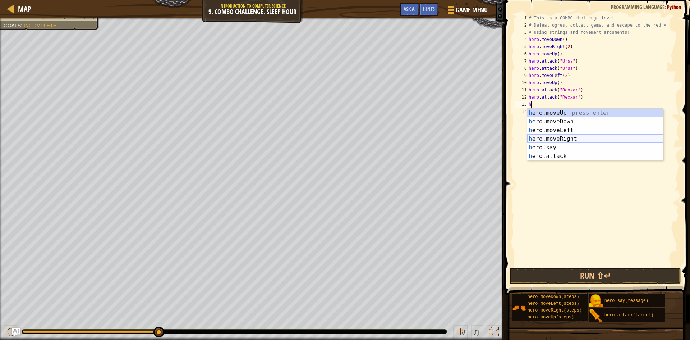
click at [560, 136] on div "h ero.moveUp press enter h ero.moveDown press enter h ero.moveLeft press enter …" at bounding box center [595, 143] width 136 height 69
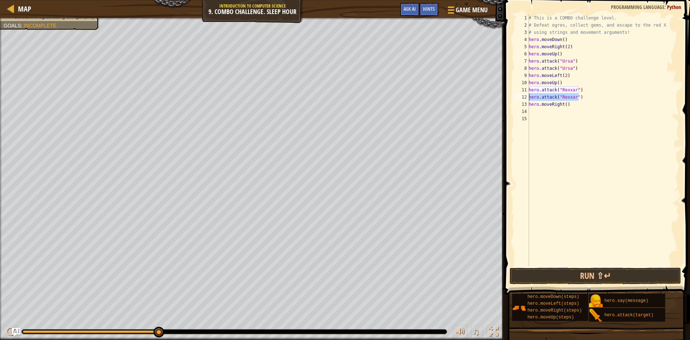
drag, startPoint x: 597, startPoint y: 100, endPoint x: 527, endPoint y: 95, distance: 69.9
click at [527, 95] on div "1 2 3 4 5 6 7 8 9 10 11 12 13 14 15 # This is a COMBO challenge level. # Defeat…" at bounding box center [596, 140] width 166 height 252
type textarea "hero.attack("Rexxar")"
click at [539, 110] on div "# This is a COMBO challenge level. # Defeat ogres, collect gems, and escape to …" at bounding box center [603, 147] width 152 height 266
paste textarea "hero.attack("Rexxar")"
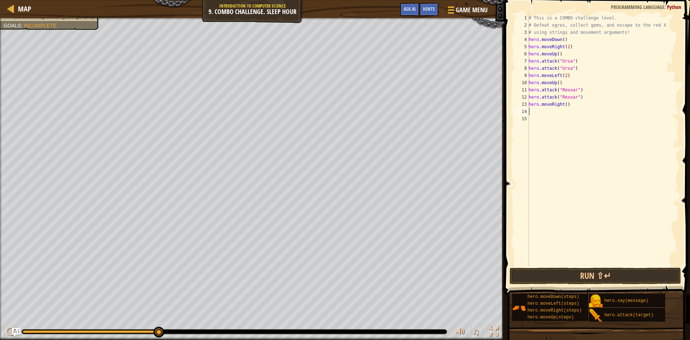
type textarea "hero.attack("Rexxar")"
click at [539, 123] on div "# This is a COMBO challenge level. # Defeat ogres, collect gems, and escape to …" at bounding box center [603, 147] width 152 height 266
paste textarea "hero.attack("Rexxar")"
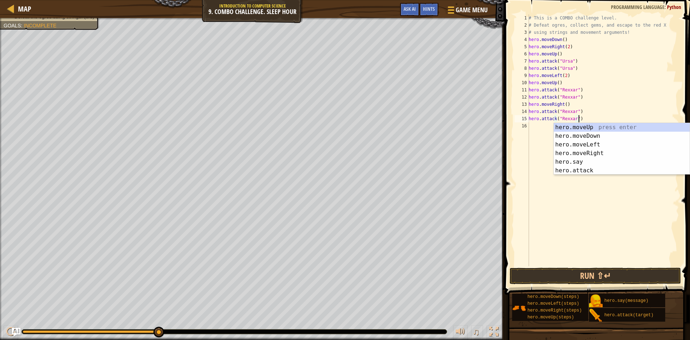
click at [574, 112] on div "# This is a COMBO challenge level. # Defeat ogres, collect gems, and escape to …" at bounding box center [603, 147] width 152 height 266
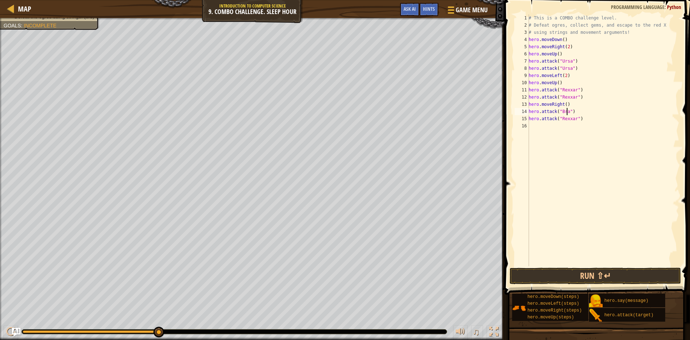
scroll to position [3, 4]
click at [572, 118] on div "# This is a COMBO challenge level. # Defeat ogres, collect gems, and escape to …" at bounding box center [603, 147] width 152 height 266
type textarea "hero.attack("Brack")"
click at [541, 125] on div "# This is a COMBO challenge level. # Defeat ogres, collect gems, and escape to …" at bounding box center [603, 147] width 152 height 266
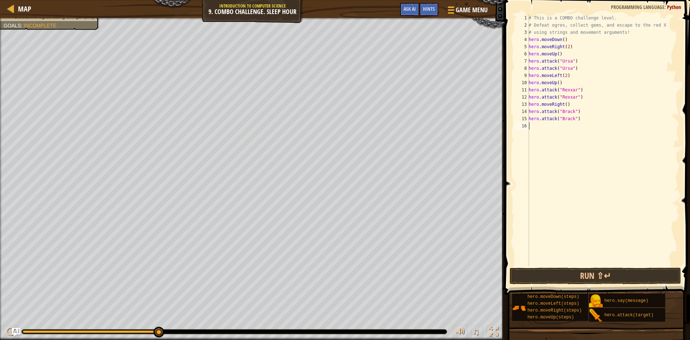
paste textarea "hero.attack("Rexxar")"
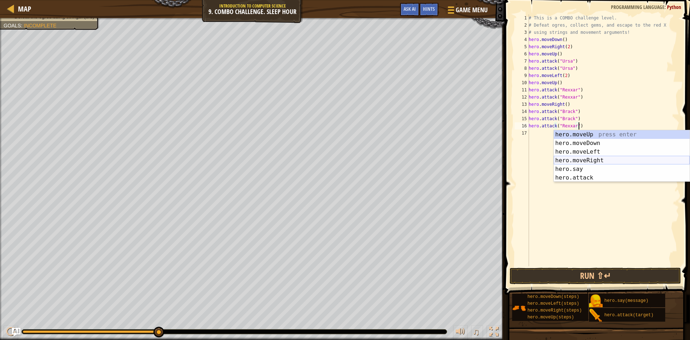
click at [587, 164] on div "hero.moveUp press enter hero.moveDown press enter hero.moveLeft press enter her…" at bounding box center [622, 164] width 136 height 69
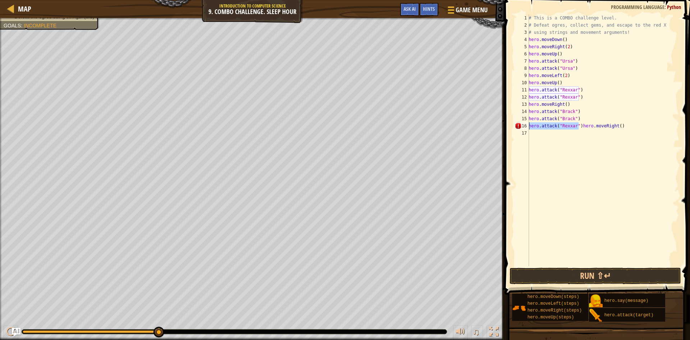
drag, startPoint x: 579, startPoint y: 124, endPoint x: 506, endPoint y: 128, distance: 72.3
click at [506, 128] on div "hero.attack("Rexxar")hero.moveRight() 1 2 3 4 5 6 7 8 9 10 11 12 13 14 15 16 17…" at bounding box center [596, 162] width 188 height 316
click at [563, 126] on div "# This is a COMBO challenge level. # Defeat ogres, collect gems, and escape to …" at bounding box center [603, 147] width 152 height 266
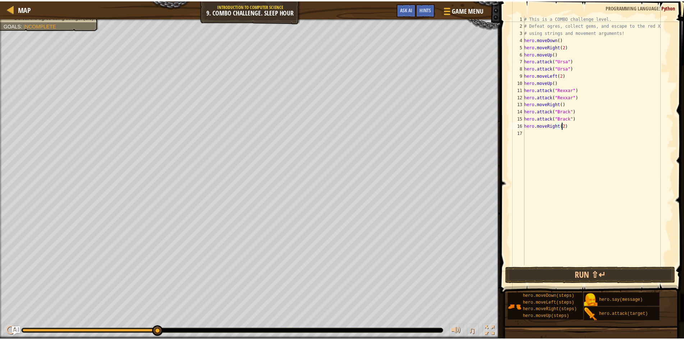
scroll to position [3, 3]
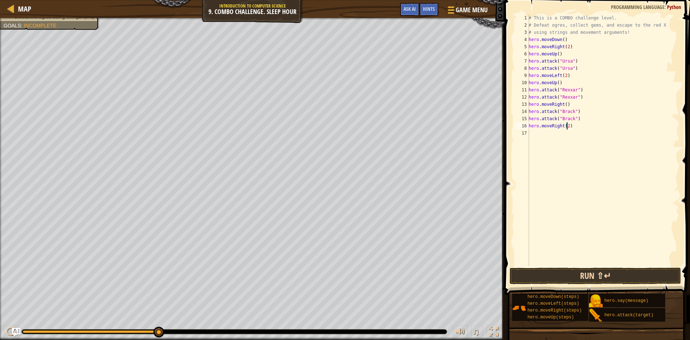
type textarea "hero.moveRight(2)"
click at [557, 275] on button "Run ⇧↵" at bounding box center [595, 275] width 171 height 17
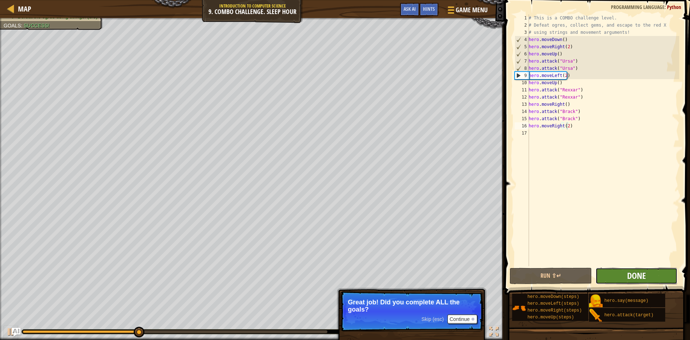
click at [636, 275] on span "Done" at bounding box center [636, 275] width 19 height 11
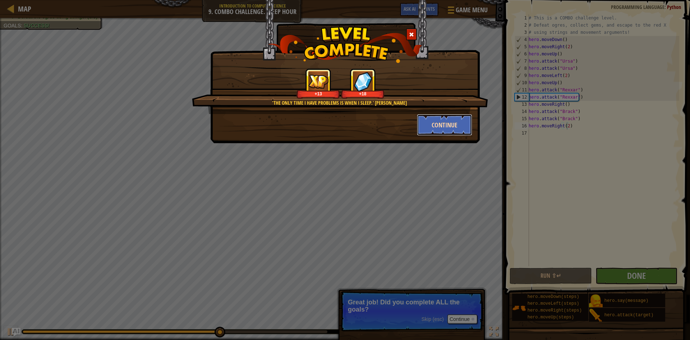
click at [436, 124] on button "Continue" at bounding box center [445, 125] width 56 height 22
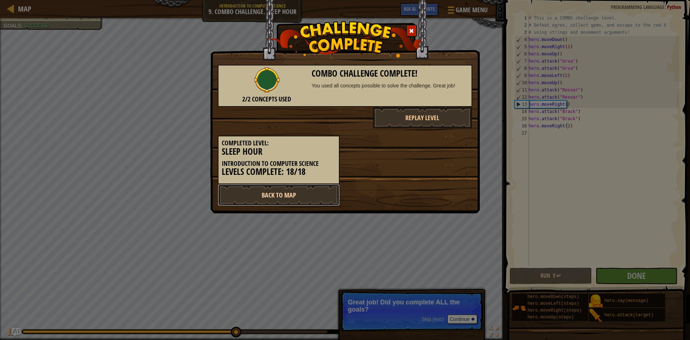
click at [310, 194] on link "Back to Map" at bounding box center [279, 195] width 122 height 22
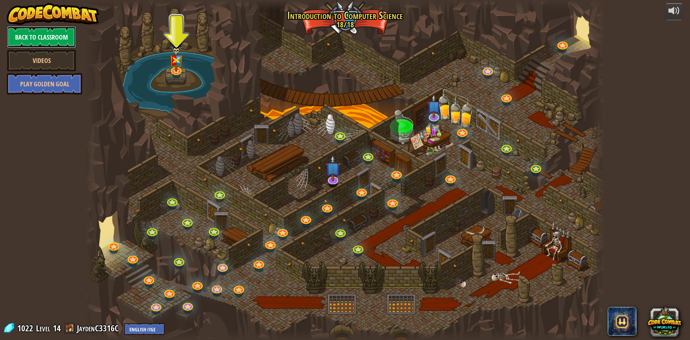
click at [53, 34] on link "Back to Classroom" at bounding box center [41, 37] width 69 height 22
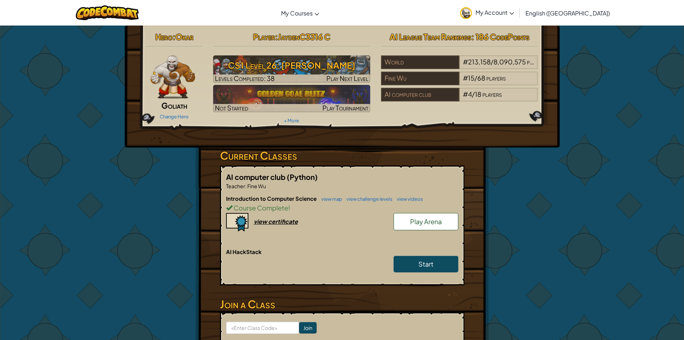
click at [514, 11] on span "My Account" at bounding box center [494, 13] width 38 height 8
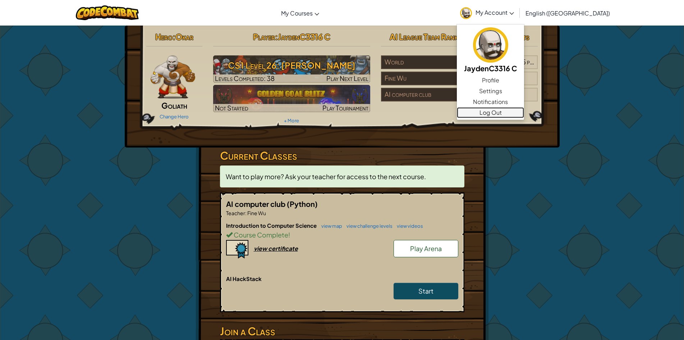
click at [524, 114] on link "Log Out" at bounding box center [490, 112] width 67 height 11
